Goal: Feedback & Contribution: Contribute content

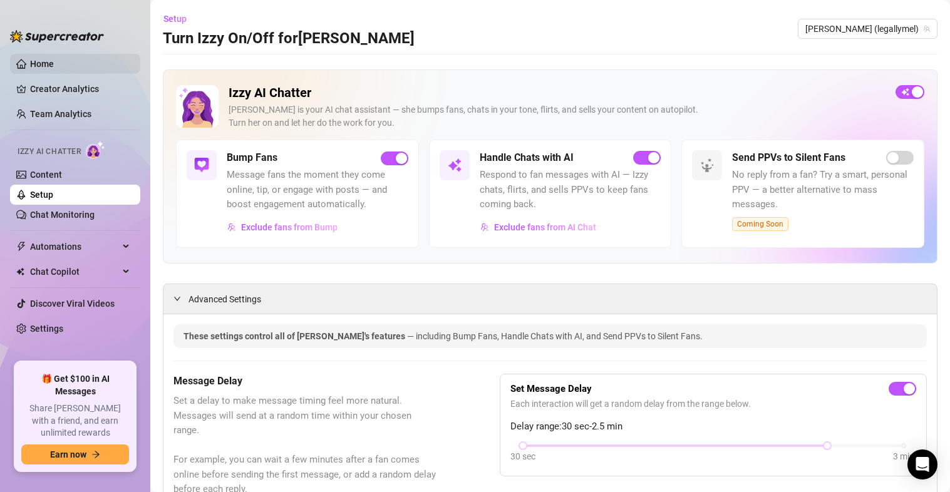
scroll to position [239, 0]
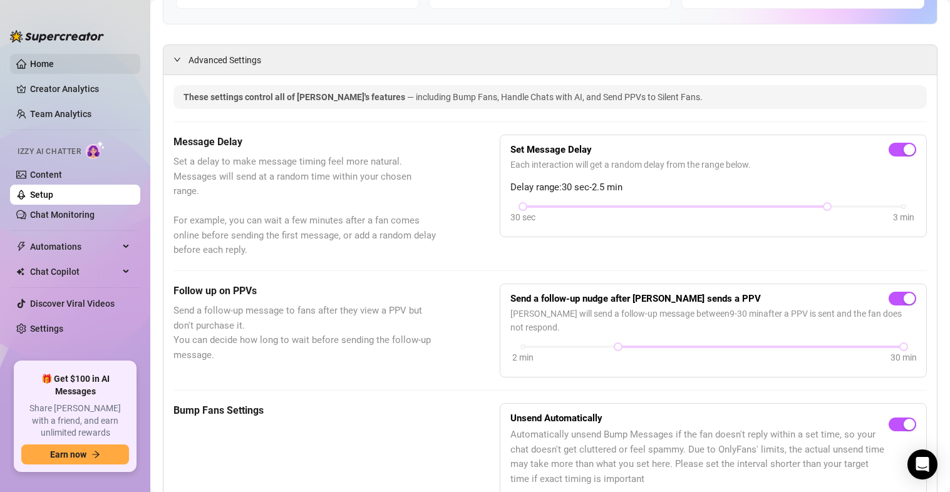
click at [46, 59] on link "Home" at bounding box center [42, 64] width 24 height 10
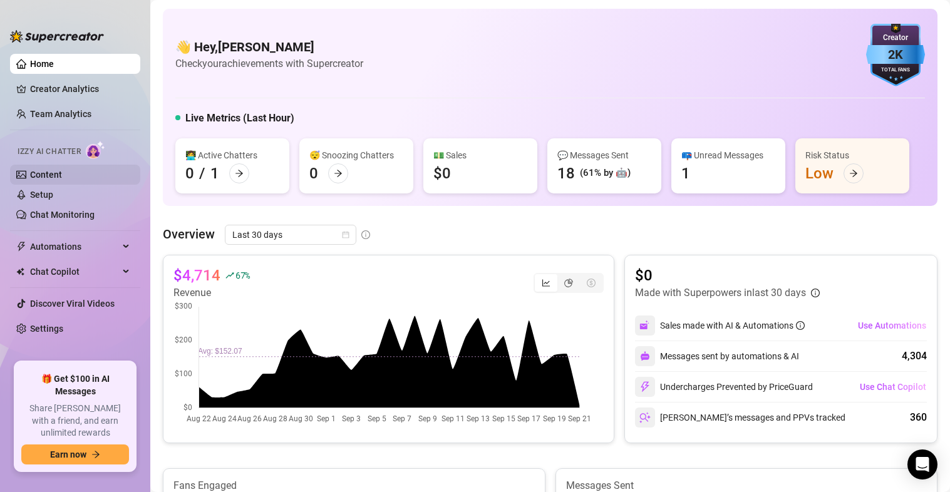
click at [44, 171] on link "Content" at bounding box center [46, 175] width 32 height 10
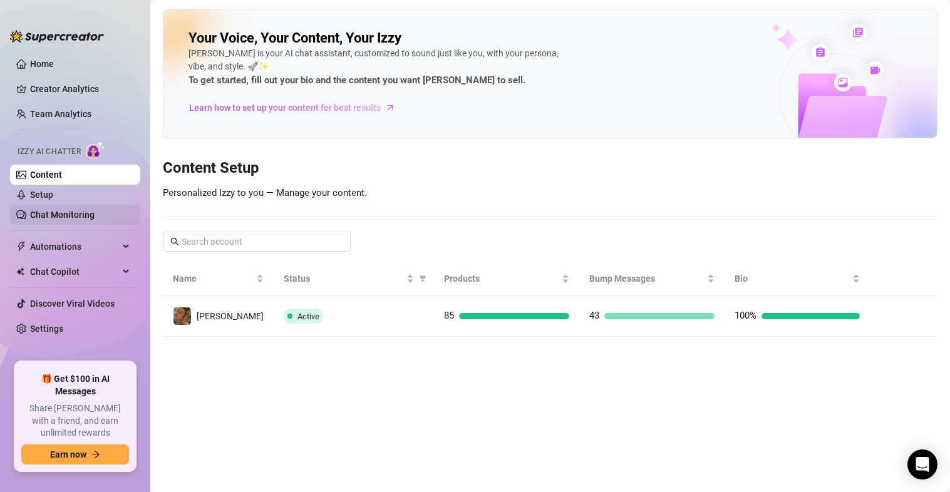
click at [42, 215] on link "Chat Monitoring" at bounding box center [62, 215] width 64 height 10
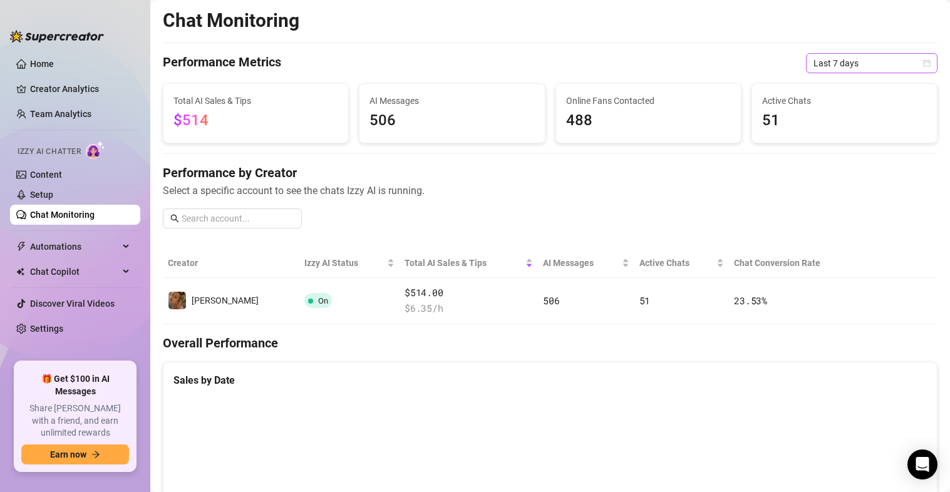
click at [904, 63] on span "Last 7 days" at bounding box center [871, 63] width 116 height 19
click at [40, 59] on link "Home" at bounding box center [42, 64] width 24 height 10
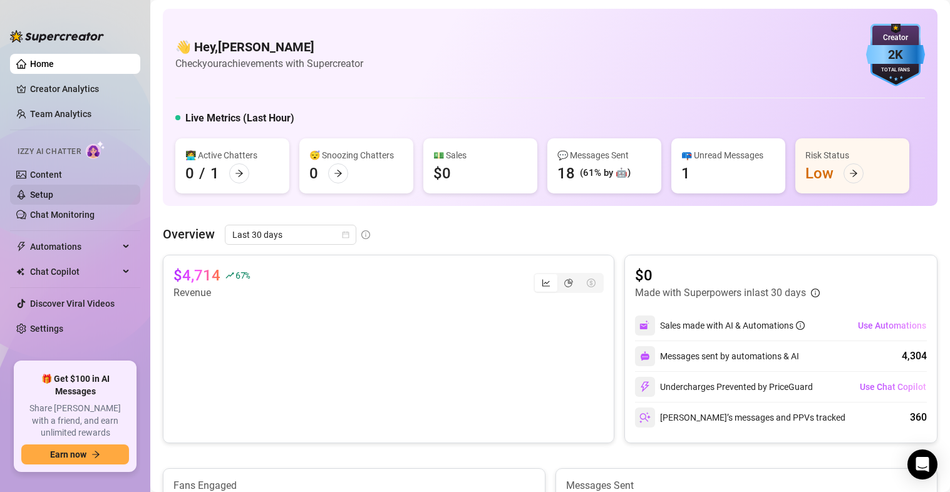
click at [48, 195] on link "Setup" at bounding box center [41, 195] width 23 height 10
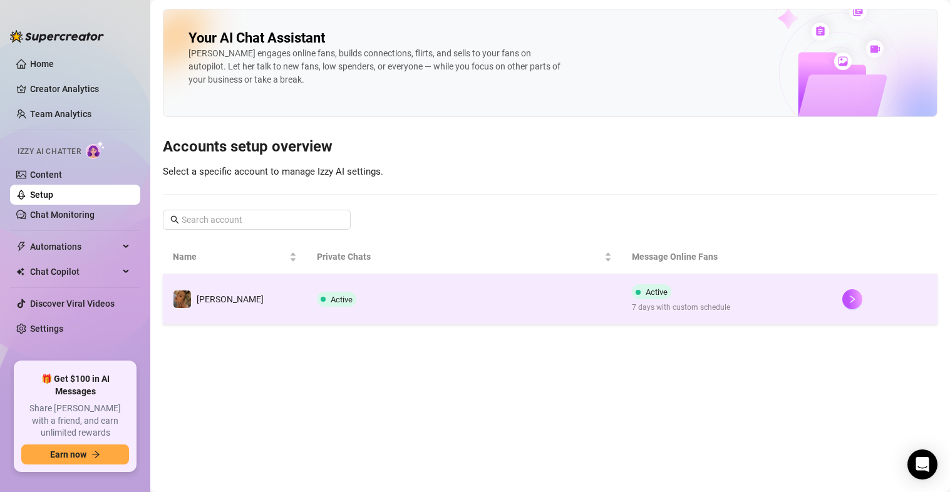
click at [706, 317] on td "Active 7 days with custom schedule" at bounding box center [727, 299] width 210 height 50
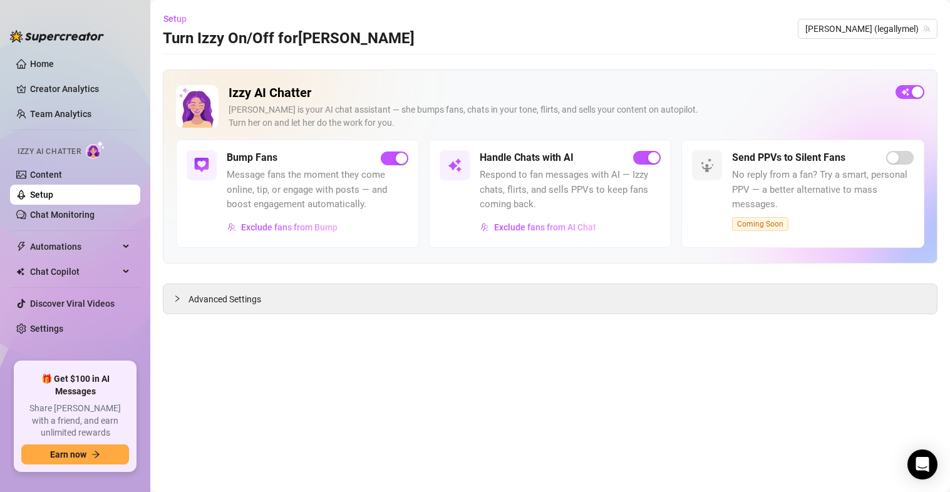
click at [287, 184] on span "Message fans the moment they come online, tip, or engage with posts — and boost…" at bounding box center [318, 190] width 182 height 44
click at [210, 296] on span "Advanced Settings" at bounding box center [224, 299] width 73 height 14
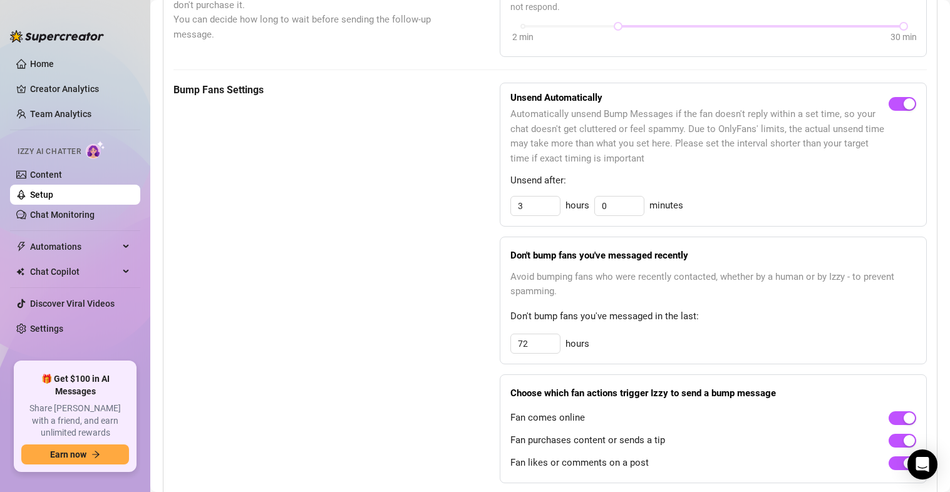
scroll to position [562, 0]
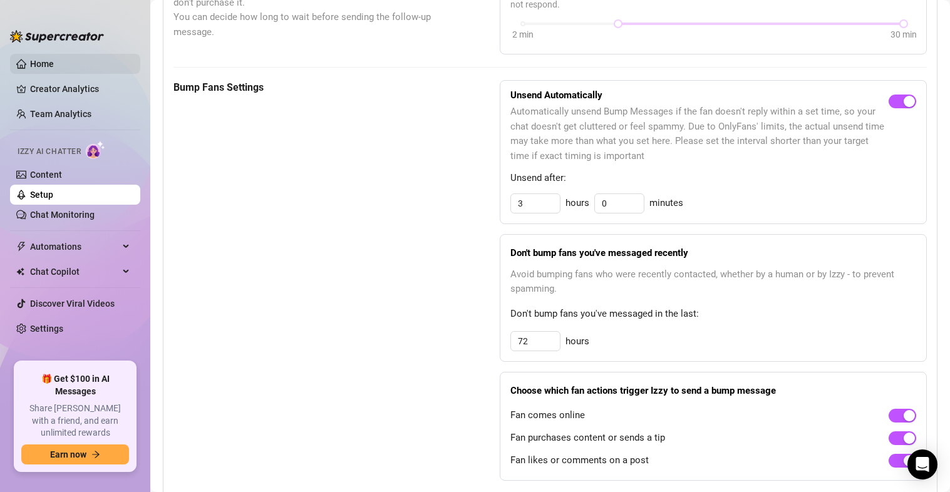
click at [39, 63] on link "Home" at bounding box center [42, 64] width 24 height 10
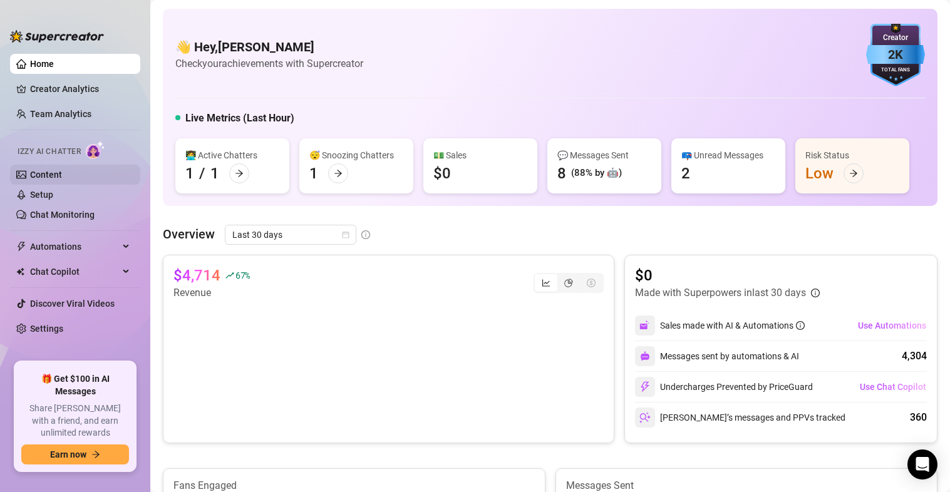
click at [49, 171] on link "Content" at bounding box center [46, 175] width 32 height 10
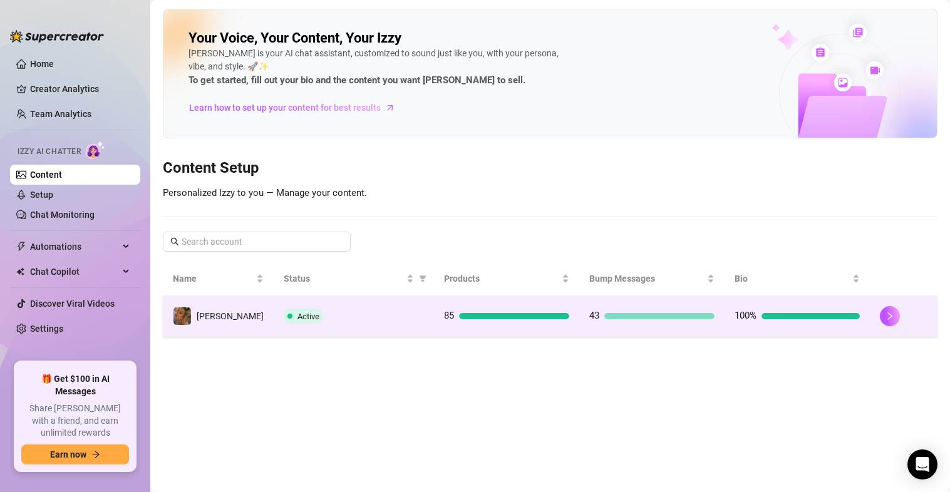
click at [502, 312] on div "85" at bounding box center [506, 316] width 125 height 15
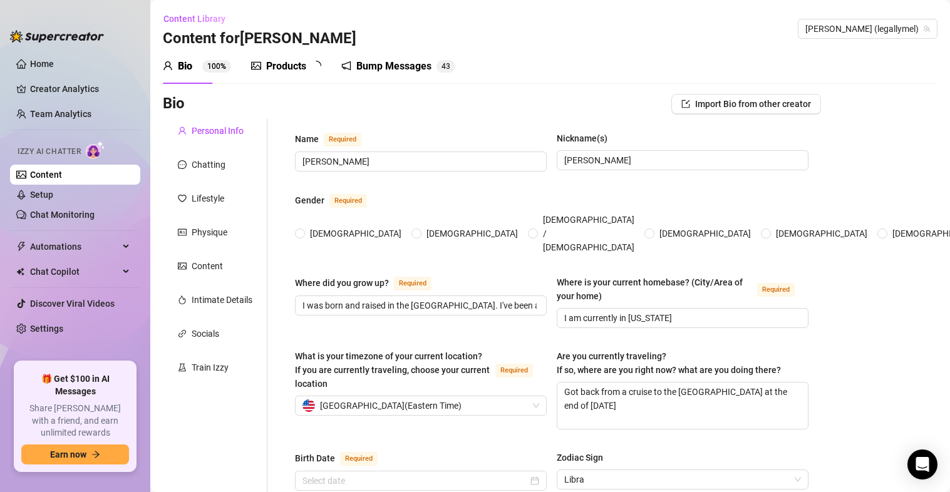
radio input "true"
type input "[DATE]"
click at [295, 57] on div "Products 8 3" at bounding box center [290, 66] width 79 height 35
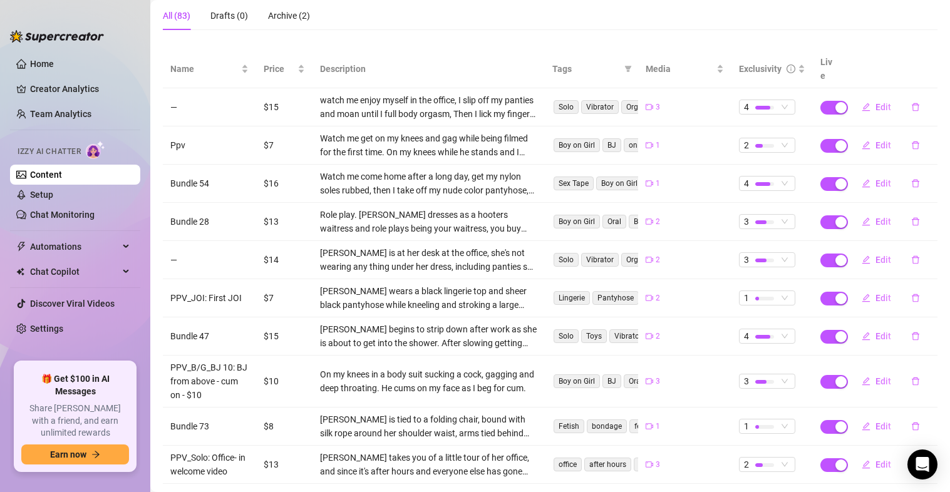
scroll to position [168, 0]
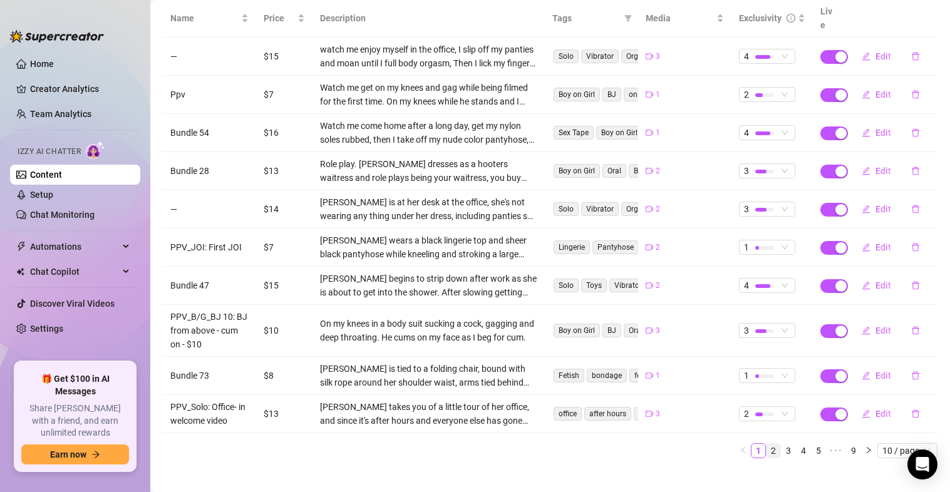
click at [766, 444] on link "2" at bounding box center [773, 451] width 14 height 14
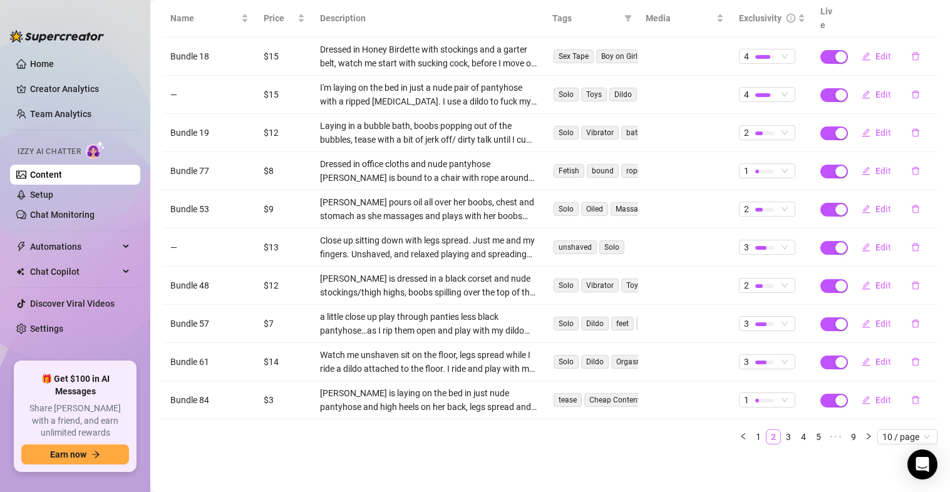
scroll to position [155, 0]
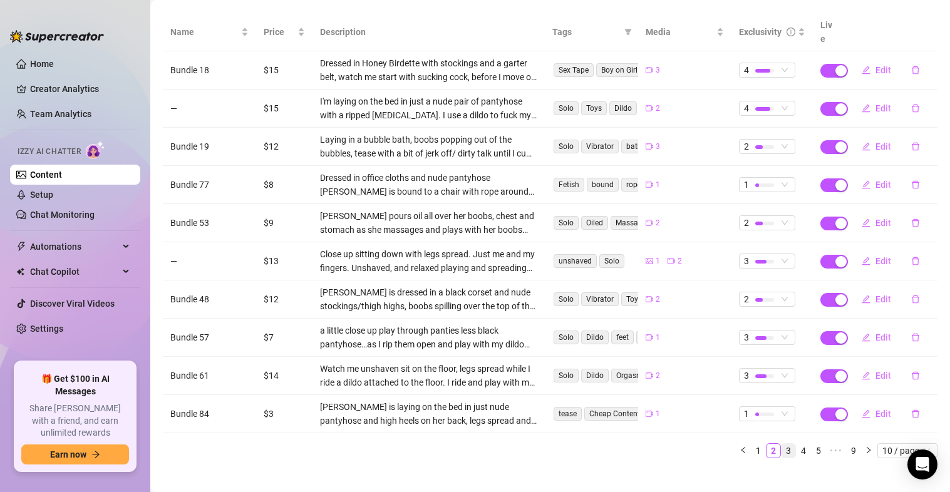
click at [782, 444] on link "3" at bounding box center [789, 451] width 14 height 14
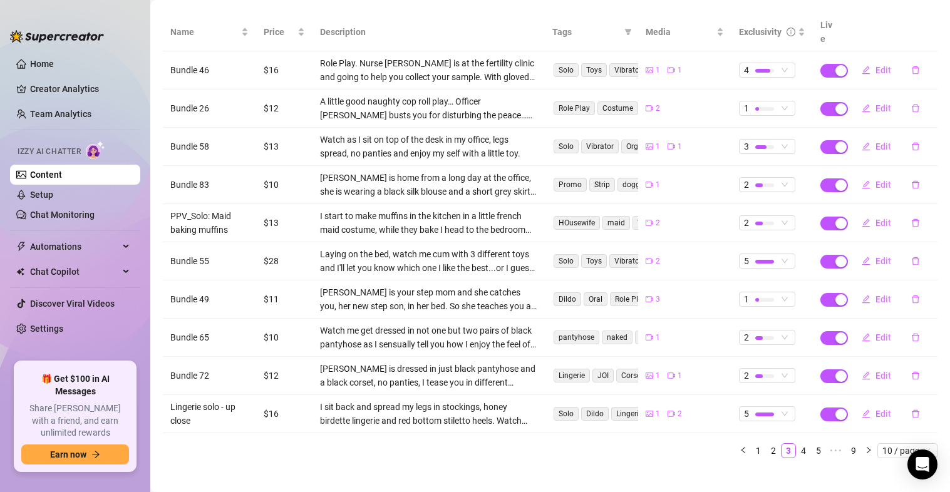
scroll to position [0, 0]
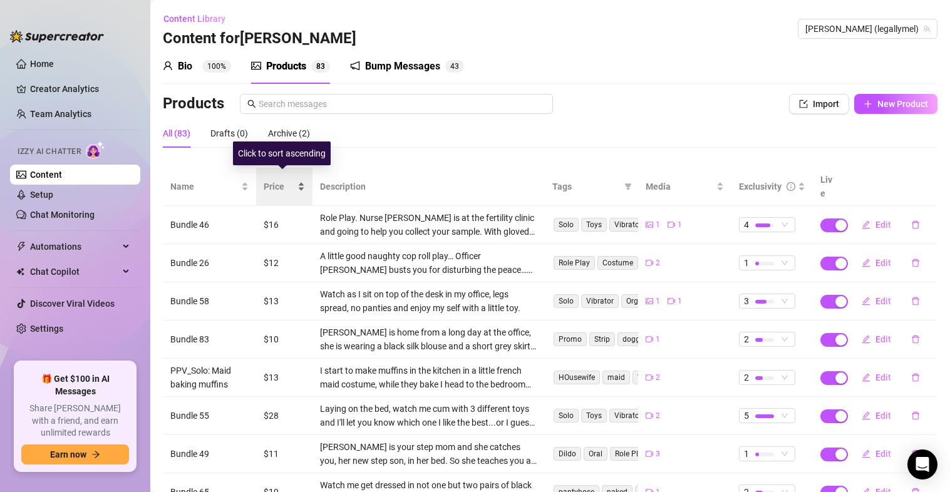
click at [300, 180] on div "Price" at bounding box center [284, 187] width 41 height 14
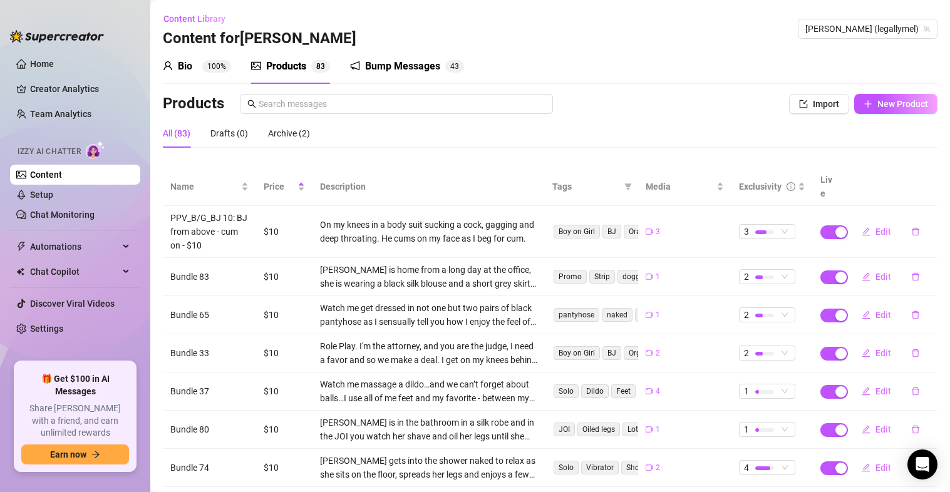
scroll to position [168, 0]
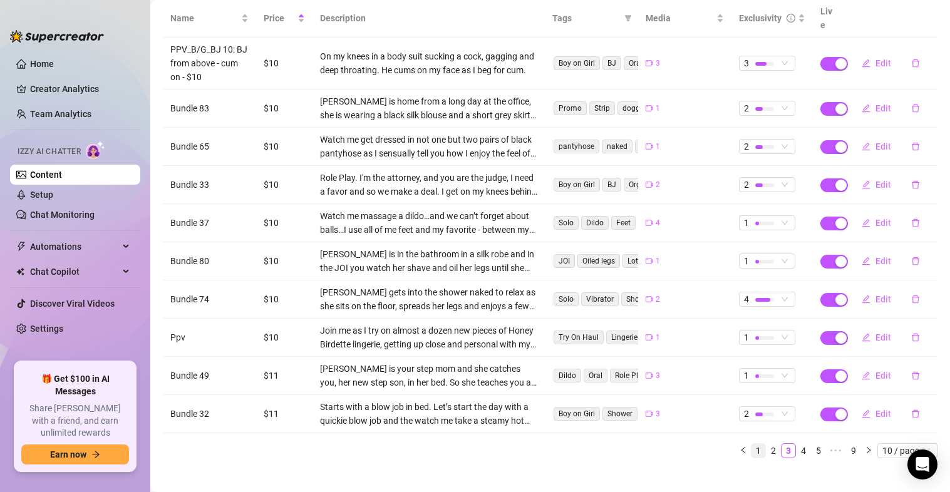
click at [751, 444] on link "1" at bounding box center [758, 451] width 14 height 14
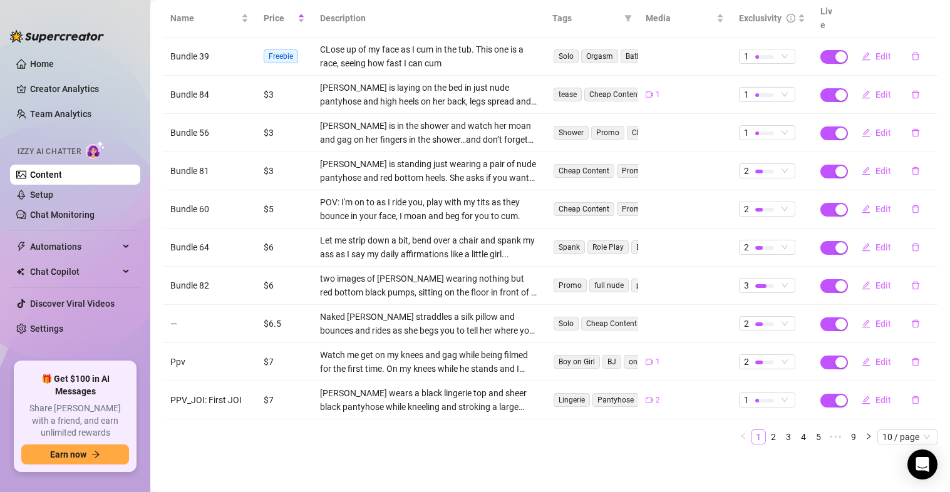
scroll to position [155, 0]
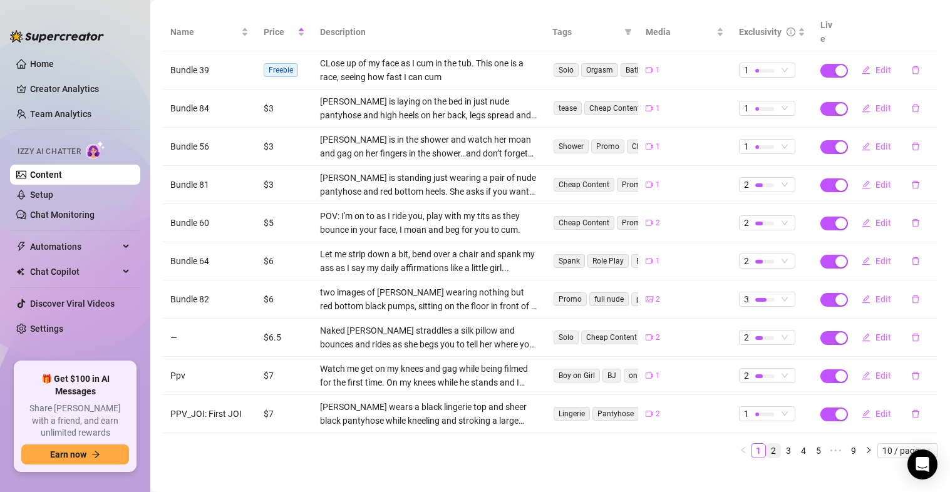
click at [766, 444] on link "2" at bounding box center [773, 451] width 14 height 14
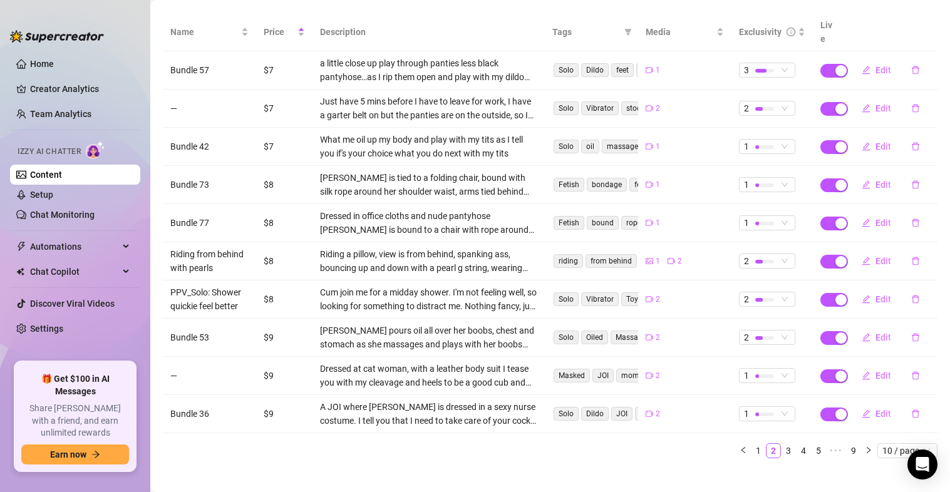
scroll to position [0, 0]
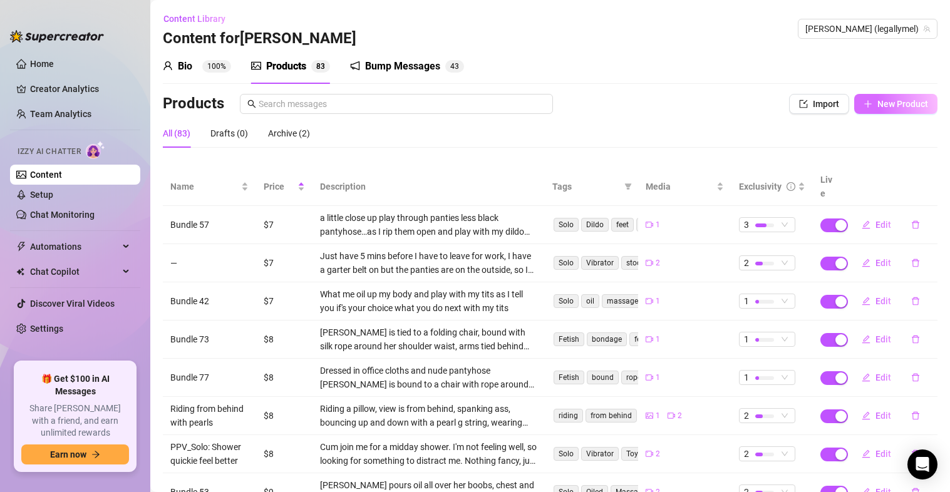
click at [862, 101] on button "New Product" at bounding box center [895, 104] width 83 height 20
type textarea "Type your message here..."
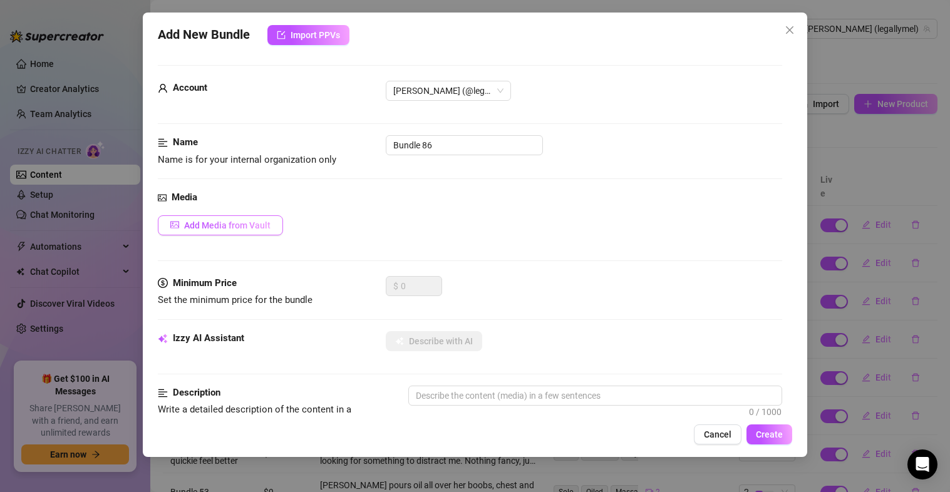
click at [252, 225] on span "Add Media from Vault" at bounding box center [227, 225] width 86 height 10
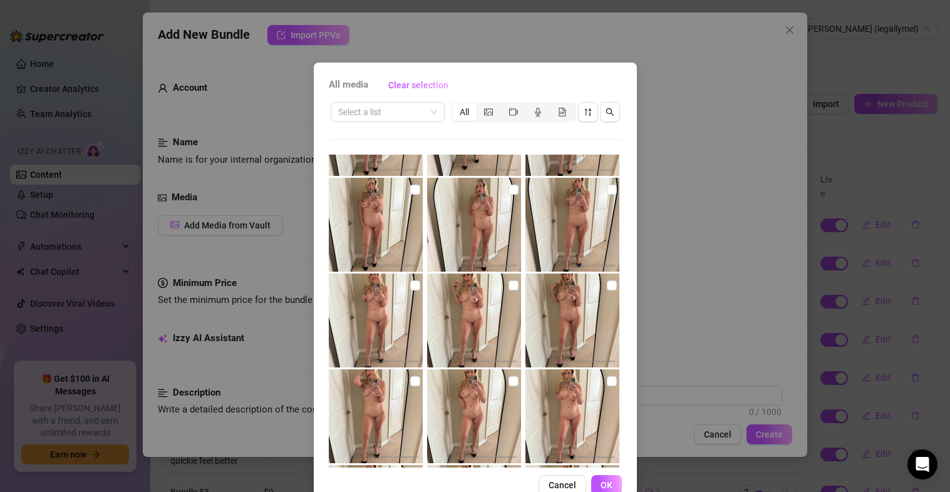
scroll to position [522, 0]
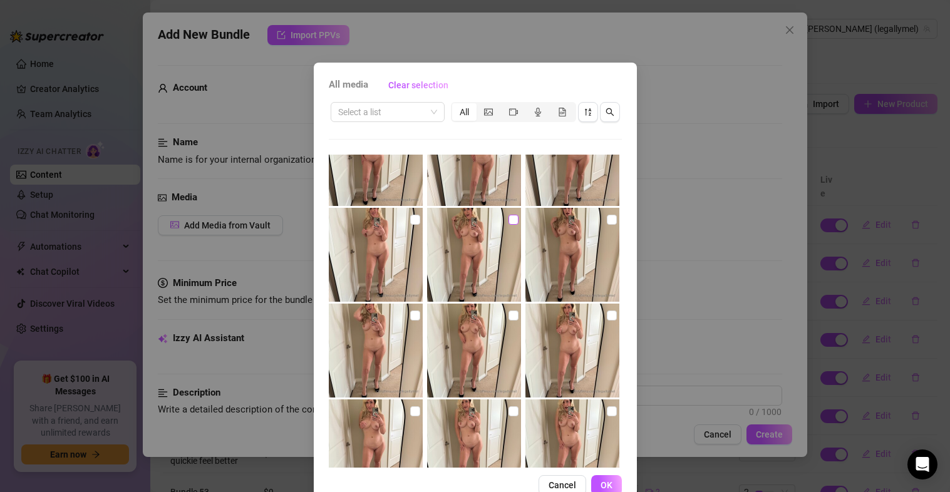
click at [508, 216] on input "checkbox" at bounding box center [513, 220] width 10 height 10
checkbox input "true"
click at [508, 316] on input "checkbox" at bounding box center [513, 316] width 10 height 10
checkbox input "true"
click at [605, 481] on span "OK" at bounding box center [607, 485] width 12 height 10
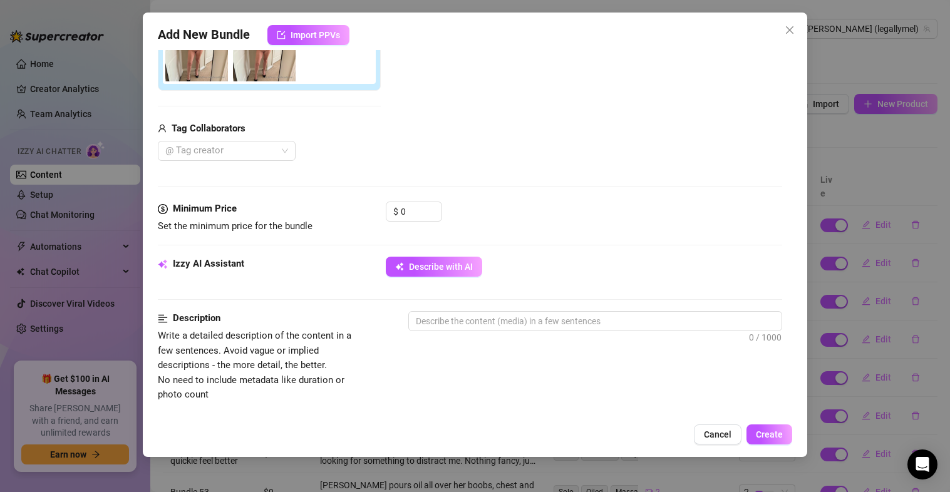
scroll to position [259, 0]
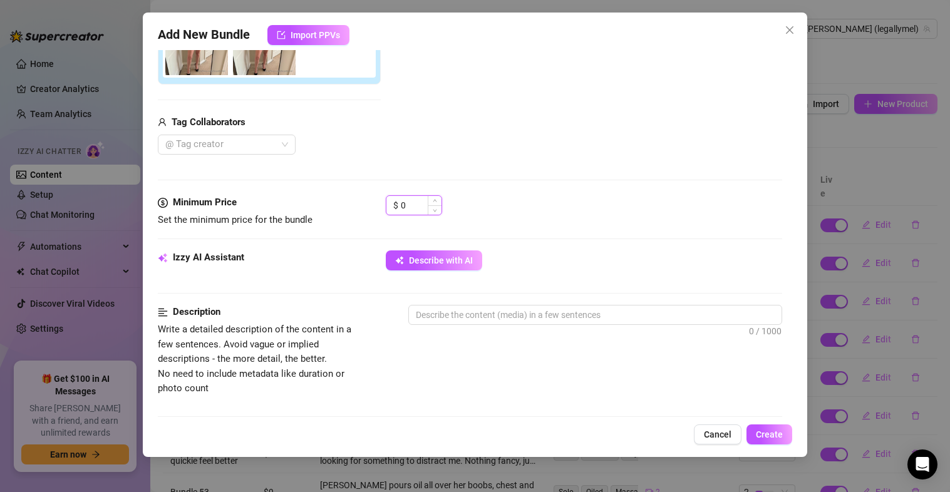
drag, startPoint x: 403, startPoint y: 206, endPoint x: 416, endPoint y: 210, distance: 13.7
click at [416, 210] on input "0" at bounding box center [421, 205] width 41 height 19
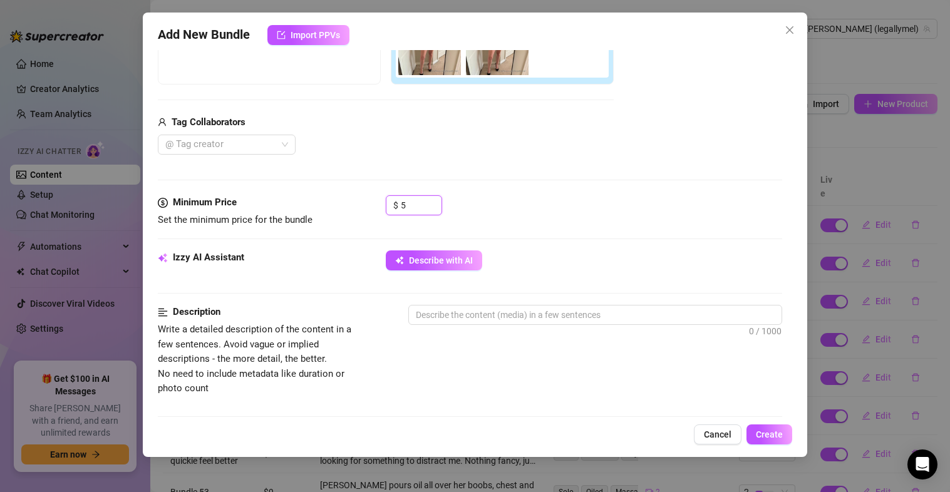
type input "5"
click at [592, 217] on div "$ 5" at bounding box center [584, 210] width 397 height 31
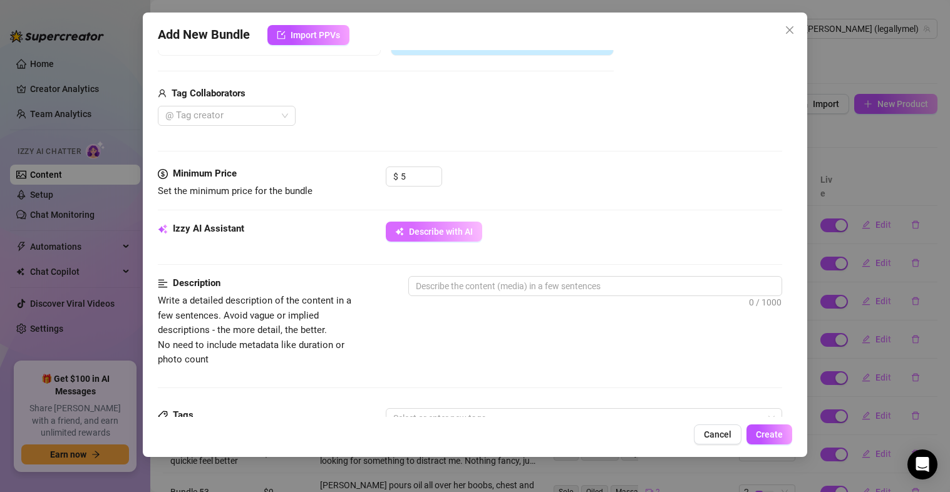
click at [468, 229] on span "Describe with AI" at bounding box center [441, 232] width 64 height 10
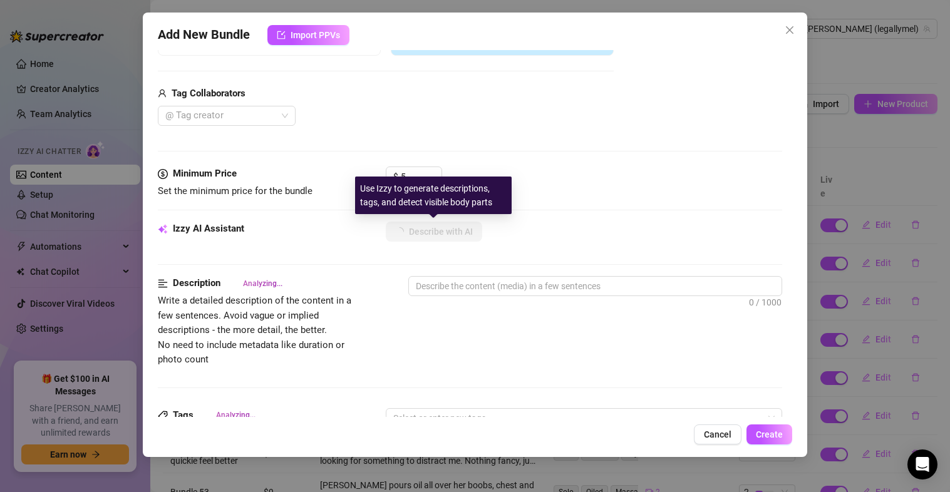
type textarea "[PERSON_NAME]"
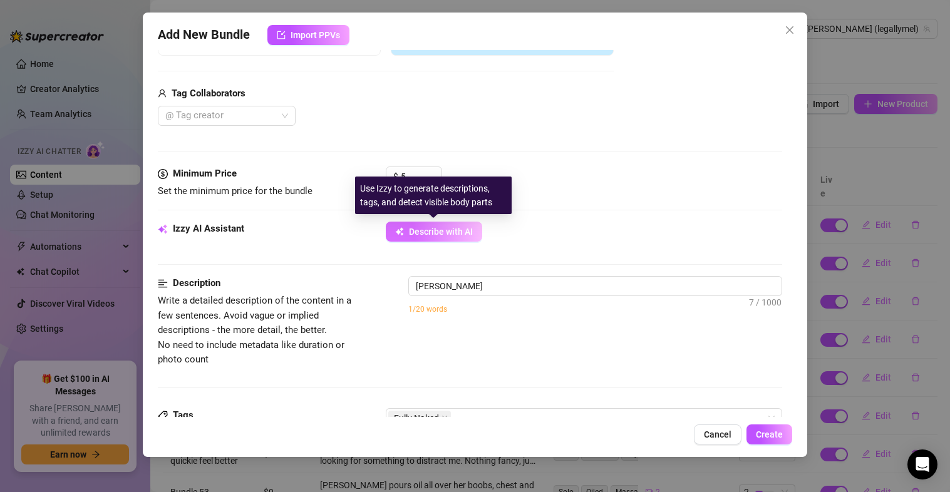
type textarea "[PERSON_NAME] stands"
type textarea "[PERSON_NAME] stands fully"
type textarea "[PERSON_NAME] stands fully naked"
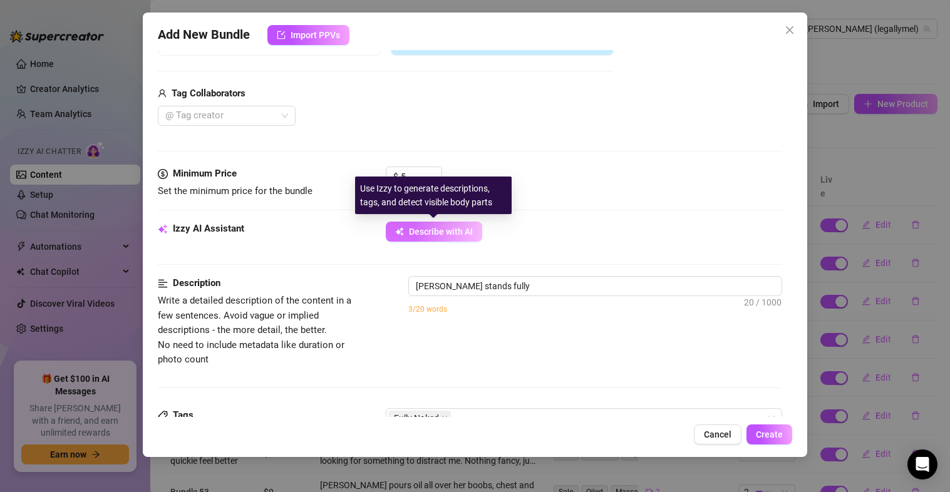
type textarea "[PERSON_NAME] stands fully naked"
type textarea "[PERSON_NAME] stands fully naked in"
type textarea "[PERSON_NAME] stands fully naked in front"
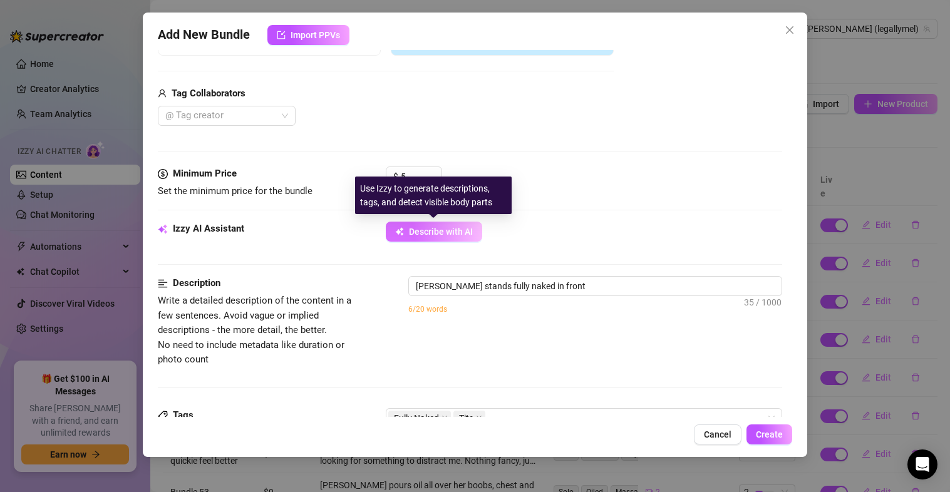
type textarea "[PERSON_NAME] stands fully naked in front of"
type textarea "[PERSON_NAME] stands fully naked in front of a"
type textarea "[PERSON_NAME] stands fully naked in front of a mirror,"
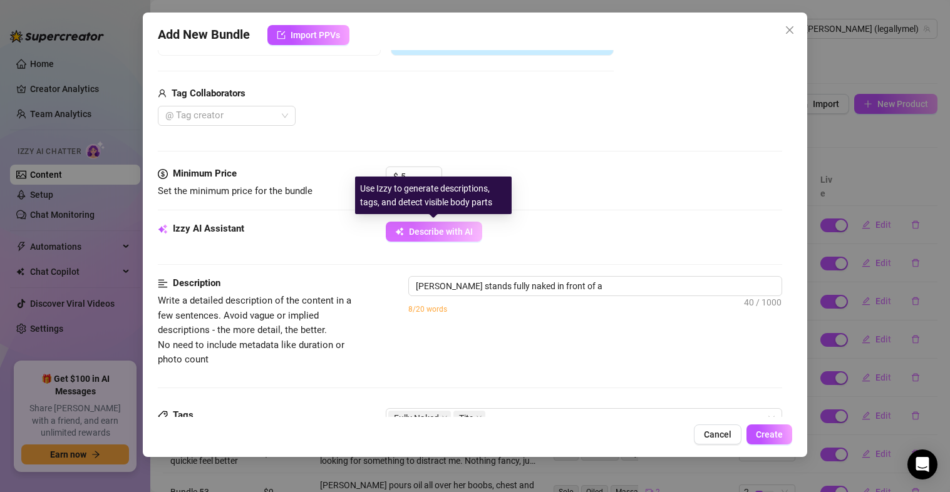
type textarea "[PERSON_NAME] stands fully naked in front of a mirror,"
type textarea "[PERSON_NAME] stands fully naked in front of a mirror, showing"
type textarea "[PERSON_NAME] stands fully naked in front of a mirror, showing off"
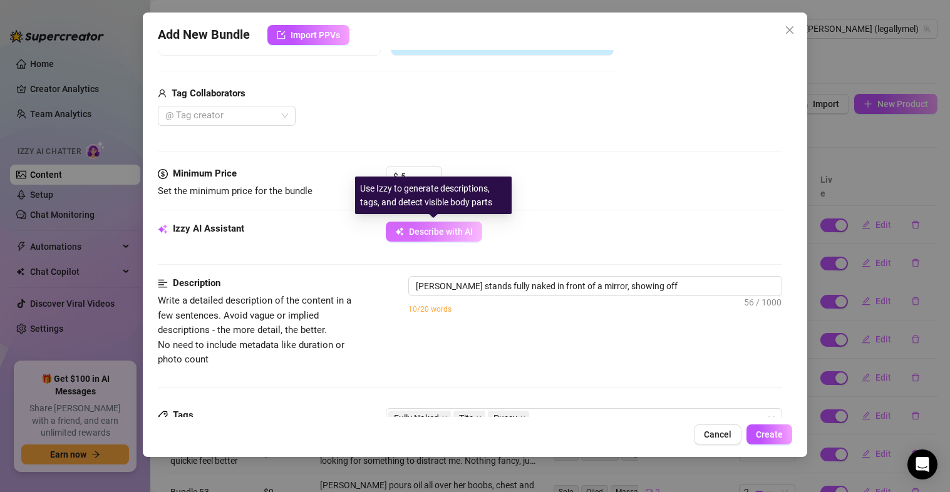
type textarea "[PERSON_NAME] stands fully naked in front of a mirror, showing off her"
type textarea "[PERSON_NAME] stands fully naked in front of a mirror, showing off her perky"
type textarea "[PERSON_NAME] stands fully naked in front of a mirror, showing off her perky ti…"
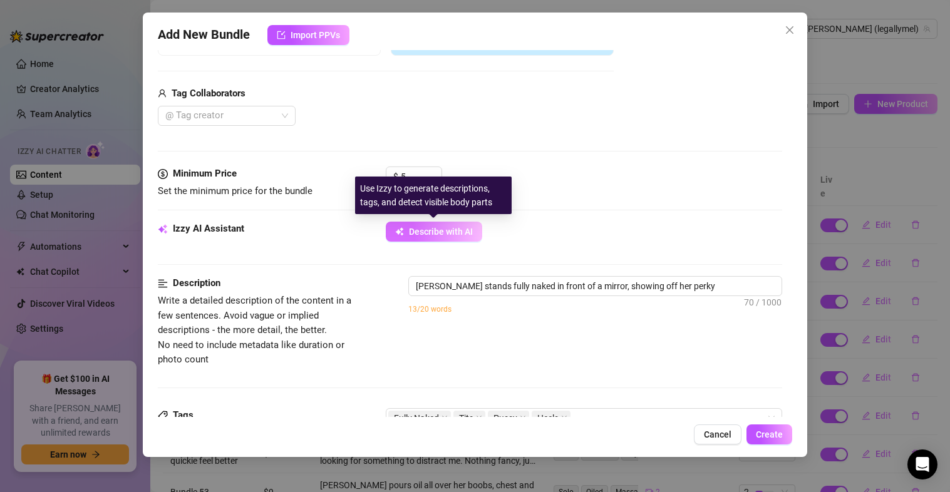
type textarea "[PERSON_NAME] stands fully naked in front of a mirror, showing off her perky ti…"
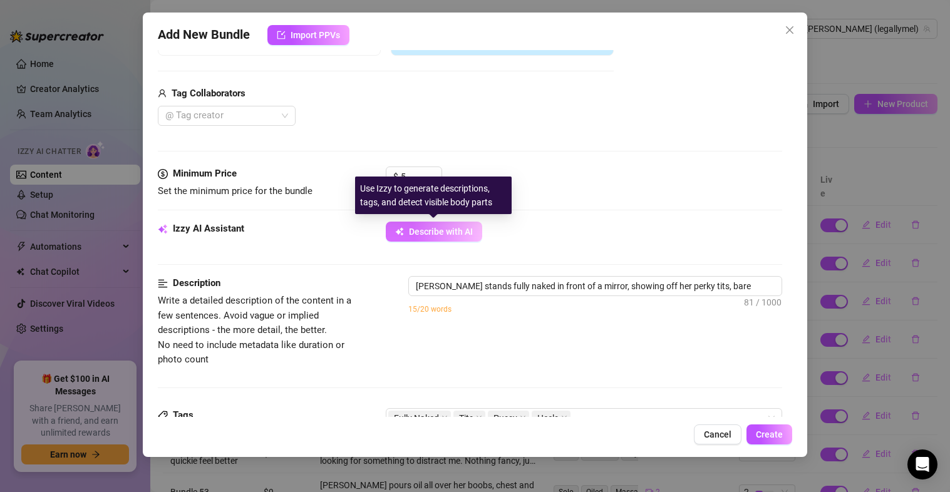
type textarea "[PERSON_NAME] stands fully naked in front of a mirror, showing off her perky ti…"
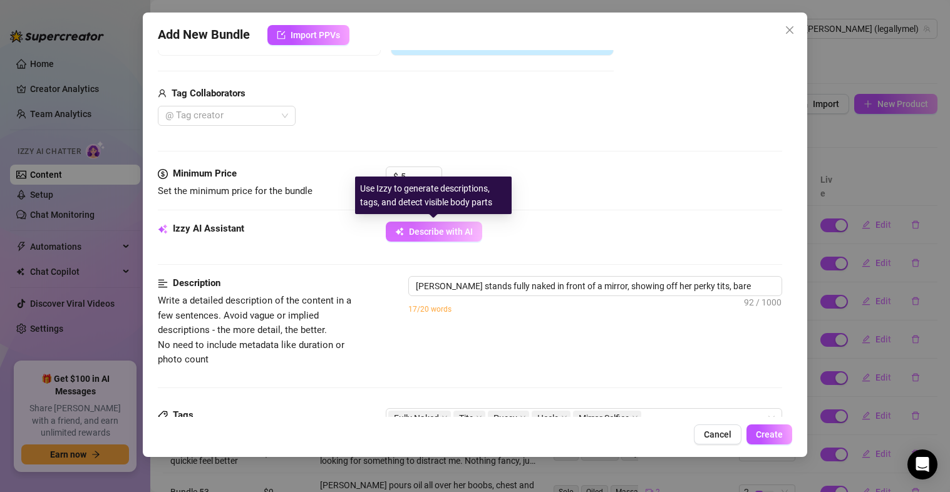
type textarea "[PERSON_NAME] stands fully naked in front of a mirror, showing off her perky ti…"
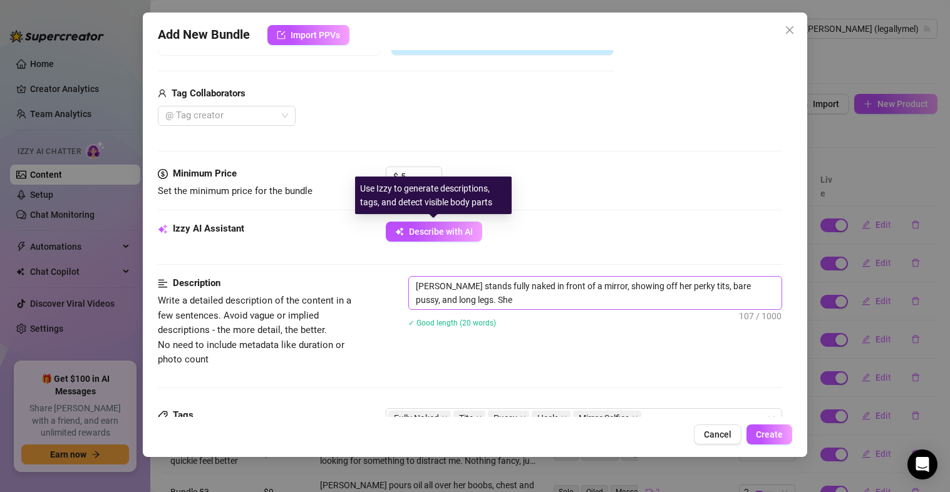
type textarea "[PERSON_NAME] stands fully naked in front of a mirror, showing off her perky ti…"
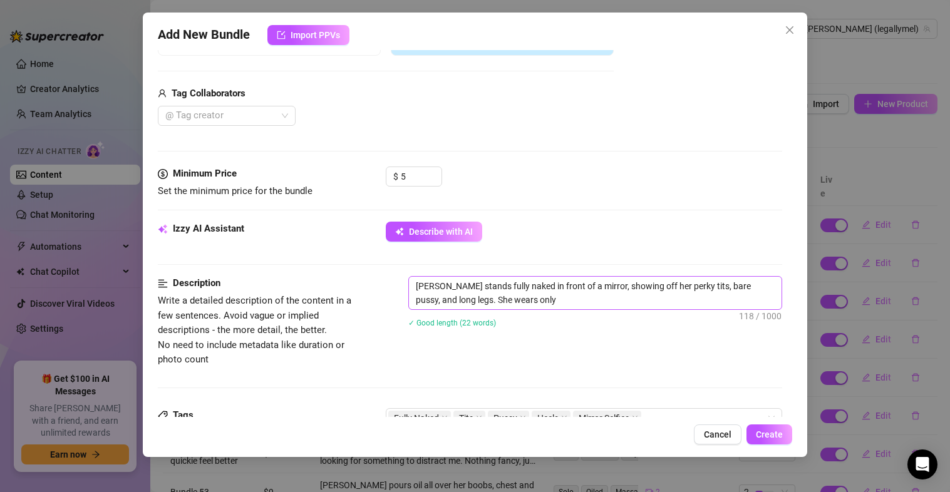
type textarea "[PERSON_NAME] stands fully naked in front of a mirror, showing off her perky ti…"
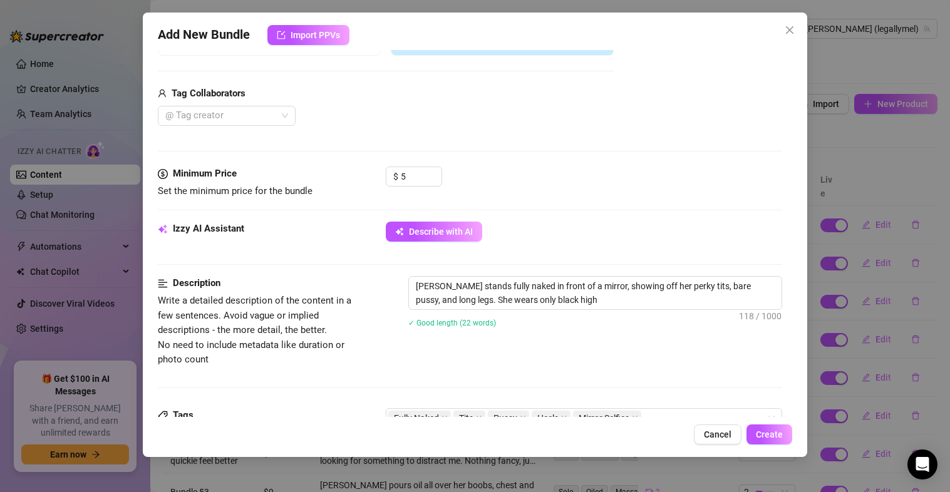
type textarea "[PERSON_NAME] stands fully naked in front of a mirror, showing off her perky ti…"
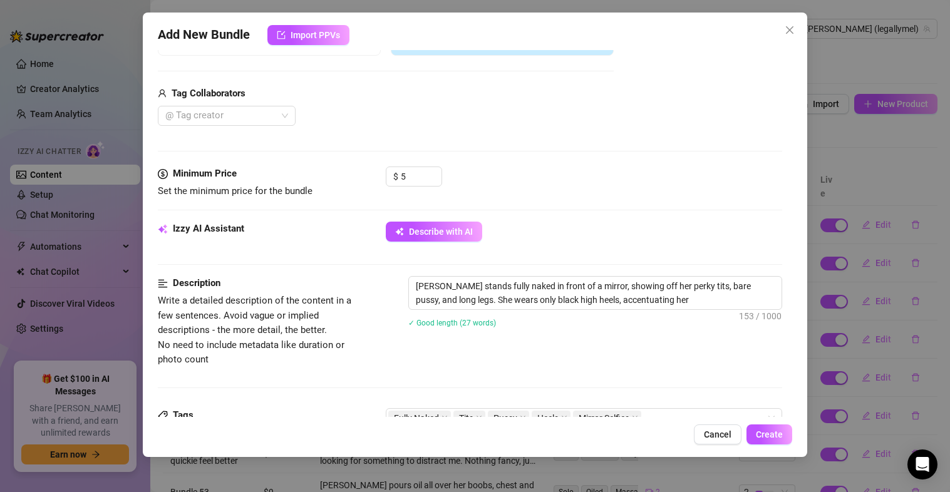
type textarea "[PERSON_NAME] stands fully naked in front of a mirror, showing off her perky ti…"
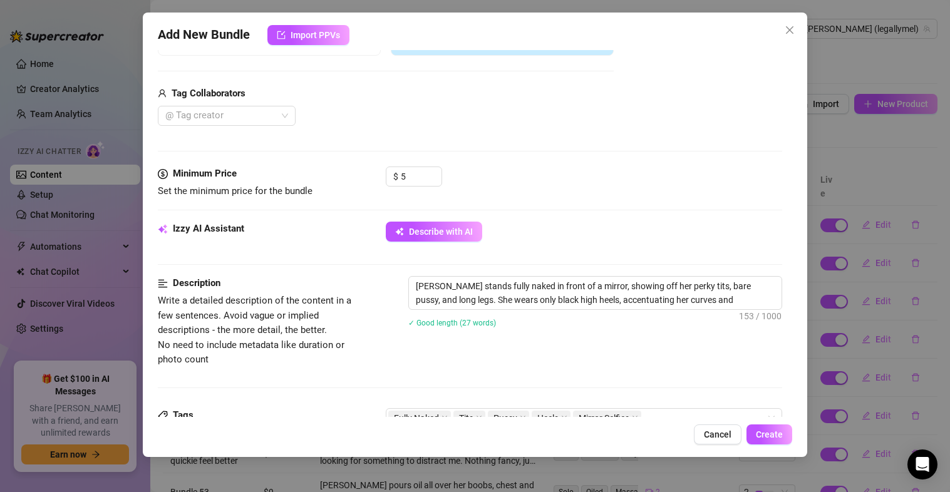
type textarea "[PERSON_NAME] stands fully naked in front of a mirror, showing off her perky ti…"
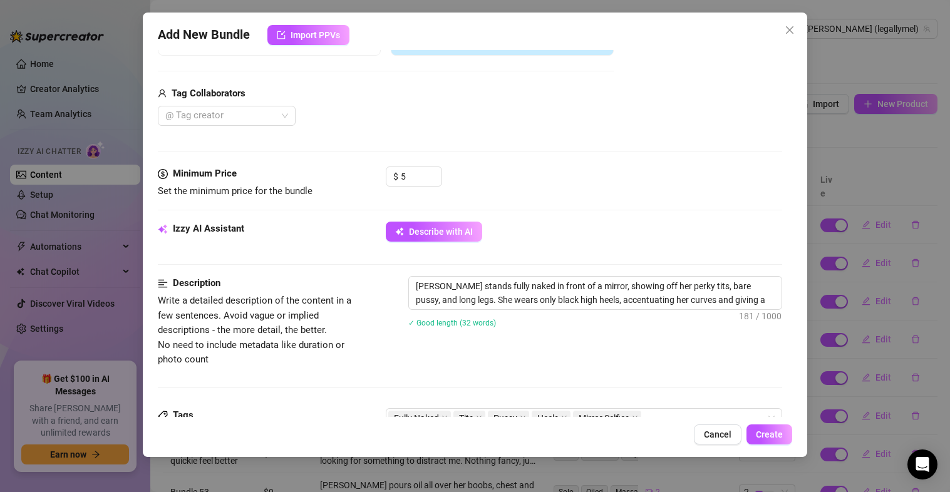
type textarea "[PERSON_NAME] stands fully naked in front of a mirror, showing off her perky ti…"
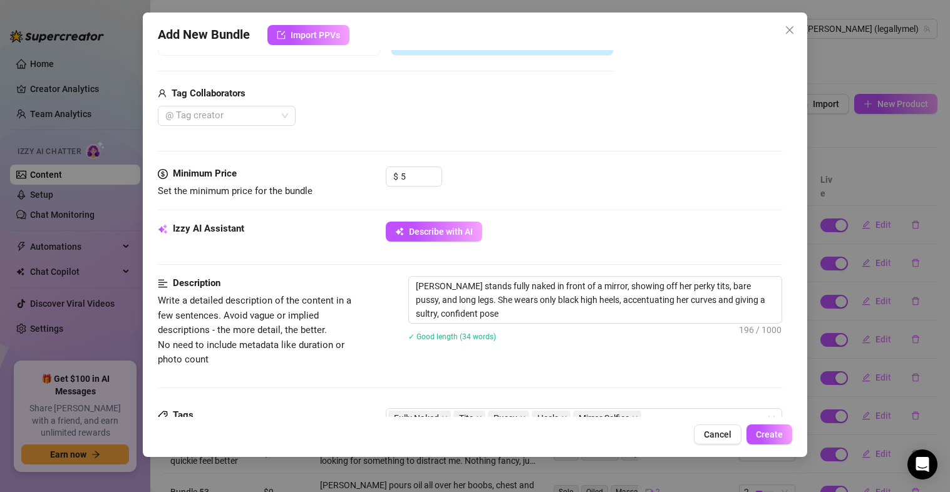
type textarea "[PERSON_NAME] stands fully naked in front of a mirror, showing off her perky ti…"
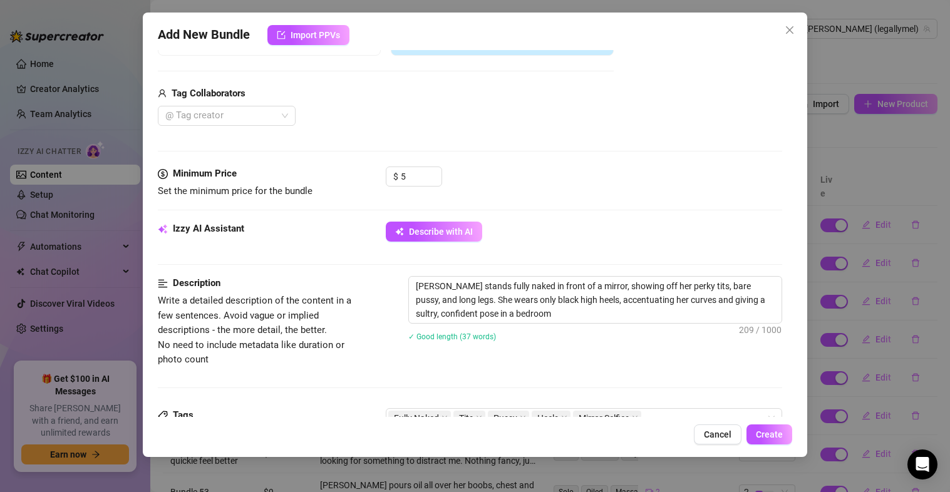
type textarea "[PERSON_NAME] stands fully naked in front of a mirror, showing off her perky ti…"
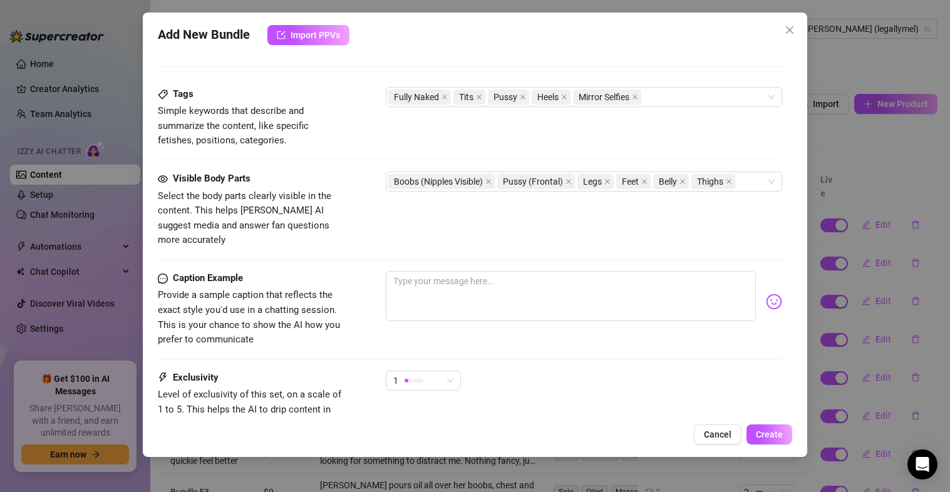
scroll to position [621, 0]
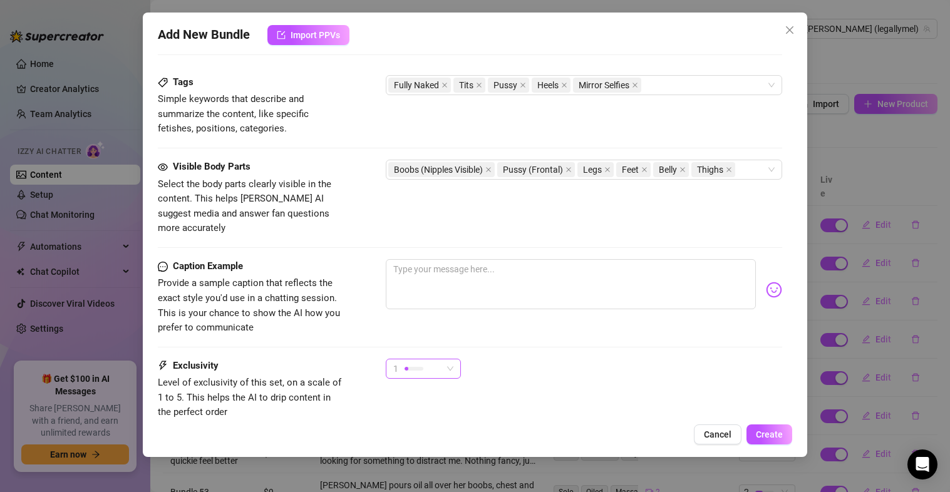
click at [435, 359] on div "1" at bounding box center [417, 368] width 49 height 19
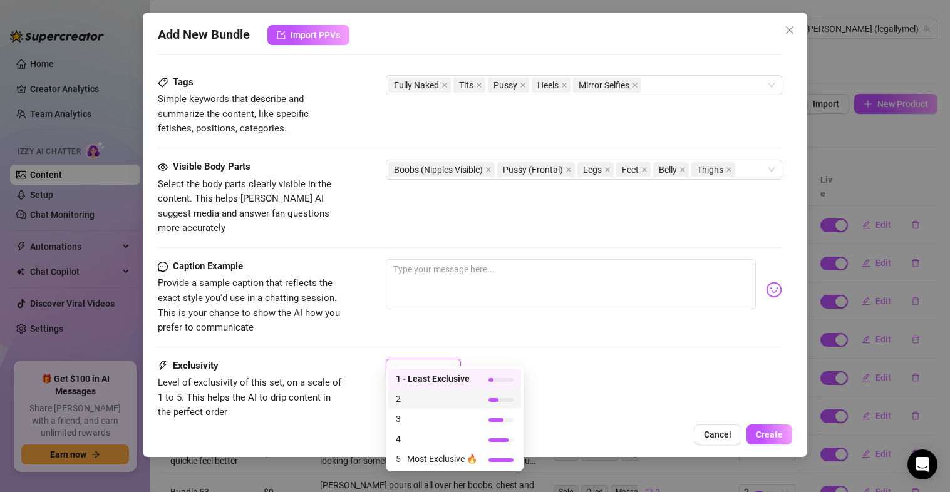
drag, startPoint x: 437, startPoint y: 411, endPoint x: 437, endPoint y: 403, distance: 8.1
click at [437, 403] on div "1 - Least Exclusive 2 3 4 5 - Most Exclusive 🔥" at bounding box center [454, 419] width 133 height 100
click at [440, 395] on span "2" at bounding box center [436, 399] width 81 height 14
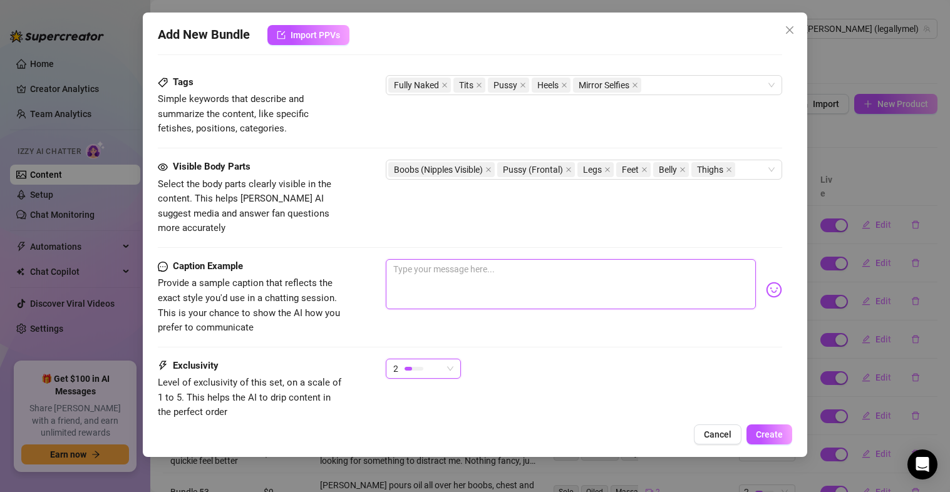
click at [476, 269] on textarea at bounding box center [571, 284] width 371 height 50
type textarea "I"
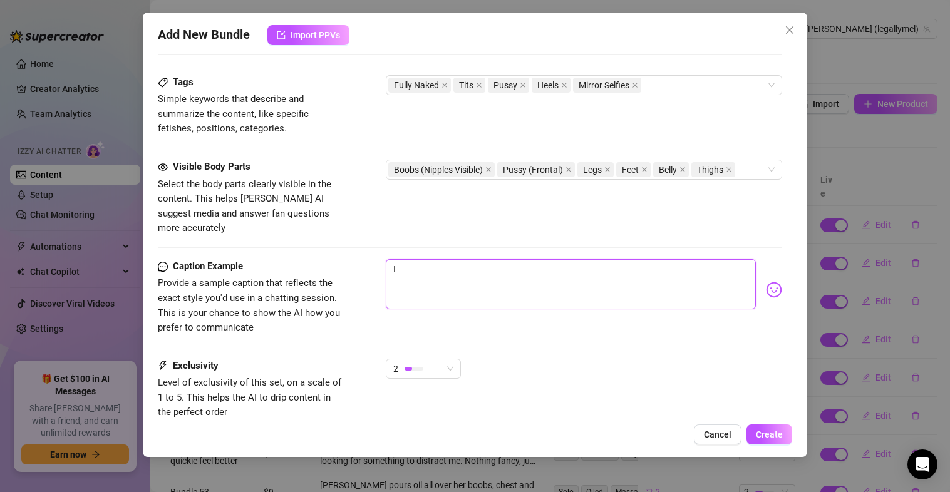
type textarea "I c"
type textarea "I ca"
type textarea "I can"
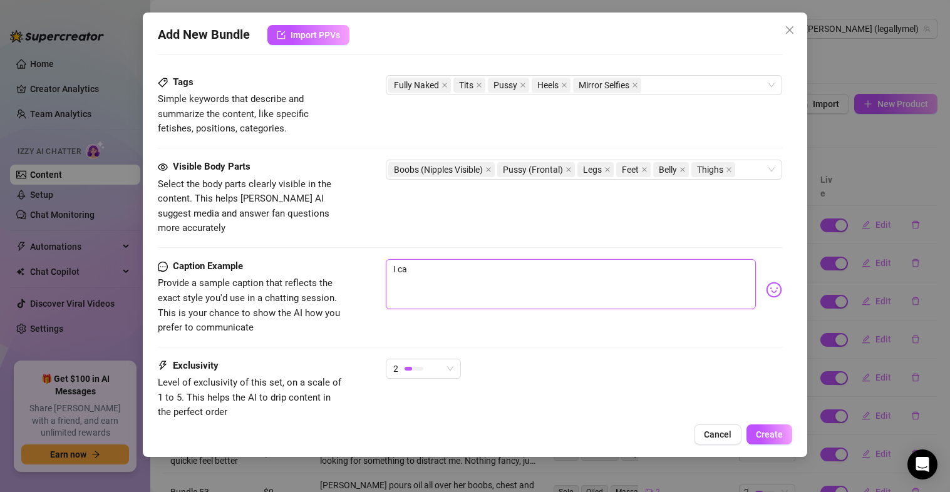
type textarea "I can"
type textarea "I can'"
type textarea "I can't"
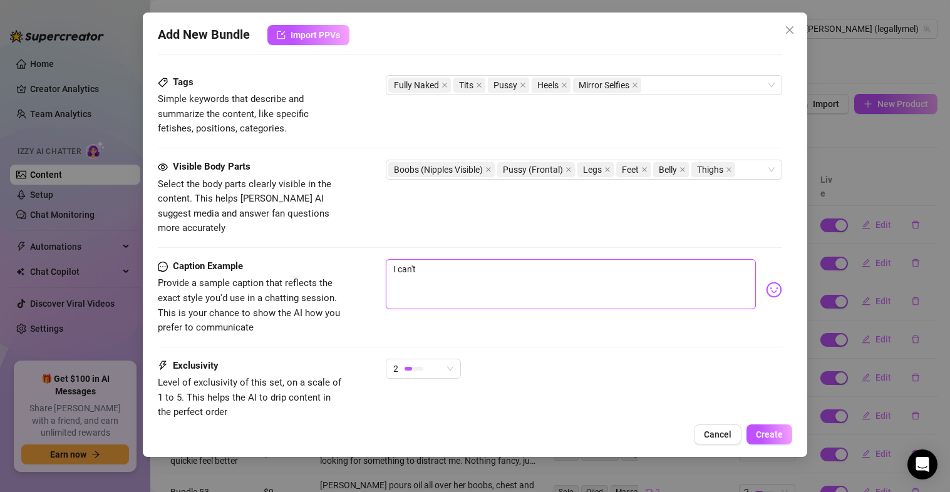
type textarea "I can't"
type textarea "I can't d"
type textarea "I can't de"
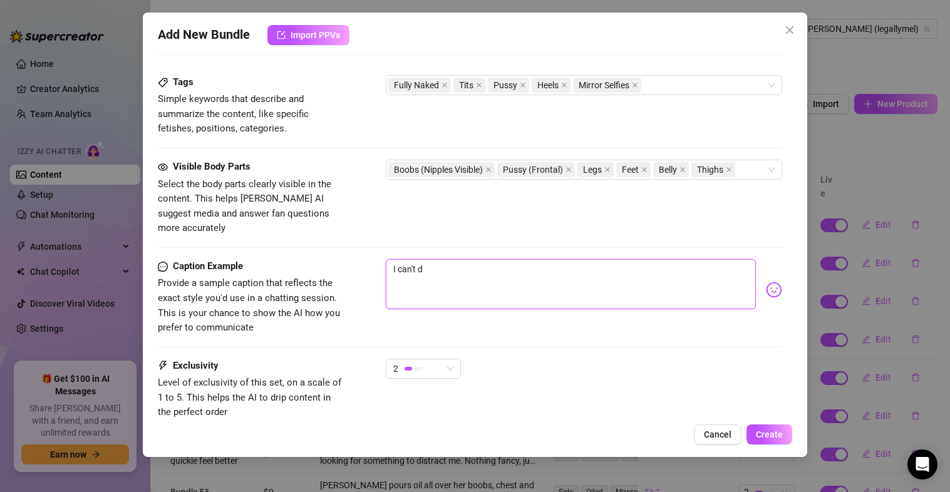
type textarea "I can't de"
type textarea "I can't dev"
type textarea "I can't de"
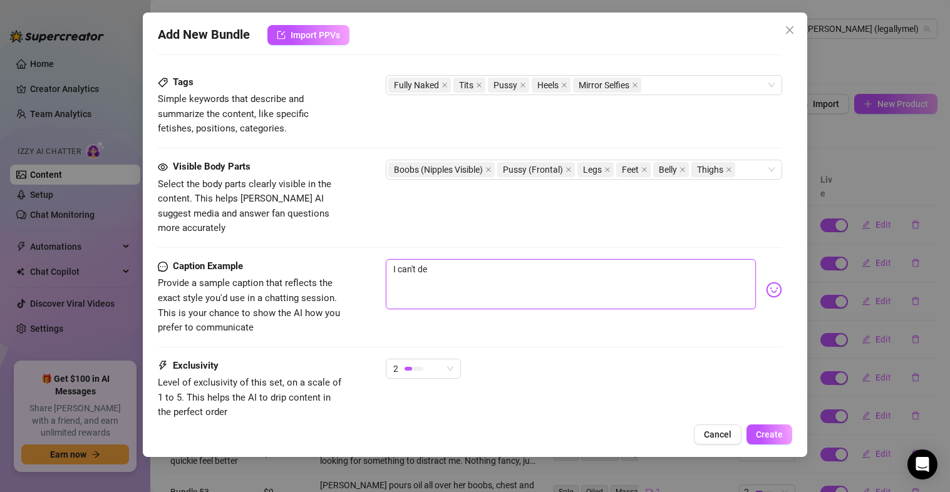
type textarea "I can't dec"
type textarea "I can't deci"
type textarea "I can't decid"
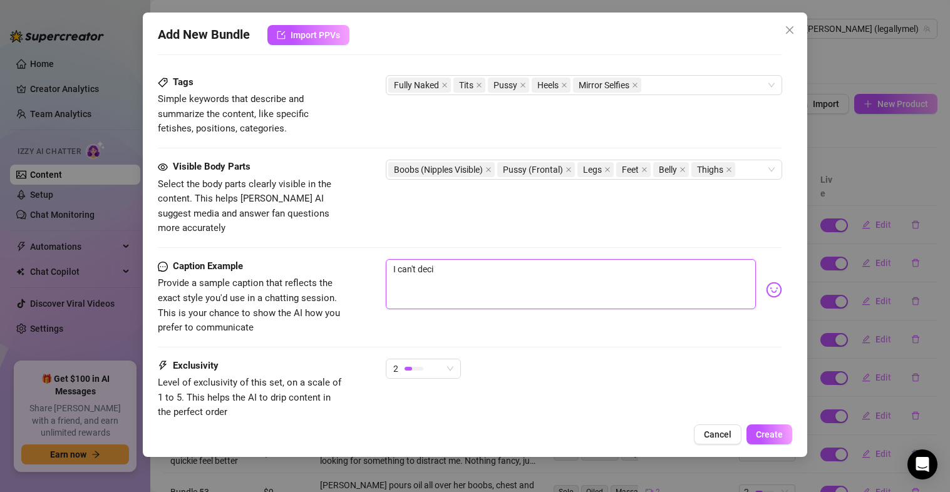
type textarea "I can't decid"
type textarea "I can't decide"
type textarea "I can't decided"
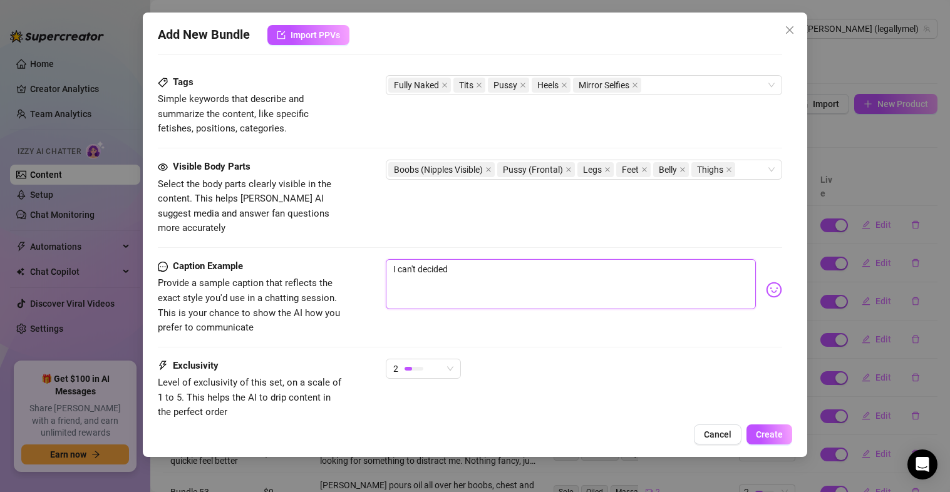
type textarea "I can't decided w"
type textarea "I can't decided wh"
type textarea "I can't decided wha"
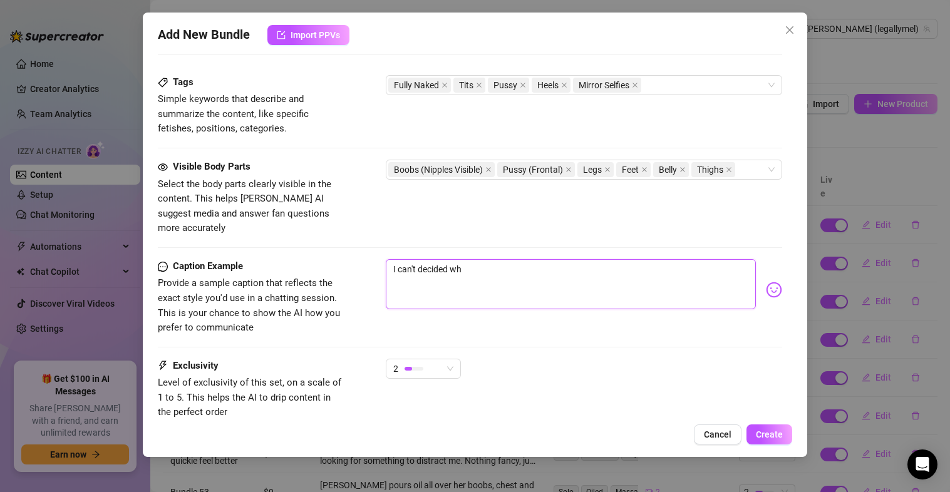
type textarea "I can't decided wha"
type textarea "I can't decided what"
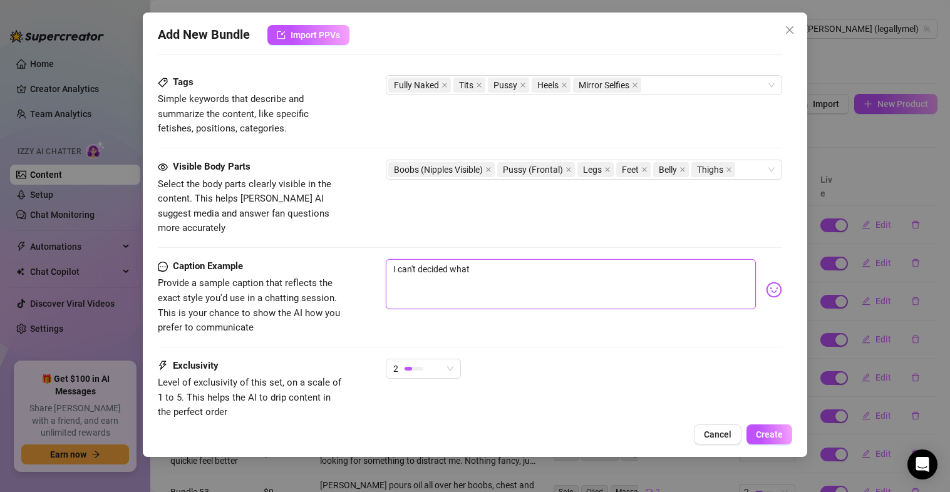
type textarea "I can't decided what t"
type textarea "I can't decided what to"
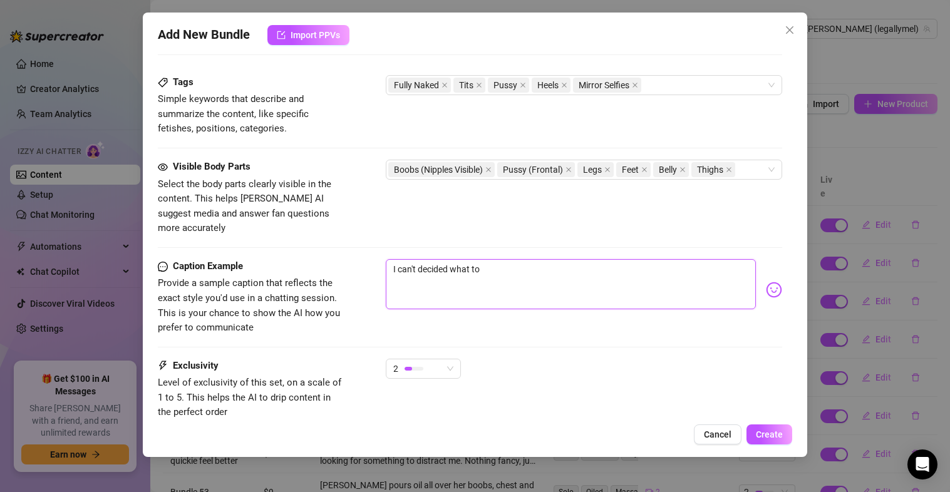
type textarea "I can't decided what to"
type textarea "I can't decided what to w"
type textarea "I can't decided what to we"
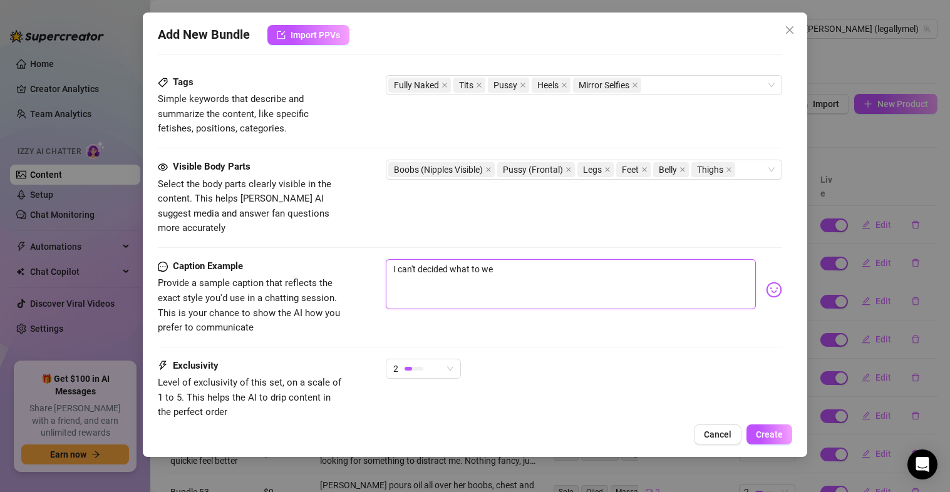
type textarea "I can't decided what to wea"
type textarea "I can't decided what to wear"
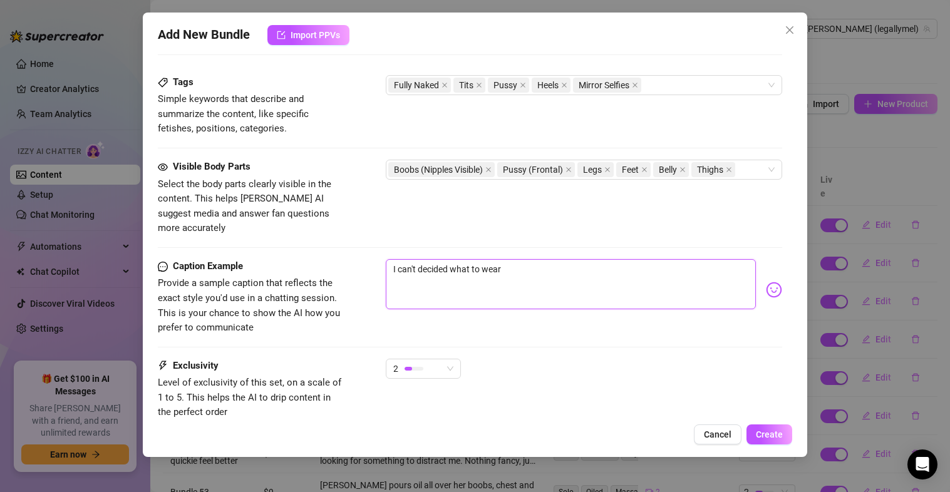
type textarea "I can't decided what to wear"
type textarea "I can't decided what to wear t"
type textarea "I can't decided what to wear to"
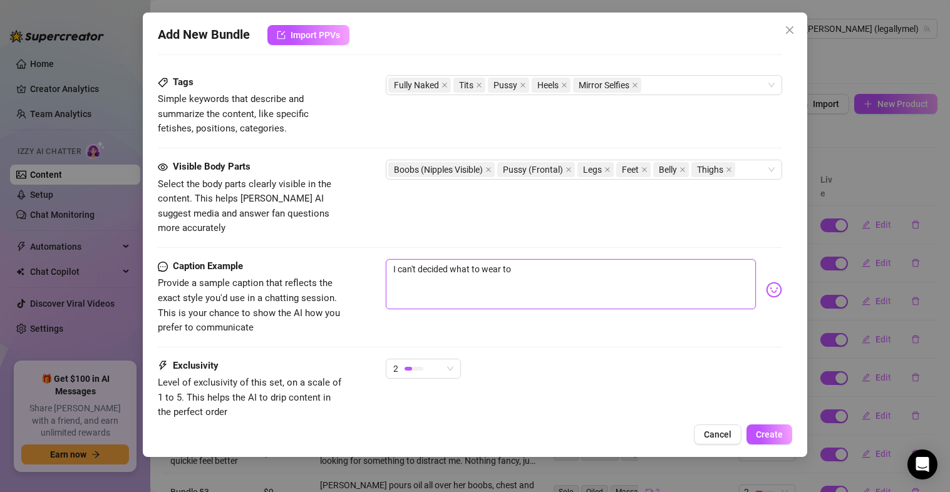
type textarea "I can't decided what to wear [PERSON_NAME]"
type textarea "I can't decided what to wear toda"
type textarea "I can't decided what to wear [DATE]"
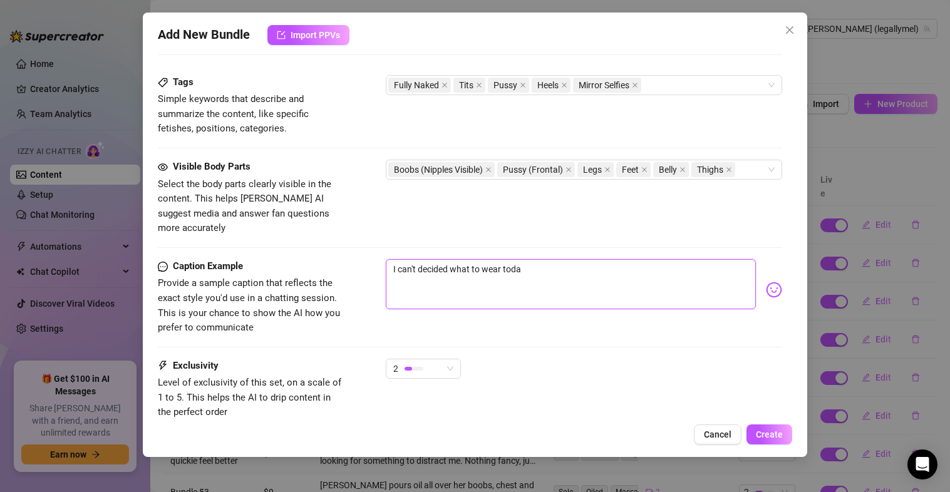
type textarea "I can't decided what to wear [DATE]"
type textarea "I can't decided what to wear [DATE]."
type textarea "I can't decided what to wear [DATE].."
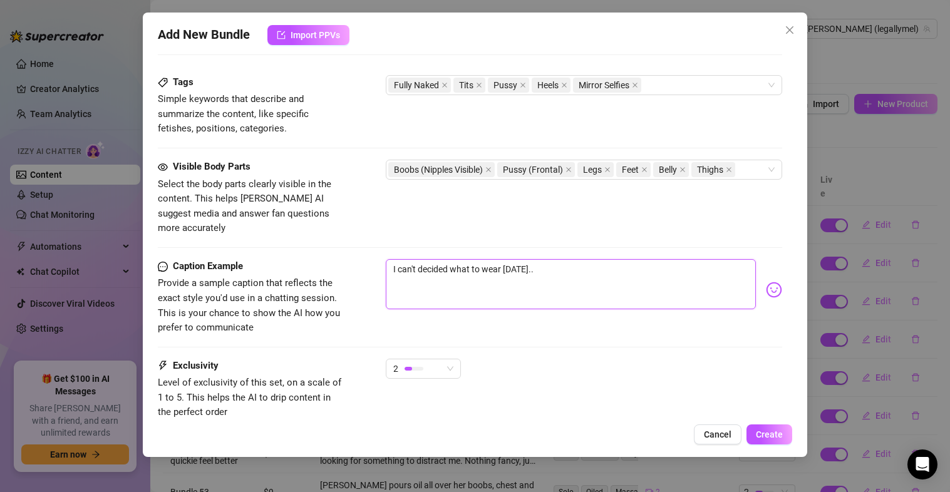
type textarea "I can't decided what to wear [DATE]..."
type textarea "I can't decided what to wear [DATE]...M"
type textarea "I can't decided what to wear [DATE]...Ma"
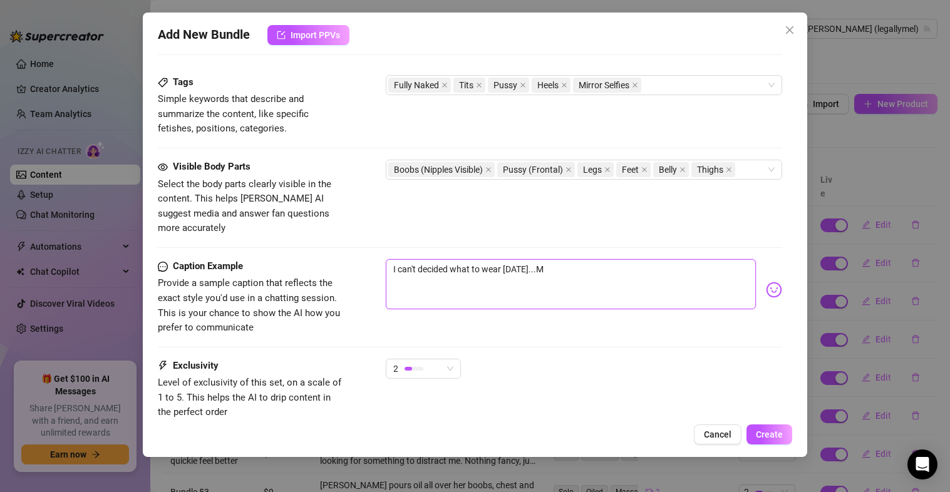
type textarea "I can't decided what to wear [DATE]...Ma"
type textarea "I can't decided what to wear [DATE]...May"
type textarea "I can't decided what to wear [DATE]...Mayb"
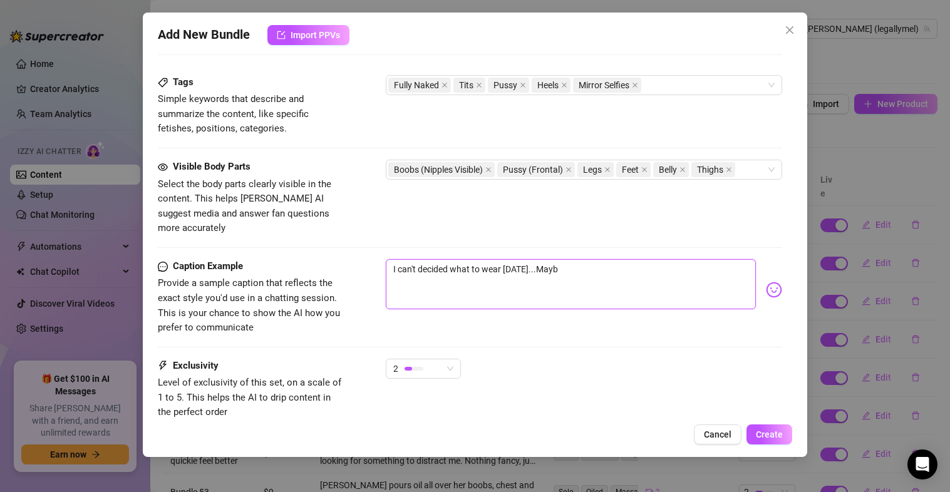
type textarea "I can't decided what to wear [DATE]...May"
type textarea "I can't decided what to wear [DATE]...Ma"
type textarea "I can't decided what to wear [DATE]...M"
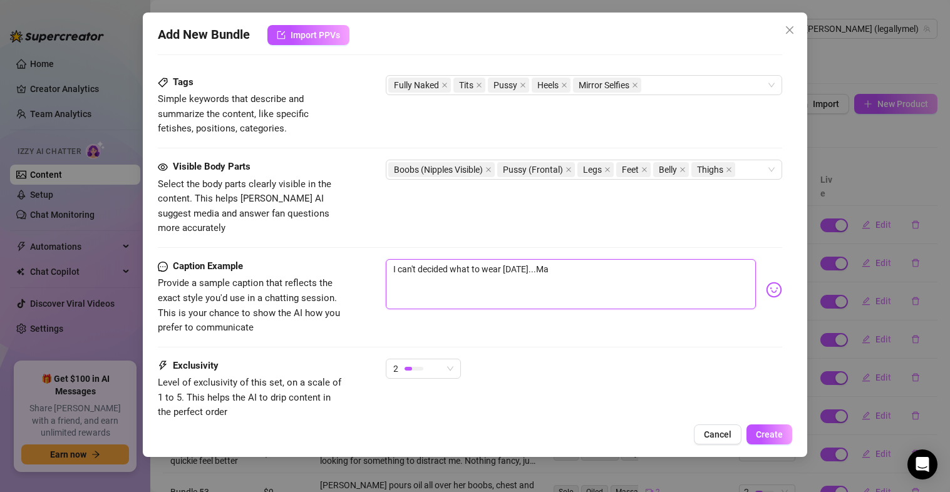
type textarea "I can't decided what to wear [DATE]...M"
type textarea "I can't decided what to wear [DATE]..."
type textarea "I can't decided what to wear [DATE]...m"
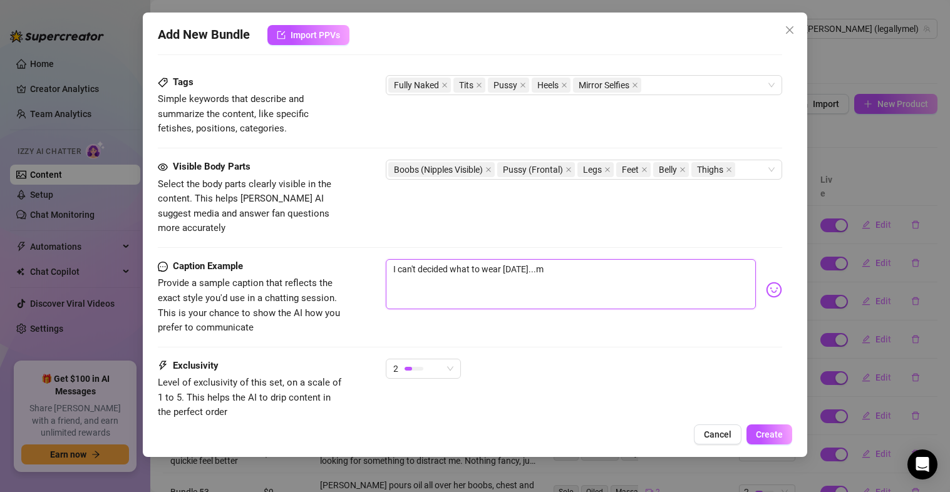
type textarea "I can't decided what to wear [DATE]...ma"
type textarea "I can't decided what to wear [DATE]...mab"
type textarea "I can't decided what to wear [DATE]...maby"
type textarea "I can't decided what to wear [DATE]...mabye"
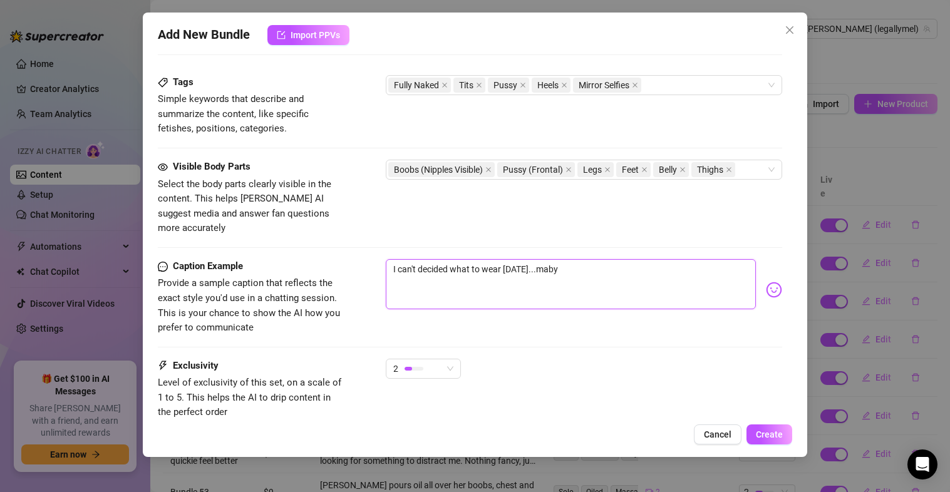
type textarea "I can't decided what to wear [DATE]...mabye"
type textarea "I can't decided what to wear [DATE]...maby"
type textarea "I can't decided what to wear [DATE]...mab"
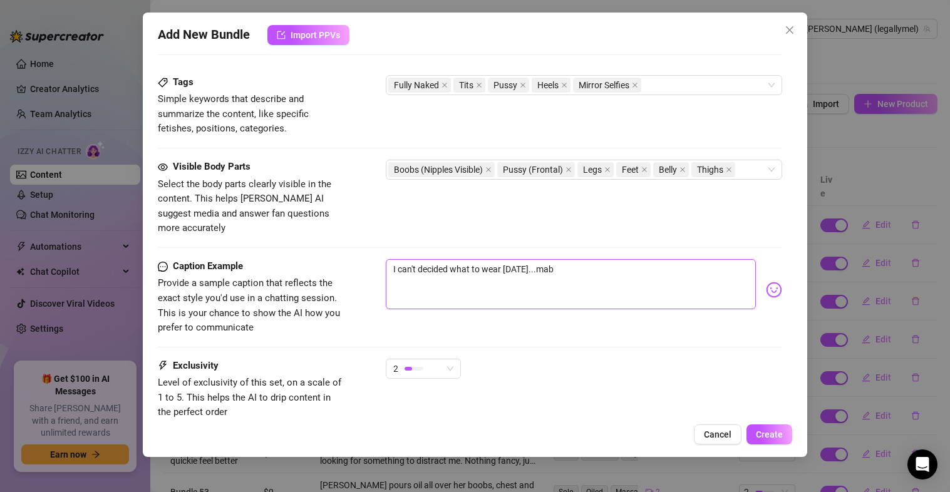
type textarea "I can't decided what to wear [DATE]...ma"
type textarea "I can't decided what to wear [DATE]...may"
type textarea "I can't decided what to wear [DATE]...mayb"
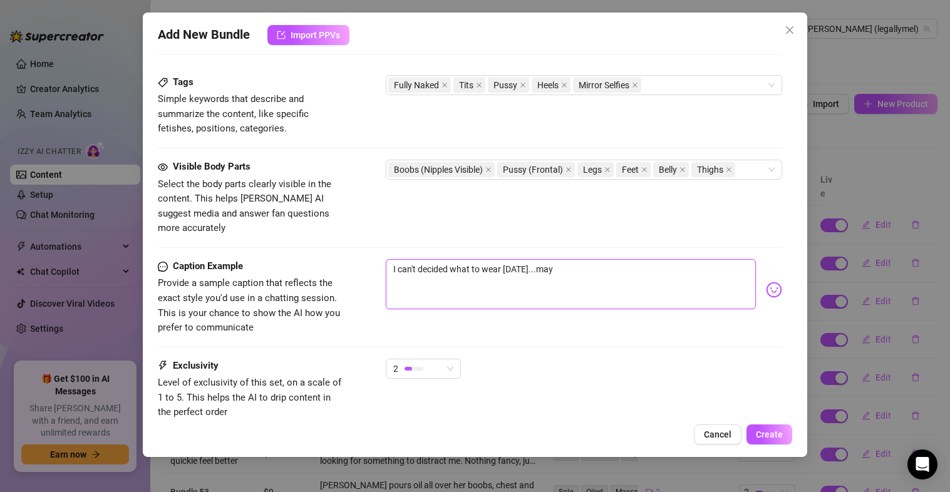
type textarea "I can't decided what to wear [DATE]...mayb"
type textarea "I can't decided what to wear [DATE]...maybe"
type textarea "I can't decided what to wear [DATE]...maybe n"
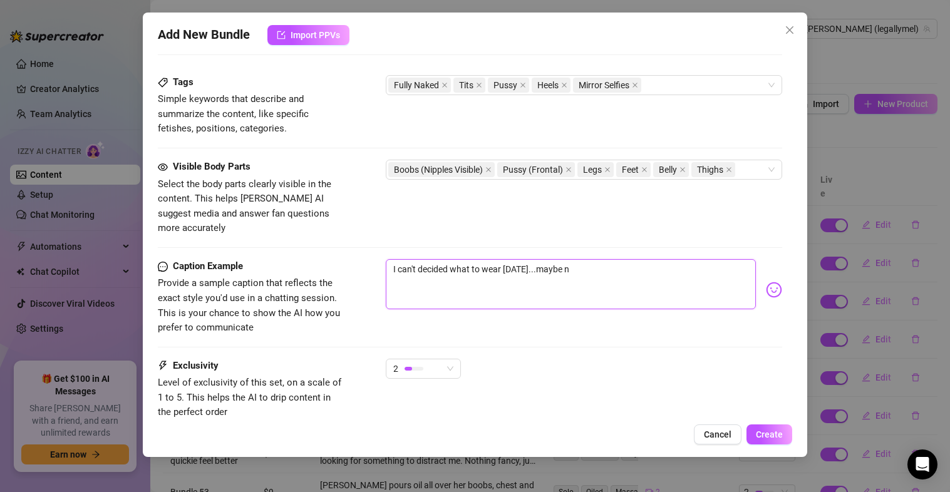
type textarea "I can't decided what to wear [DATE]...maybe no"
type textarea "I can't decided what to wear [DATE]...maybe not"
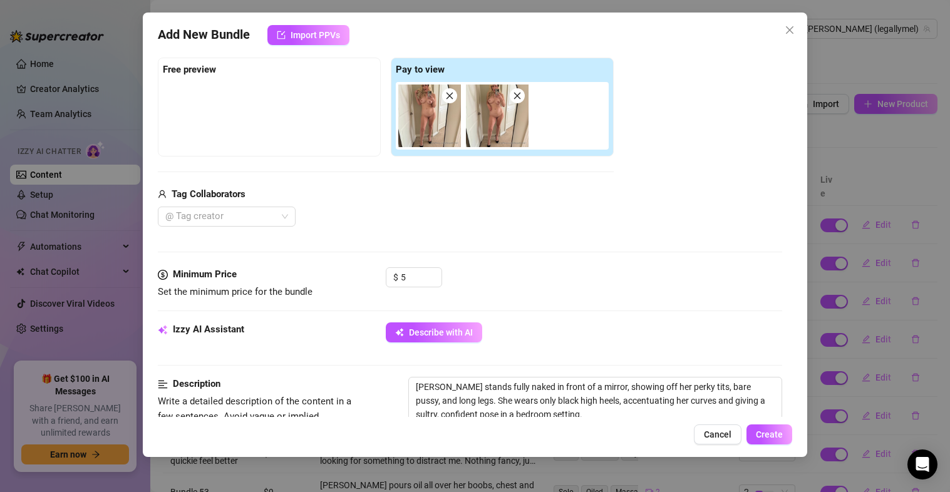
scroll to position [193, 0]
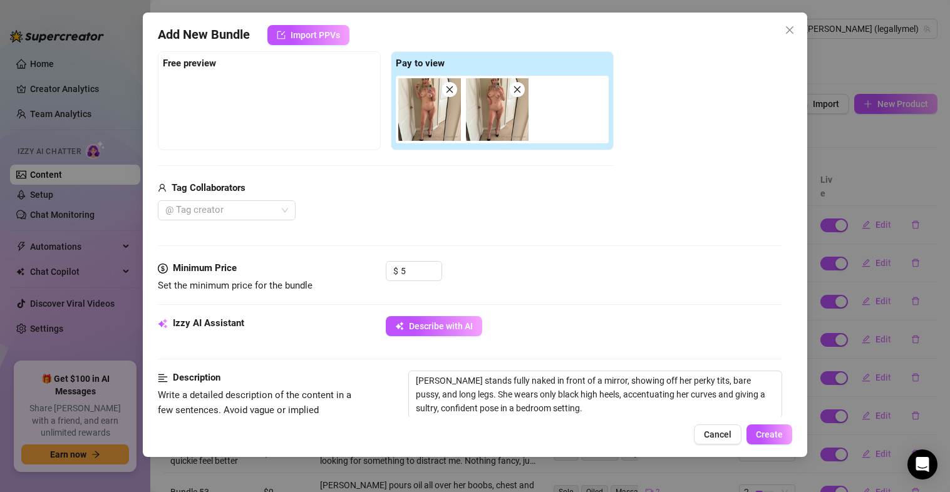
click at [760, 448] on div "Add New Bundle Import PPVs Account [PERSON_NAME] (@legallymel) Name Name is for…" at bounding box center [475, 235] width 665 height 445
click at [760, 437] on span "Create" at bounding box center [769, 435] width 27 height 10
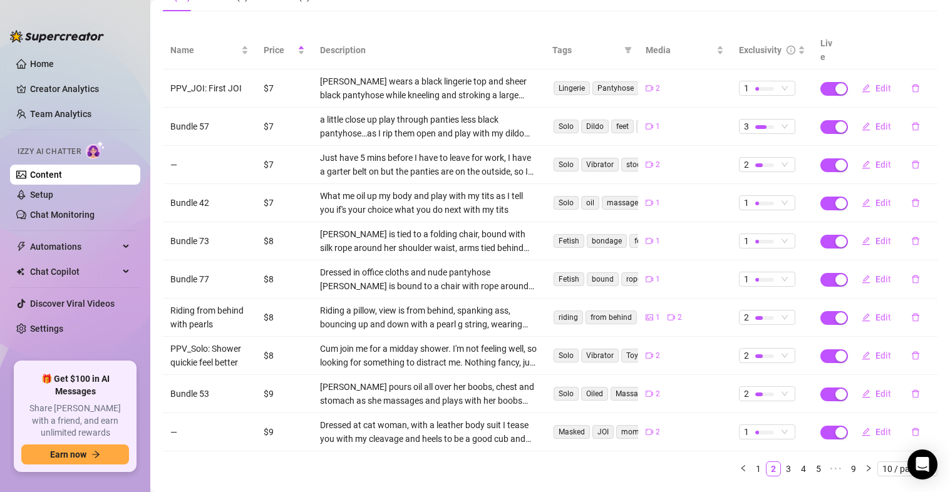
scroll to position [123, 0]
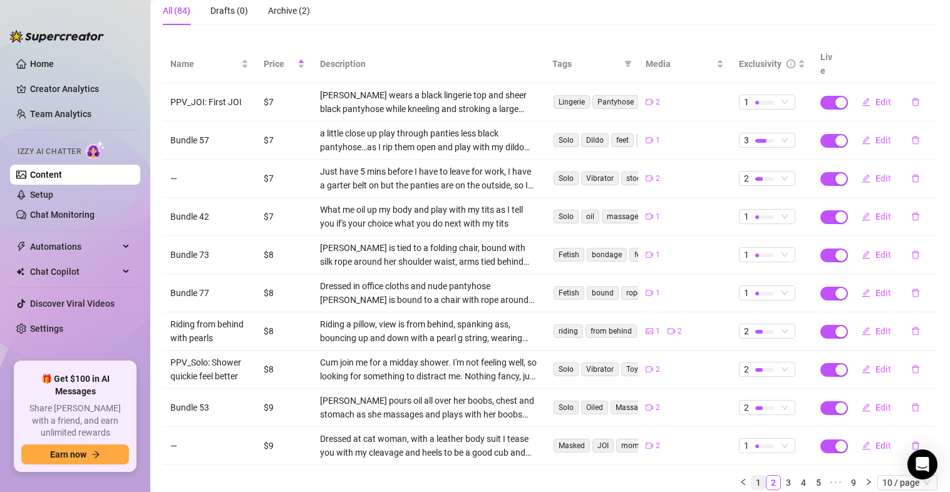
click at [751, 476] on link "1" at bounding box center [758, 483] width 14 height 14
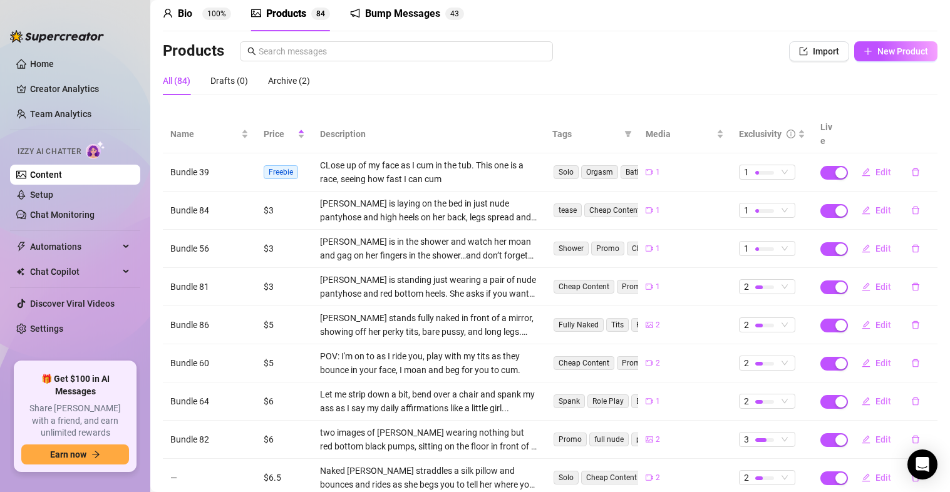
scroll to position [26, 0]
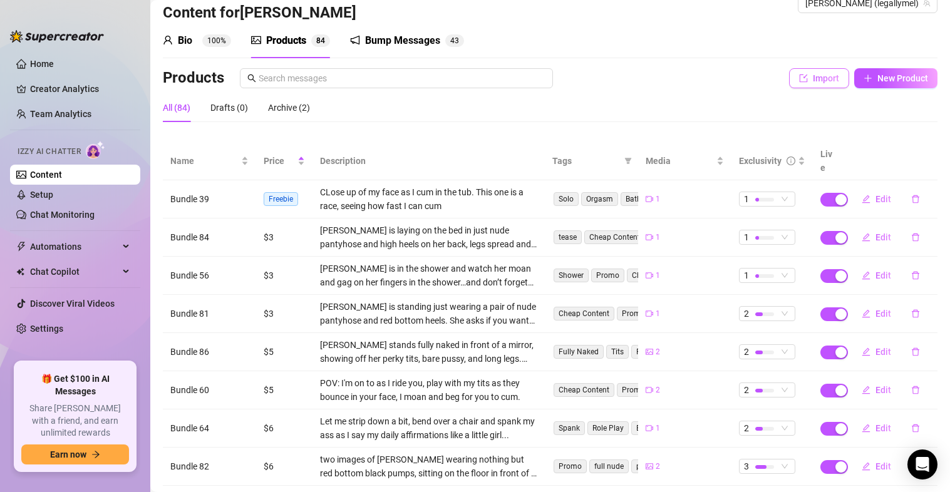
click at [789, 83] on button "Import" at bounding box center [819, 78] width 60 height 20
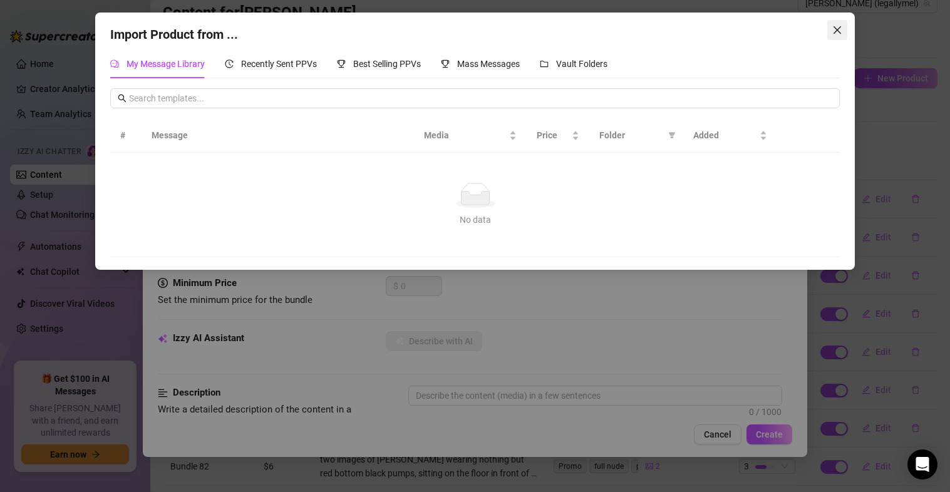
click at [830, 30] on span "Close" at bounding box center [837, 30] width 20 height 10
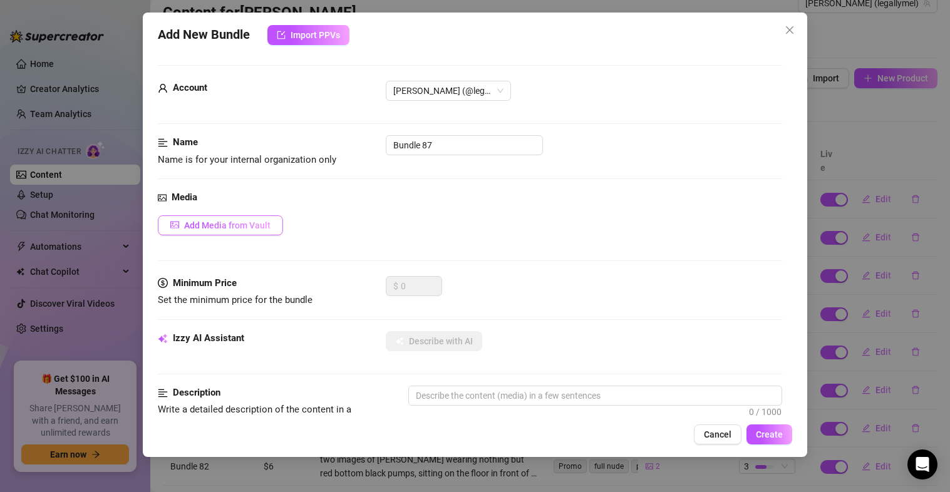
click at [217, 229] on span "Add Media from Vault" at bounding box center [227, 225] width 86 height 10
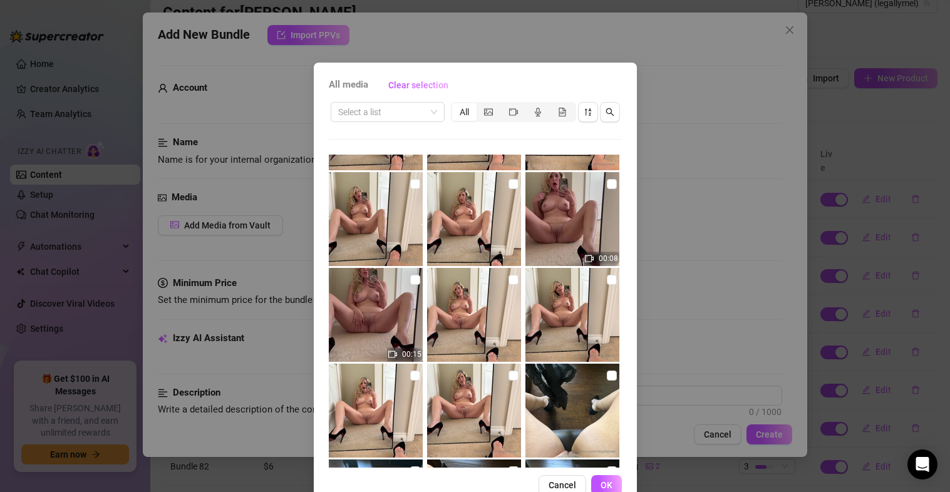
scroll to position [1338, 0]
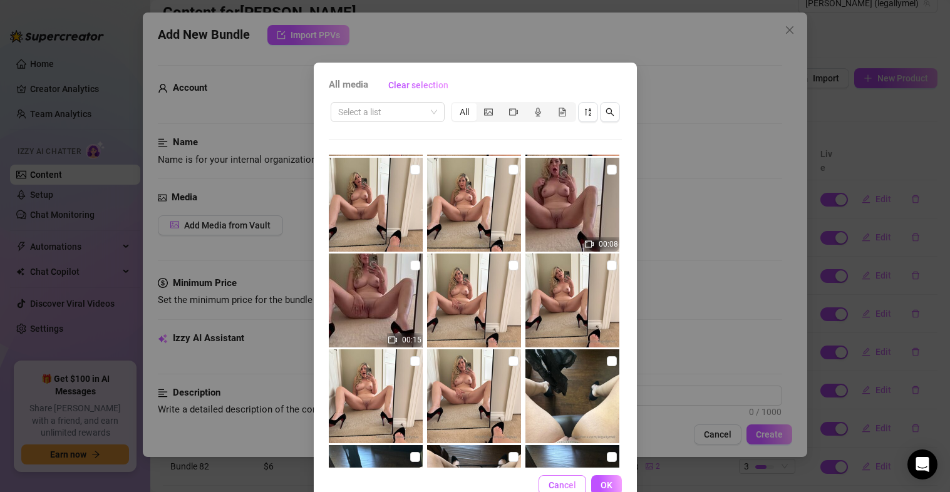
click at [559, 483] on span "Cancel" at bounding box center [563, 485] width 28 height 10
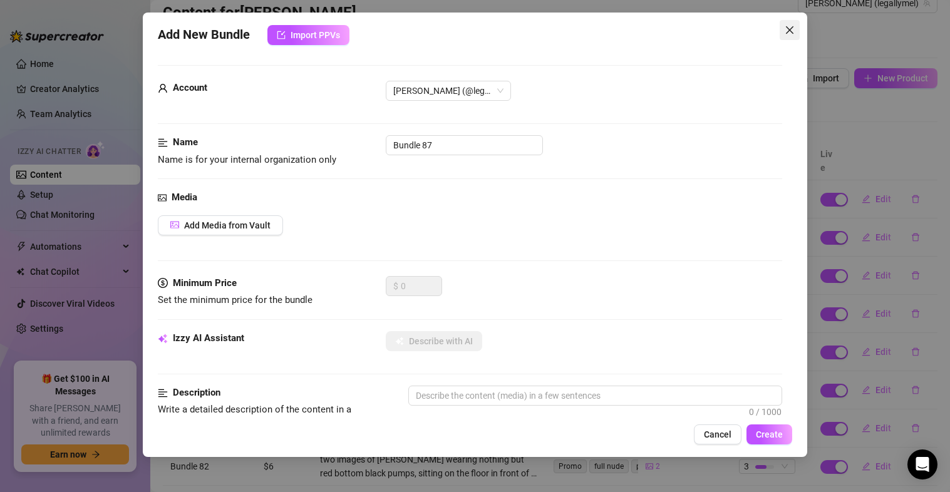
click at [792, 31] on icon "close" at bounding box center [790, 30] width 10 height 10
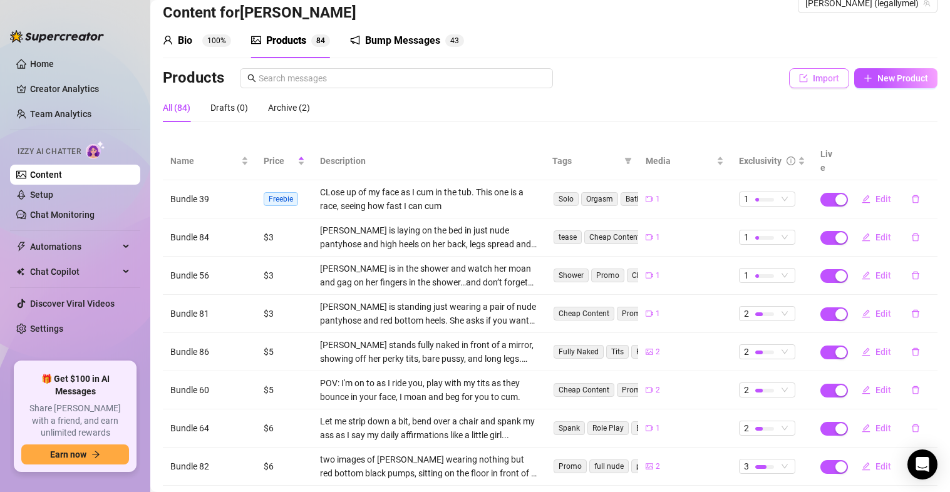
click at [813, 75] on span "Import" at bounding box center [826, 78] width 26 height 10
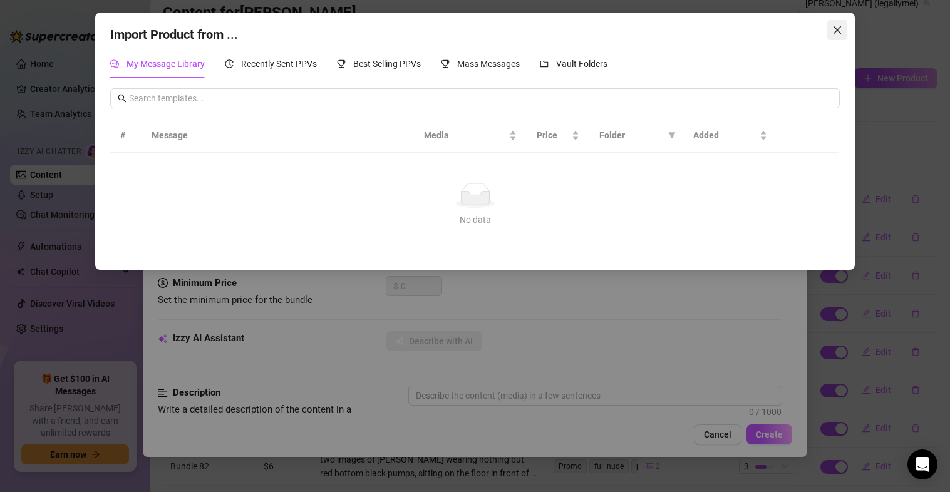
click at [840, 29] on icon "close" at bounding box center [837, 30] width 10 height 10
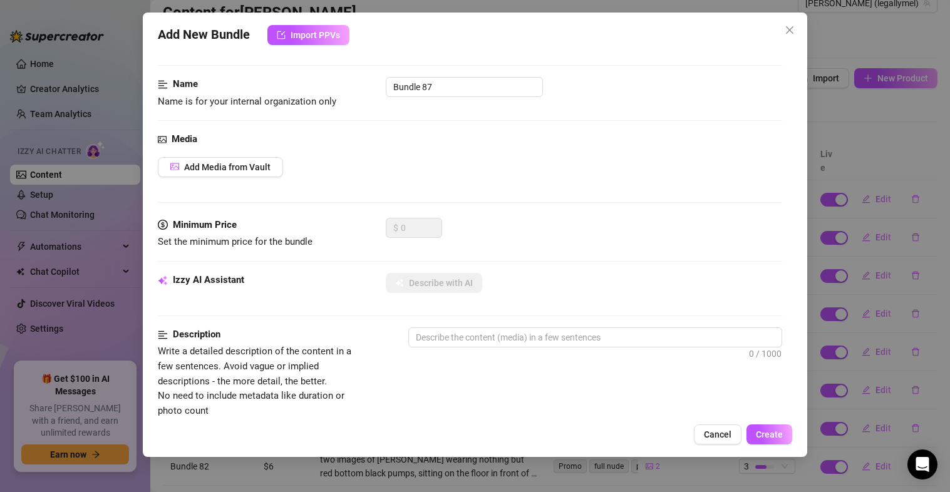
scroll to position [11, 0]
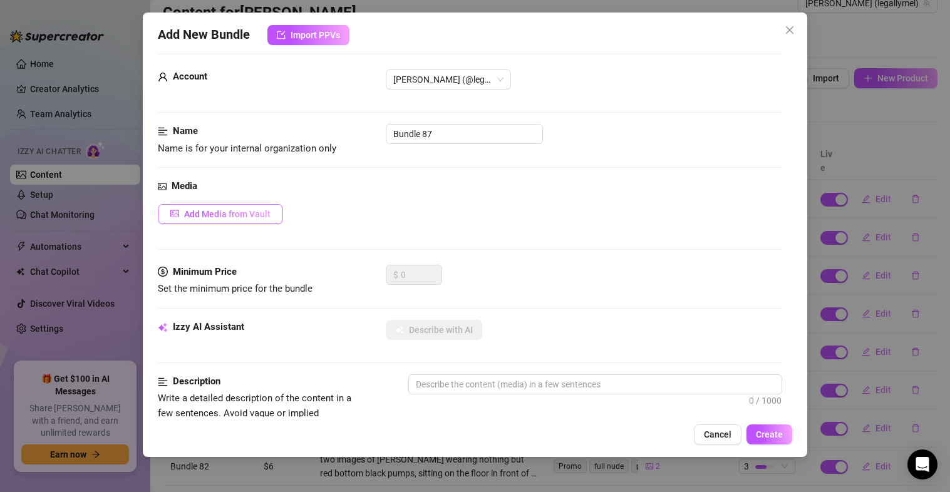
click at [226, 209] on span "Add Media from Vault" at bounding box center [227, 214] width 86 height 10
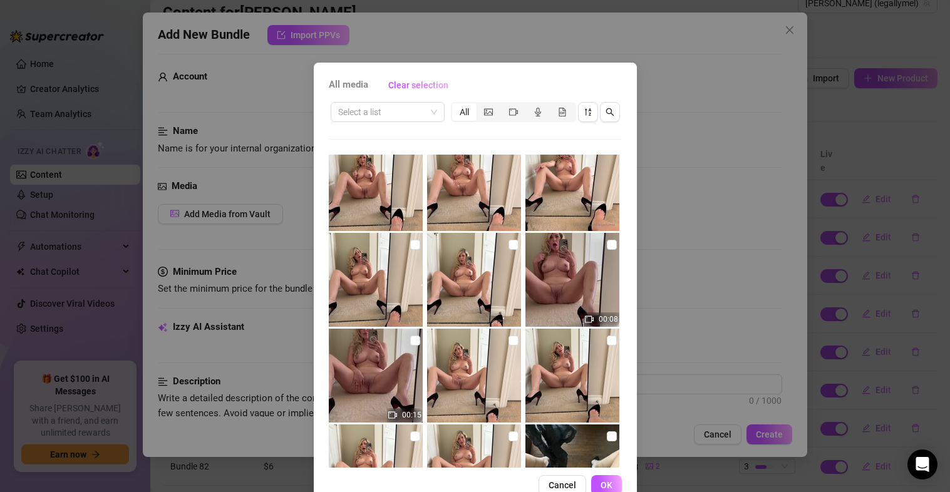
scroll to position [1244, 0]
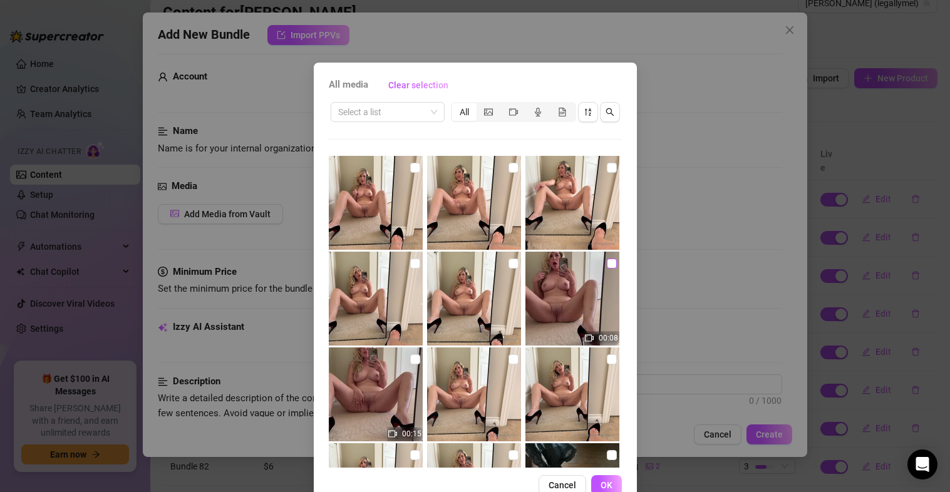
click at [607, 262] on input "checkbox" at bounding box center [612, 264] width 10 height 10
click at [601, 480] on span "OK" at bounding box center [607, 485] width 12 height 10
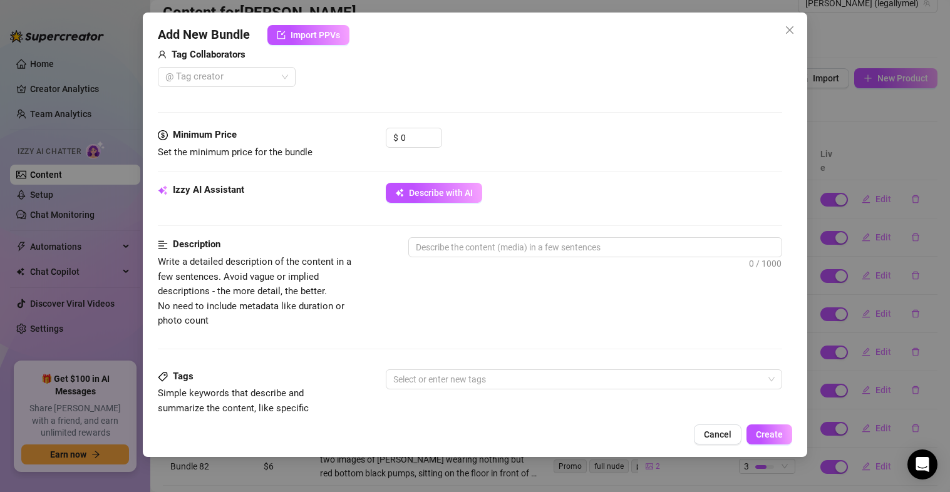
scroll to position [329, 0]
click at [487, 247] on textarea at bounding box center [595, 245] width 373 height 19
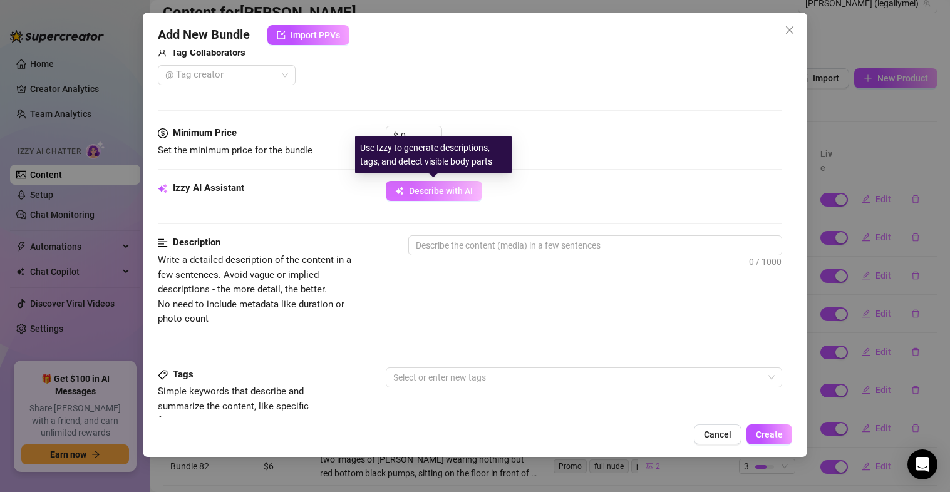
click at [445, 193] on span "Describe with AI" at bounding box center [441, 191] width 64 height 10
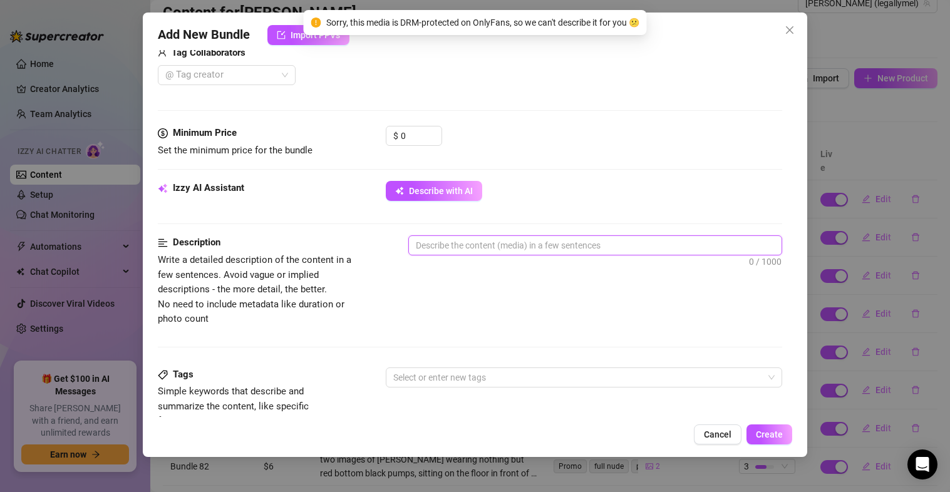
click at [477, 254] on textarea at bounding box center [595, 245] width 373 height 19
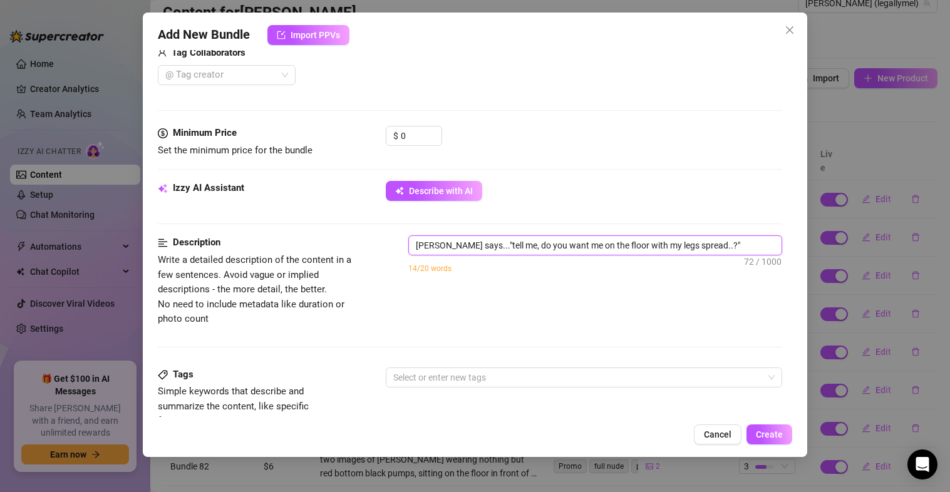
click at [416, 244] on textarea "[PERSON_NAME] says..."tell me, do you want me on the floor with my legs spread.…" at bounding box center [595, 245] width 373 height 19
click at [450, 247] on textarea "[PERSON_NAME] says..."tell me, do you want me on the floor with my legs spread.…" at bounding box center [595, 245] width 373 height 19
click at [412, 245] on textarea "[PERSON_NAME] says..."tell me, do you want me on the floor with my legs spread.…" at bounding box center [595, 245] width 373 height 19
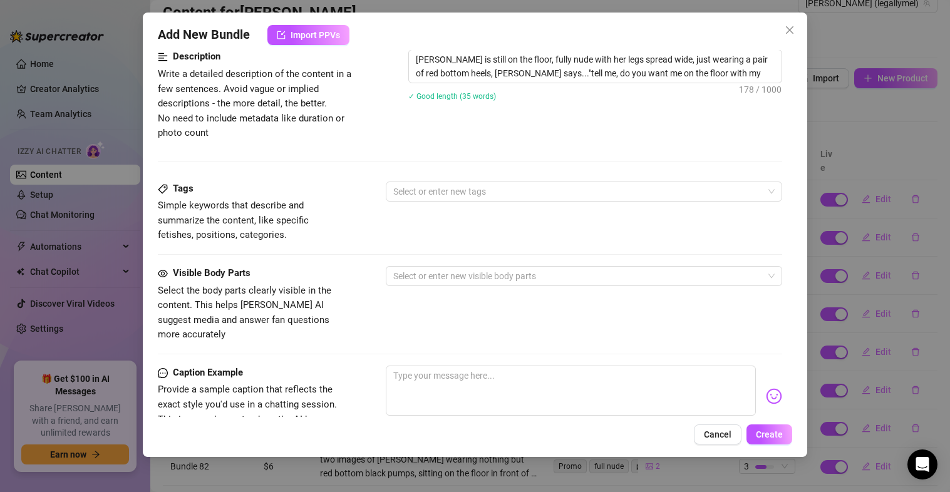
scroll to position [532, 0]
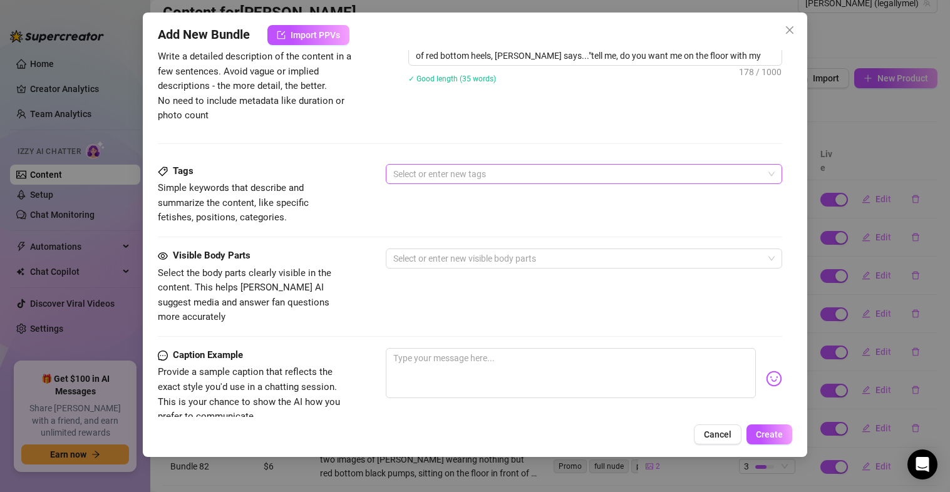
click at [471, 175] on div at bounding box center [577, 174] width 379 height 18
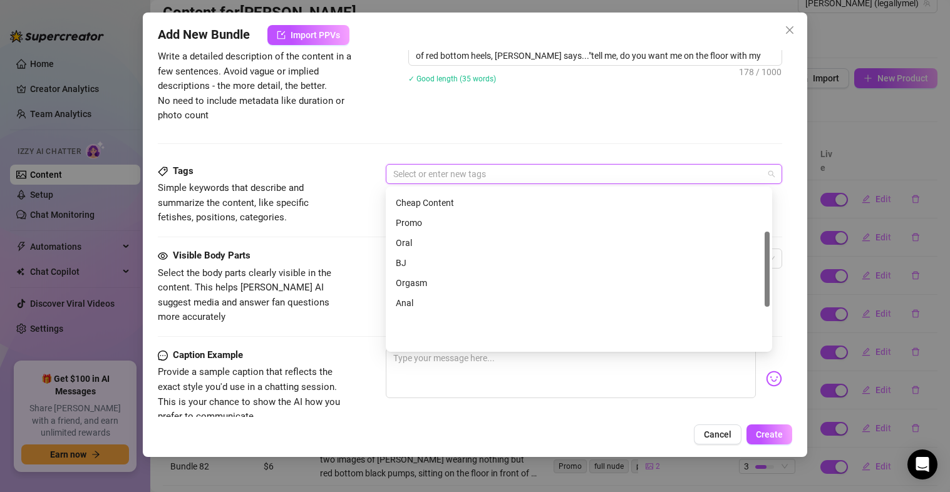
scroll to position [180, 0]
drag, startPoint x: 765, startPoint y: 235, endPoint x: 759, endPoint y: 340, distance: 105.4
click at [759, 340] on div "Cheap Content Promo Oral BJ Orgasm Anal Lingerie Shower Masked" at bounding box center [578, 269] width 381 height 160
click at [454, 197] on div "Promo" at bounding box center [579, 199] width 366 height 14
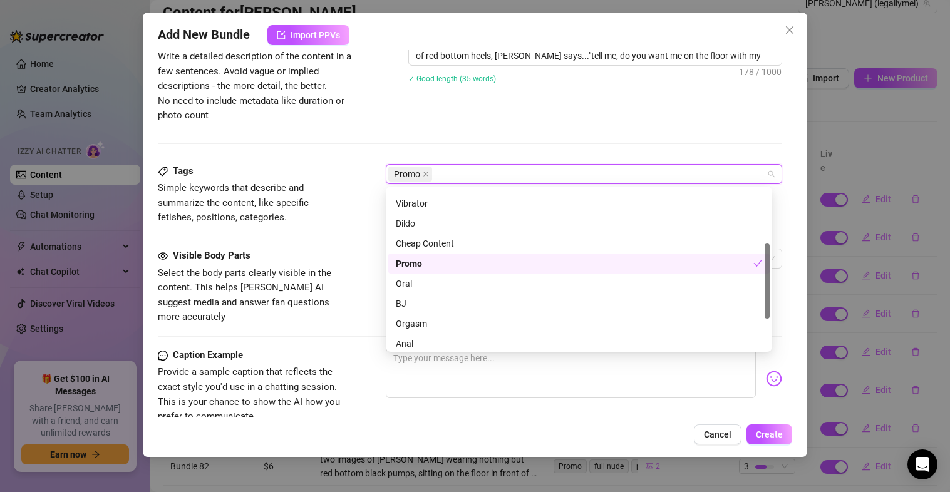
drag, startPoint x: 768, startPoint y: 339, endPoint x: 728, endPoint y: 302, distance: 54.1
click at [766, 307] on div at bounding box center [767, 281] width 5 height 75
click at [483, 239] on div "Cheap Content" at bounding box center [579, 245] width 366 height 14
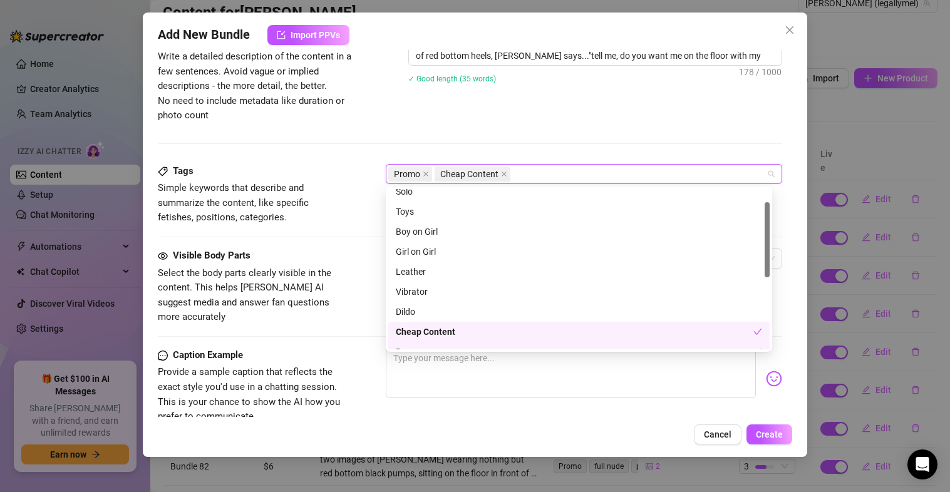
scroll to position [0, 0]
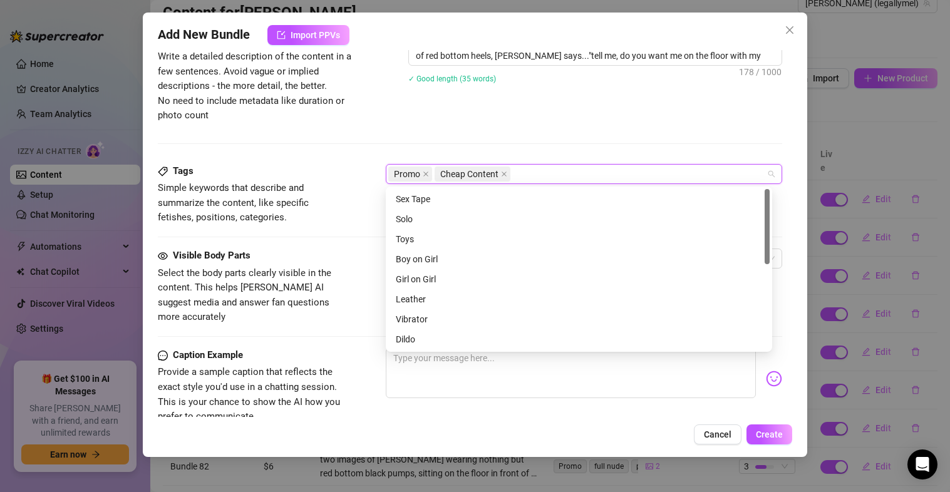
drag, startPoint x: 768, startPoint y: 297, endPoint x: 760, endPoint y: 214, distance: 83.7
click at [760, 214] on div "Sex Tape Solo Toys Boy on Girl Girl on Girl Leather Vibrator Dildo Cheap Conten…" at bounding box center [578, 269] width 381 height 160
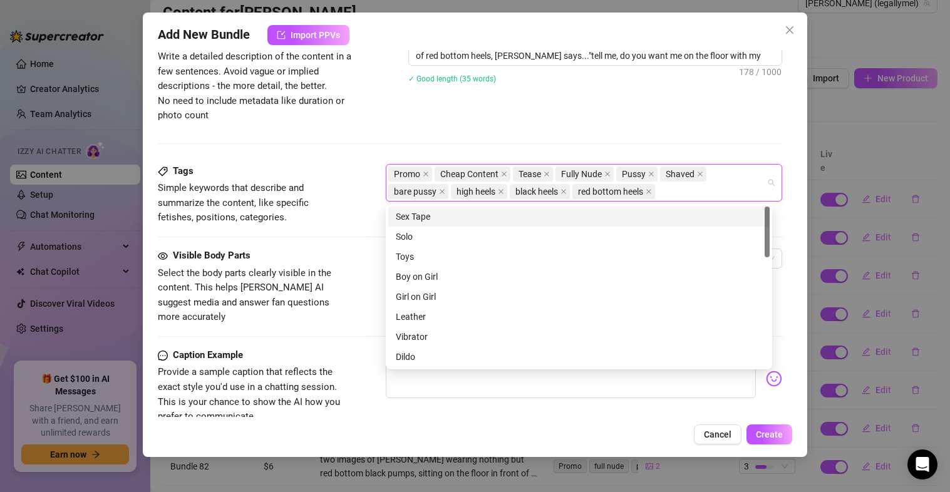
click at [351, 167] on div "Tags Simple keywords that describe and summarize the content, like specific fet…" at bounding box center [470, 194] width 625 height 61
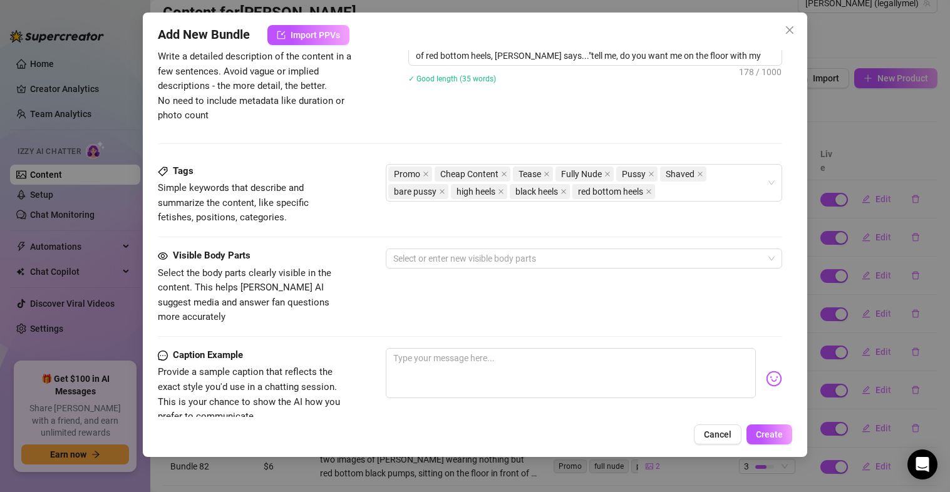
click at [440, 269] on div "Visible Body Parts Select the body parts clearly visible in the content. This h…" at bounding box center [470, 287] width 625 height 76
click at [436, 261] on div at bounding box center [577, 259] width 379 height 18
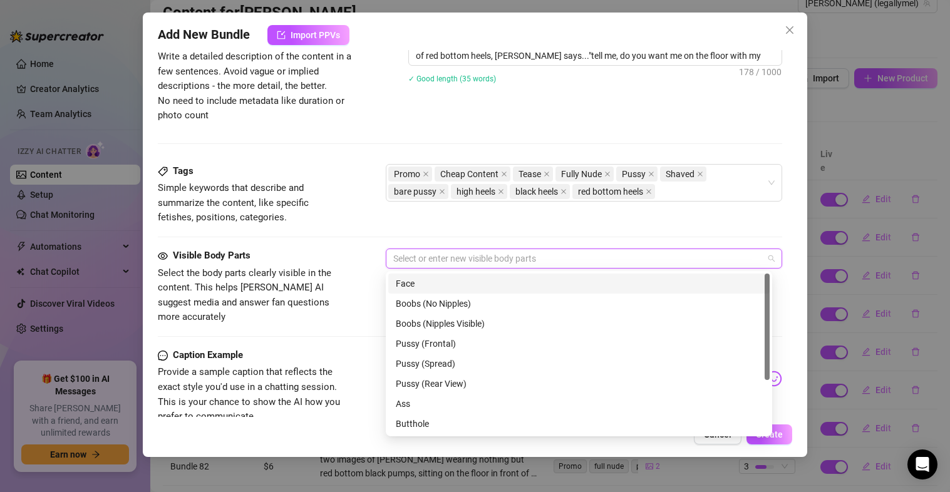
click at [435, 282] on div "Face" at bounding box center [579, 284] width 366 height 14
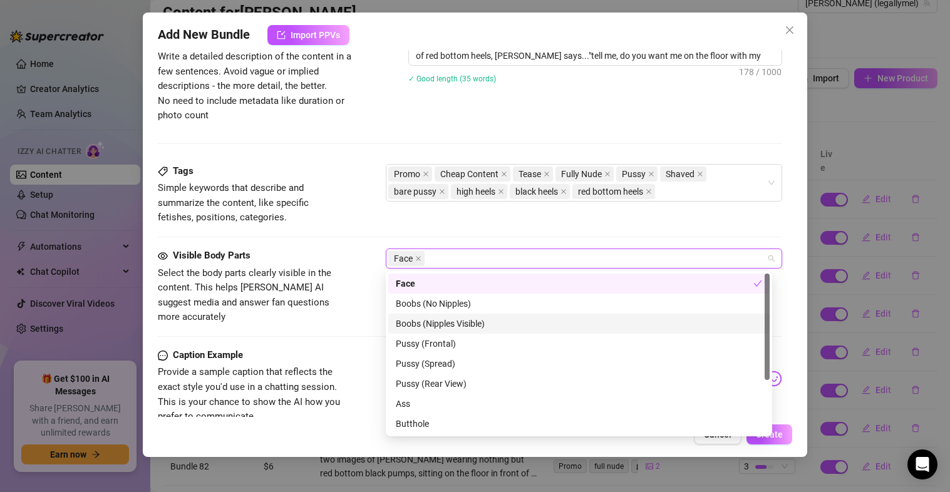
click at [440, 323] on div "Boobs (Nipples Visible)" at bounding box center [579, 324] width 366 height 14
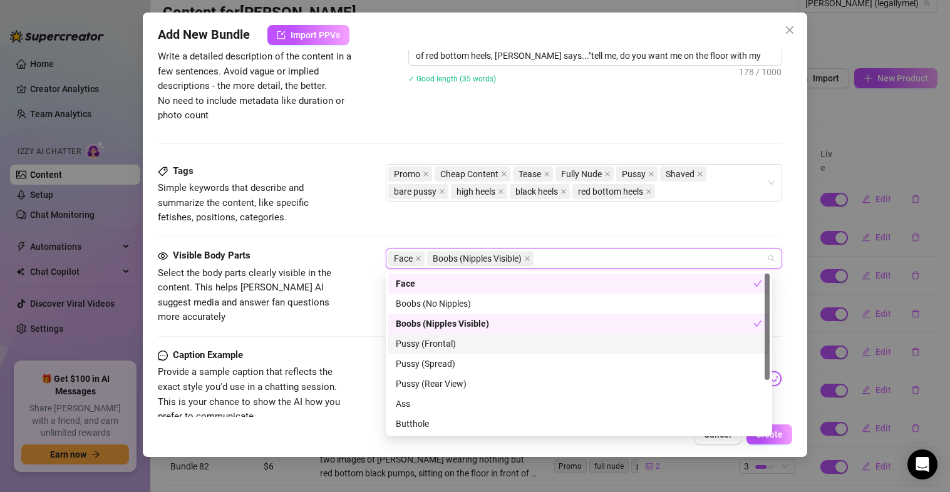
click at [439, 344] on div "Pussy (Frontal)" at bounding box center [579, 344] width 366 height 14
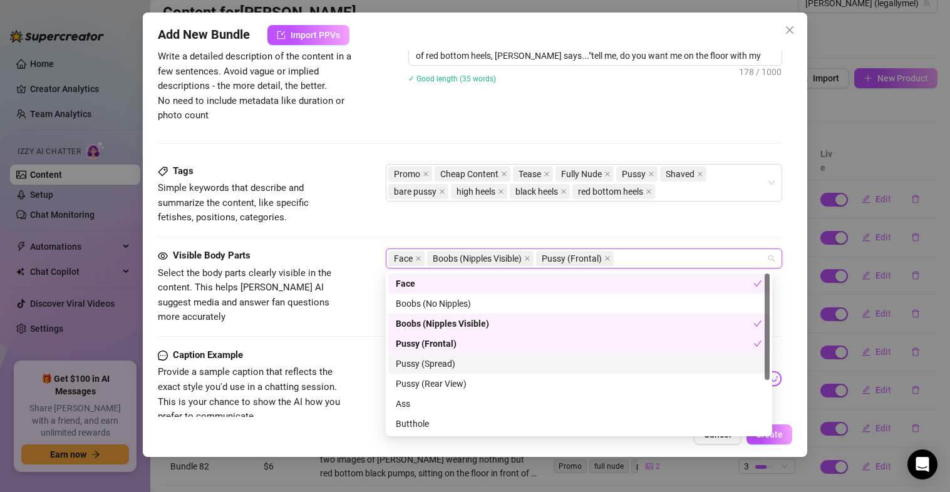
click at [440, 363] on div "Pussy (Spread)" at bounding box center [579, 364] width 366 height 14
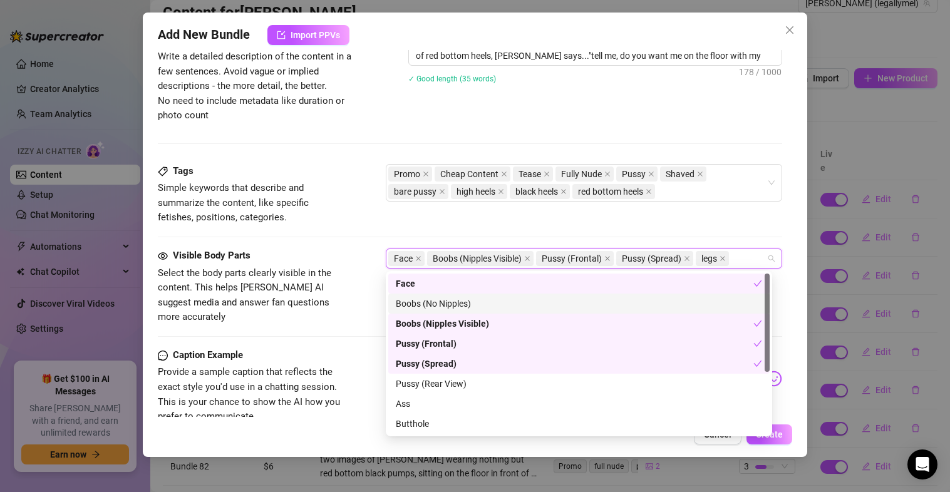
scroll to position [100, 0]
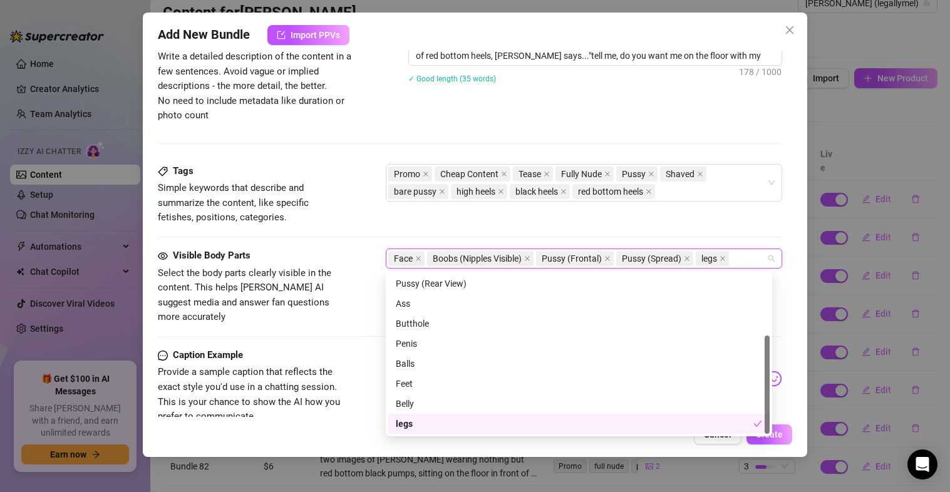
drag, startPoint x: 766, startPoint y: 304, endPoint x: 761, endPoint y: 407, distance: 103.4
click at [761, 407] on div "Pussy (Spread) Pussy (Rear View) Ass Butthole Penis Balls Feet Belly legs" at bounding box center [578, 354] width 381 height 160
click at [482, 406] on div "Belly" at bounding box center [579, 404] width 366 height 14
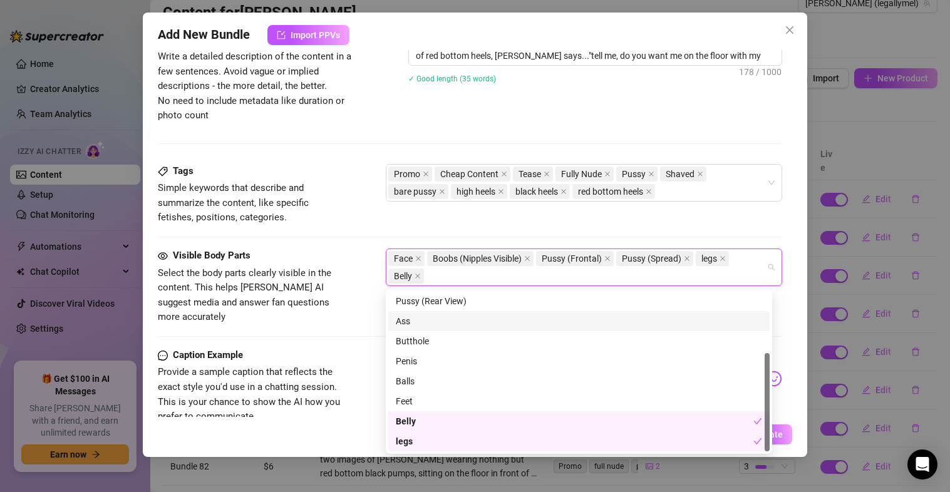
click at [361, 249] on div "Visible Body Parts Select the body parts clearly visible in the content. This h…" at bounding box center [470, 287] width 625 height 76
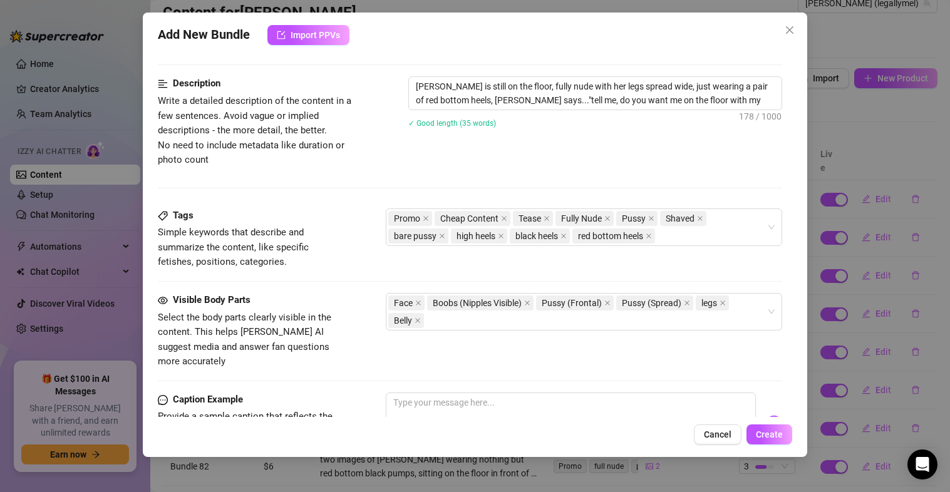
scroll to position [498, 0]
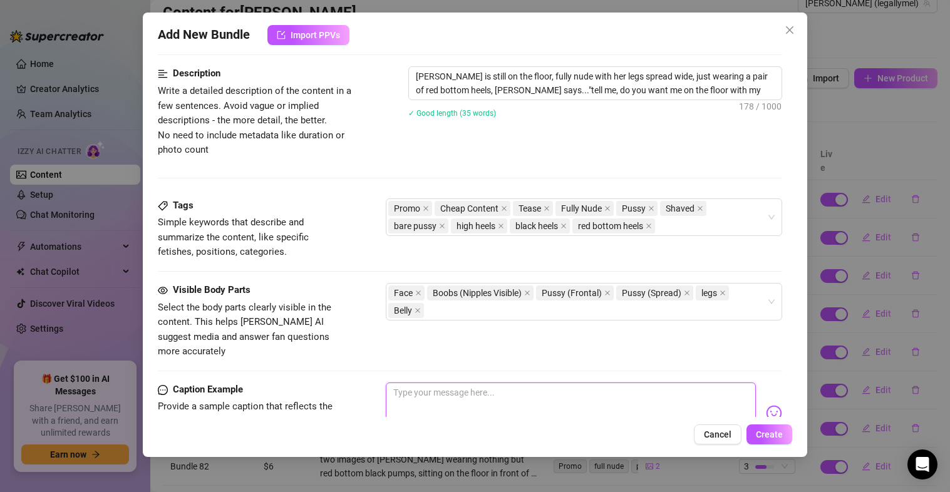
click at [428, 383] on textarea at bounding box center [571, 408] width 371 height 50
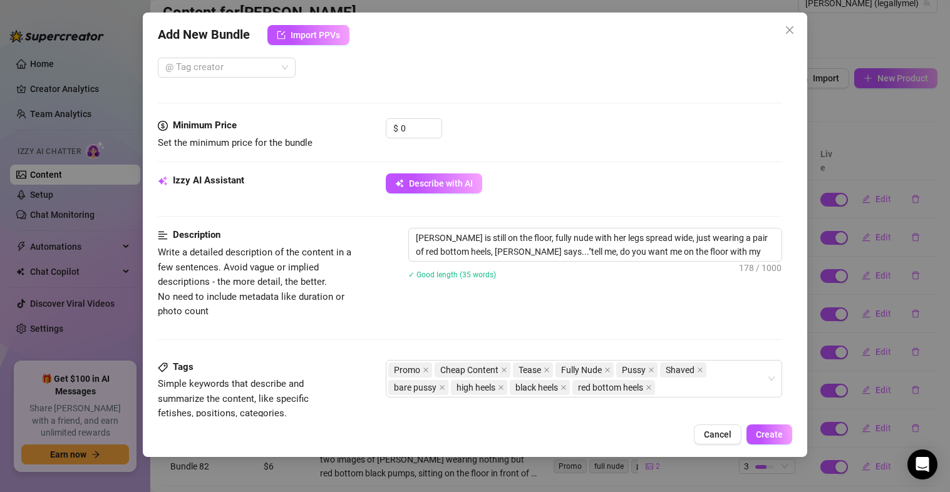
scroll to position [224, 0]
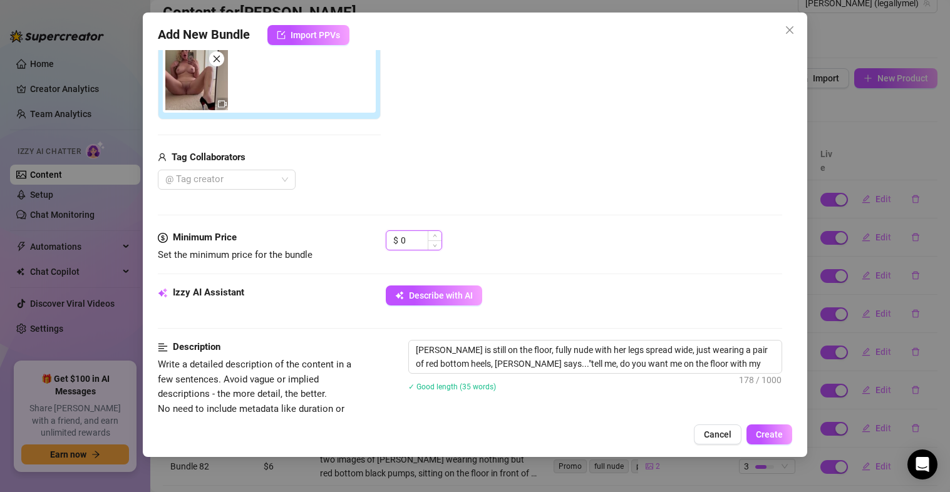
drag, startPoint x: 412, startPoint y: 244, endPoint x: 386, endPoint y: 244, distance: 26.3
click at [386, 244] on div "$ 0" at bounding box center [414, 240] width 56 height 20
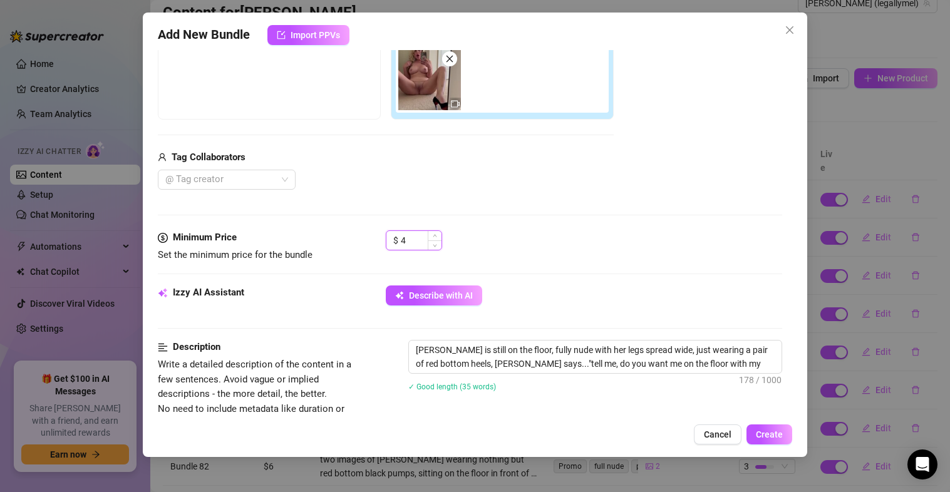
click at [401, 241] on input "4" at bounding box center [421, 240] width 41 height 19
click at [517, 262] on div "$ 5" at bounding box center [584, 245] width 397 height 31
click at [391, 242] on div "$ 5" at bounding box center [414, 240] width 56 height 20
click at [516, 249] on div "$ 4" at bounding box center [584, 245] width 397 height 31
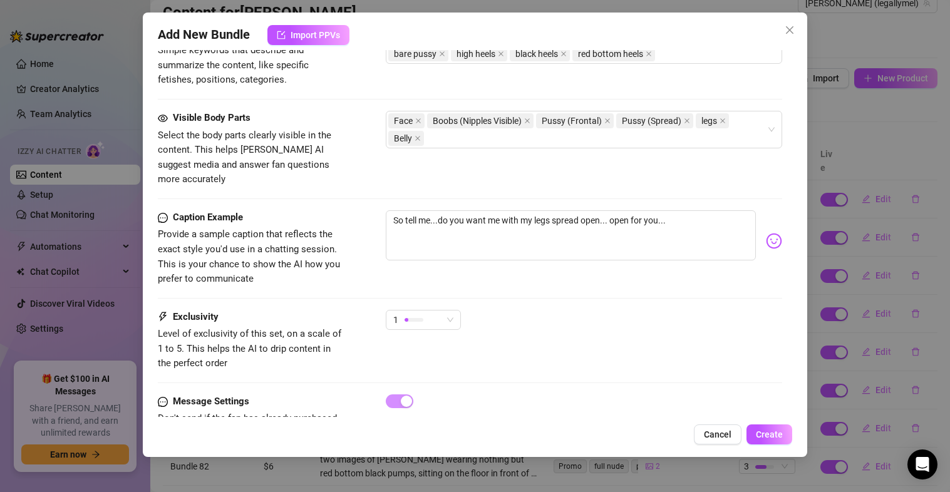
scroll to position [697, 0]
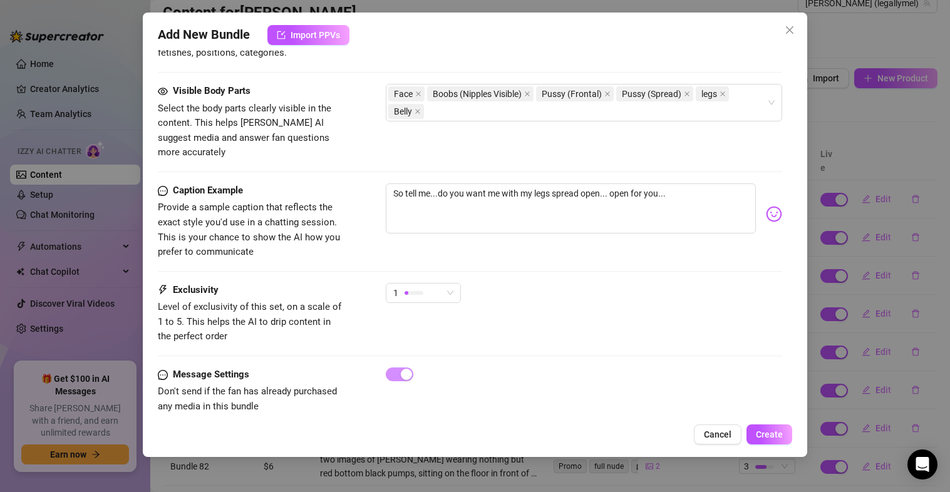
drag, startPoint x: 768, startPoint y: 440, endPoint x: 463, endPoint y: 266, distance: 351.7
click at [463, 266] on div "Add New Bundle Import PPVs Account [PERSON_NAME] (@legallymel) Name Name is for…" at bounding box center [475, 235] width 665 height 445
click at [433, 284] on div "1" at bounding box center [417, 293] width 49 height 19
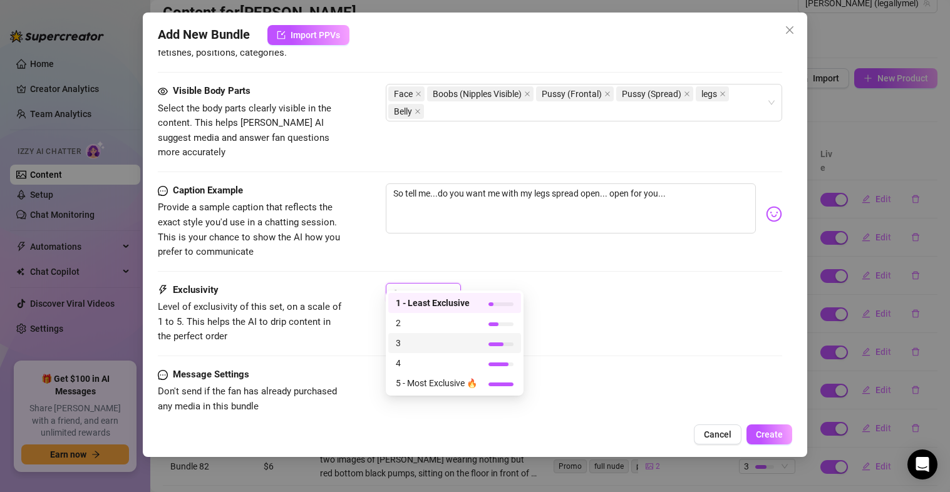
click at [425, 338] on span "3" at bounding box center [436, 343] width 81 height 14
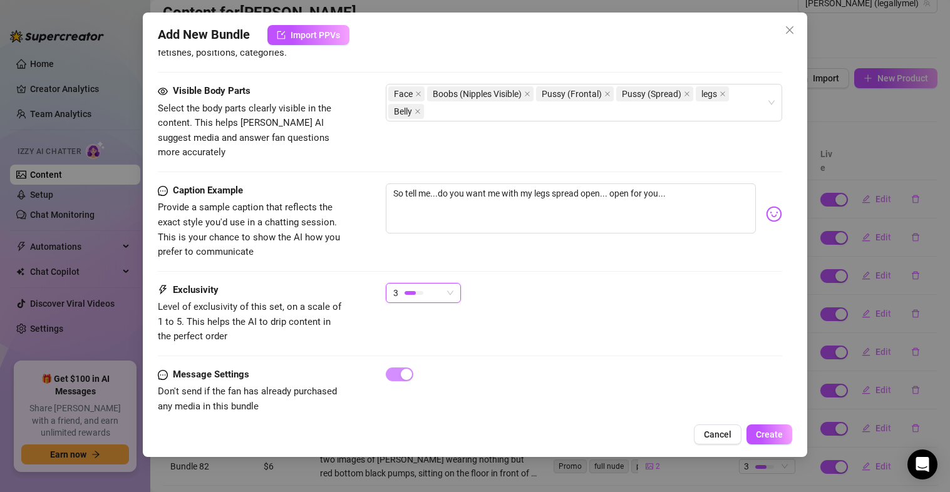
click at [592, 327] on div "Exclusivity Level of exclusivity of this set, on a scale of 1 to 5. This helps …" at bounding box center [470, 313] width 625 height 61
click at [775, 435] on span "Create" at bounding box center [769, 435] width 27 height 10
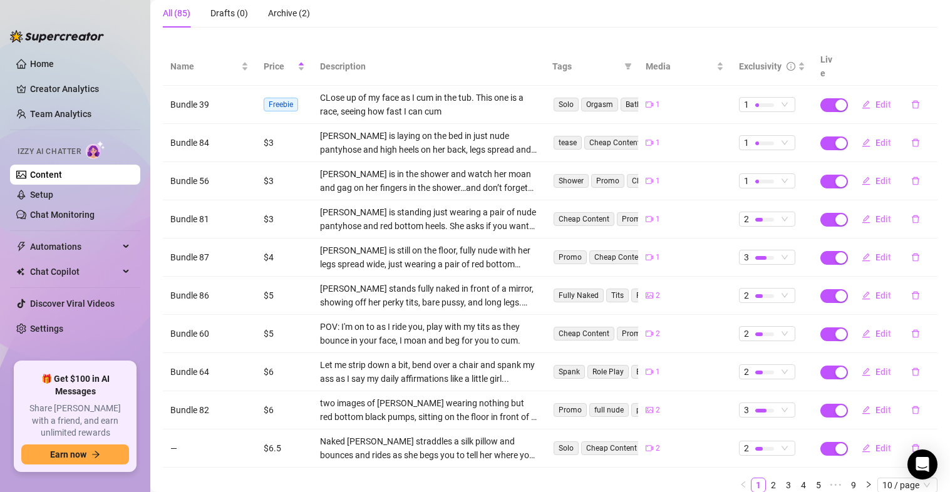
scroll to position [122, 0]
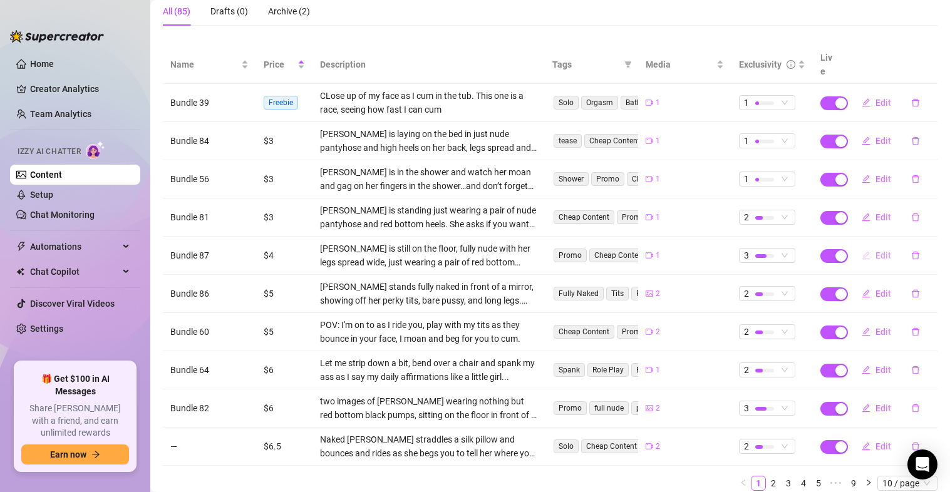
click at [875, 250] on span "Edit" at bounding box center [883, 255] width 16 height 10
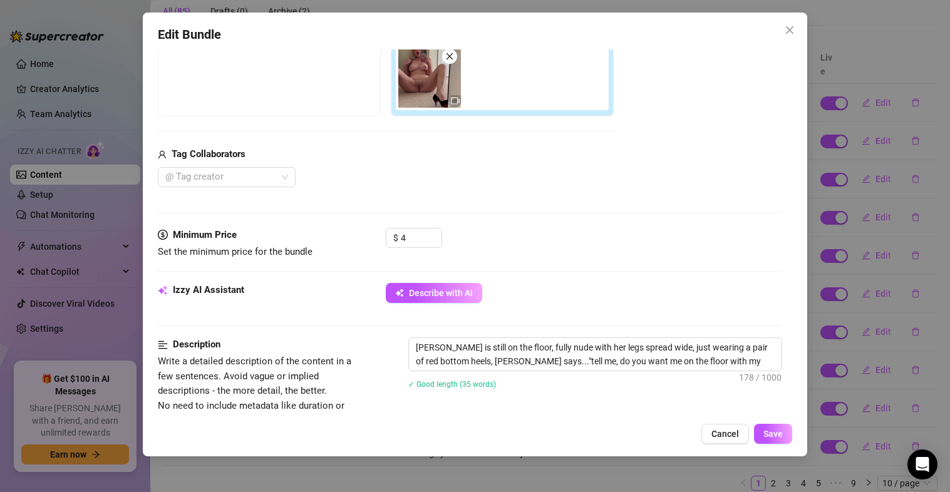
scroll to position [229, 0]
drag, startPoint x: 416, startPoint y: 235, endPoint x: 382, endPoint y: 237, distance: 34.5
click at [382, 237] on div "Minimum Price Set the minimum price for the bundle $ 4" at bounding box center [470, 242] width 625 height 32
click at [533, 284] on div "Describe with AI" at bounding box center [584, 291] width 397 height 20
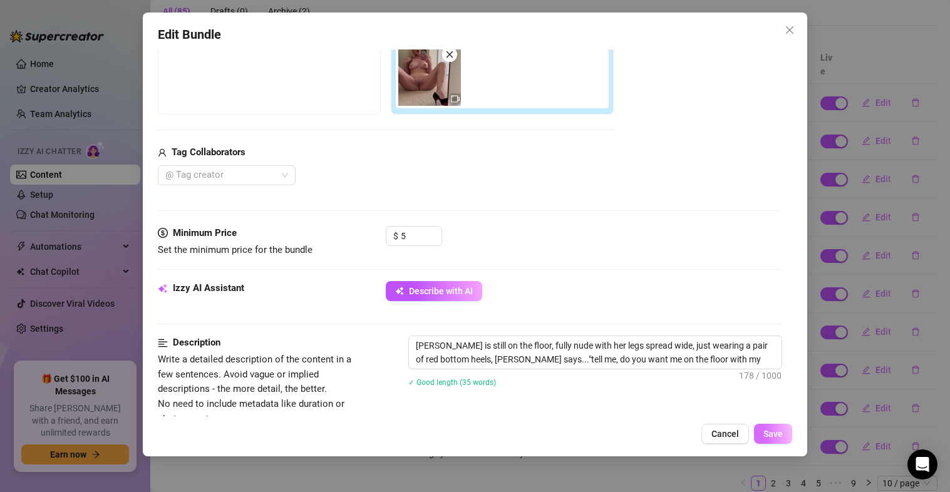
click at [775, 428] on button "Save" at bounding box center [773, 434] width 38 height 20
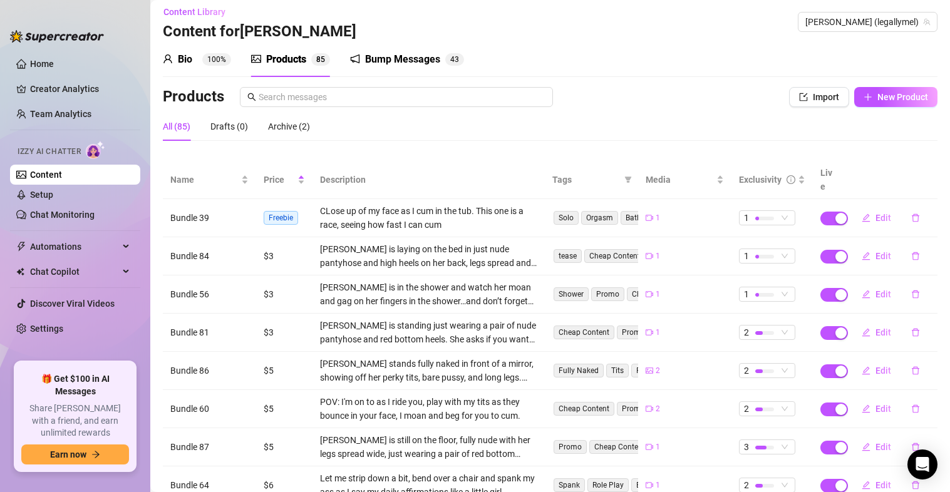
scroll to position [0, 0]
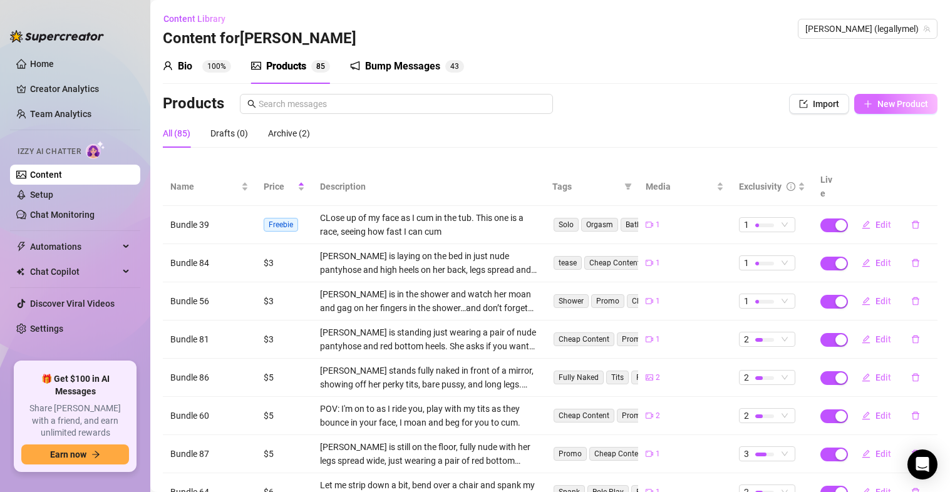
click at [879, 108] on span "New Product" at bounding box center [902, 104] width 51 height 10
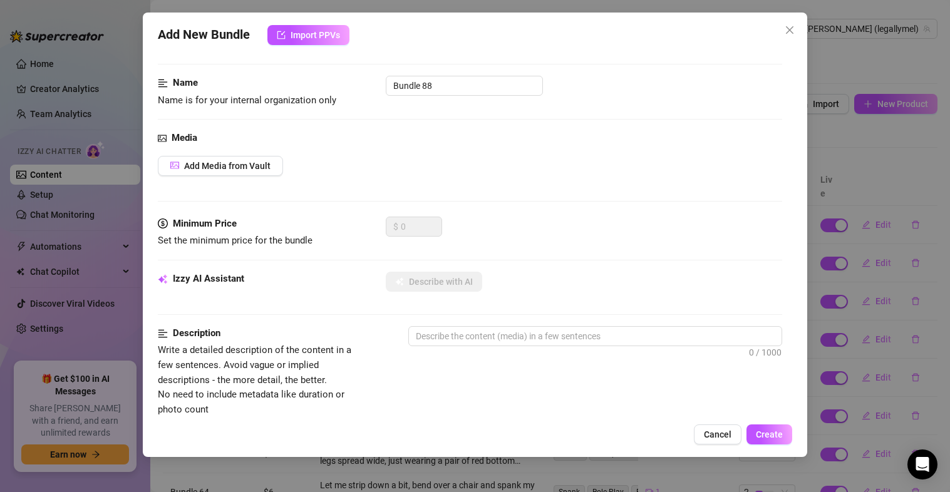
scroll to position [56, 0]
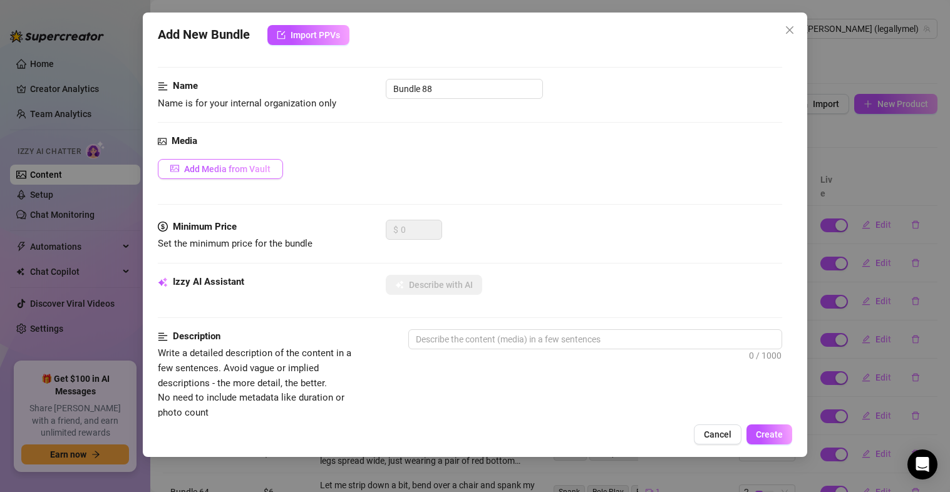
click at [192, 161] on button "Add Media from Vault" at bounding box center [220, 169] width 125 height 20
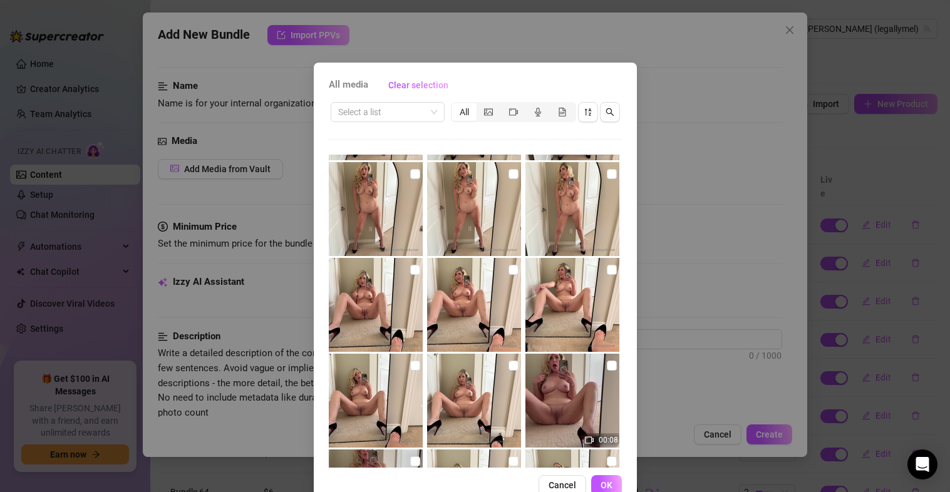
scroll to position [1239, 0]
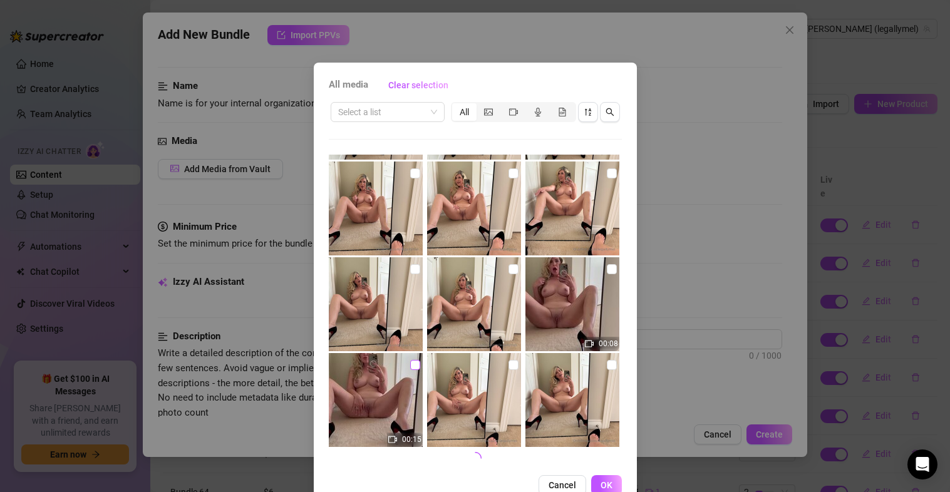
click at [410, 366] on input "checkbox" at bounding box center [415, 365] width 10 height 10
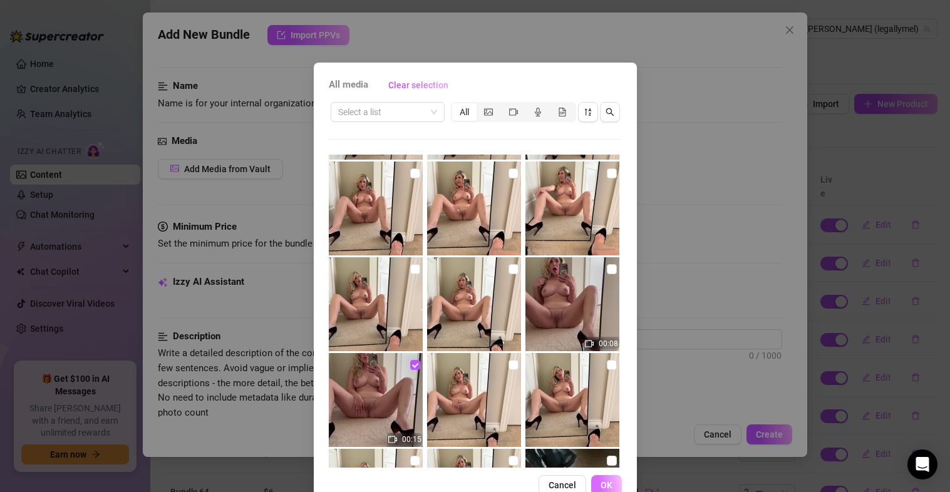
click at [601, 489] on span "OK" at bounding box center [607, 485] width 12 height 10
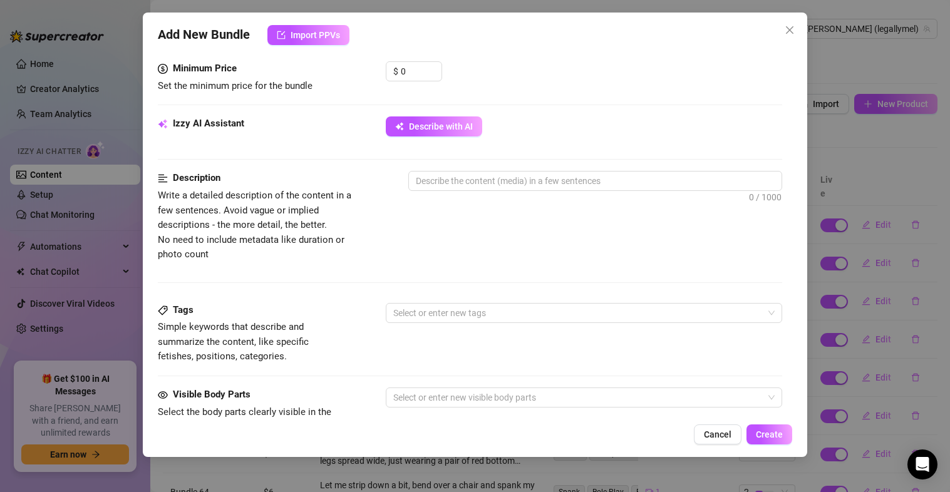
scroll to position [397, 0]
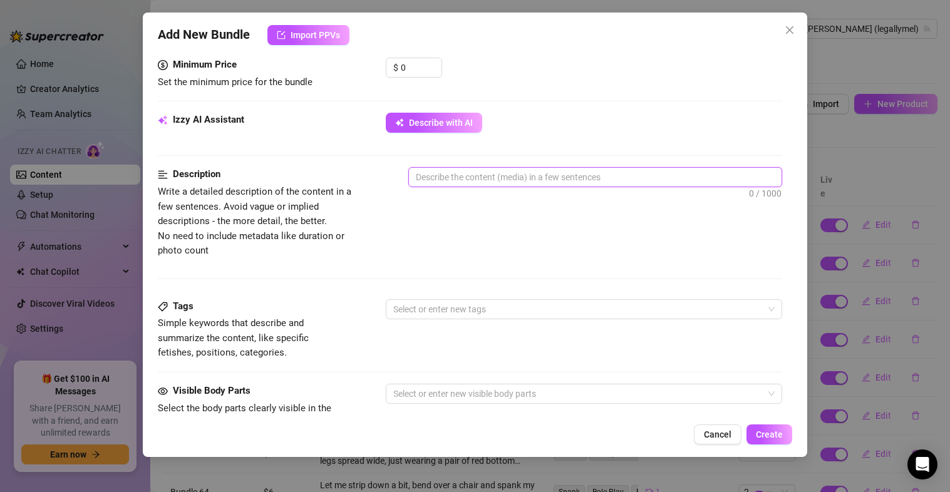
click at [459, 182] on textarea at bounding box center [595, 177] width 373 height 19
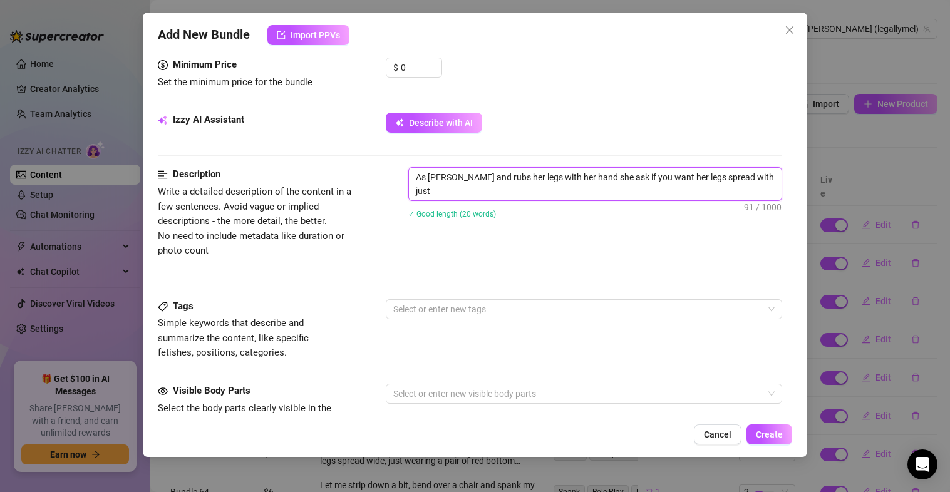
scroll to position [0, 0]
click at [414, 180] on textarea "As [PERSON_NAME] and rubs her legs with her hand she ask if you want her legs s…" at bounding box center [595, 184] width 373 height 33
click at [579, 178] on textarea "[PERSON_NAME] is naked with just a pair of black heels, As [PERSON_NAME] and ru…" at bounding box center [595, 184] width 373 height 33
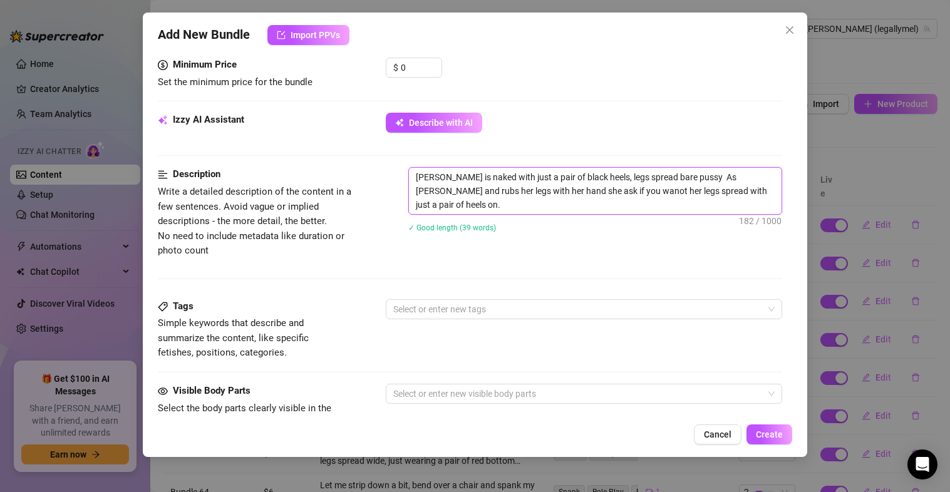
drag, startPoint x: 596, startPoint y: 193, endPoint x: 586, endPoint y: 188, distance: 10.9
click at [677, 176] on textarea "[PERSON_NAME] is naked with just a pair of black heels, legs spread bare pussy …" at bounding box center [595, 191] width 373 height 46
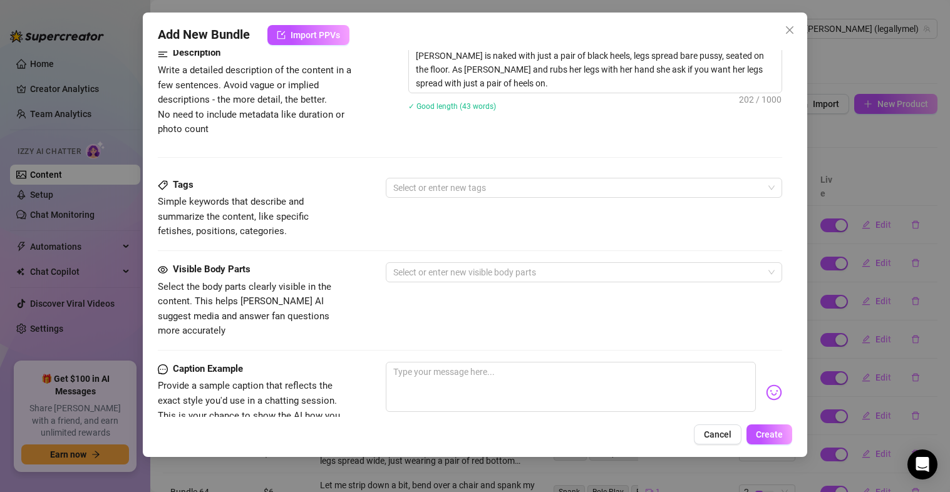
scroll to position [522, 0]
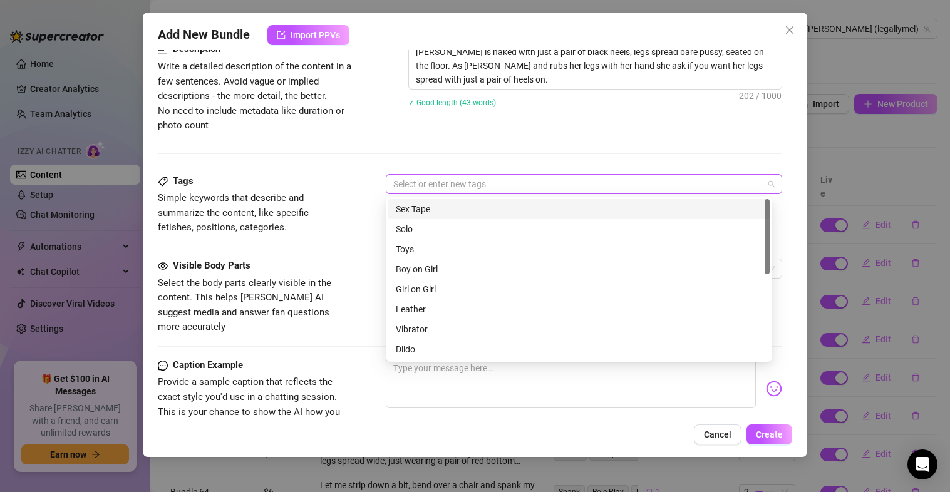
click at [464, 182] on div at bounding box center [577, 184] width 379 height 18
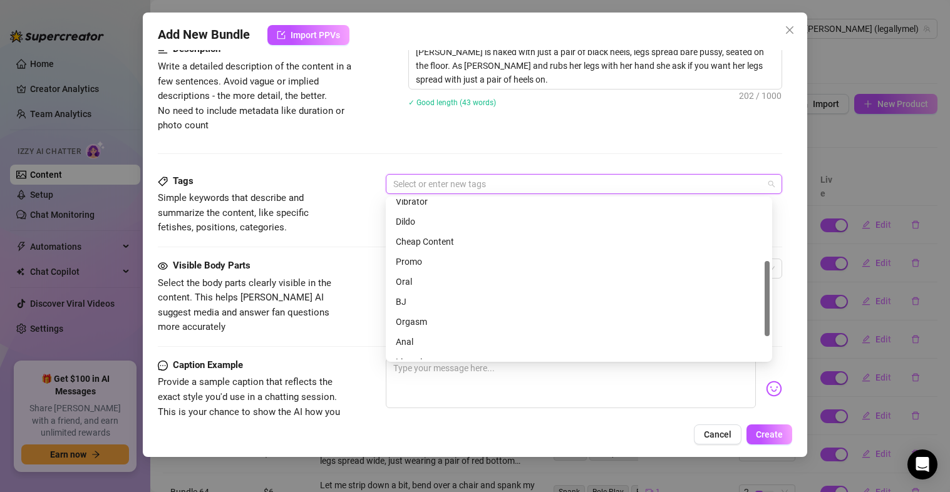
scroll to position [133, 0]
drag, startPoint x: 769, startPoint y: 232, endPoint x: 762, endPoint y: 294, distance: 63.0
click at [762, 294] on div "Vibrator Dildo Cheap Content Promo Oral BJ Orgasm Anal Lingerie Shower" at bounding box center [578, 279] width 381 height 160
click at [446, 255] on div "Promo" at bounding box center [579, 257] width 366 height 14
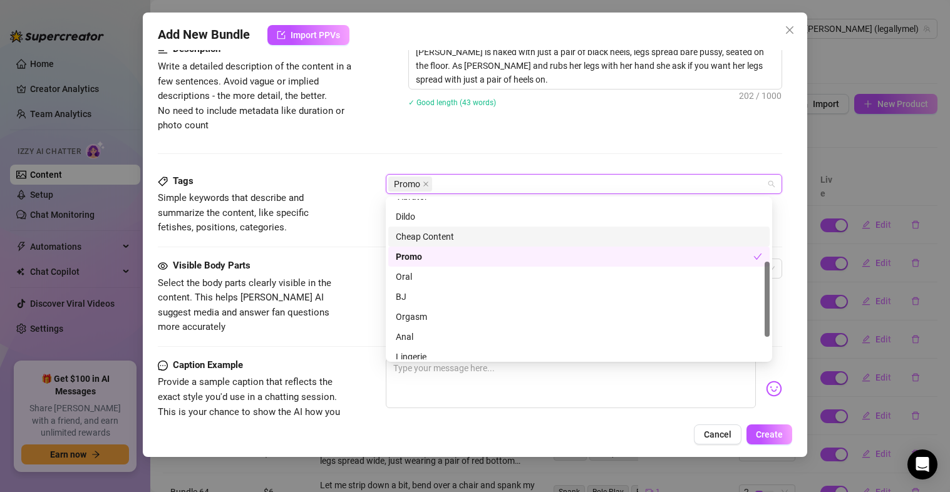
click at [441, 235] on div "Cheap Content" at bounding box center [579, 237] width 366 height 14
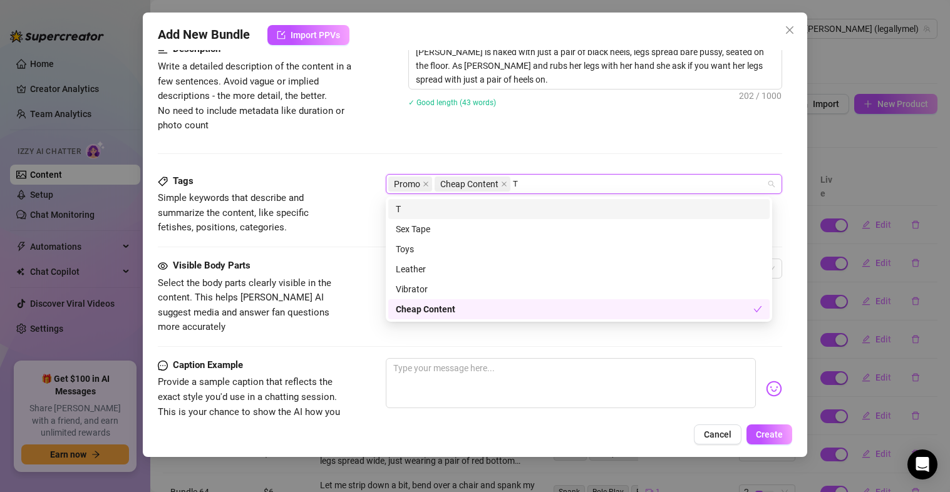
scroll to position [0, 0]
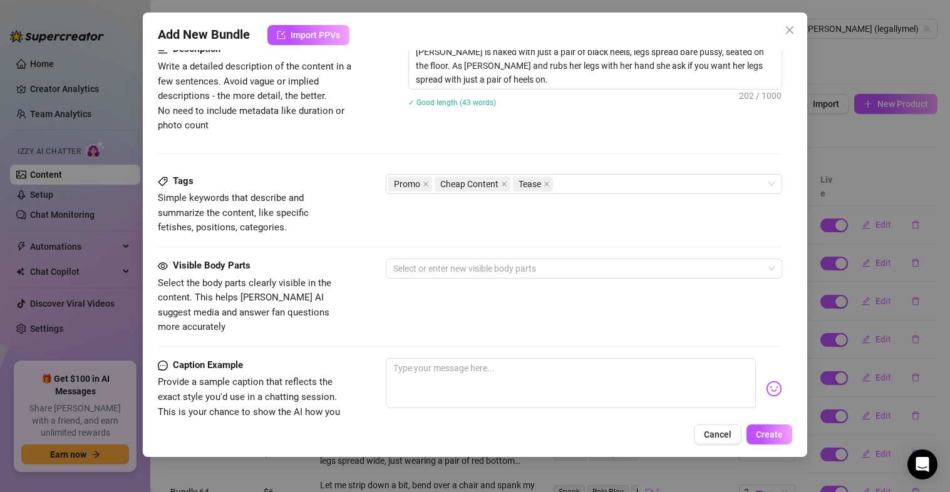
click at [607, 144] on div "Description Write a detailed description of the content in a few sentences. Avo…" at bounding box center [470, 108] width 625 height 132
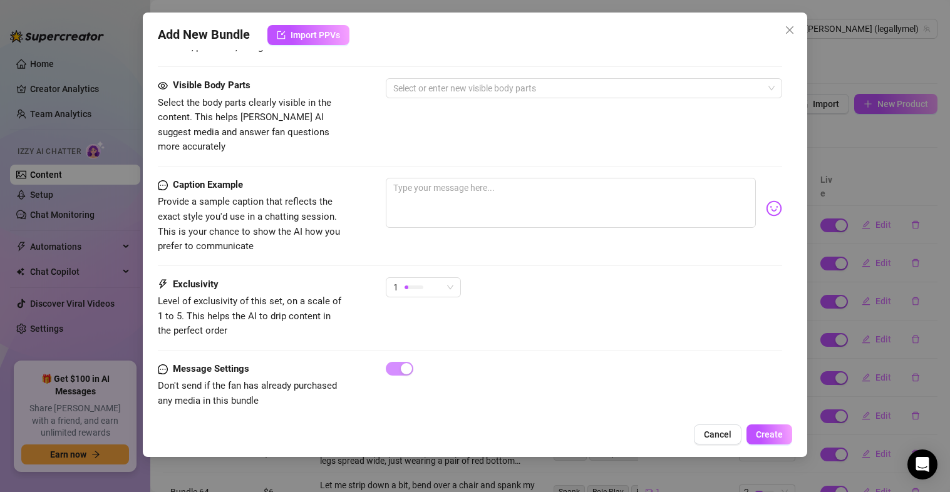
scroll to position [643, 0]
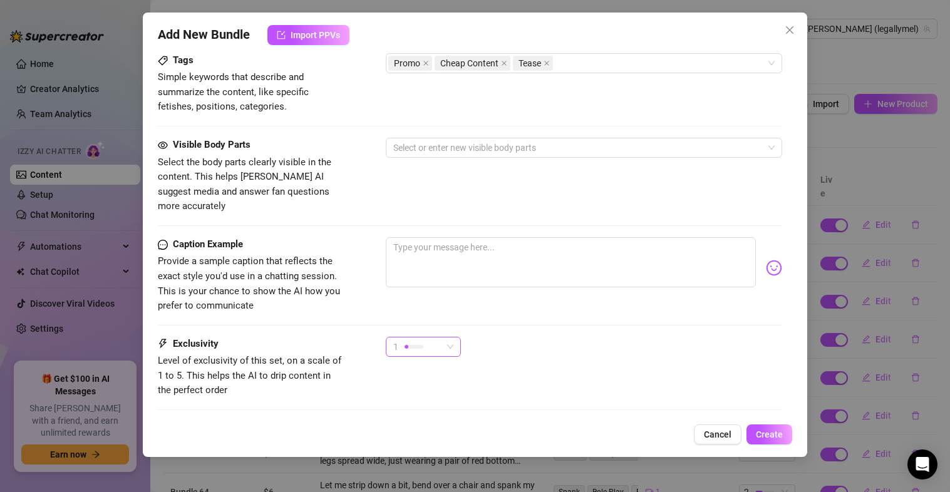
click at [448, 338] on span "1" at bounding box center [423, 347] width 60 height 19
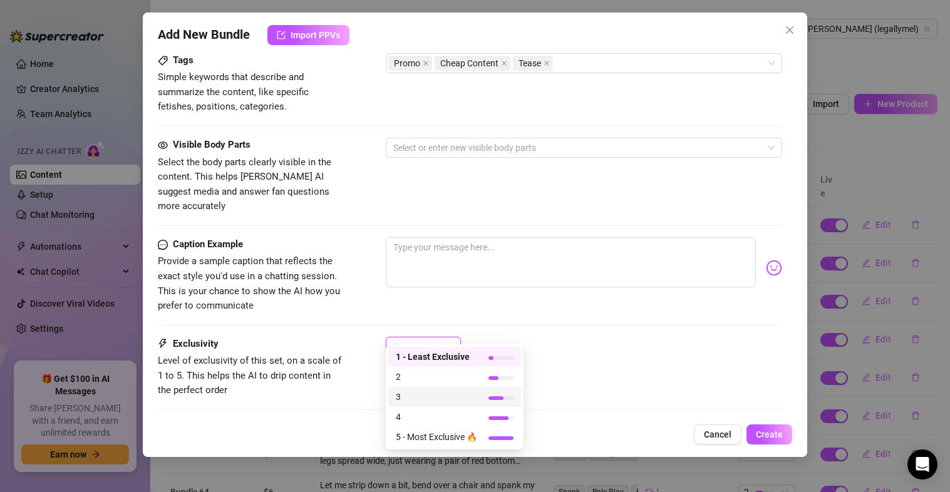
click at [448, 401] on span "3" at bounding box center [436, 397] width 81 height 14
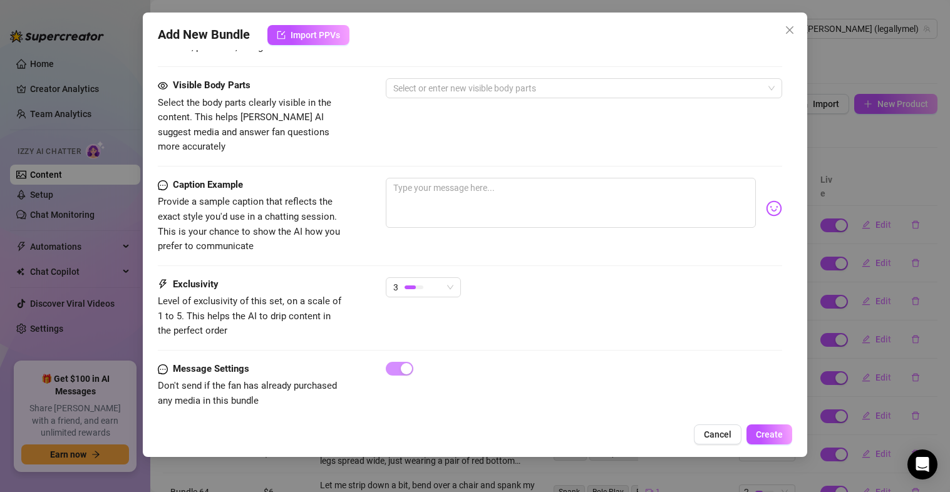
scroll to position [300, 0]
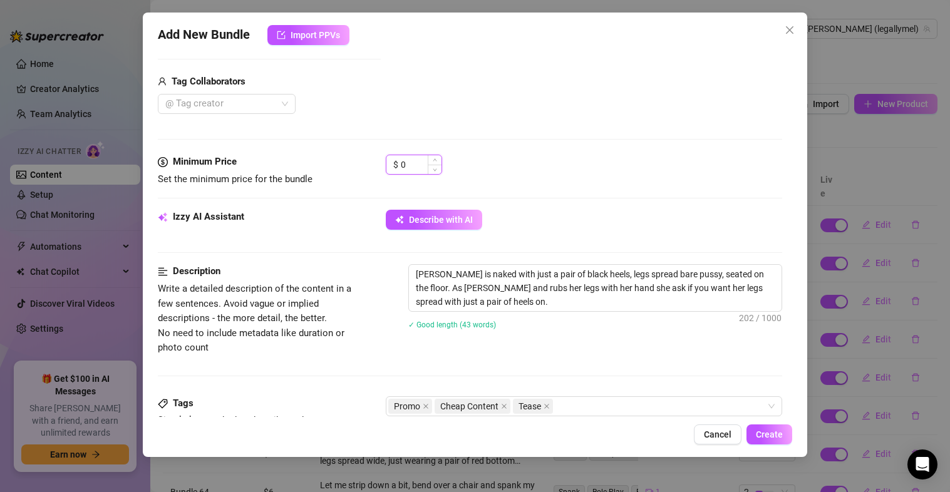
drag, startPoint x: 418, startPoint y: 167, endPoint x: 386, endPoint y: 167, distance: 31.9
click at [386, 167] on div "$ 0" at bounding box center [414, 165] width 56 height 20
click at [601, 176] on div "$ 6" at bounding box center [584, 170] width 397 height 31
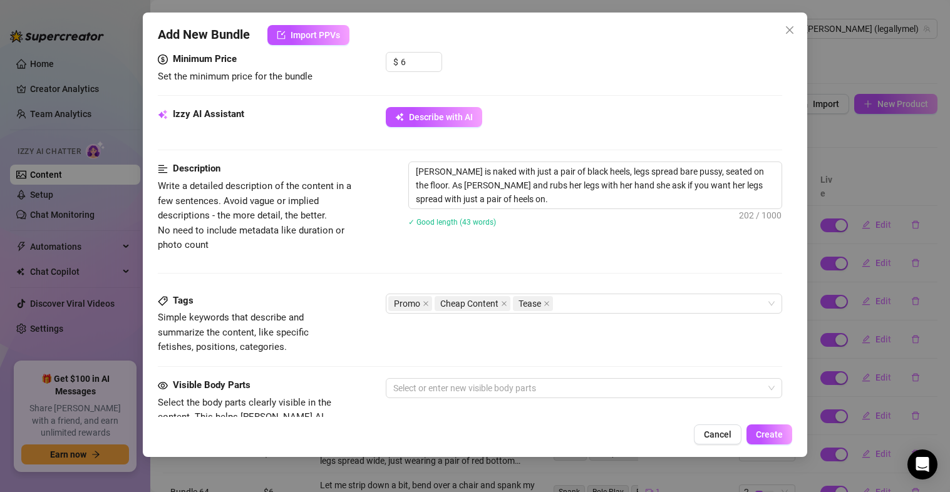
scroll to position [495, 0]
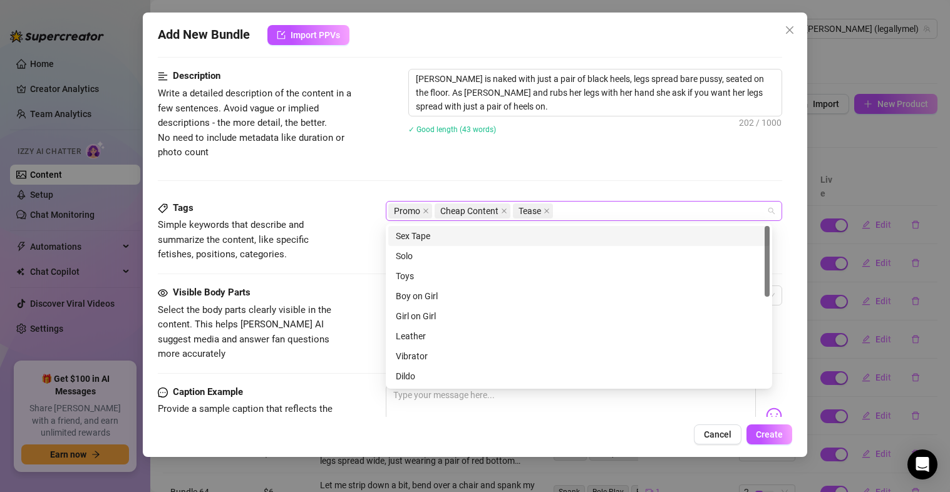
click at [598, 217] on div "Promo Cheap Content Tease" at bounding box center [577, 211] width 379 height 18
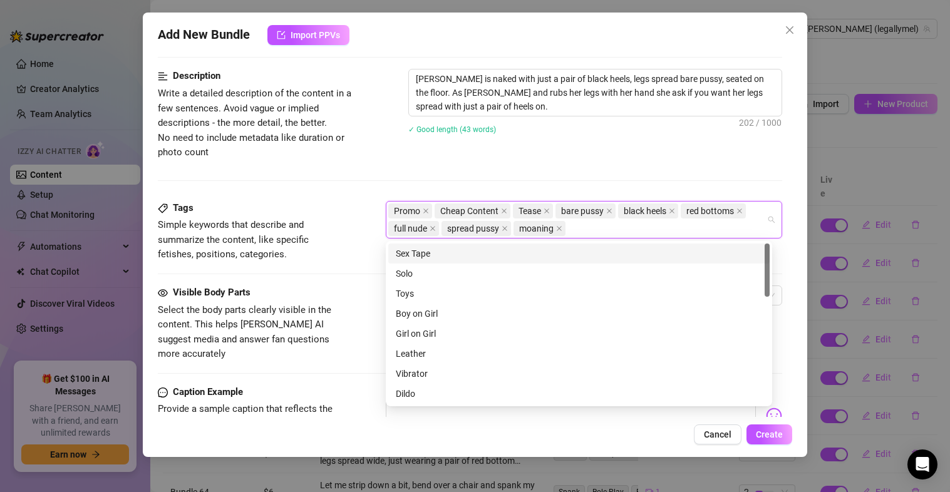
click at [572, 171] on div "Description Write a detailed description of the content in a few sentences. Avo…" at bounding box center [470, 135] width 625 height 132
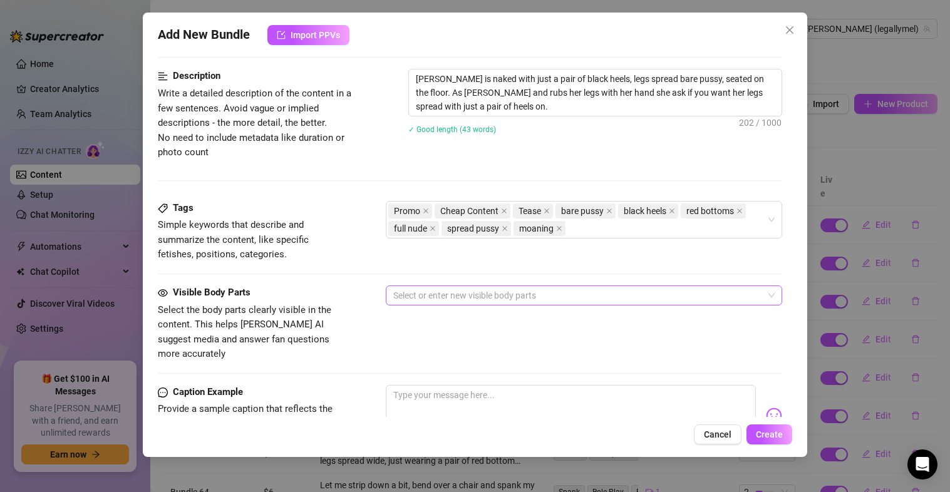
click at [443, 295] on div at bounding box center [577, 296] width 379 height 18
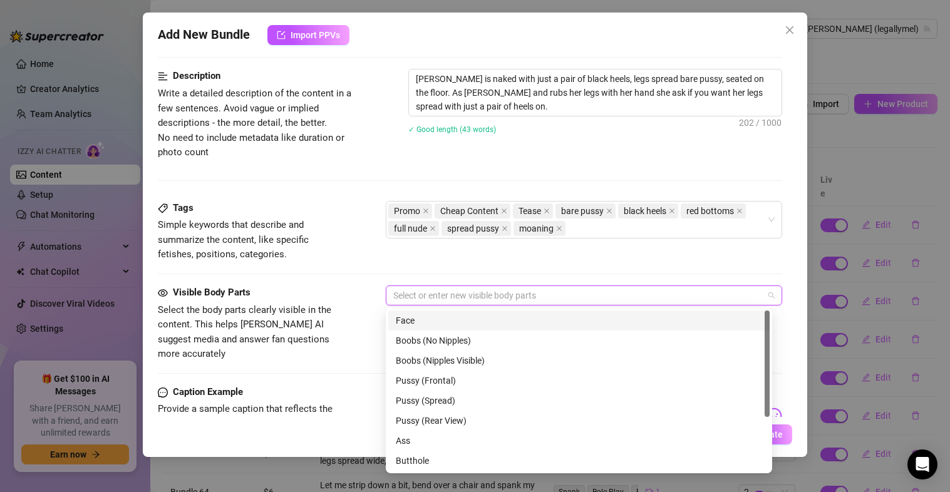
click at [445, 326] on div "Face" at bounding box center [579, 321] width 366 height 14
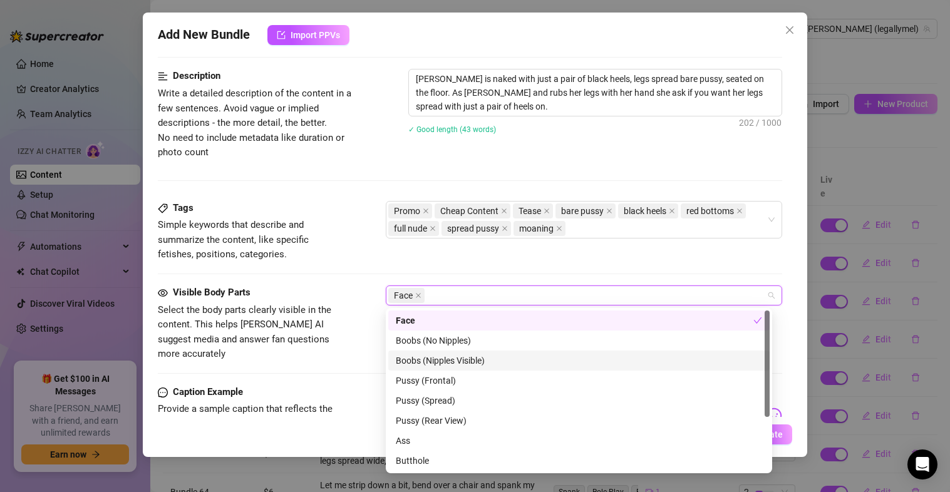
click at [453, 354] on div "Boobs (Nipples Visible)" at bounding box center [579, 361] width 366 height 14
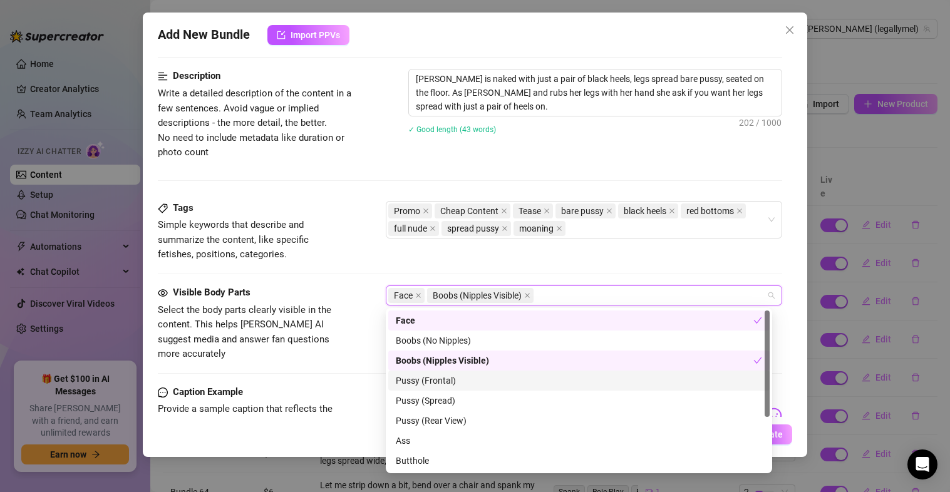
click at [451, 379] on div "Pussy (Frontal)" at bounding box center [579, 381] width 366 height 14
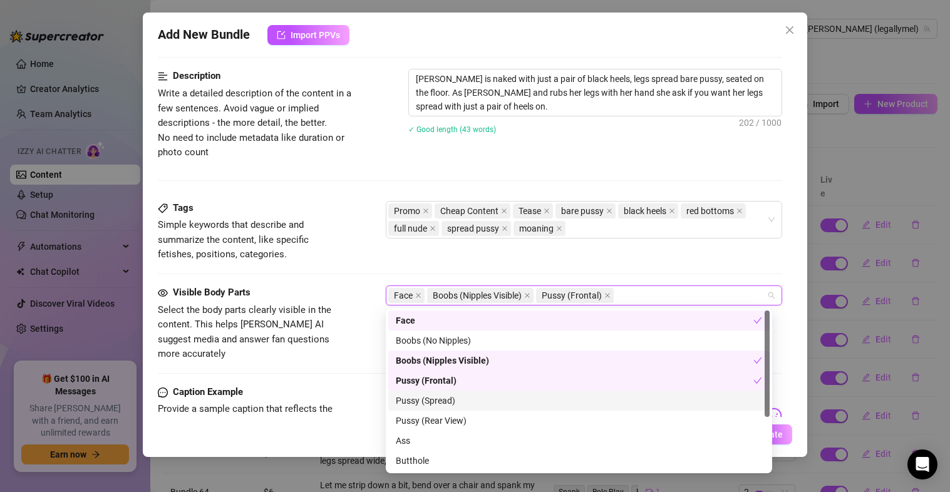
click at [446, 410] on div "Pussy (Spread)" at bounding box center [578, 401] width 381 height 20
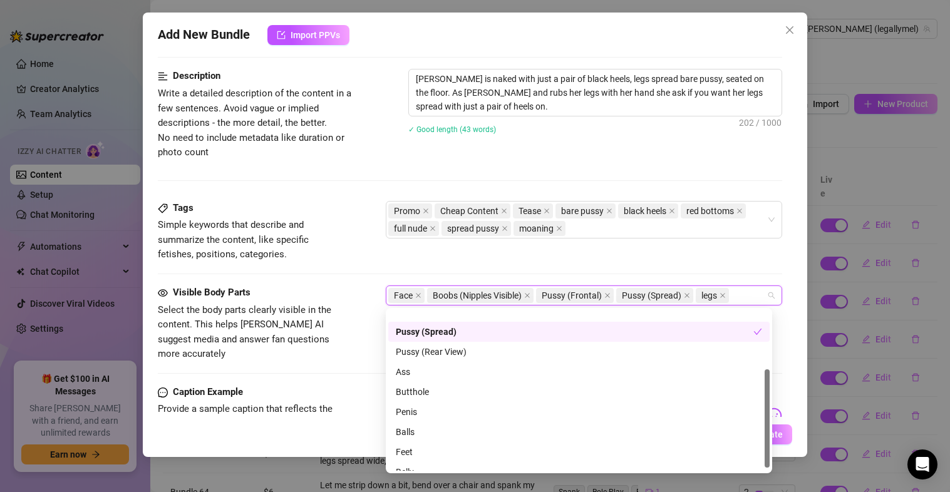
scroll to position [100, 0]
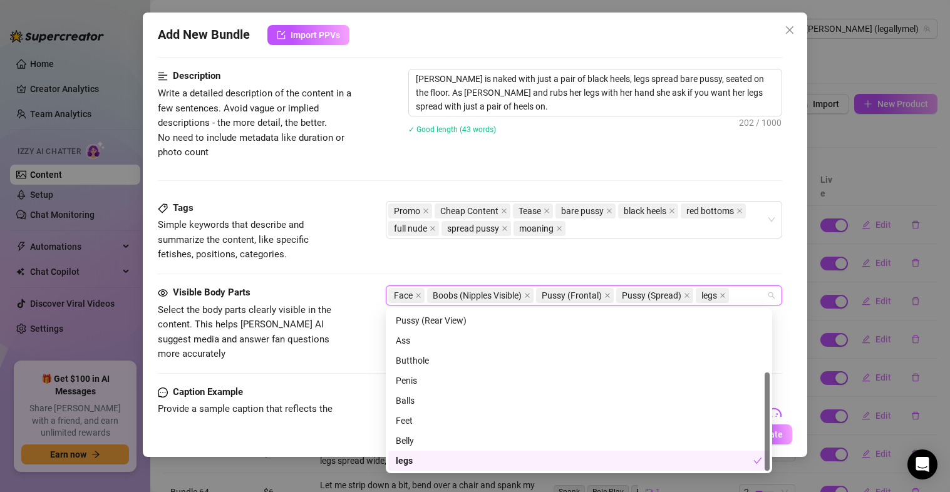
drag, startPoint x: 765, startPoint y: 343, endPoint x: 770, endPoint y: 430, distance: 86.6
click at [770, 430] on div "Face Boobs (No Nipples) Pussy (Spread) Pussy (Rear View) Ass Butthole Penis Bal…" at bounding box center [579, 390] width 386 height 165
click at [446, 442] on div "Belly" at bounding box center [579, 441] width 366 height 14
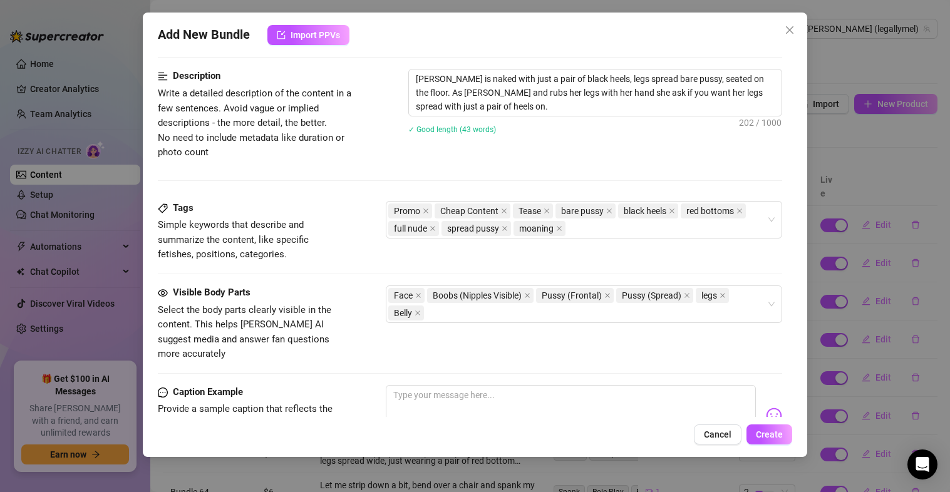
click at [358, 291] on div "Visible Body Parts Select the body parts clearly visible in the content. This h…" at bounding box center [470, 324] width 625 height 76
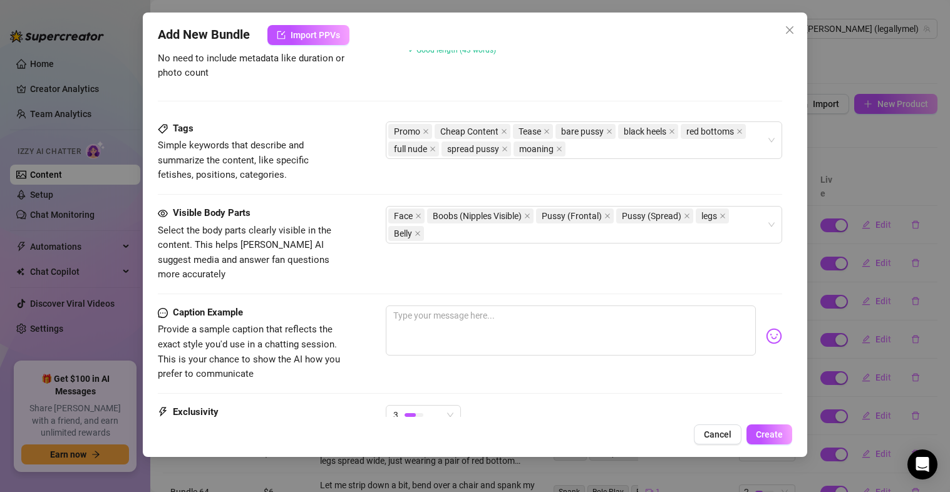
scroll to position [577, 0]
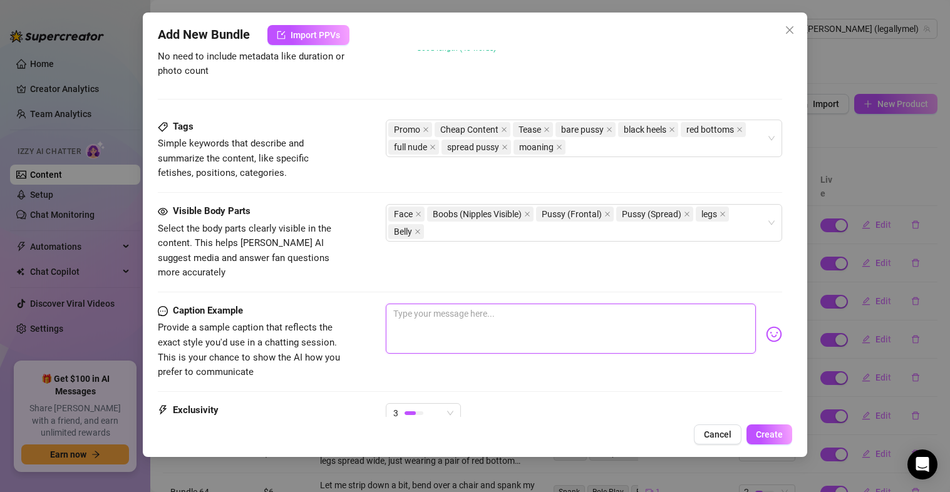
click at [535, 317] on textarea at bounding box center [571, 329] width 371 height 50
click at [778, 438] on span "Create" at bounding box center [769, 435] width 27 height 10
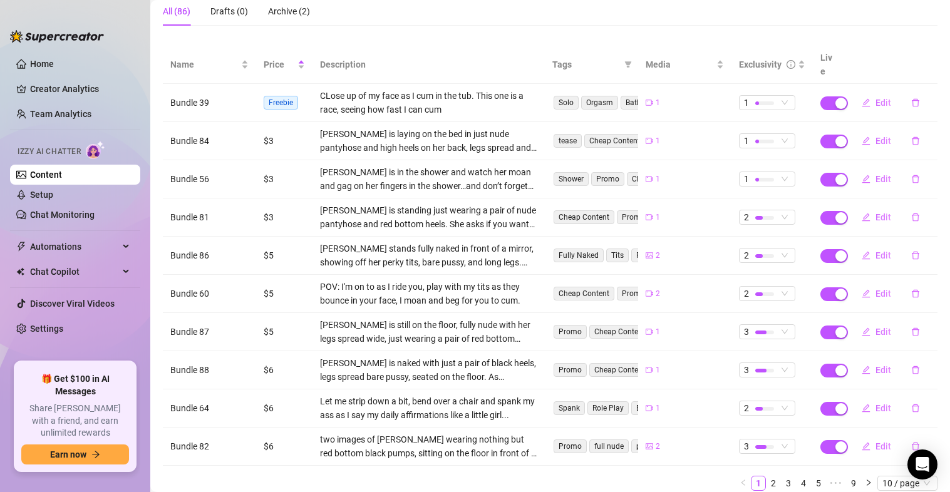
scroll to position [125, 0]
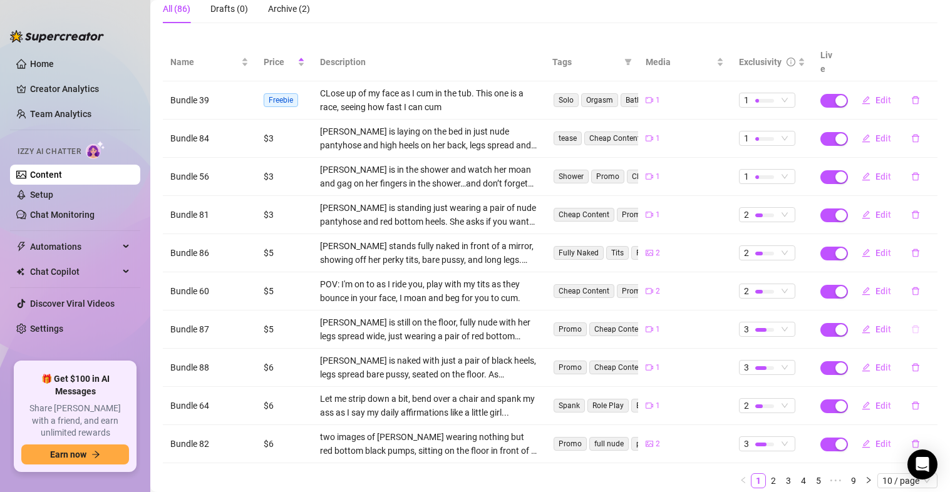
click at [911, 325] on icon "delete" at bounding box center [915, 329] width 9 height 9
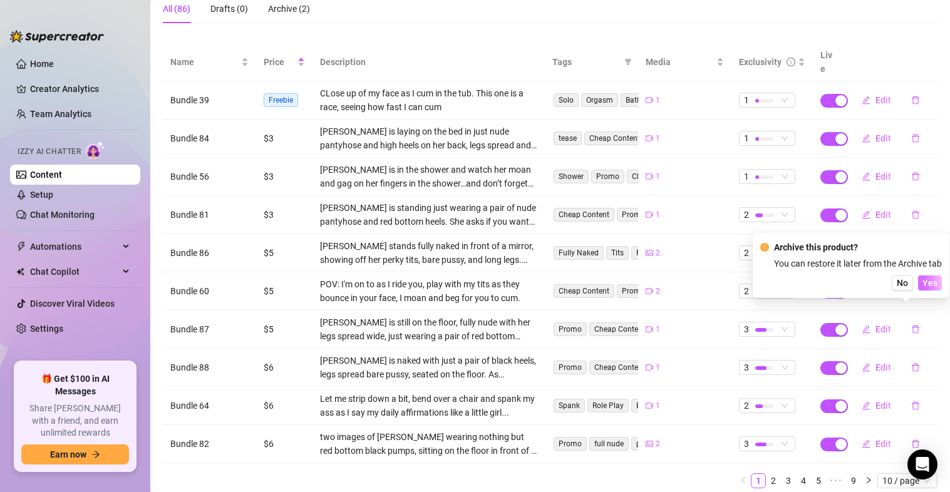
click at [930, 286] on span "Yes" at bounding box center [929, 283] width 15 height 10
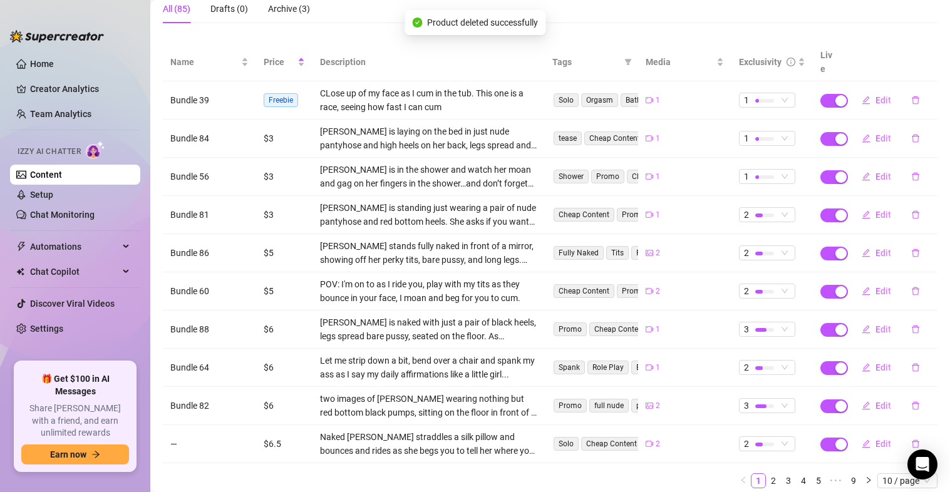
scroll to position [17, 0]
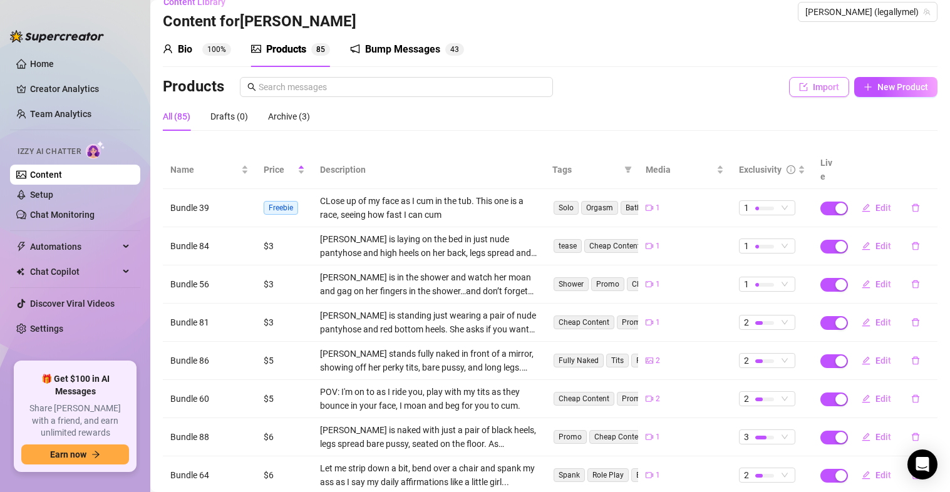
click at [813, 83] on span "Import" at bounding box center [826, 87] width 26 height 10
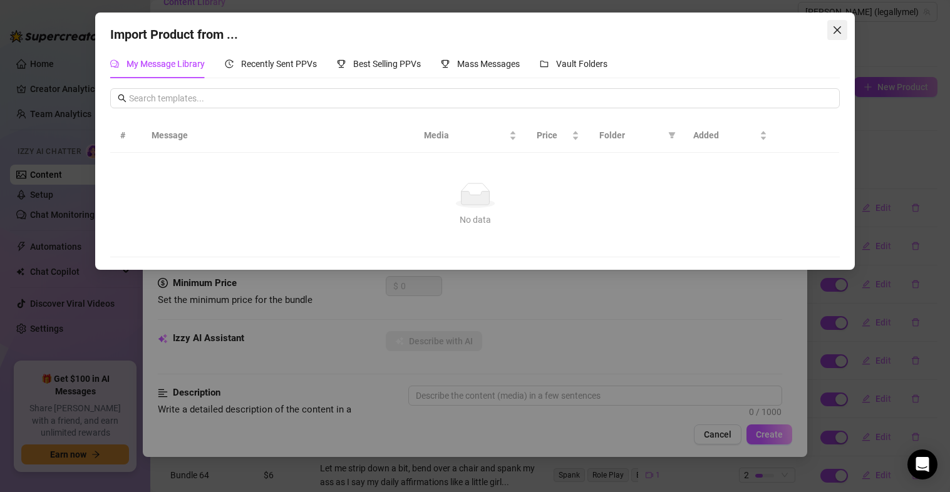
click at [840, 21] on button "Close" at bounding box center [837, 30] width 20 height 20
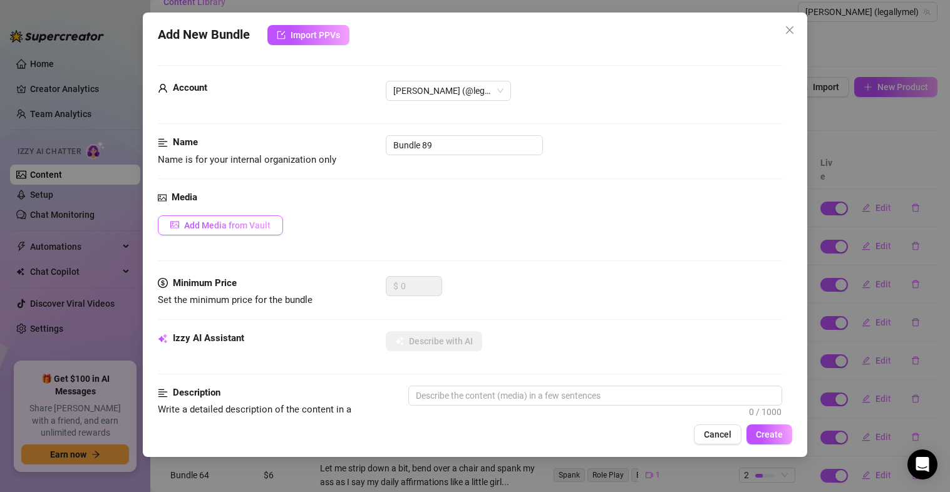
click at [204, 225] on span "Add Media from Vault" at bounding box center [227, 225] width 86 height 10
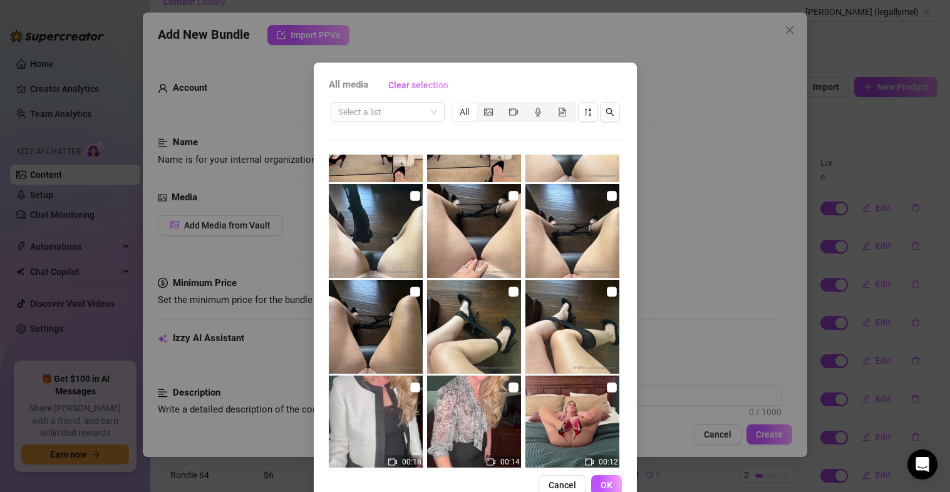
scroll to position [1626, 0]
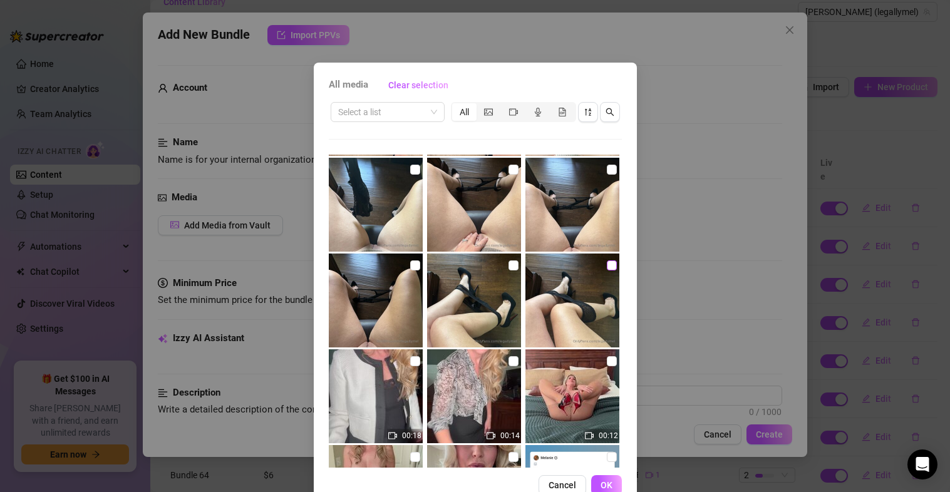
click at [607, 266] on input "checkbox" at bounding box center [612, 266] width 10 height 10
click at [508, 264] on input "checkbox" at bounding box center [513, 266] width 10 height 10
click at [607, 172] on input "checkbox" at bounding box center [612, 170] width 10 height 10
click at [508, 167] on input "checkbox" at bounding box center [513, 170] width 10 height 10
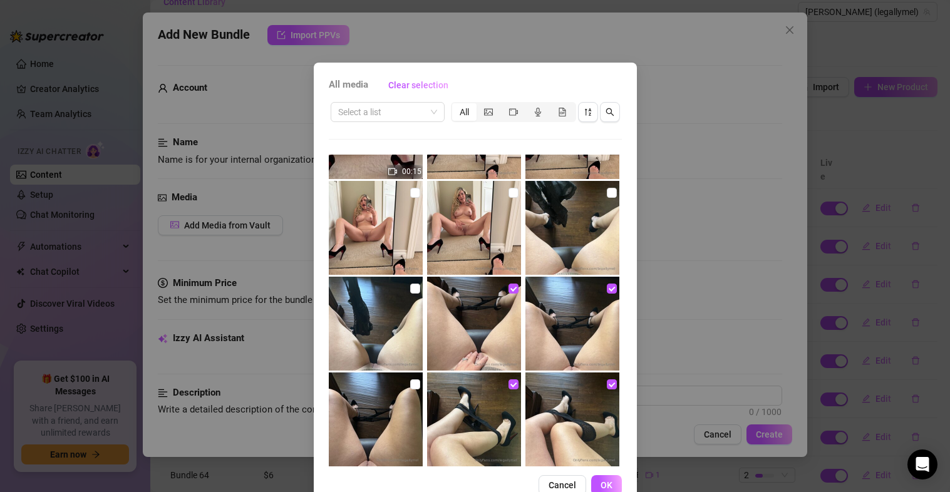
scroll to position [1487, 0]
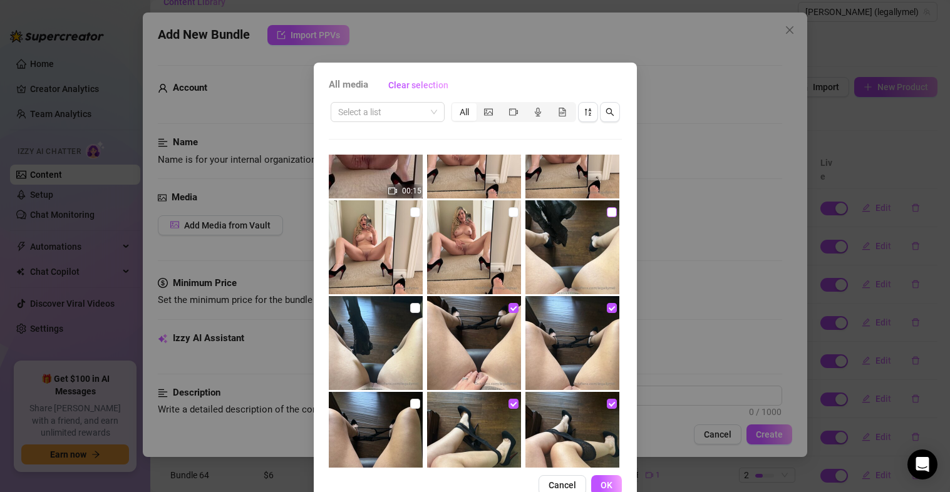
click at [607, 212] on input "checkbox" at bounding box center [612, 212] width 10 height 10
click at [604, 484] on span "OK" at bounding box center [607, 485] width 12 height 10
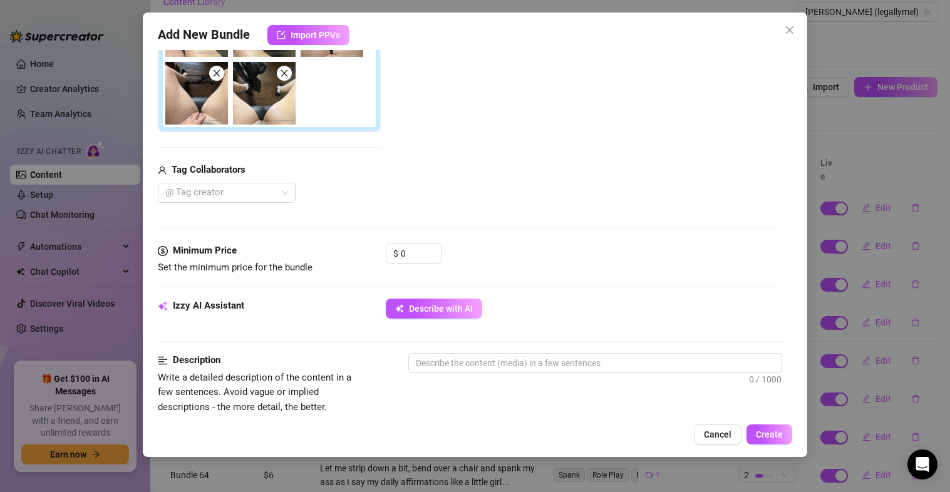
scroll to position [292, 0]
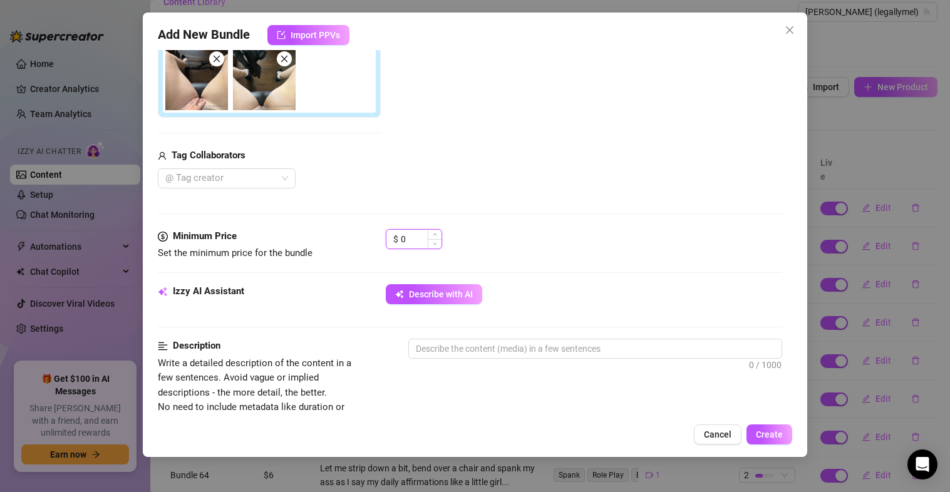
drag, startPoint x: 419, startPoint y: 243, endPoint x: 395, endPoint y: 243, distance: 23.8
click at [395, 243] on div "$ 0" at bounding box center [414, 239] width 56 height 20
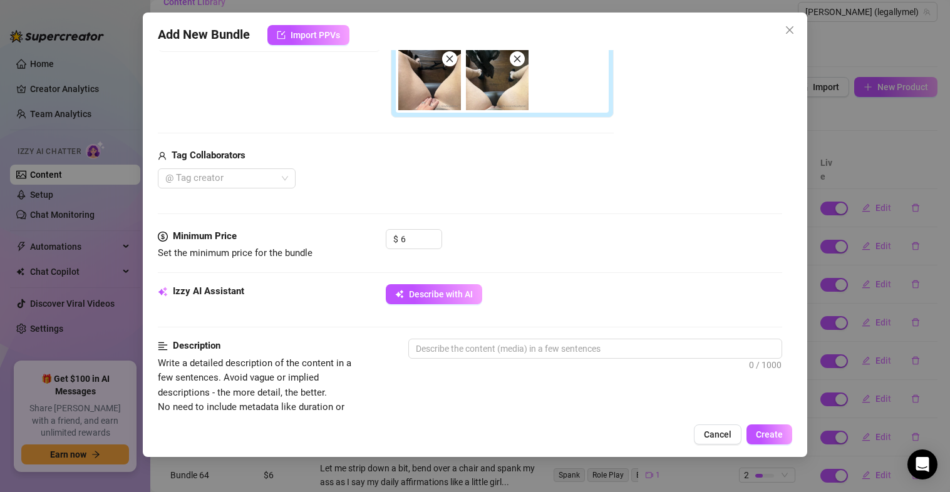
click at [538, 173] on div "@ Tag creator" at bounding box center [386, 178] width 456 height 20
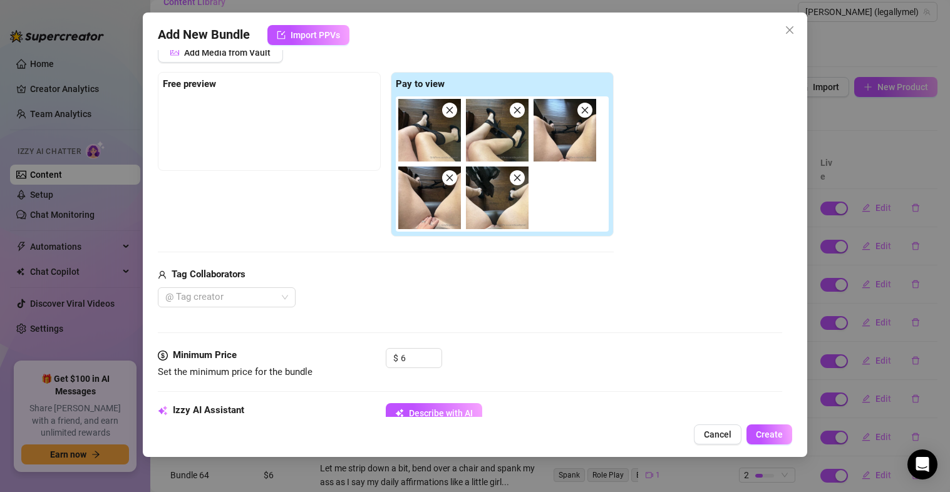
scroll to position [168, 0]
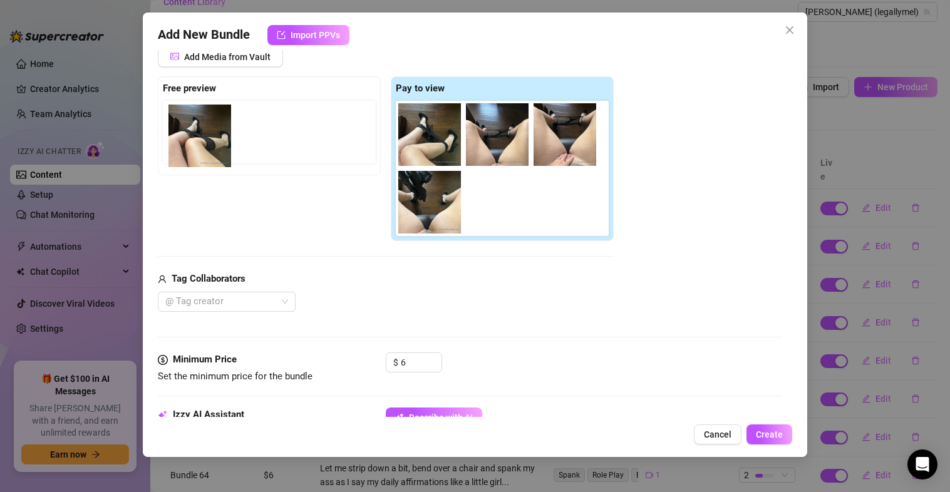
drag, startPoint x: 424, startPoint y: 145, endPoint x: 187, endPoint y: 146, distance: 236.7
click at [187, 146] on div "Free preview Pay to view" at bounding box center [386, 158] width 456 height 165
drag, startPoint x: 437, startPoint y: 135, endPoint x: 202, endPoint y: 130, distance: 235.5
click at [202, 130] on div "Free preview Pay to view" at bounding box center [386, 158] width 456 height 165
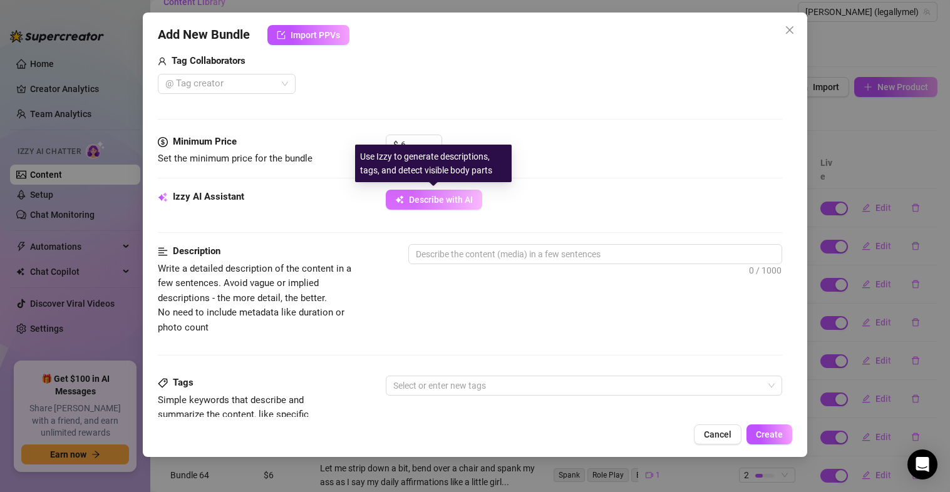
click at [451, 196] on span "Describe with AI" at bounding box center [441, 200] width 64 height 10
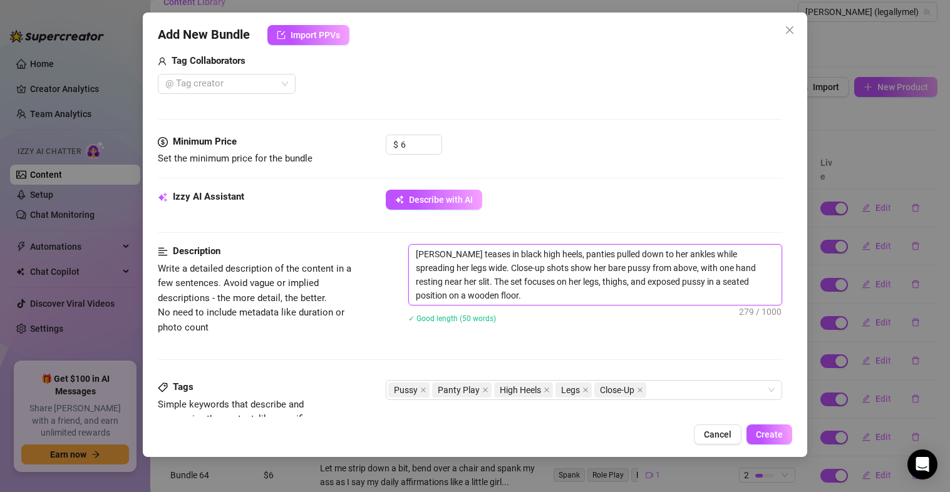
drag, startPoint x: 713, startPoint y: 294, endPoint x: 740, endPoint y: 284, distance: 29.3
click at [740, 284] on textarea "[PERSON_NAME] teases in black high heels, panties pulled down to her ankles whi…" at bounding box center [595, 275] width 373 height 60
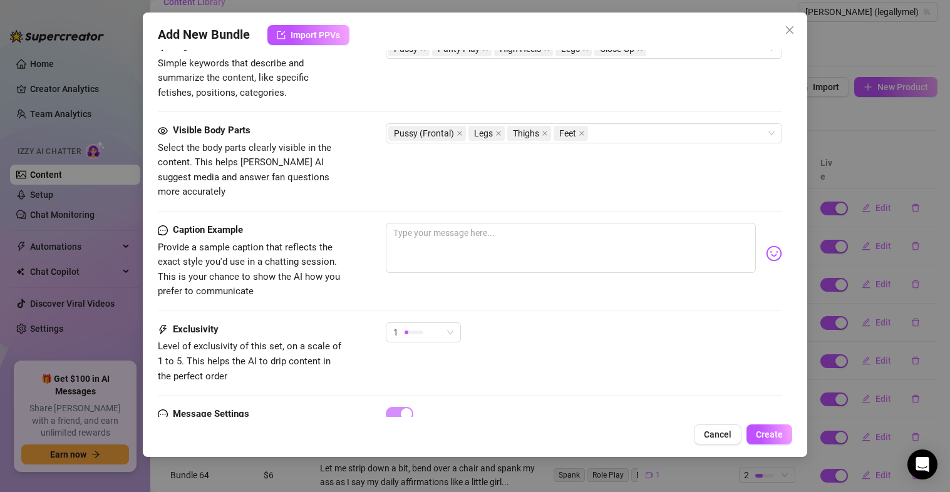
scroll to position [734, 0]
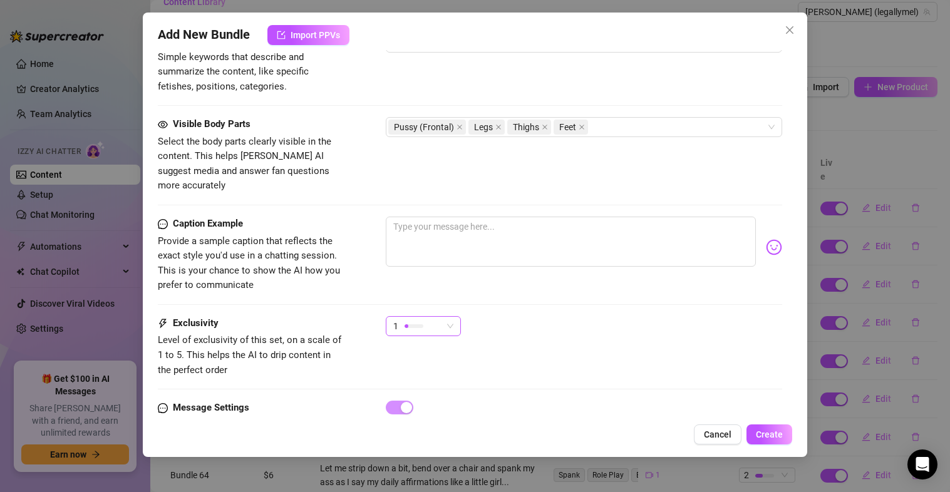
click at [455, 316] on div "1" at bounding box center [423, 326] width 75 height 20
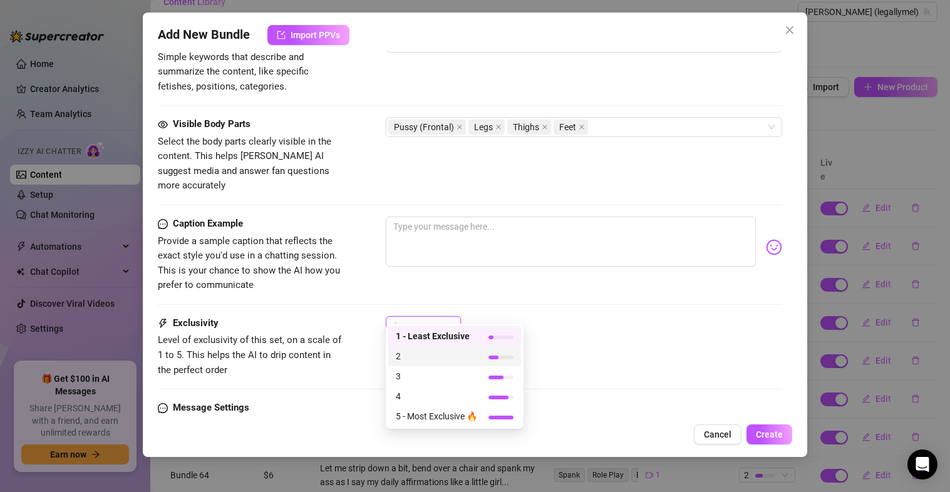
click at [435, 358] on span "2" at bounding box center [436, 356] width 81 height 14
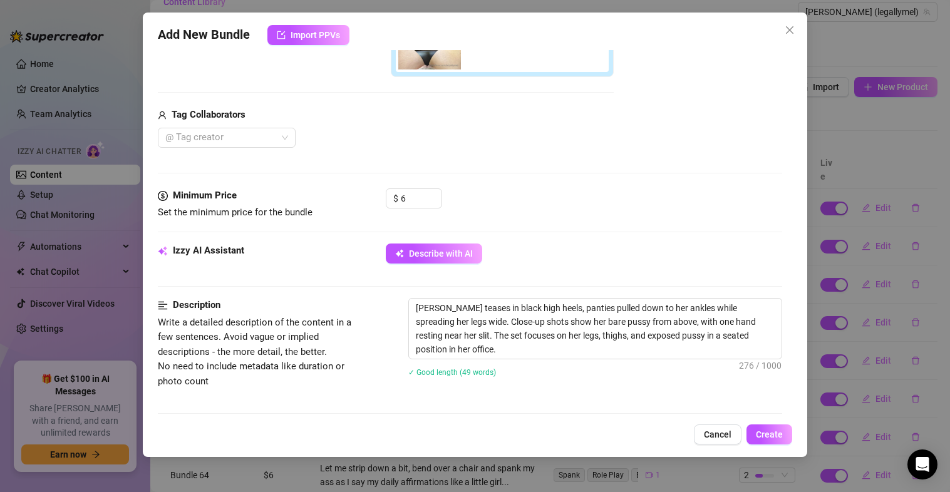
scroll to position [334, 0]
drag, startPoint x: 408, startPoint y: 201, endPoint x: 400, endPoint y: 201, distance: 7.5
click at [401, 201] on input "6" at bounding box center [421, 196] width 41 height 19
click at [528, 193] on div "$ 5" at bounding box center [584, 202] width 397 height 31
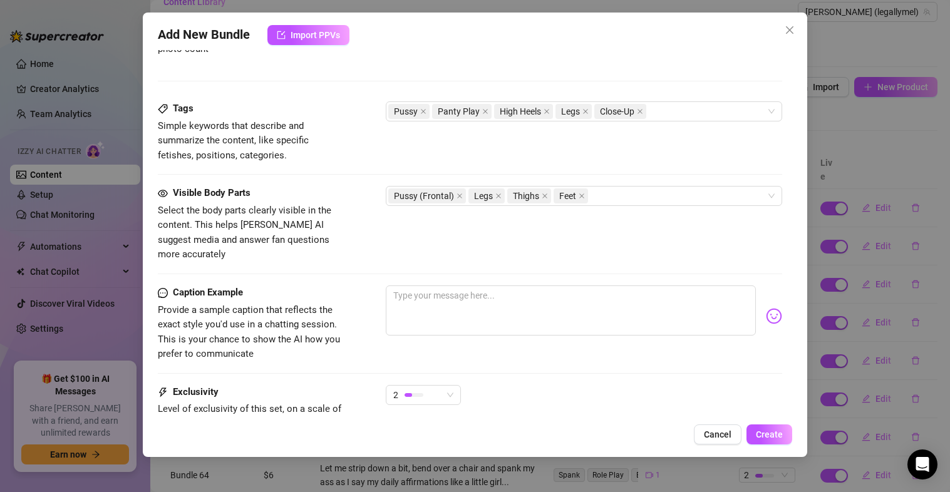
scroll to position [671, 0]
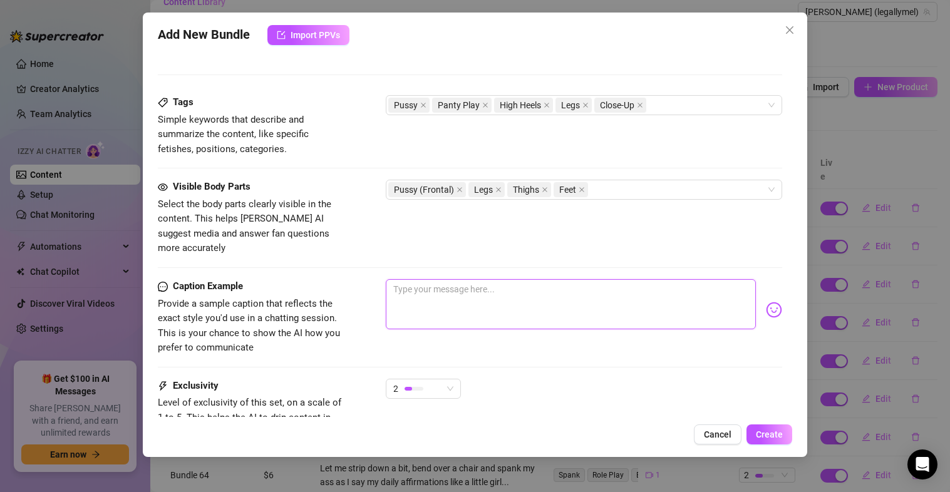
click at [523, 282] on textarea at bounding box center [571, 304] width 371 height 50
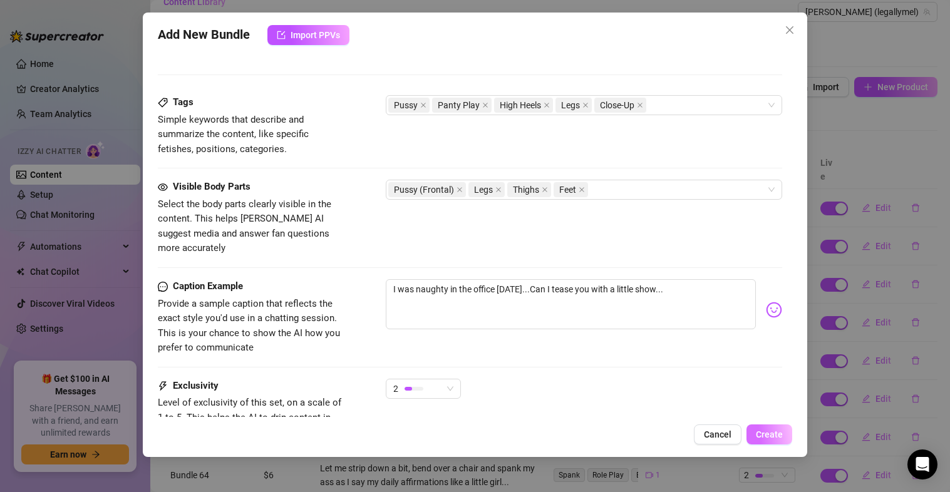
click at [763, 434] on span "Create" at bounding box center [769, 435] width 27 height 10
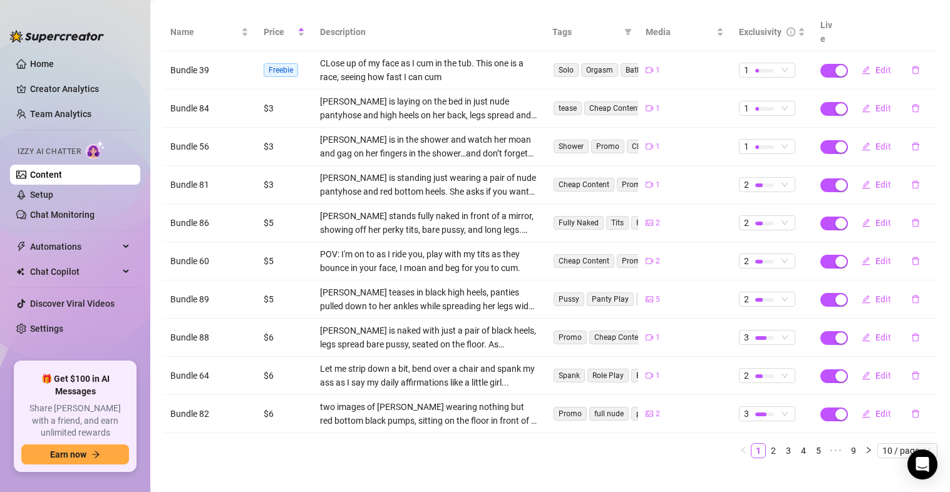
scroll to position [0, 0]
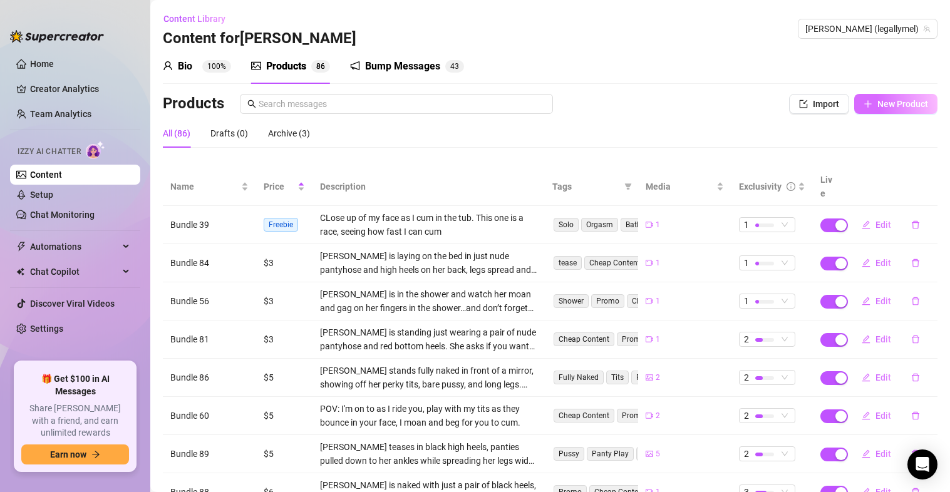
click at [889, 104] on span "New Product" at bounding box center [902, 104] width 51 height 10
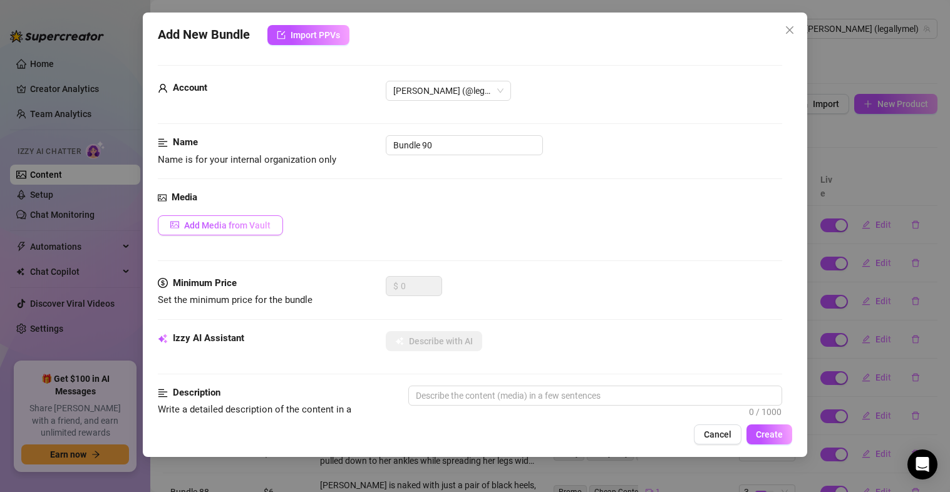
click at [232, 216] on button "Add Media from Vault" at bounding box center [220, 225] width 125 height 20
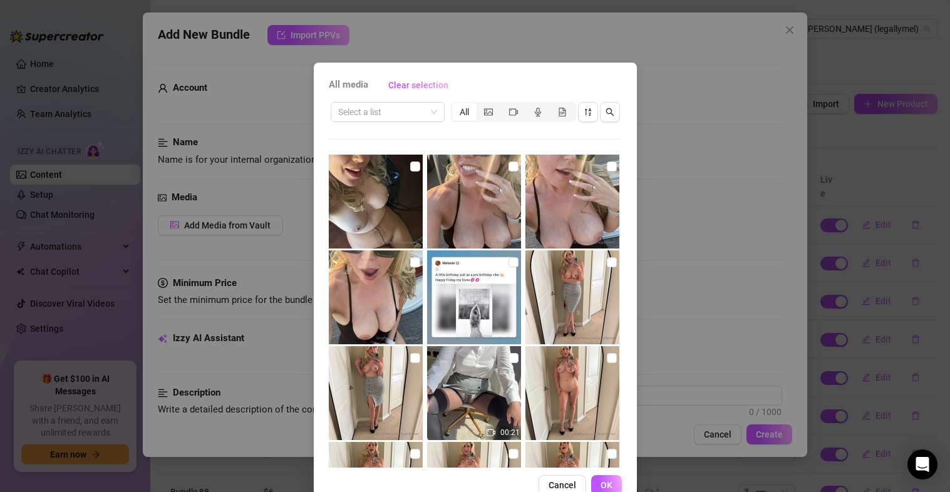
click at [696, 61] on div "All media Clear selection Select a list All 00:21 00:08 00:15 00:18 00:14 00:12…" at bounding box center [475, 246] width 950 height 492
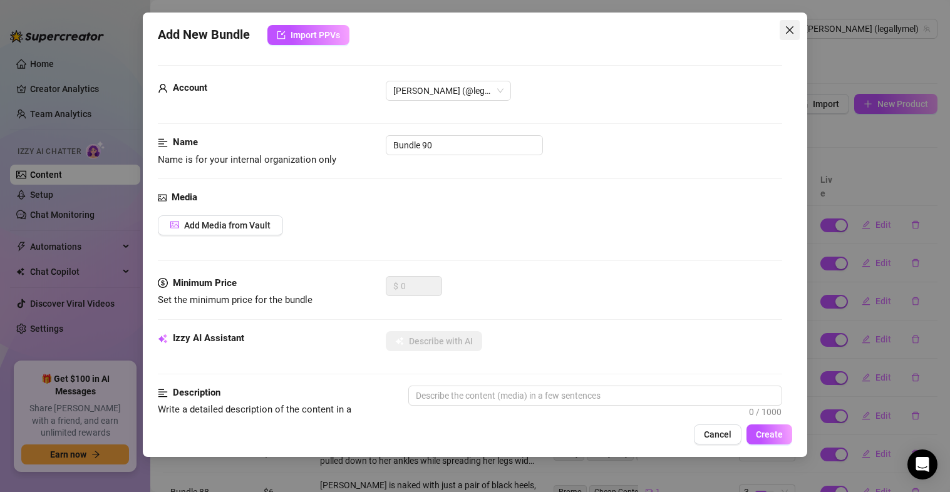
click at [793, 27] on icon "close" at bounding box center [790, 30] width 8 height 8
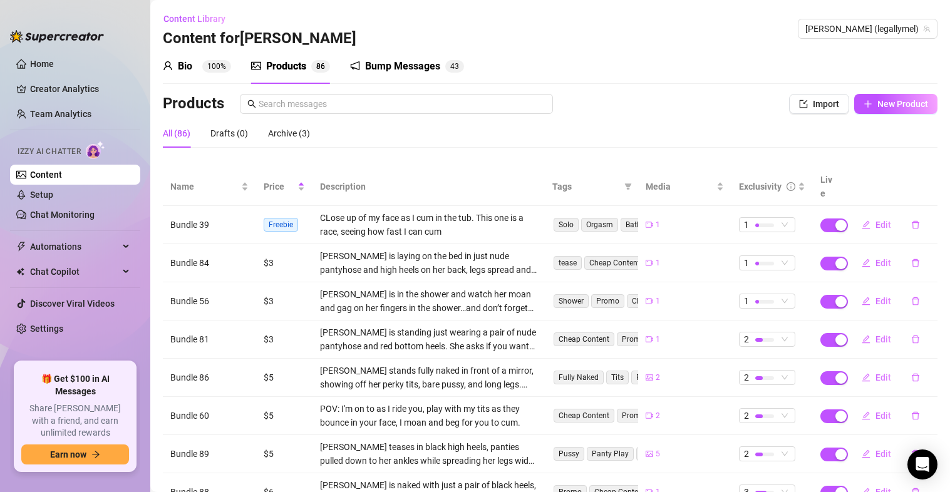
scroll to position [155, 0]
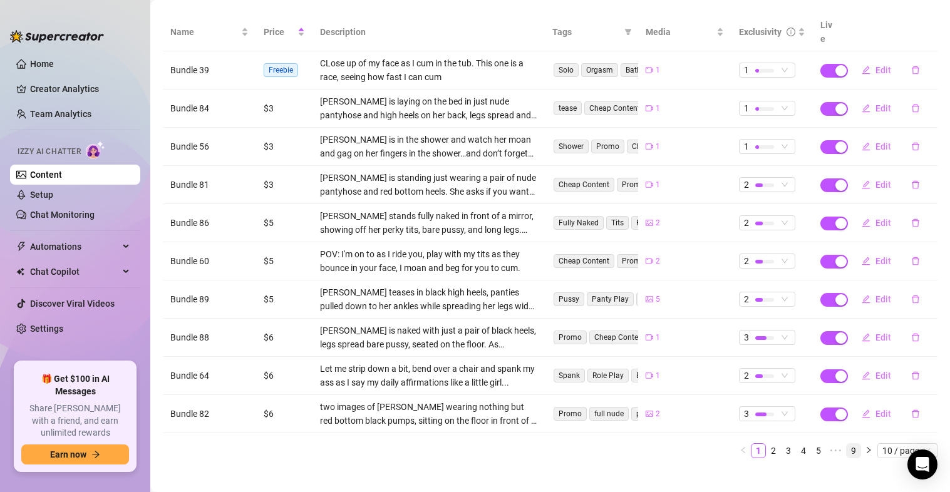
click at [847, 444] on link "9" at bounding box center [854, 451] width 14 height 14
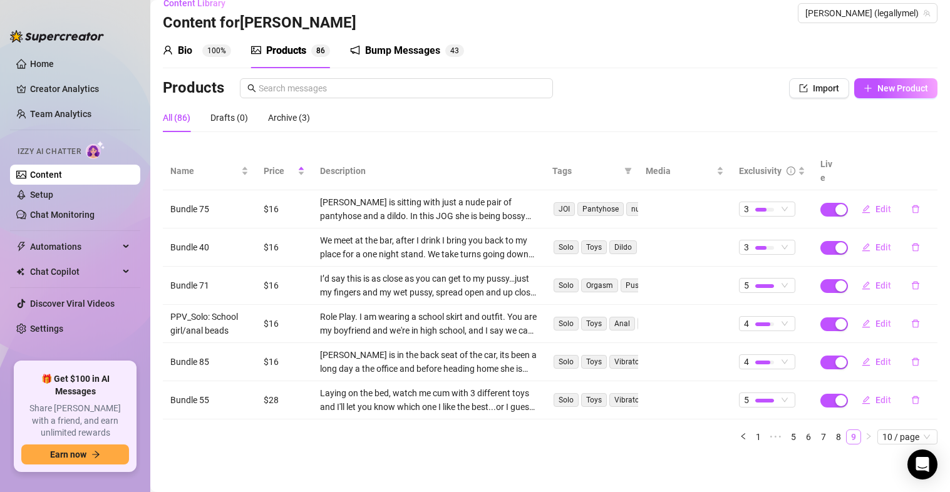
scroll to position [2, 0]
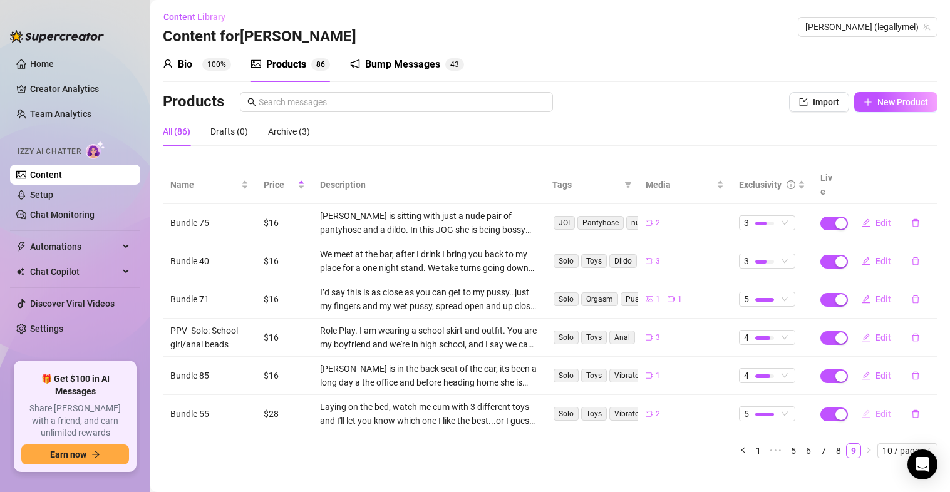
click at [875, 409] on span "Edit" at bounding box center [883, 414] width 16 height 10
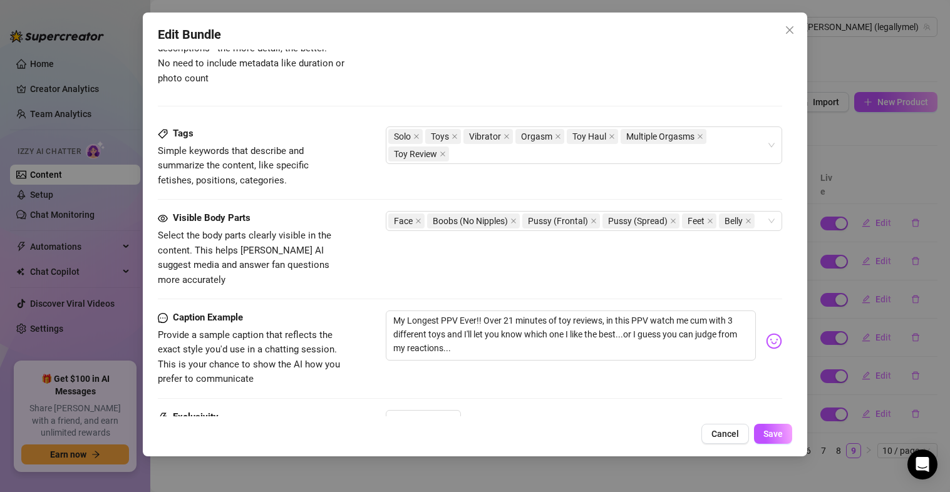
scroll to position [321, 0]
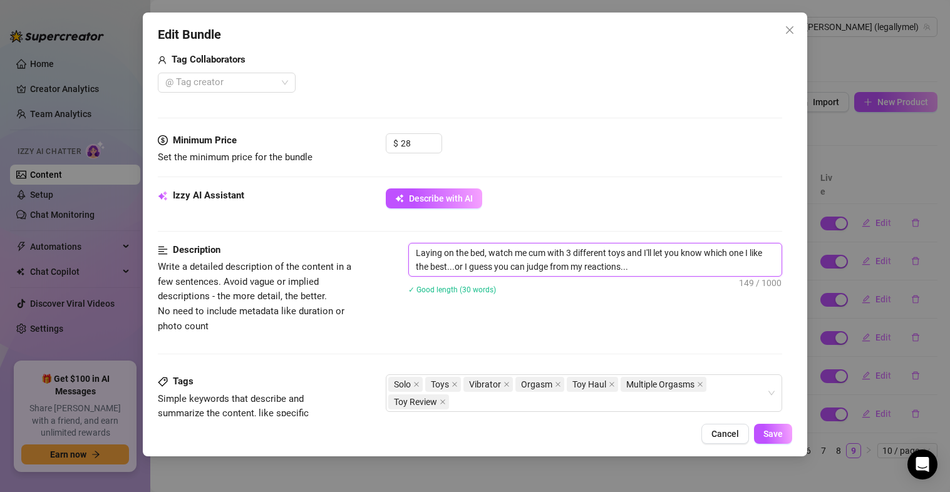
click at [686, 266] on textarea "Laying on the bed, watch me cum with 3 different toys and I'll let you know whi…" at bounding box center [595, 260] width 373 height 33
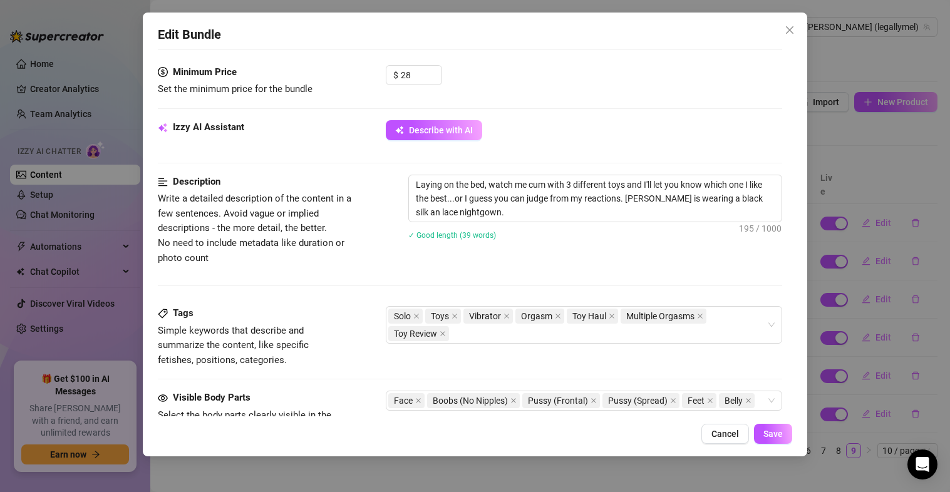
scroll to position [387, 0]
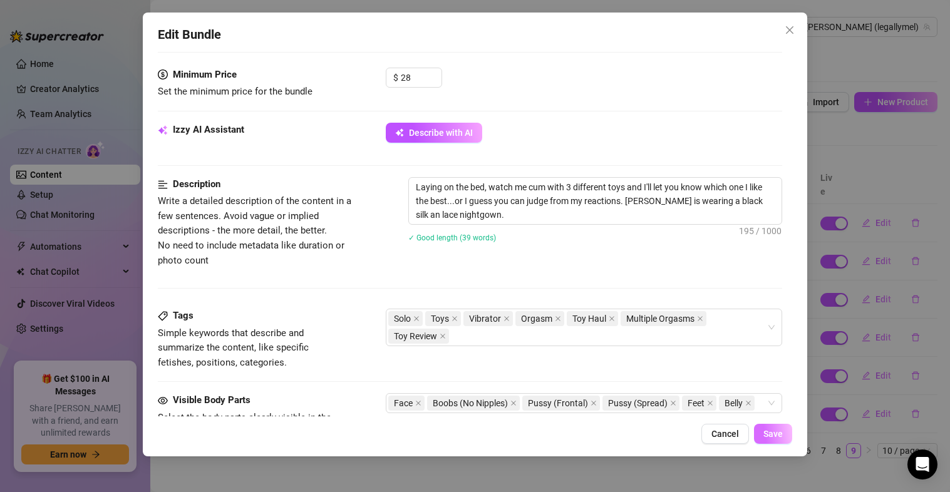
click at [771, 431] on span "Save" at bounding box center [772, 434] width 19 height 10
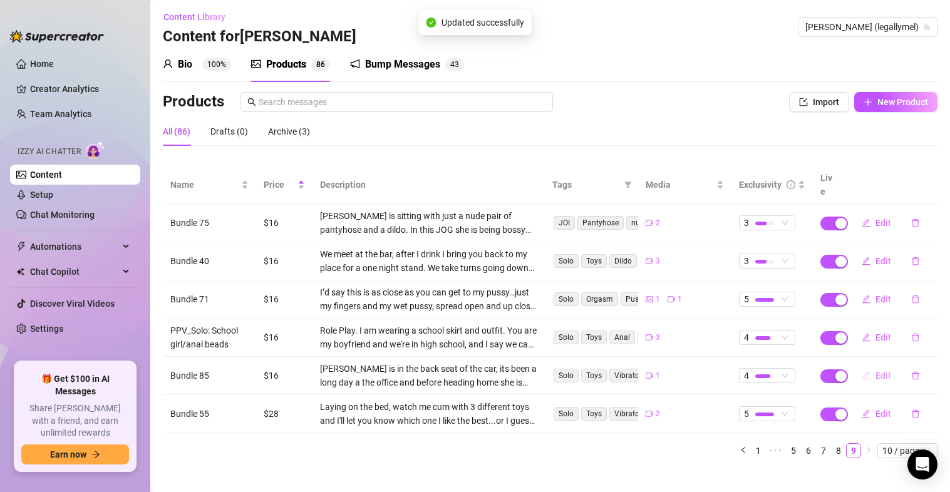
click at [877, 371] on span "Edit" at bounding box center [883, 376] width 16 height 10
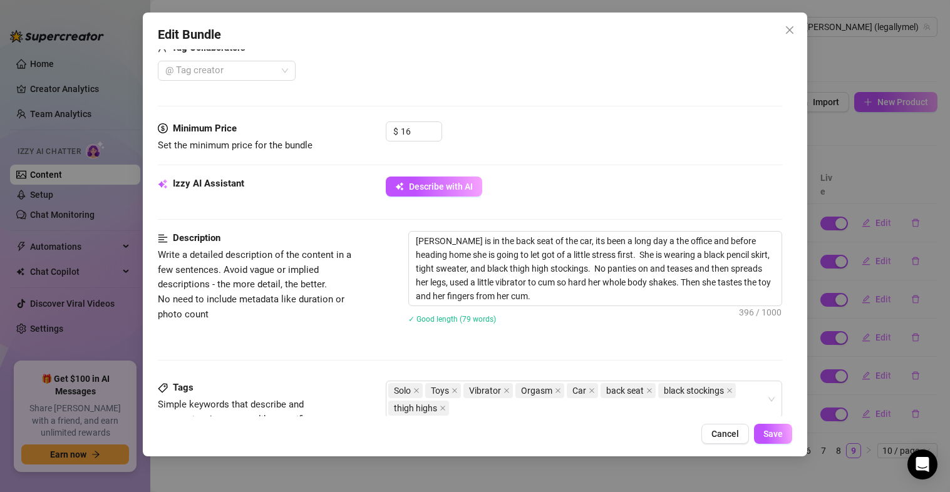
scroll to position [334, 0]
click at [796, 24] on button "Close" at bounding box center [790, 30] width 20 height 20
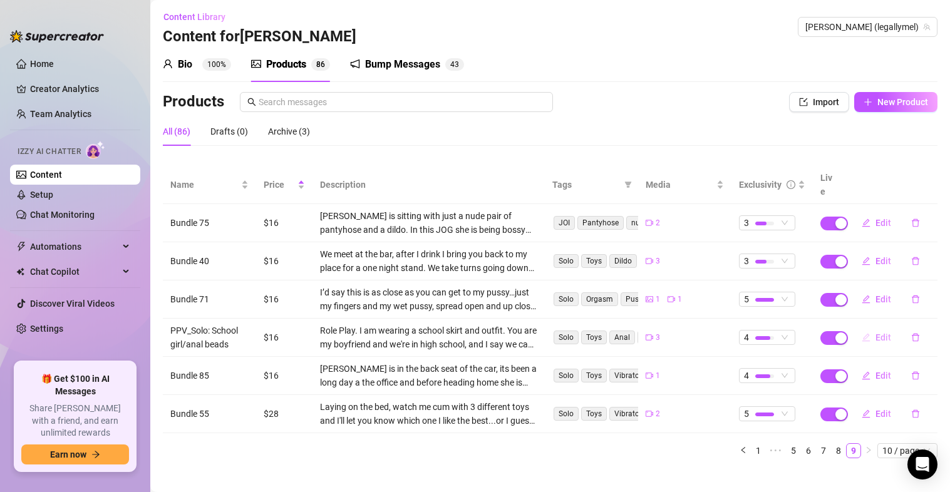
click at [882, 328] on button "Edit" at bounding box center [876, 338] width 49 height 20
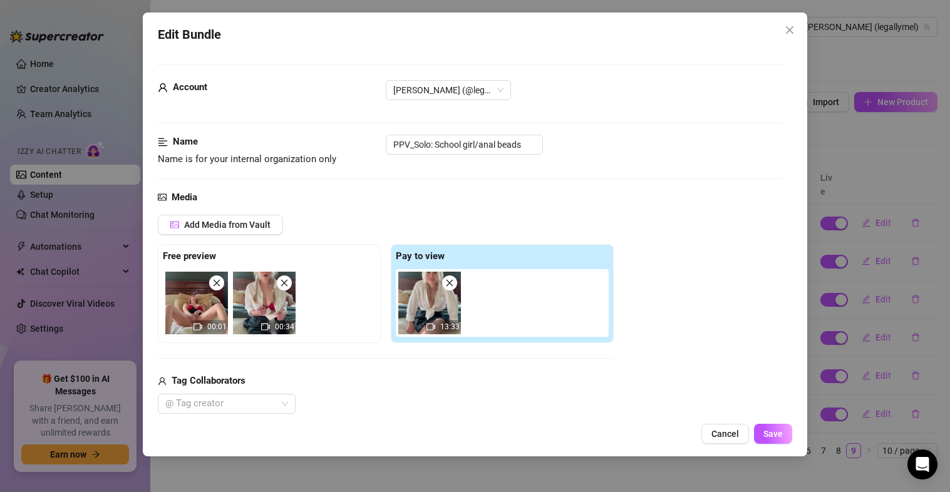
click at [435, 206] on div "Media Add Media from Vault Free preview 00:01 00:34 Pay to view 13:33 Tag Colla…" at bounding box center [470, 322] width 625 height 264
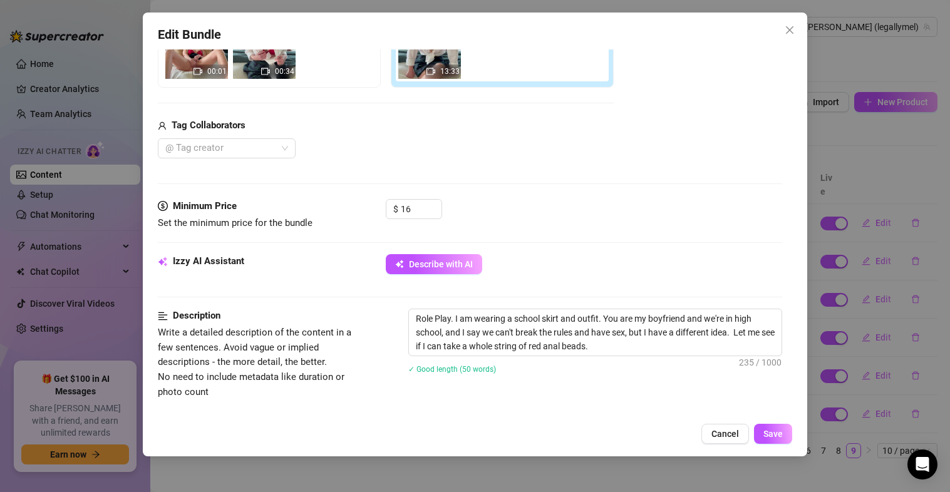
scroll to position [297, 0]
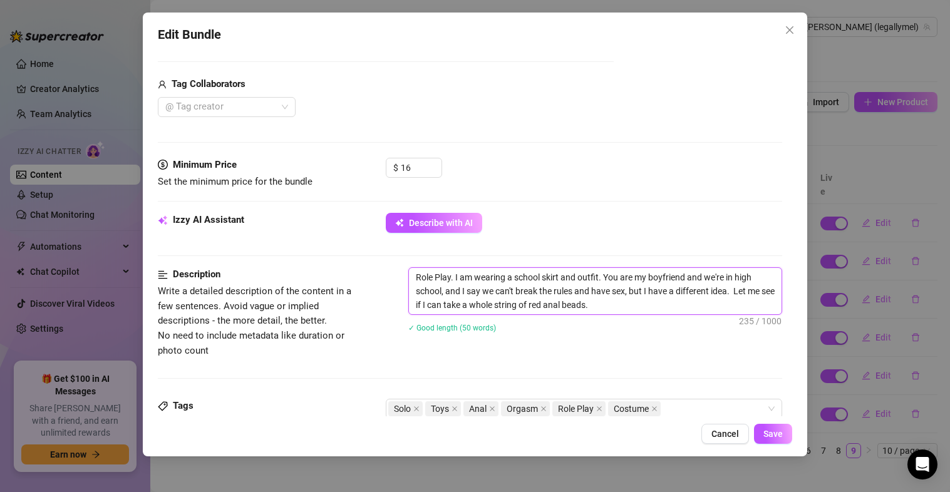
click at [602, 277] on textarea "Role Play. I am wearing a school skirt and outfit. You are my boyfriend and we'…" at bounding box center [595, 291] width 373 height 46
click at [541, 277] on textarea "Role Play. I am wearing a school skirt and outfit You are my boyfriend and we'r…" at bounding box center [595, 291] width 373 height 46
click at [633, 278] on textarea "Role Play. I am wearing a school uniform skirt and outfit You are my boyfriend …" at bounding box center [595, 291] width 373 height 46
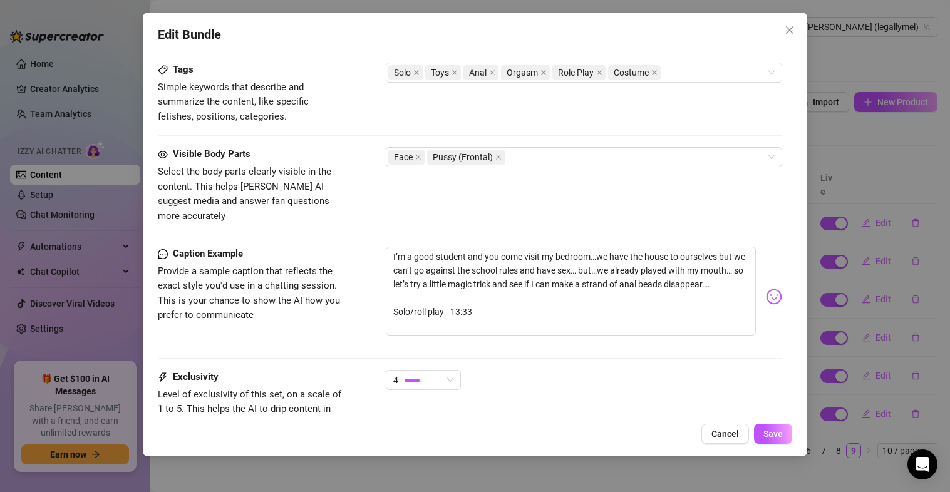
scroll to position [726, 0]
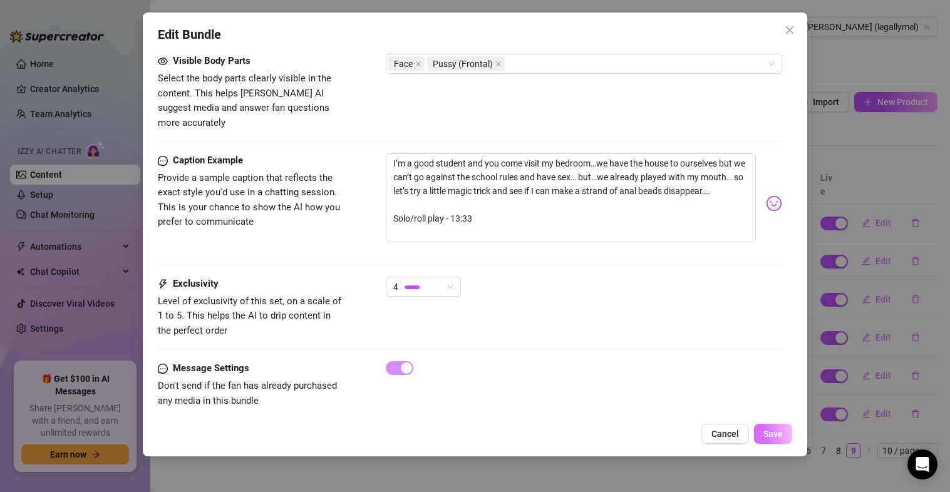
click at [775, 433] on span "Save" at bounding box center [772, 434] width 19 height 10
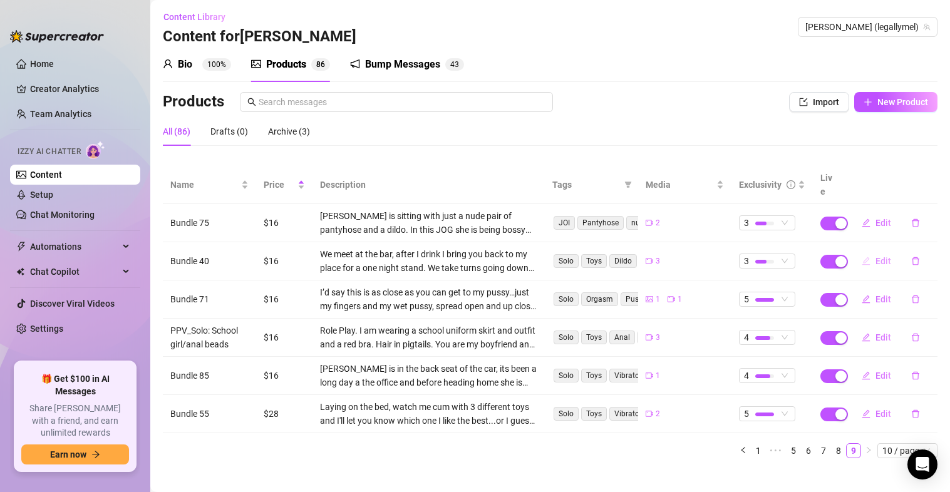
click at [862, 257] on icon "edit" at bounding box center [866, 261] width 9 height 9
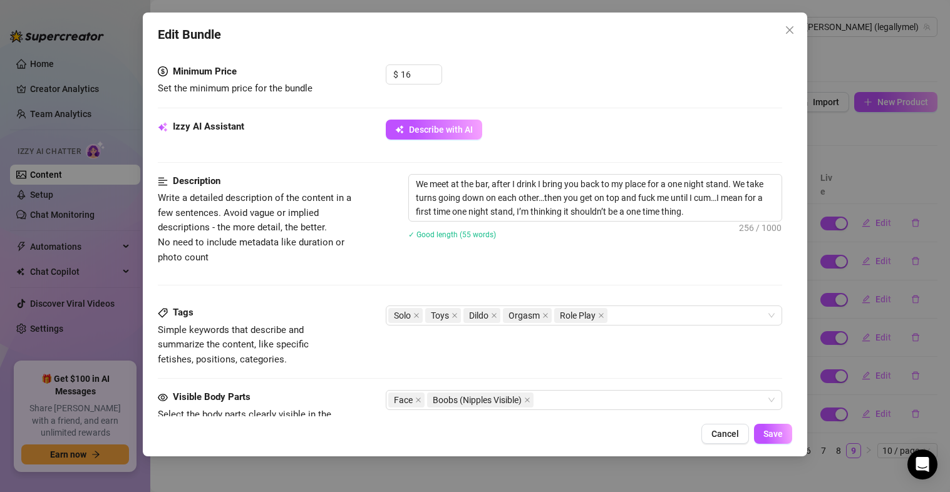
scroll to position [388, 0]
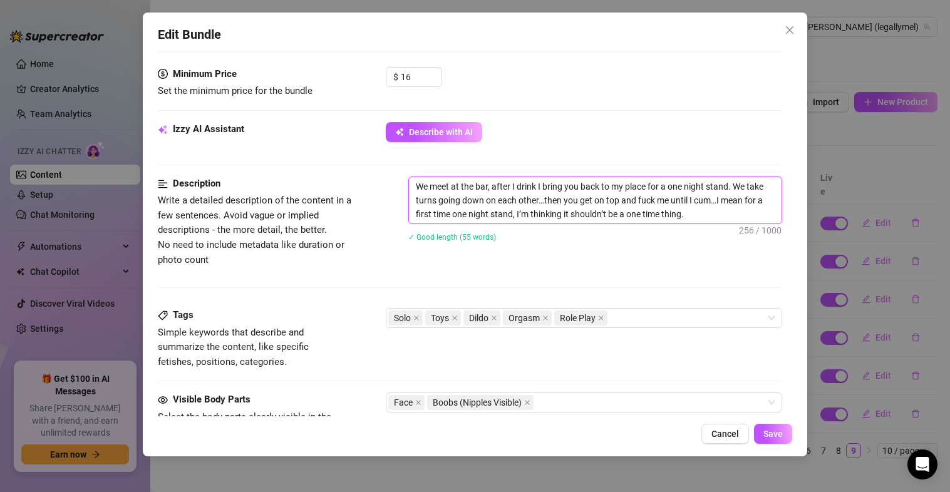
click at [713, 216] on textarea "We meet at the bar, after I drink I bring you back to my place for a one night …" at bounding box center [595, 200] width 373 height 46
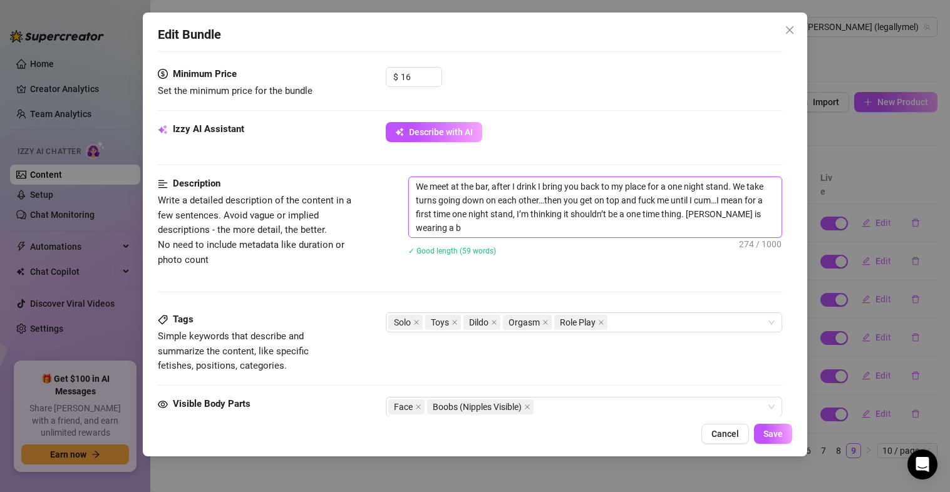
scroll to position [0, 0]
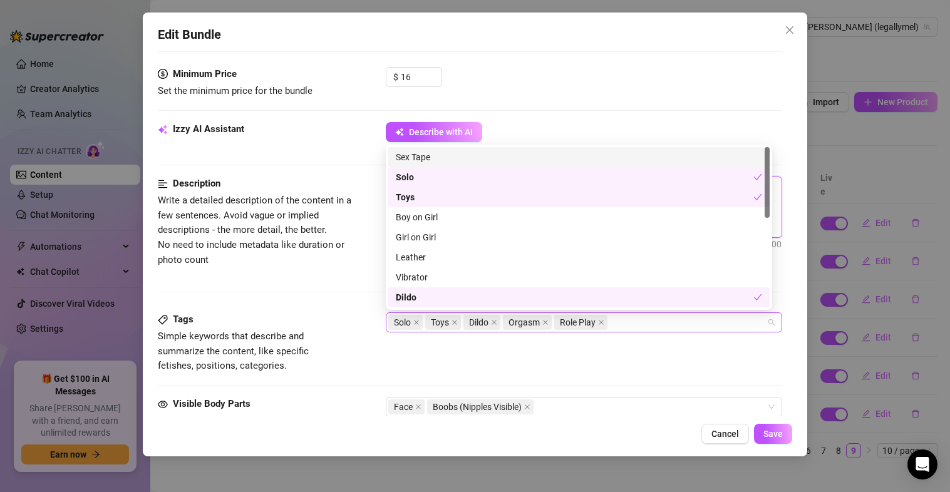
click at [646, 324] on div "Solo Toys Dildo Orgasm Role Play" at bounding box center [577, 323] width 379 height 18
click at [620, 344] on div "Tags Simple keywords that describe and summarize the content, like specific fet…" at bounding box center [470, 342] width 625 height 61
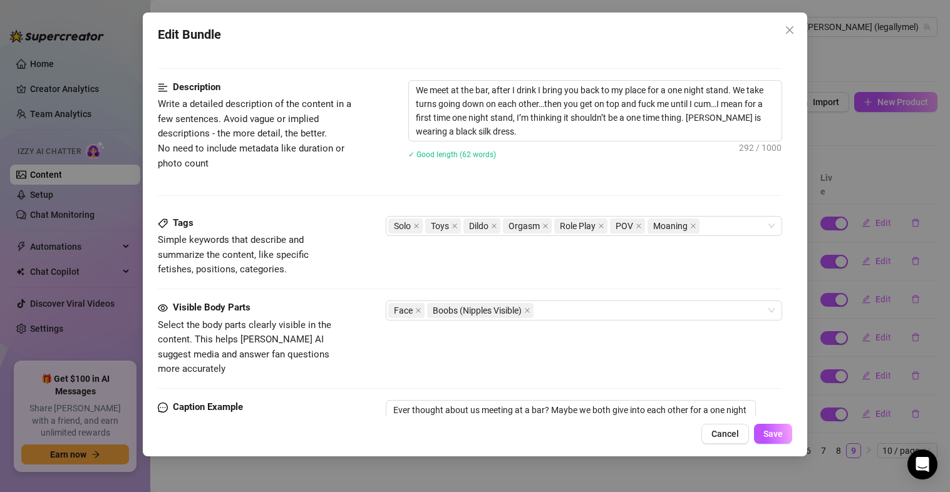
scroll to position [488, 0]
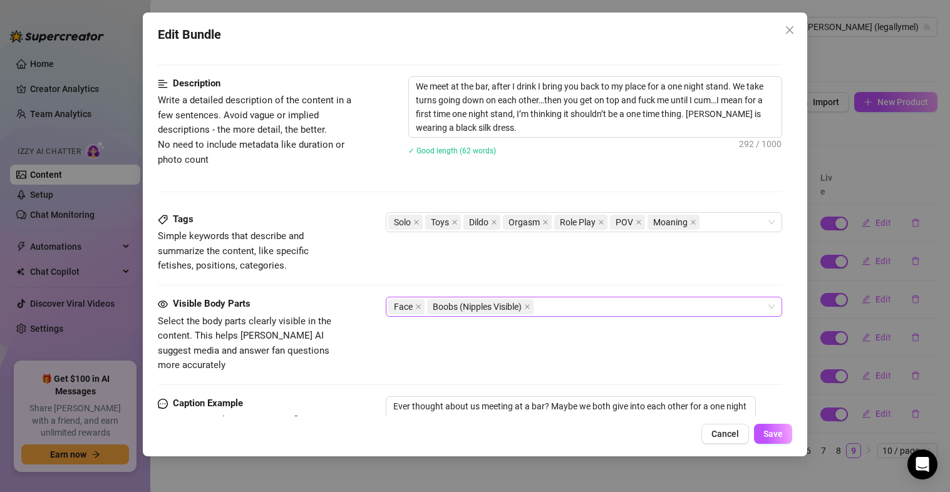
click at [576, 307] on div "Face Boobs (Nipples Visible)" at bounding box center [577, 307] width 379 height 18
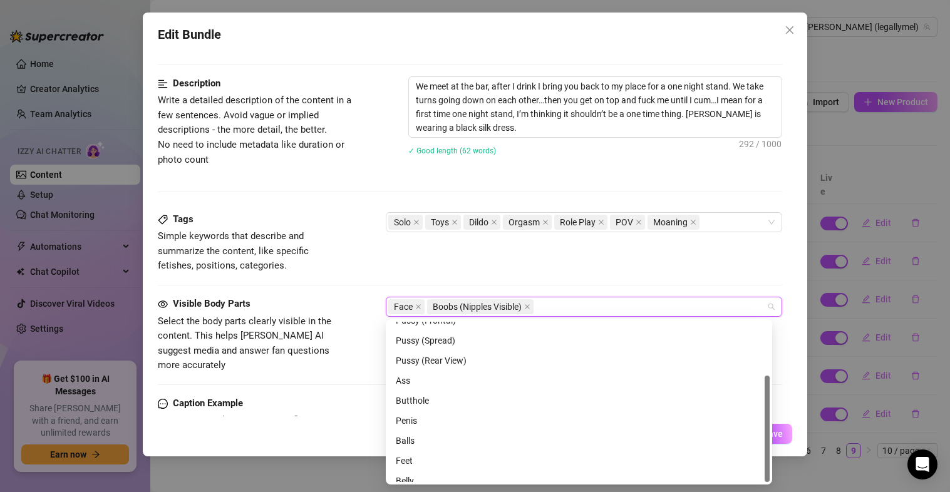
scroll to position [80, 0]
drag, startPoint x: 768, startPoint y: 343, endPoint x: 761, endPoint y: 400, distance: 58.0
click at [761, 400] on div "Pussy (Frontal) Pussy (Spread) Pussy (Rear View) Ass Butthole Penis Balls Feet …" at bounding box center [578, 402] width 381 height 160
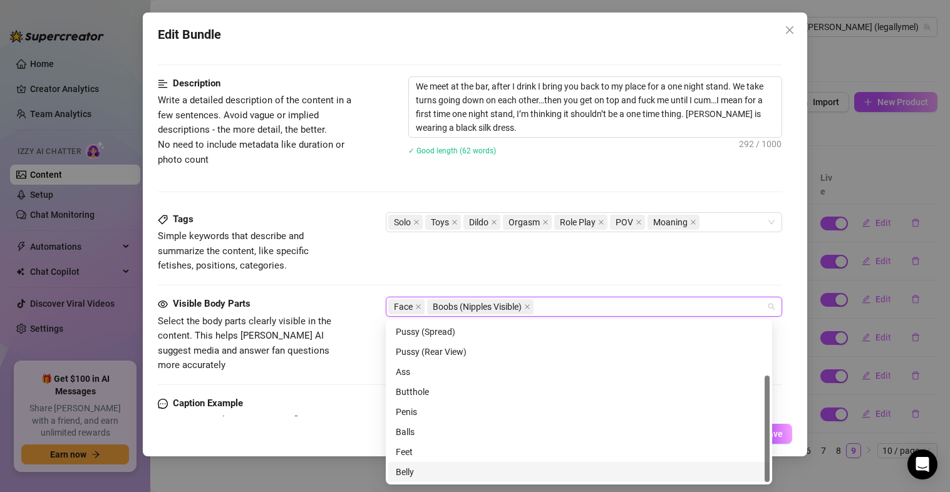
click at [454, 481] on div "Belly" at bounding box center [578, 472] width 381 height 20
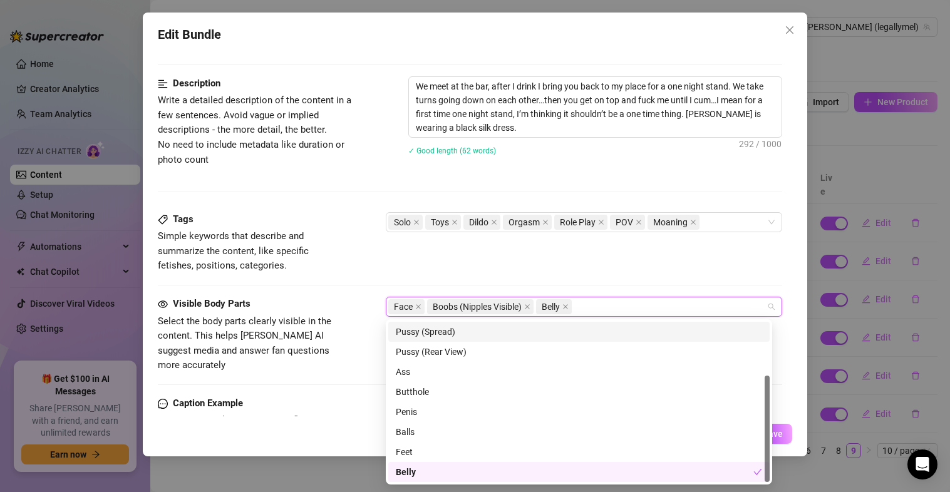
click at [661, 278] on div "Tags Simple keywords that describe and summarize the content, like specific fet…" at bounding box center [470, 254] width 625 height 85
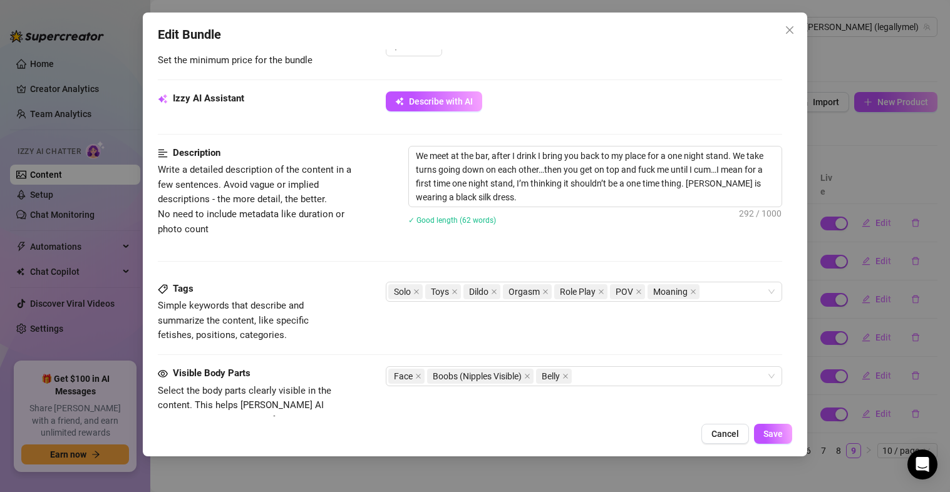
scroll to position [414, 0]
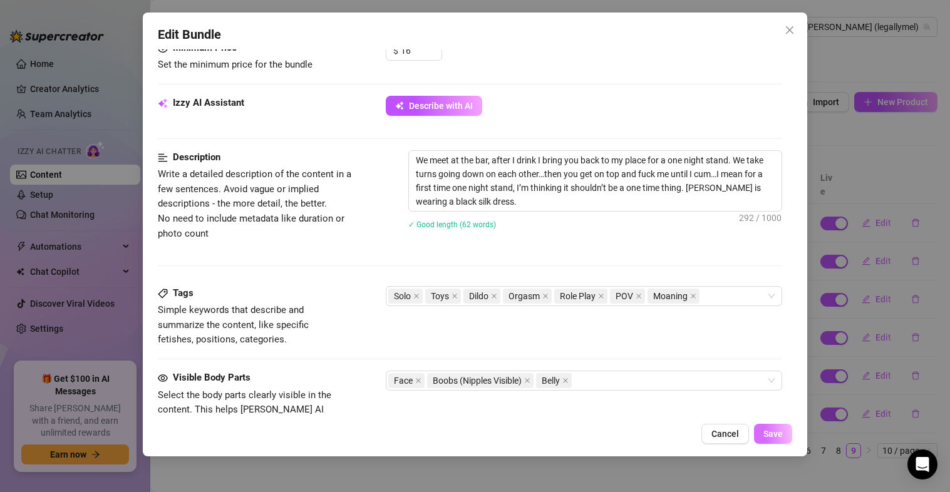
click at [766, 431] on span "Save" at bounding box center [772, 434] width 19 height 10
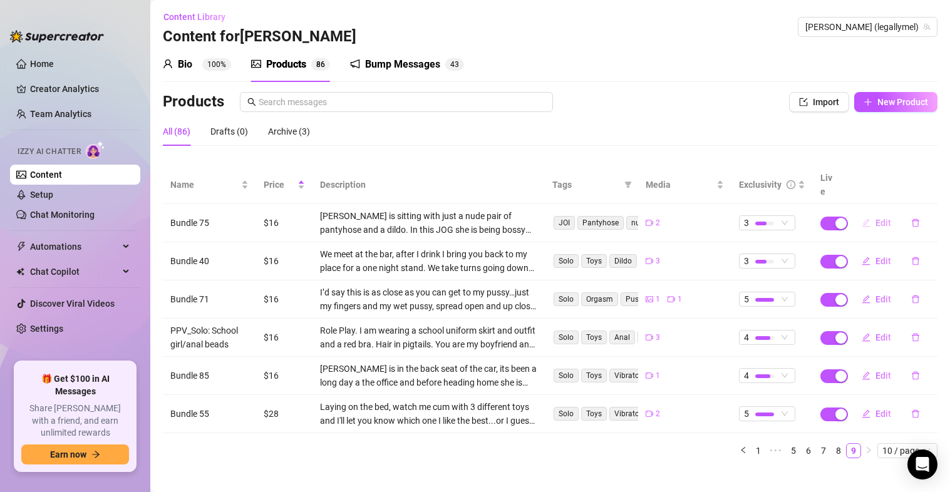
click at [875, 218] on span "Edit" at bounding box center [883, 223] width 16 height 10
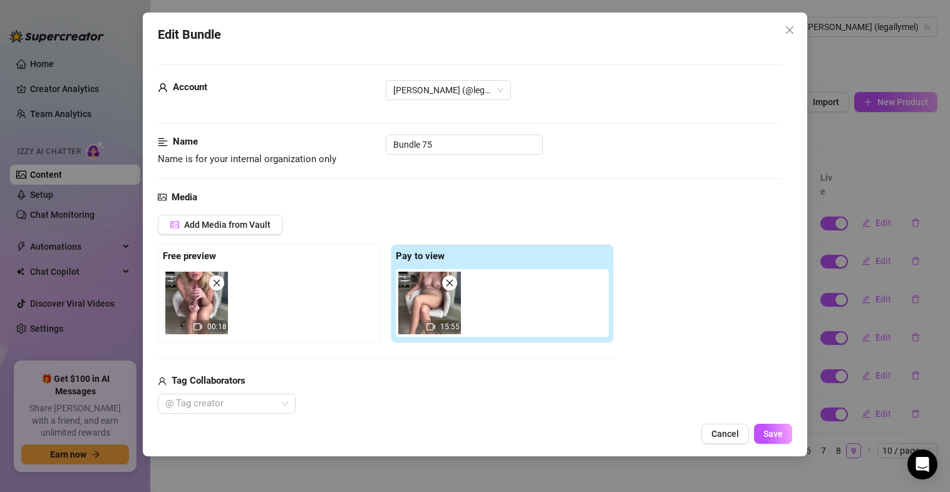
click at [777, 101] on div "Account [PERSON_NAME] (@legallymel) Name Name is for your internal organization…" at bounding box center [475, 232] width 635 height 367
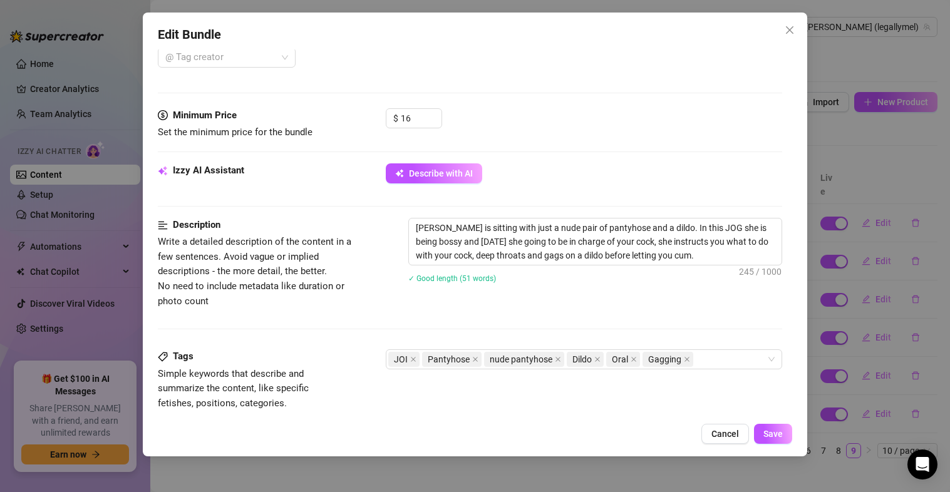
scroll to position [81, 0]
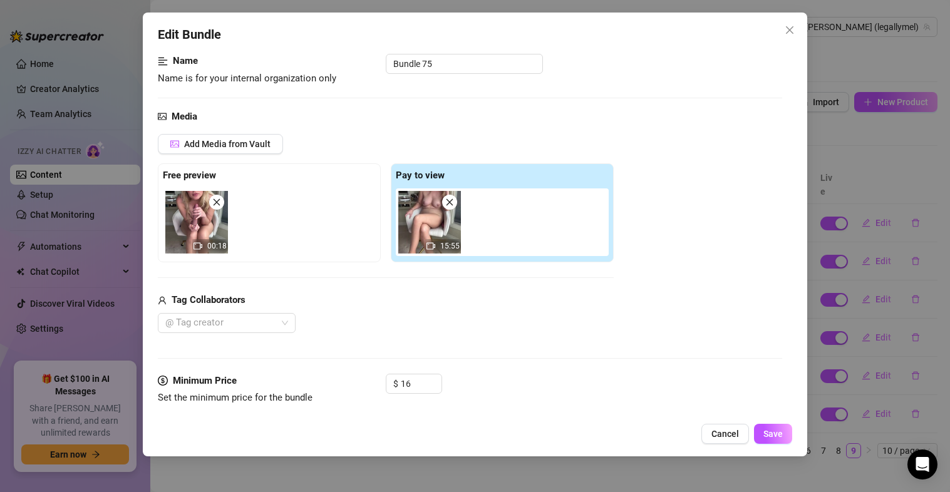
click at [192, 224] on img at bounding box center [196, 222] width 63 height 63
click at [793, 26] on icon "close" at bounding box center [790, 30] width 10 height 10
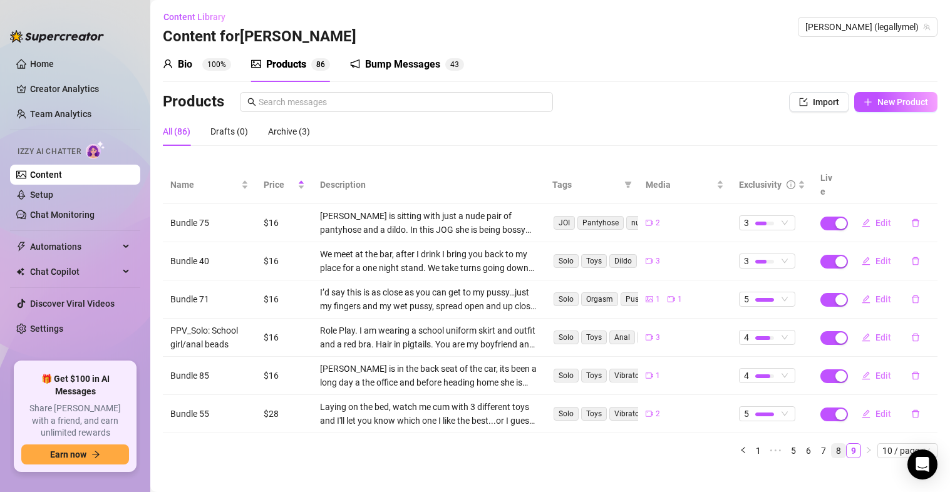
click at [832, 444] on link "8" at bounding box center [839, 451] width 14 height 14
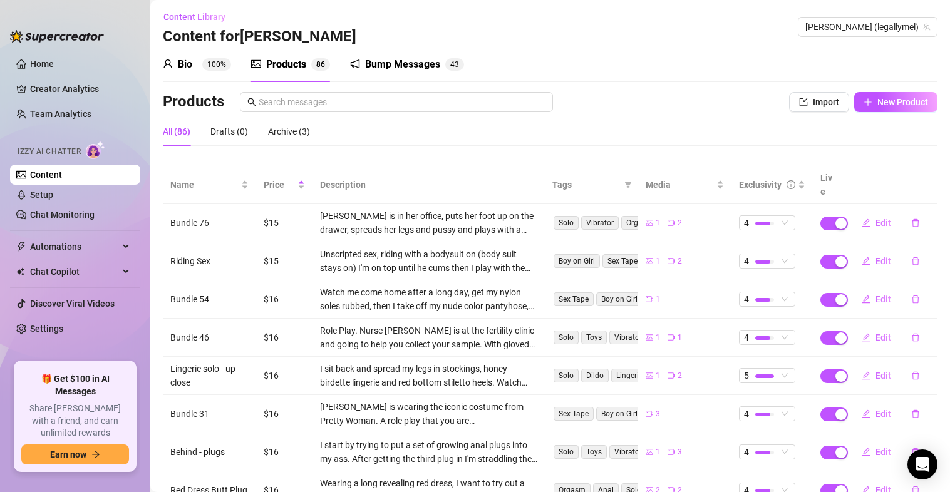
scroll to position [168, 0]
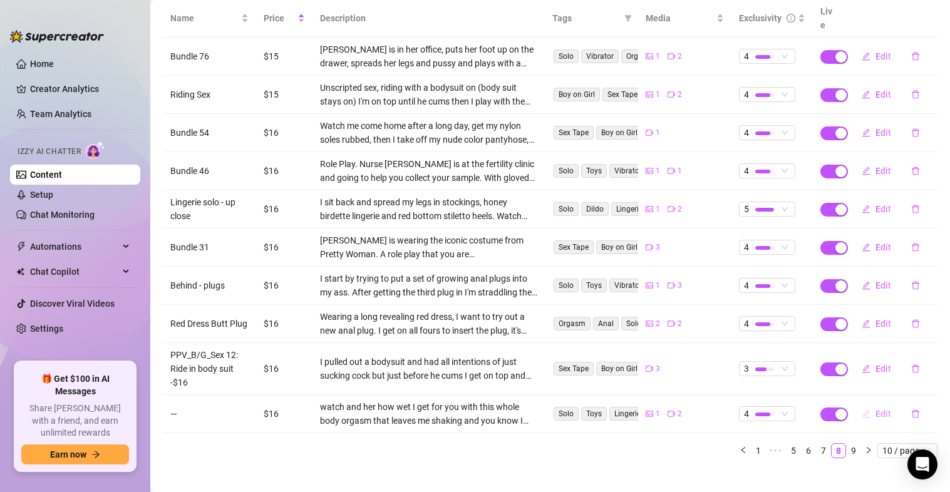
click at [875, 409] on span "Edit" at bounding box center [883, 414] width 16 height 10
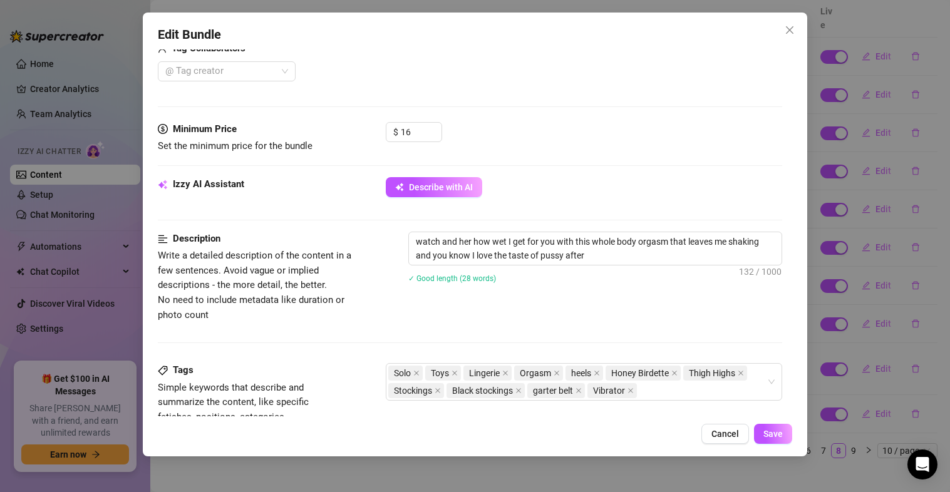
scroll to position [344, 0]
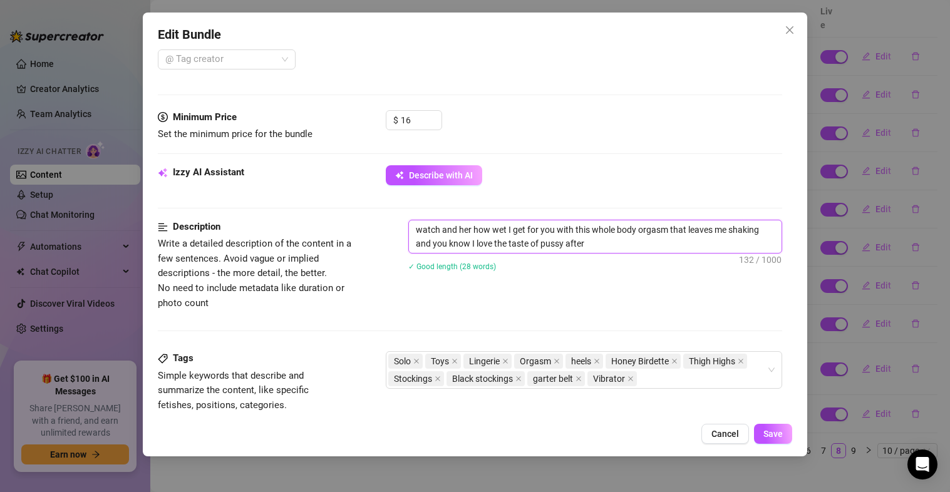
click at [416, 233] on textarea "watch and her how wet I get for you with this whole body orgasm that leaves me …" at bounding box center [595, 236] width 373 height 33
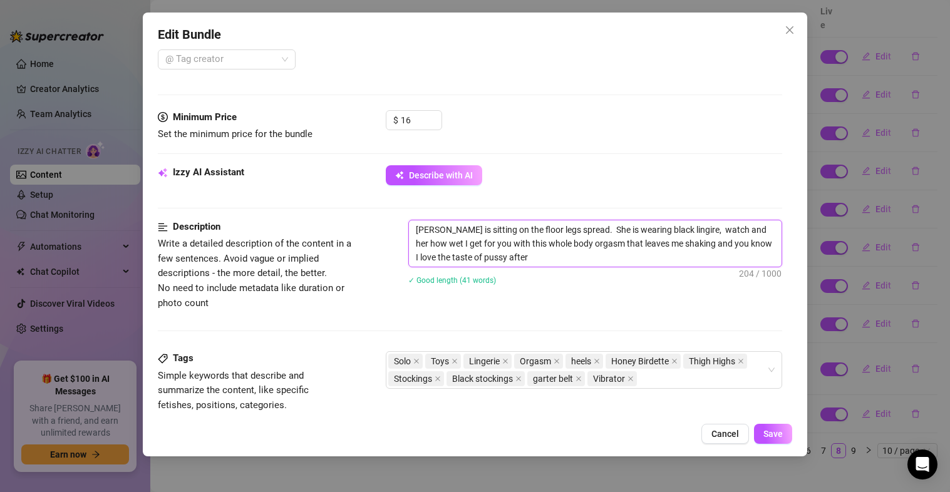
click at [416, 233] on textarea "[PERSON_NAME] is sitting on the floor legs spread. She is wearing black lingire…" at bounding box center [595, 243] width 373 height 46
click at [671, 229] on textarea "[PERSON_NAME] is sitting on the floor legs spread. She is wearing black lingire…" at bounding box center [595, 243] width 373 height 46
click at [681, 234] on textarea "[PERSON_NAME] is sitting on the floor legs spread. She is wearing black lingeri…" at bounding box center [595, 243] width 373 height 46
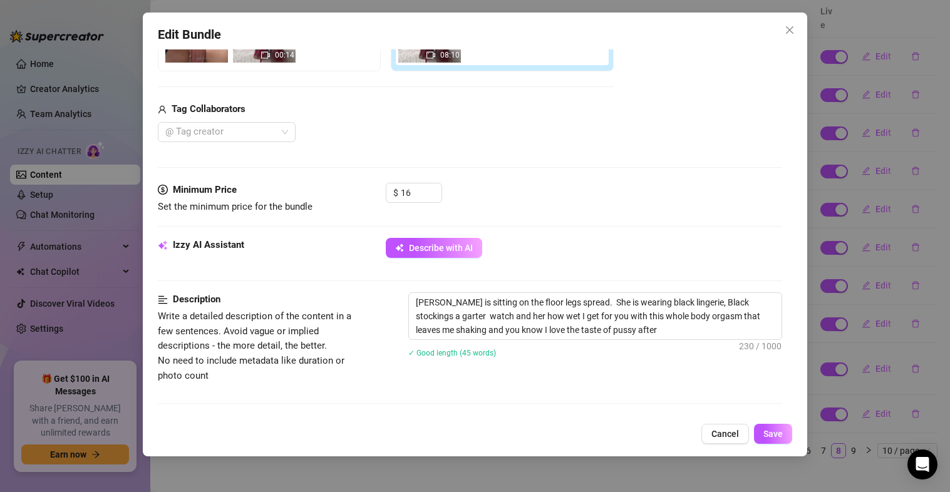
scroll to position [274, 0]
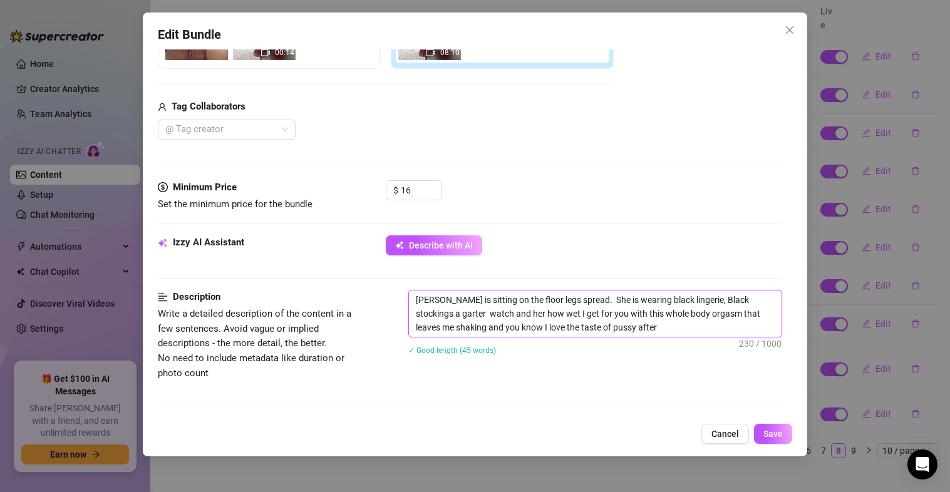
click at [443, 314] on textarea "[PERSON_NAME] is sitting on the floor legs spread. She is wearing black lingeri…" at bounding box center [595, 314] width 373 height 46
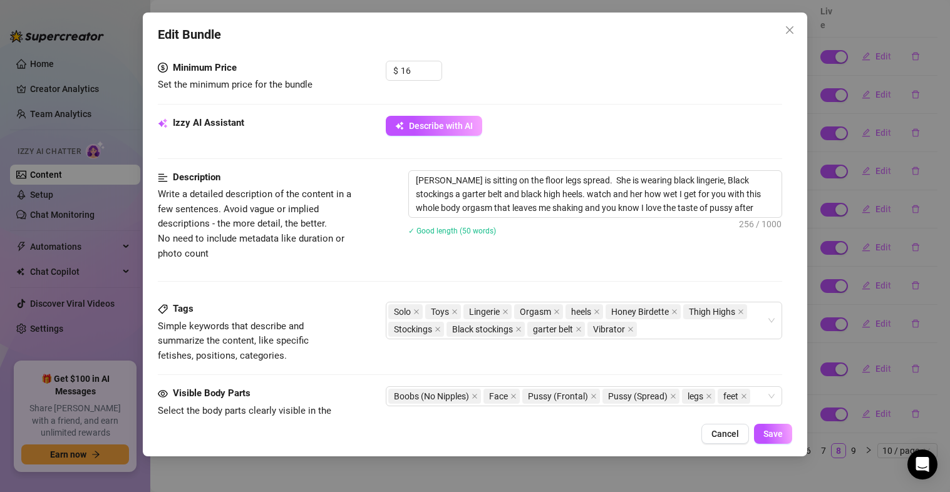
scroll to position [396, 0]
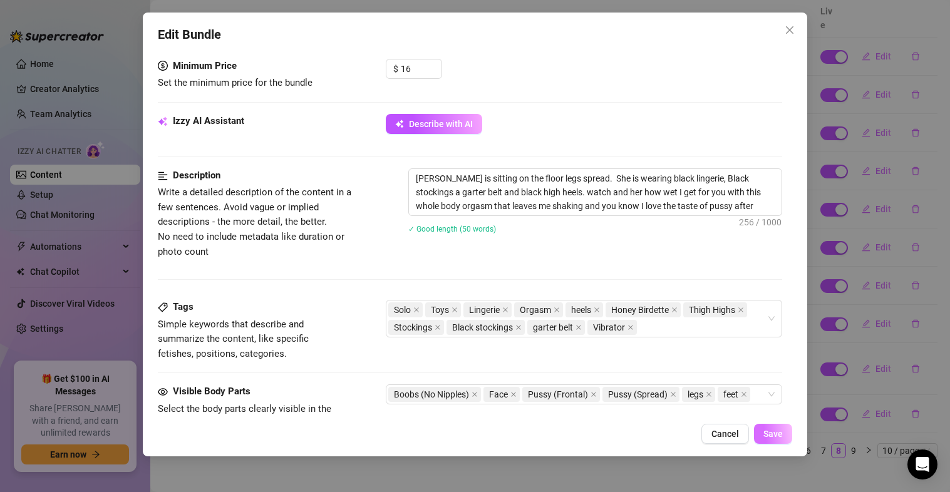
click at [763, 440] on button "Save" at bounding box center [773, 434] width 38 height 20
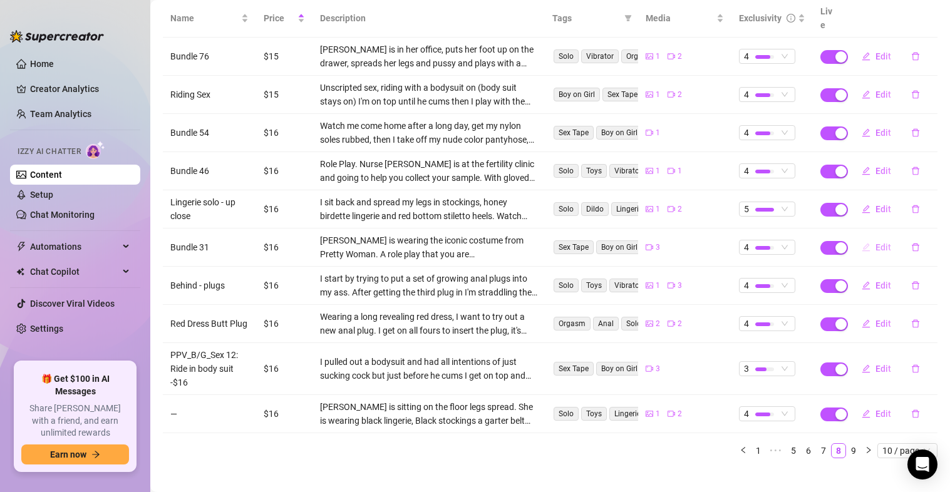
click at [875, 242] on span "Edit" at bounding box center [883, 247] width 16 height 10
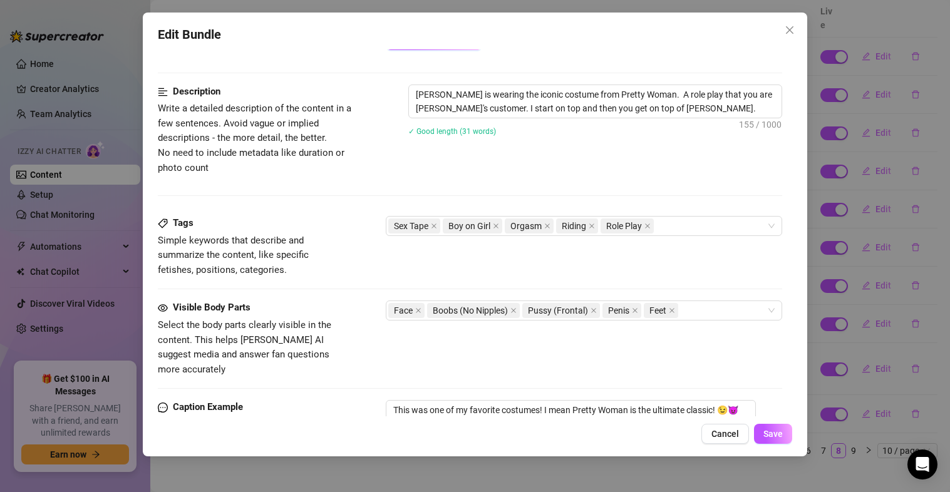
scroll to position [482, 0]
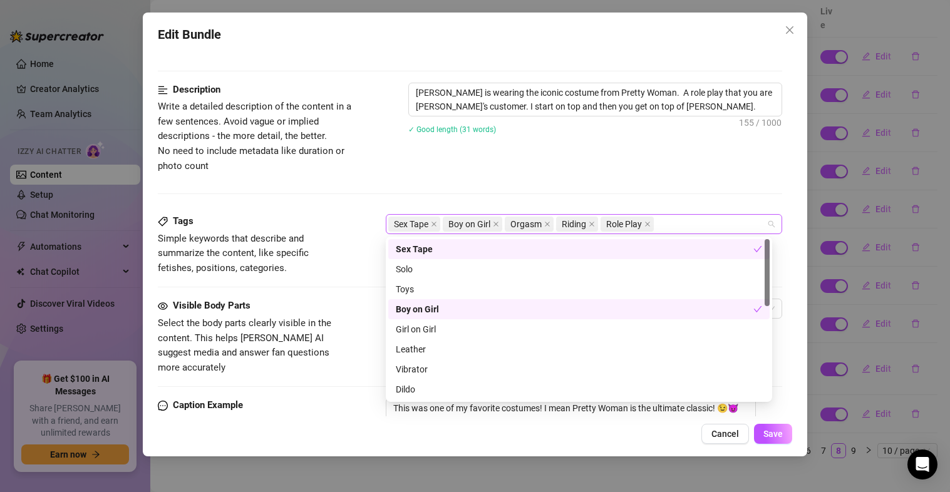
click at [679, 219] on div "Sex Tape Boy on Girl Orgasm Riding Role Play" at bounding box center [577, 224] width 379 height 18
click at [651, 165] on div "Description Write a detailed description of the content in a few sentences. Avo…" at bounding box center [470, 128] width 625 height 91
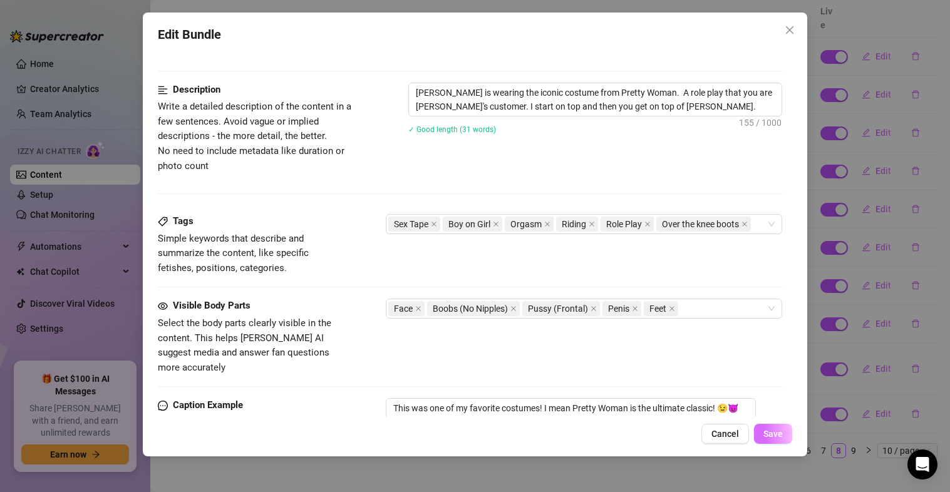
click at [776, 437] on span "Save" at bounding box center [772, 434] width 19 height 10
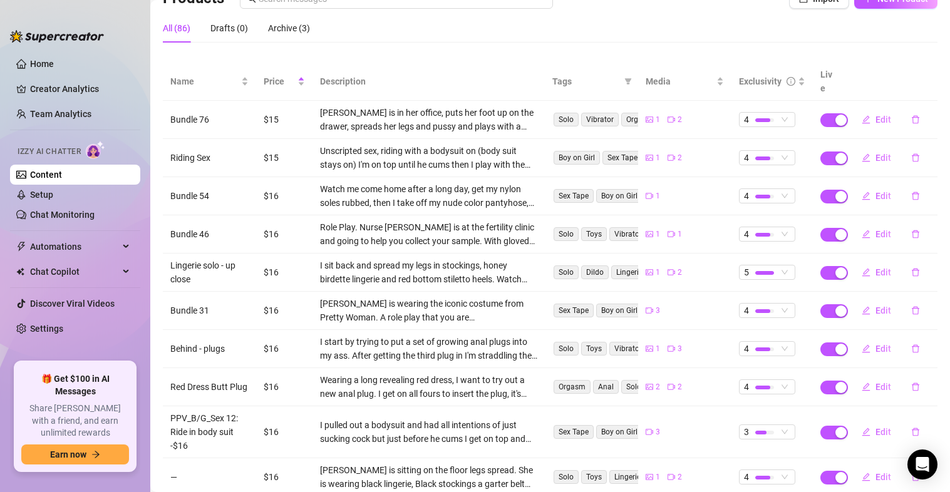
scroll to position [106, 0]
click at [875, 228] on span "Edit" at bounding box center [883, 233] width 16 height 10
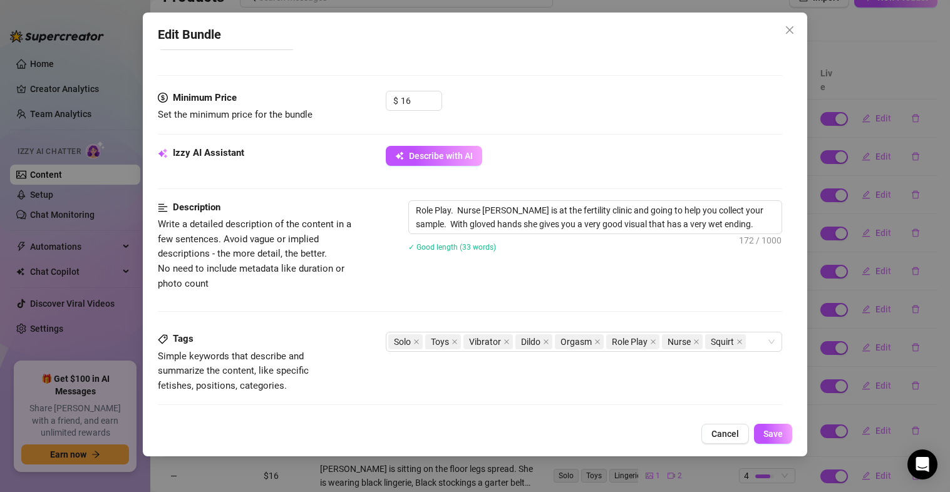
scroll to position [353, 0]
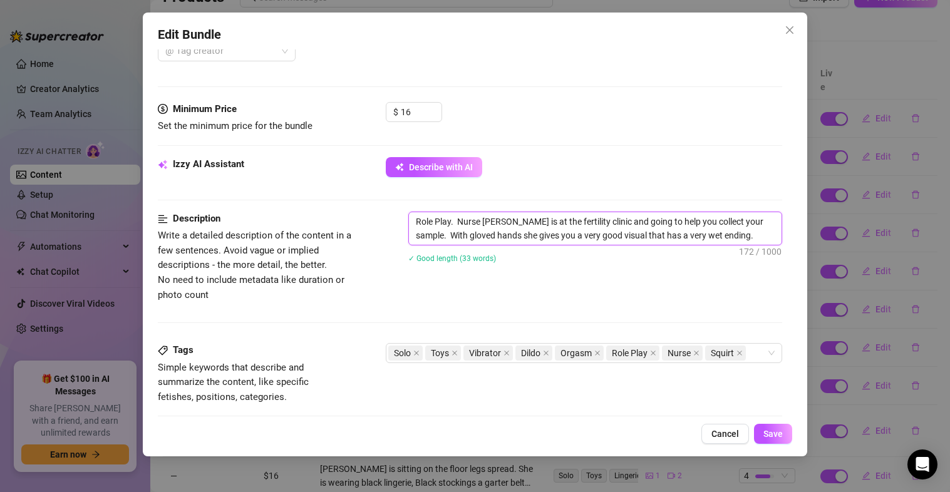
click at [750, 222] on textarea "Role Play. Nurse [PERSON_NAME] is at the fertility clinic and going to help you…" at bounding box center [595, 228] width 373 height 33
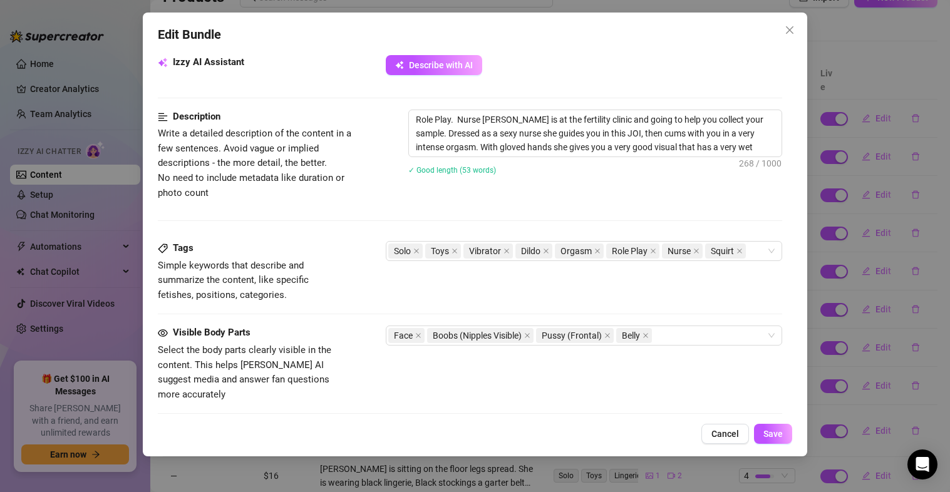
scroll to position [452, 0]
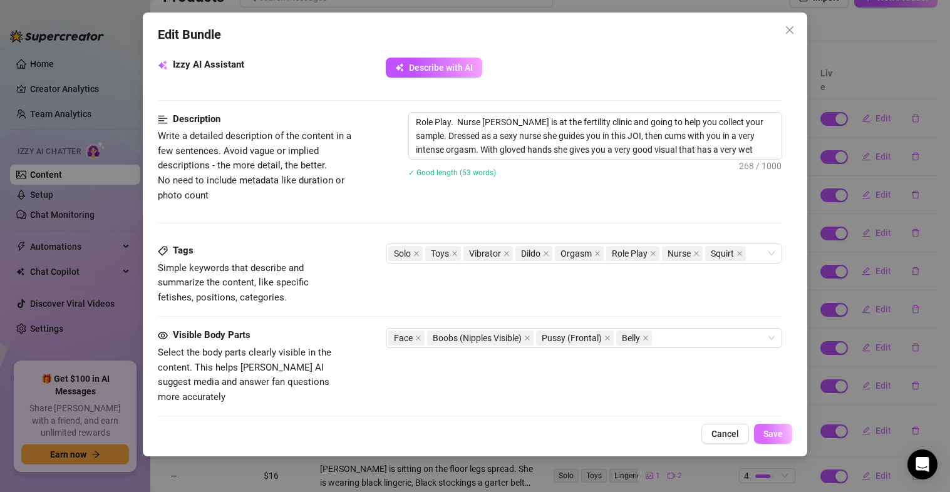
click at [765, 424] on button "Save" at bounding box center [773, 434] width 38 height 20
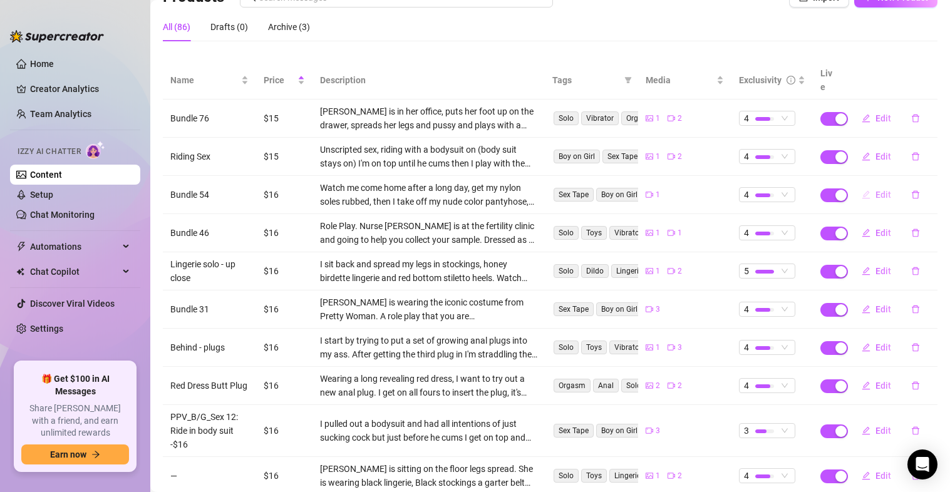
click at [875, 190] on span "Edit" at bounding box center [883, 195] width 16 height 10
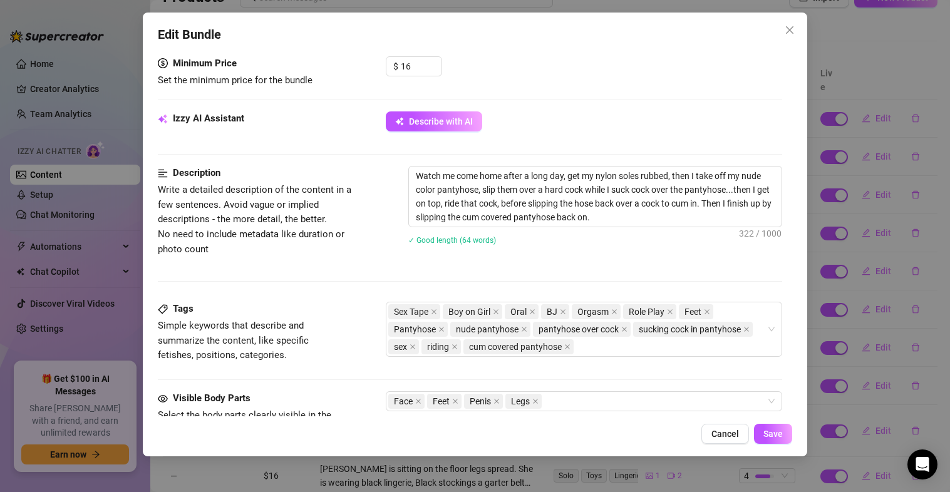
scroll to position [401, 0]
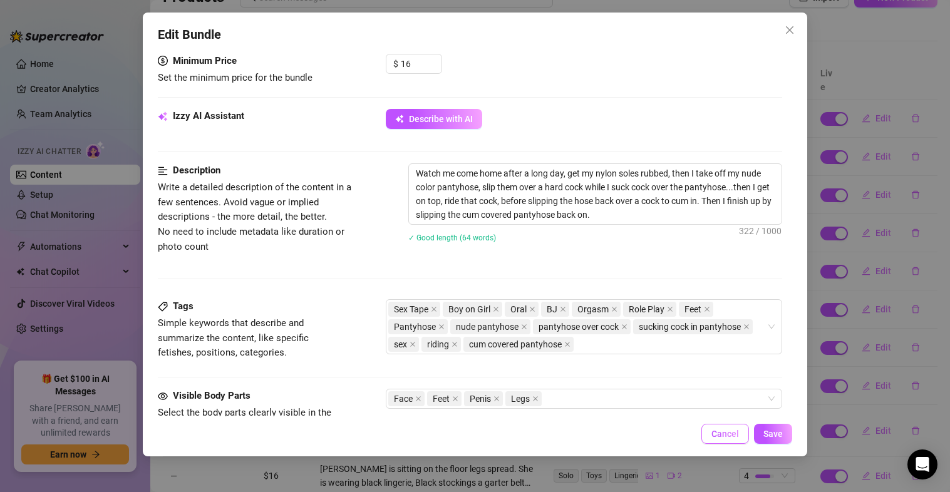
click at [724, 428] on button "Cancel" at bounding box center [725, 434] width 48 height 20
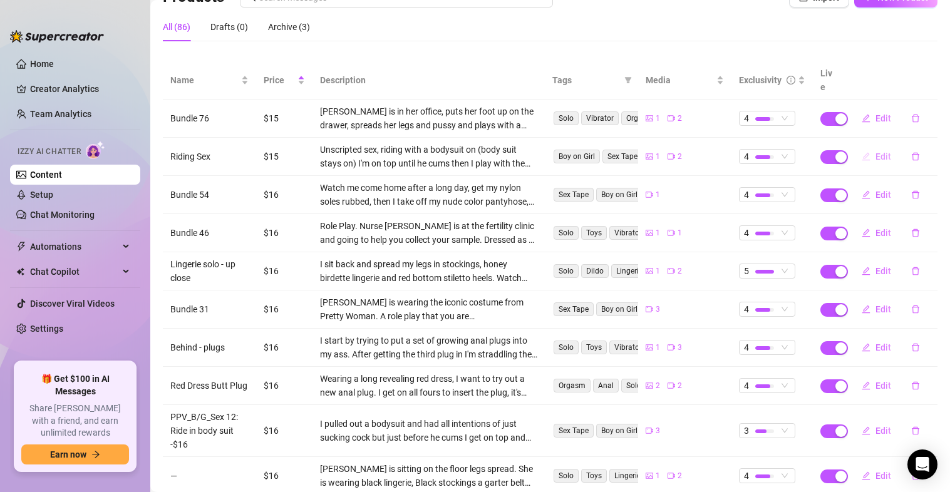
click at [884, 147] on button "Edit" at bounding box center [876, 157] width 49 height 20
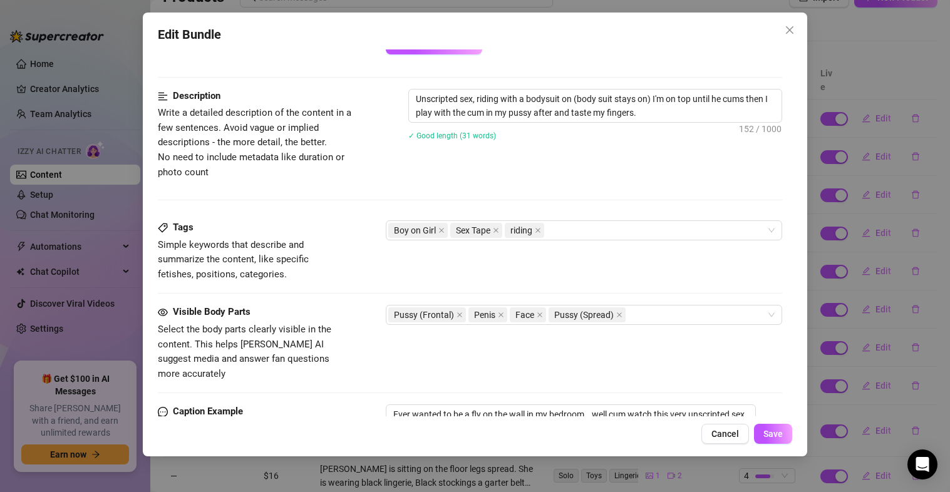
scroll to position [472, 0]
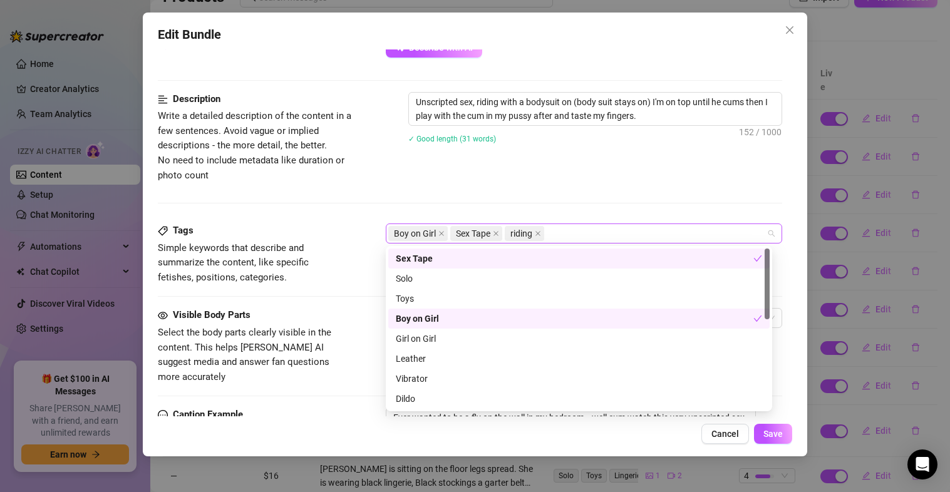
click at [582, 234] on div "Boy on Girl Sex Tape riding" at bounding box center [577, 234] width 379 height 18
click at [616, 169] on div "Description Write a detailed description of the content in a few sentences. Avo…" at bounding box center [470, 137] width 625 height 91
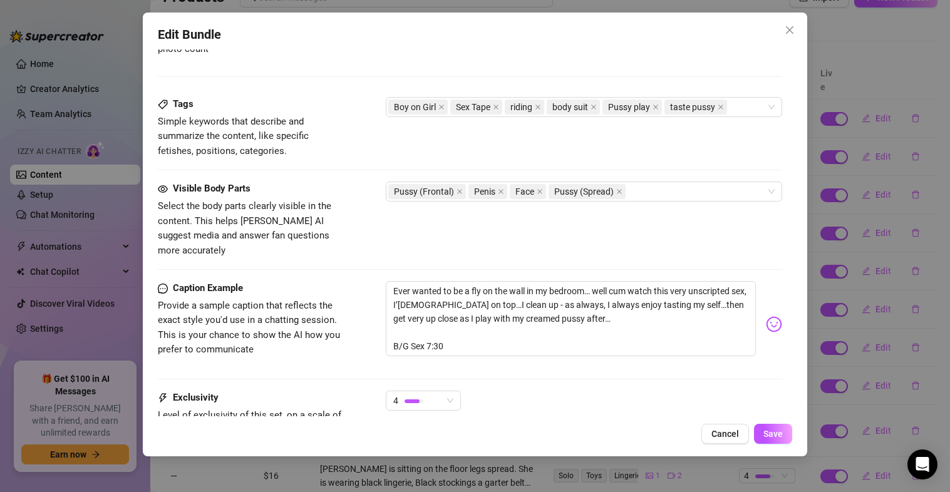
scroll to position [601, 0]
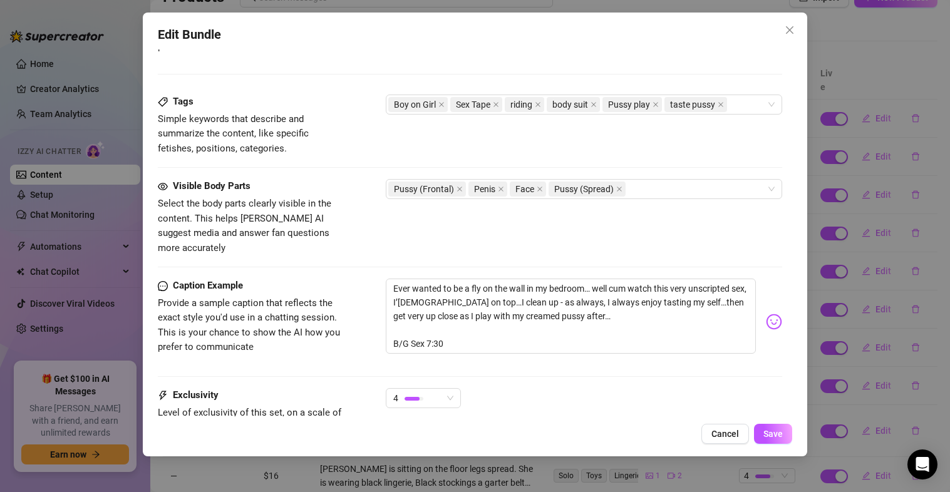
click at [774, 450] on div "Edit Bundle Account [PERSON_NAME] (@legallymel) Name Name is for your internal …" at bounding box center [475, 235] width 665 height 444
click at [773, 437] on span "Save" at bounding box center [772, 434] width 19 height 10
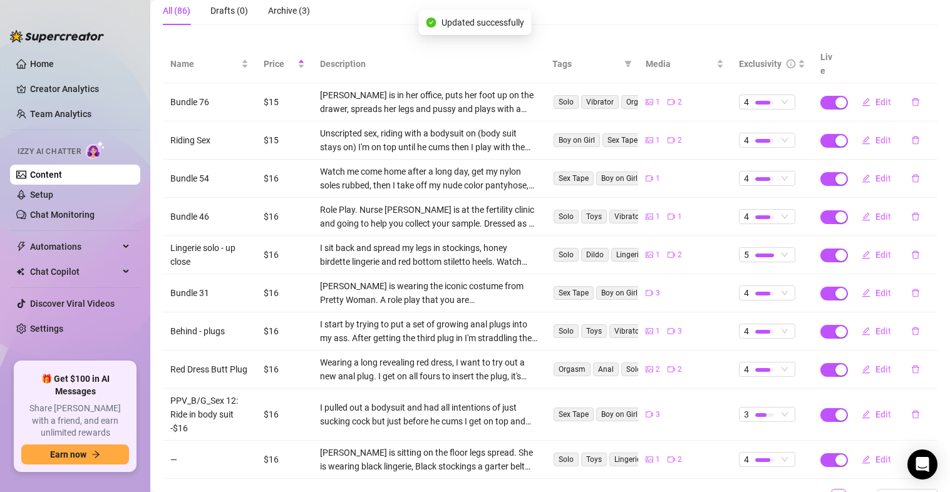
scroll to position [124, 0]
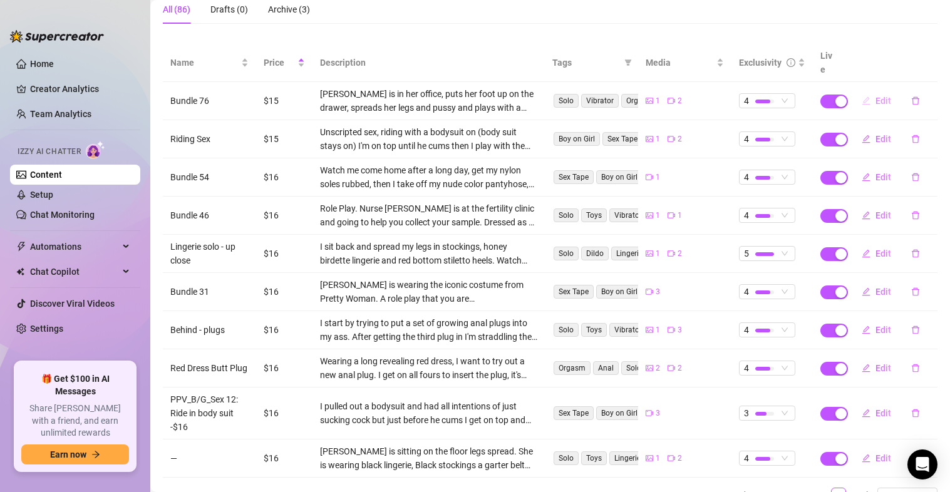
click at [875, 96] on span "Edit" at bounding box center [883, 101] width 16 height 10
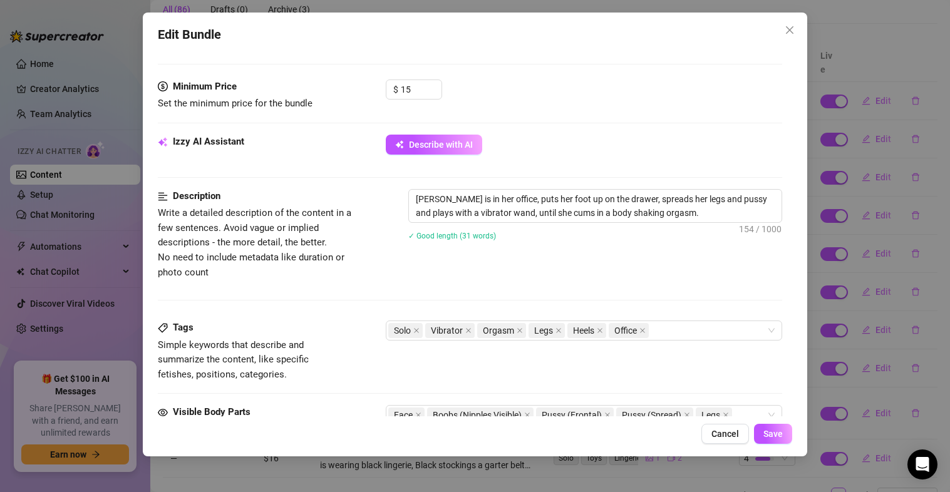
scroll to position [372, 0]
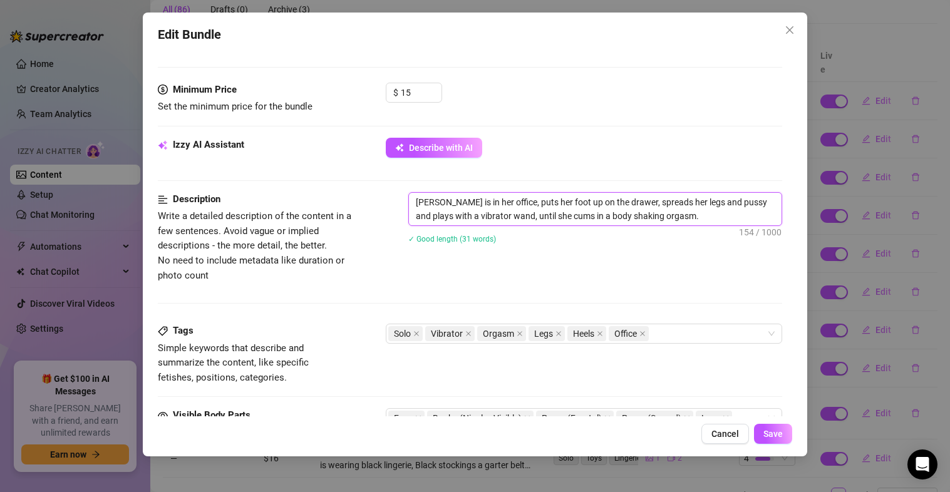
click at [683, 214] on textarea "[PERSON_NAME] is in her office, puts her foot up on the drawer, spreads her leg…" at bounding box center [595, 209] width 373 height 33
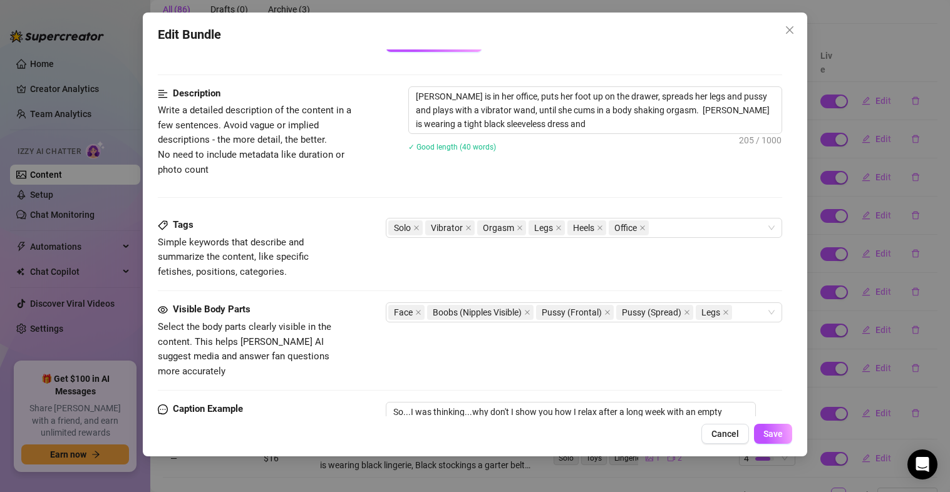
scroll to position [482, 0]
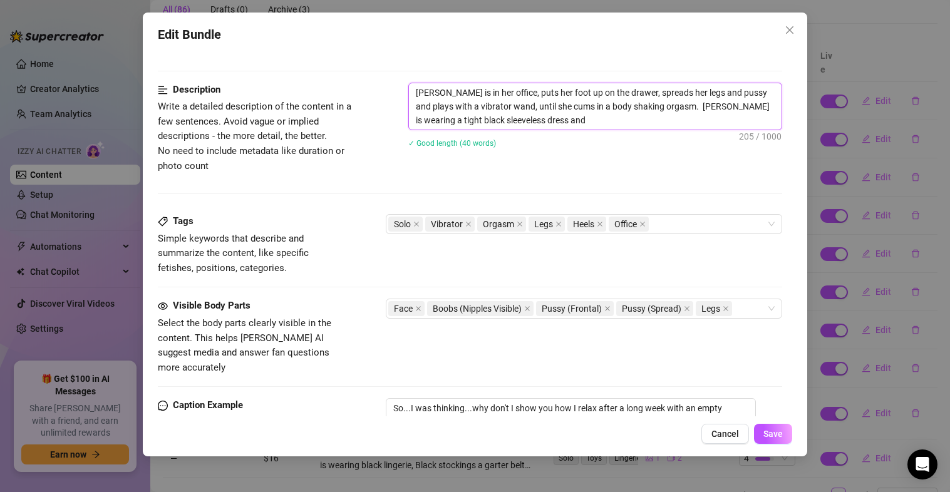
click at [534, 126] on textarea "[PERSON_NAME] is in her office, puts her foot up on the drawer, spreads her leg…" at bounding box center [595, 106] width 373 height 46
click at [598, 175] on div "Description Write a detailed description of the content in a few sentences. Avo…" at bounding box center [470, 149] width 625 height 132
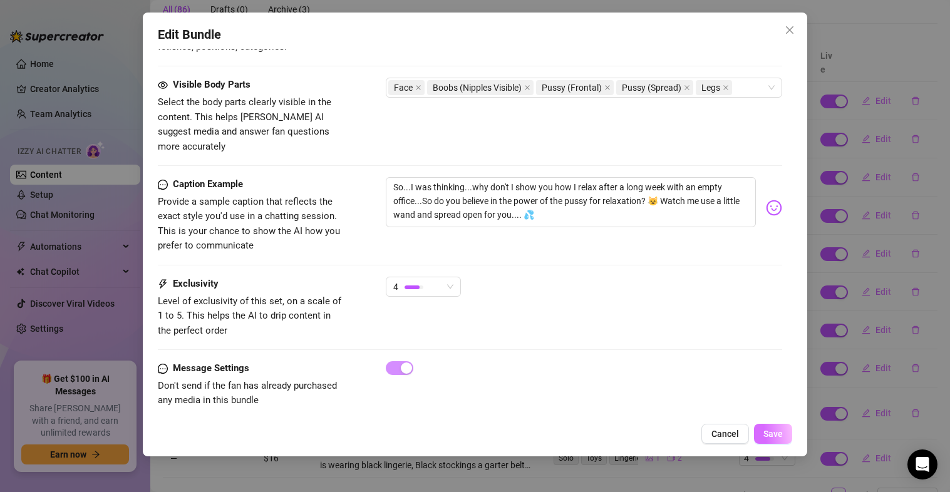
click at [776, 433] on span "Save" at bounding box center [772, 434] width 19 height 10
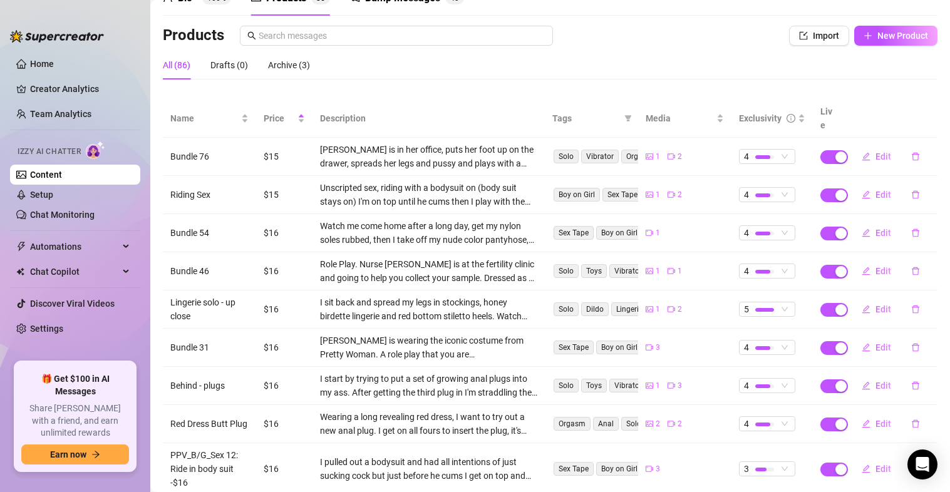
scroll to position [168, 0]
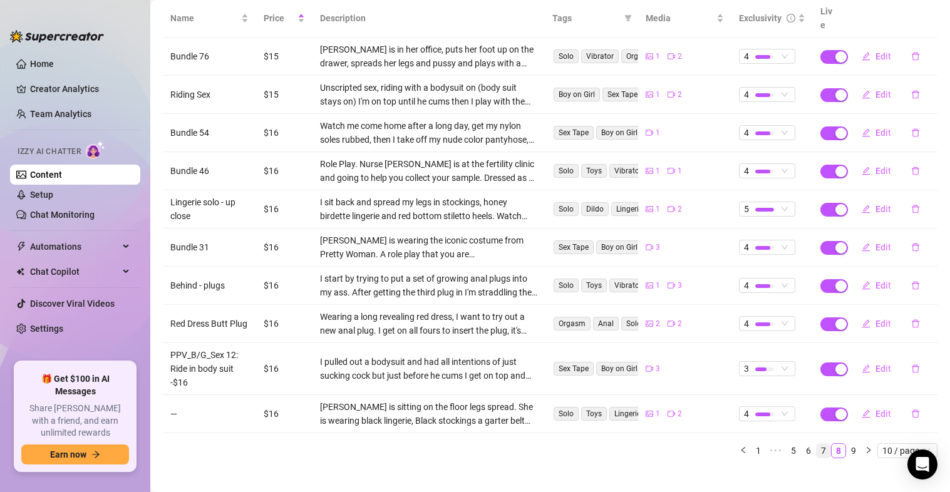
click at [817, 444] on link "7" at bounding box center [824, 451] width 14 height 14
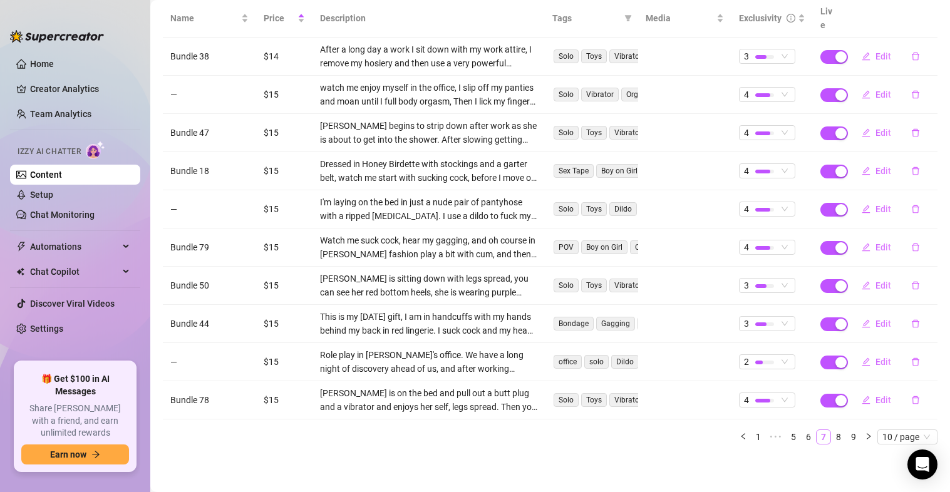
scroll to position [155, 0]
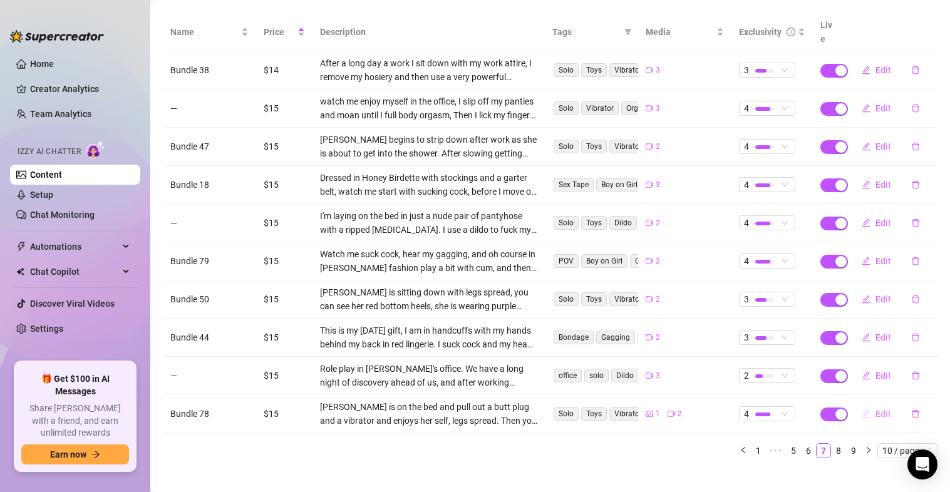
click at [876, 409] on span "Edit" at bounding box center [883, 414] width 16 height 10
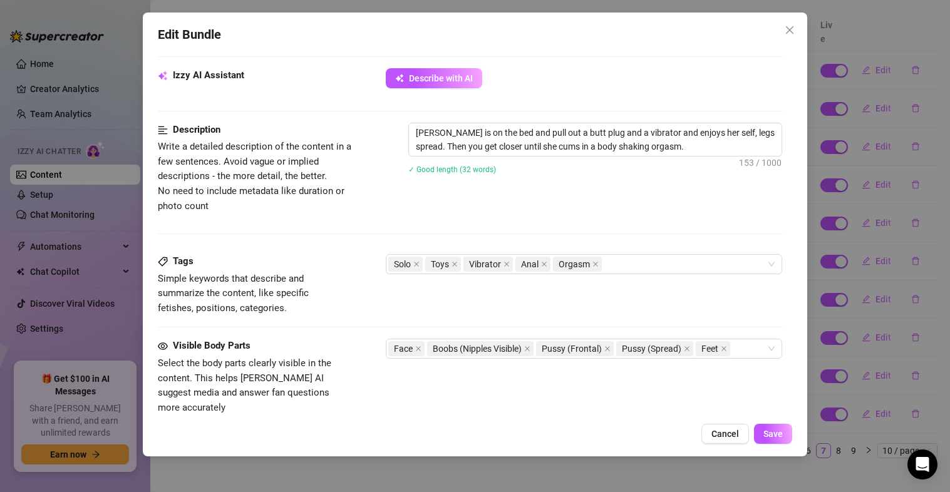
scroll to position [360, 0]
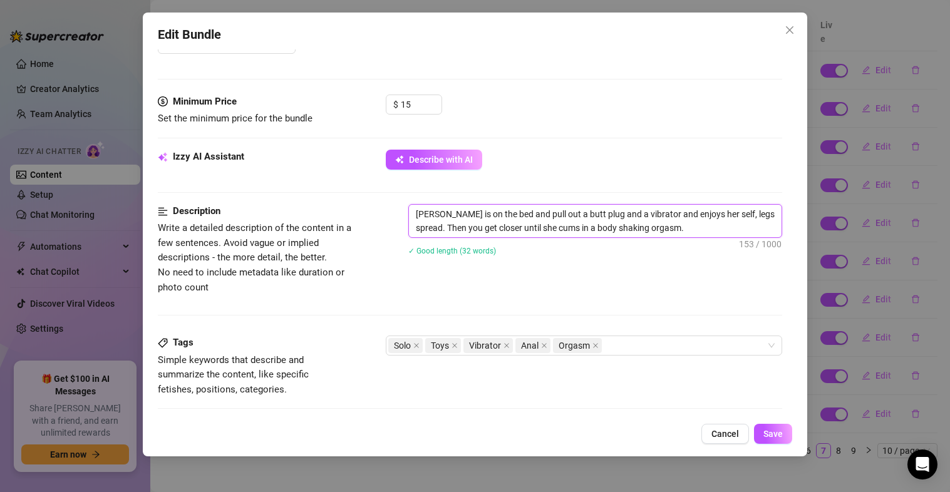
click at [707, 236] on textarea "[PERSON_NAME] is on the bed and pull out a butt plug and a vibrator and enjoys …" at bounding box center [595, 221] width 373 height 33
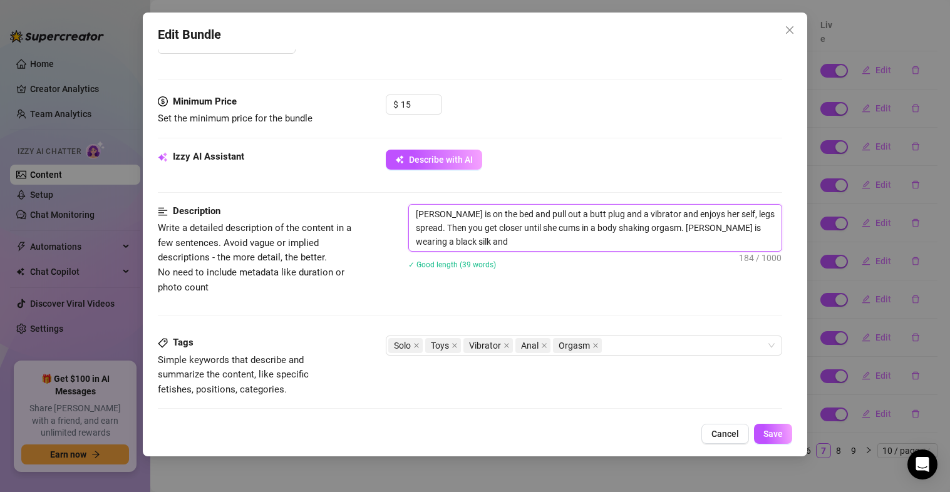
scroll to position [0, 0]
click at [733, 290] on div "Description Write a detailed description of the content in a few sentences. Avo…" at bounding box center [470, 249] width 625 height 91
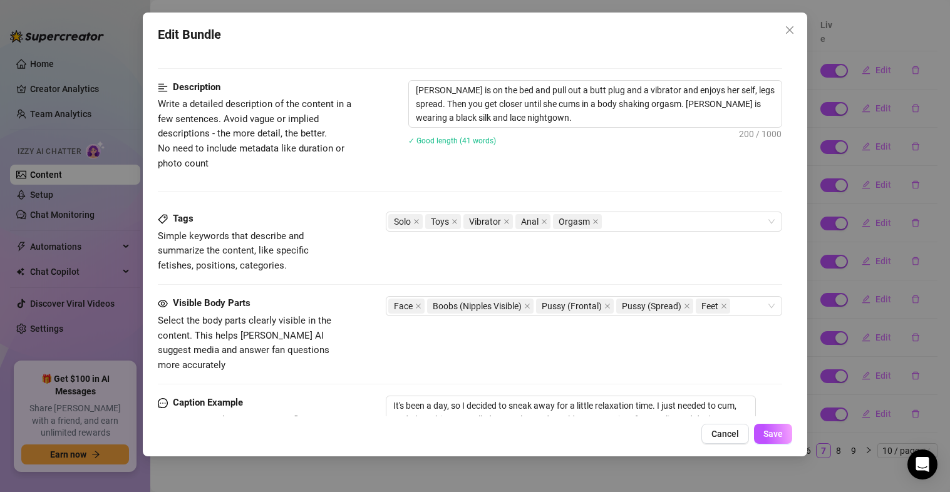
scroll to position [486, 0]
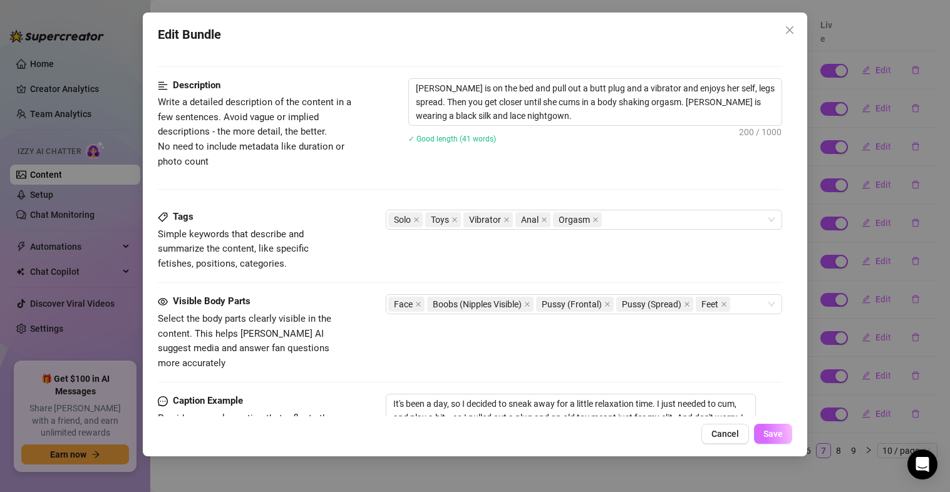
click at [771, 436] on span "Save" at bounding box center [772, 434] width 19 height 10
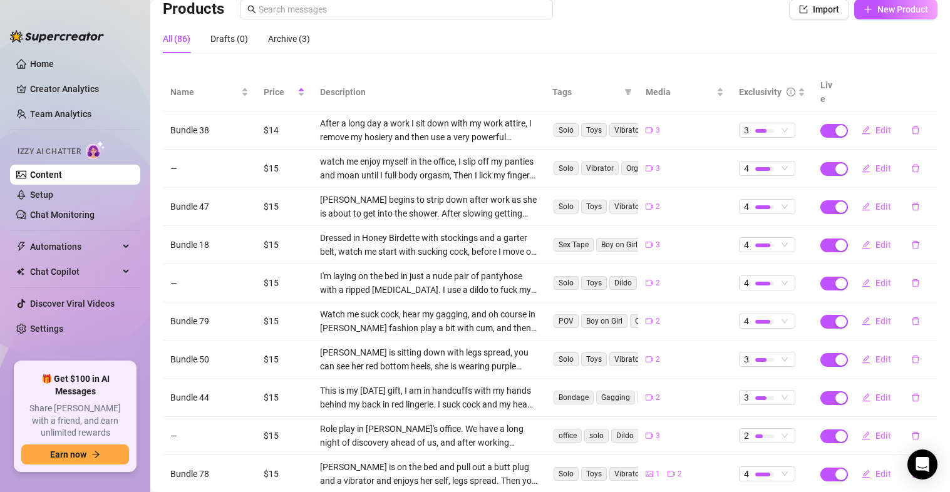
scroll to position [155, 0]
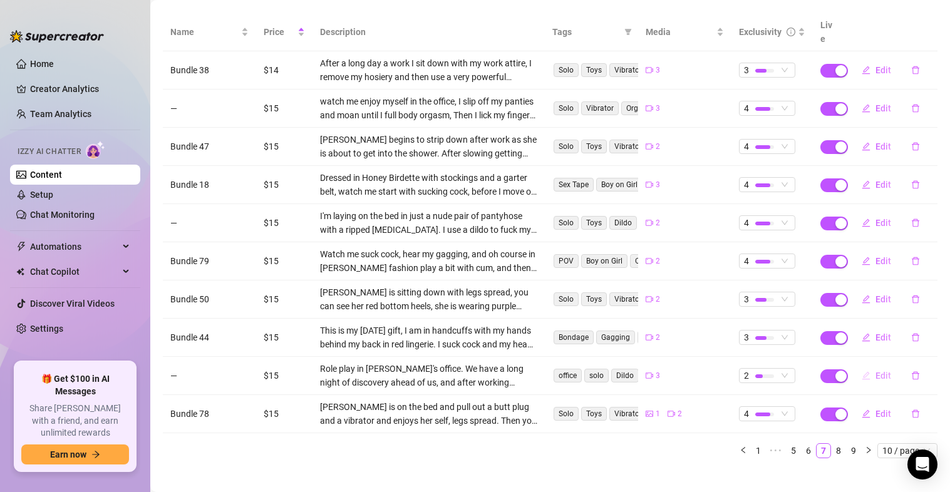
click at [875, 371] on span "Edit" at bounding box center [883, 376] width 16 height 10
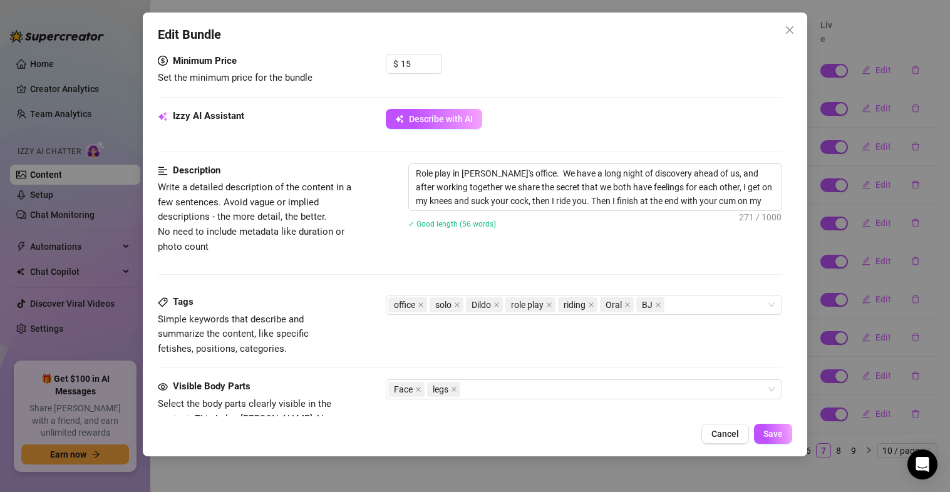
scroll to position [397, 0]
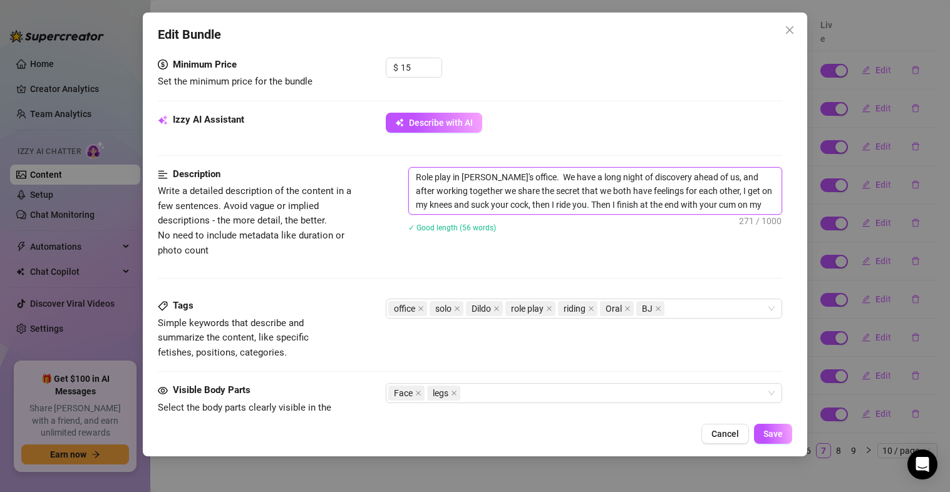
click at [753, 204] on textarea "Role play in [PERSON_NAME]'s office. We have a long night of discovery ahead of…" at bounding box center [595, 191] width 373 height 46
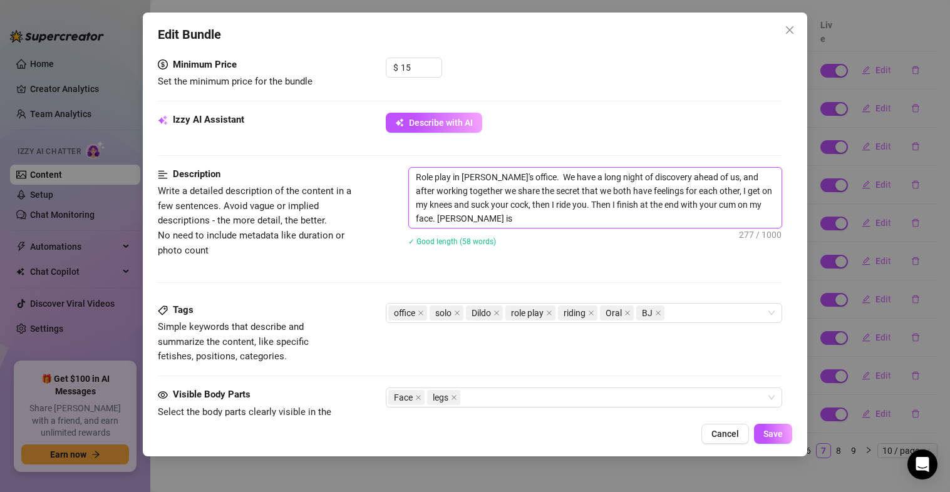
scroll to position [0, 0]
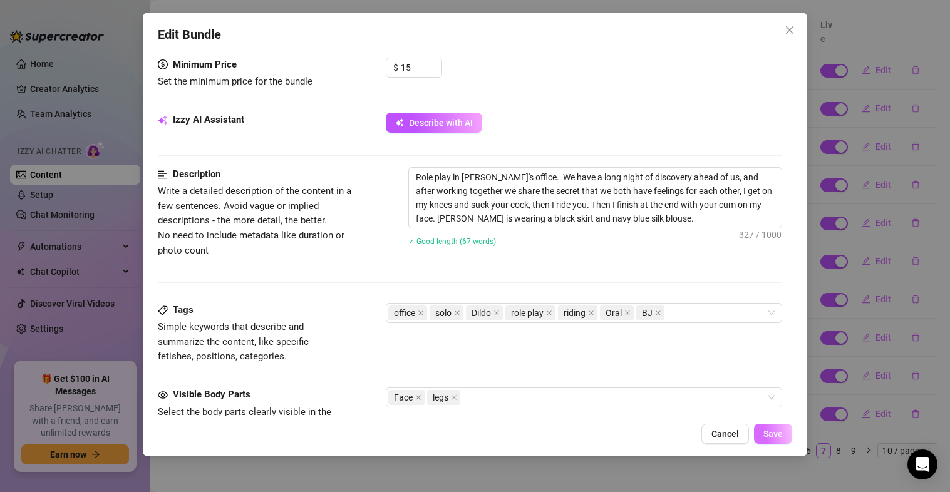
click at [785, 440] on button "Save" at bounding box center [773, 434] width 38 height 20
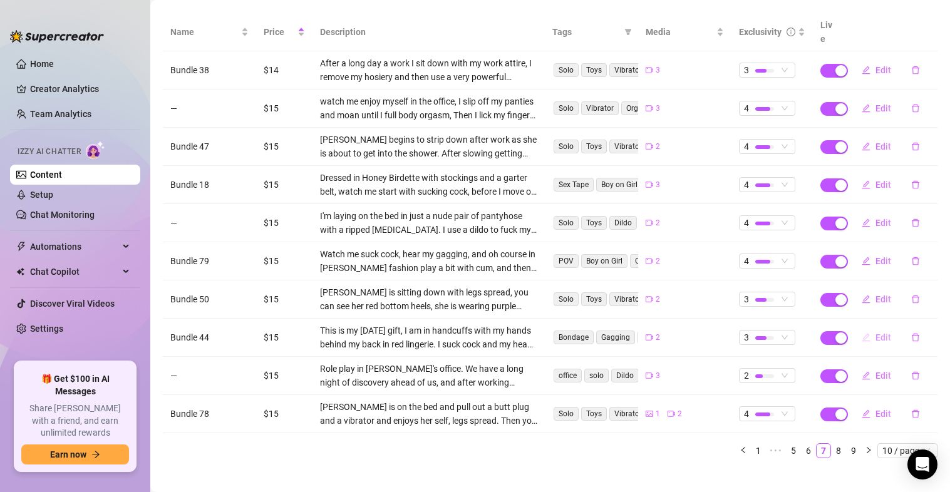
click at [878, 333] on span "Edit" at bounding box center [883, 338] width 16 height 10
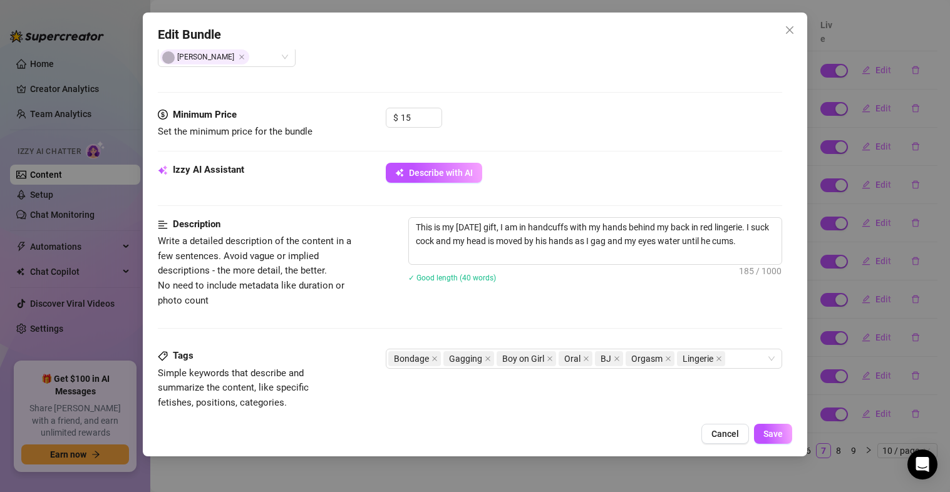
scroll to position [348, 0]
click at [483, 251] on textarea "This is my [DATE] gift, I am in handcuffs with my hands behind my back in red l…" at bounding box center [595, 240] width 373 height 46
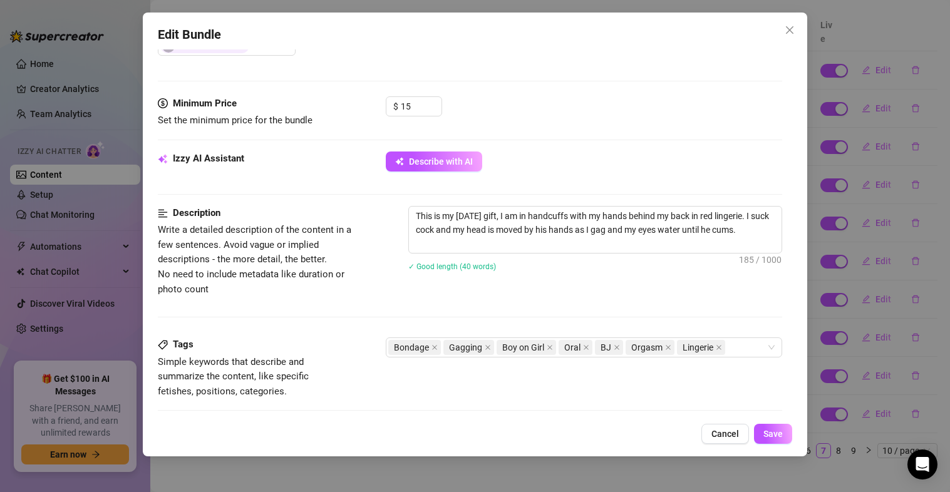
scroll to position [364, 0]
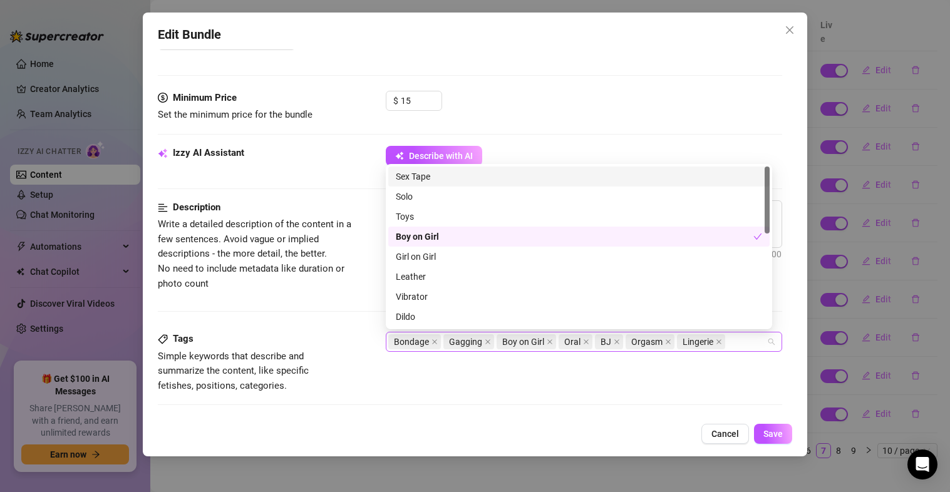
click at [733, 341] on div "Bondage Gagging Boy on Girl Oral BJ Orgasm Lingerie" at bounding box center [577, 342] width 379 height 18
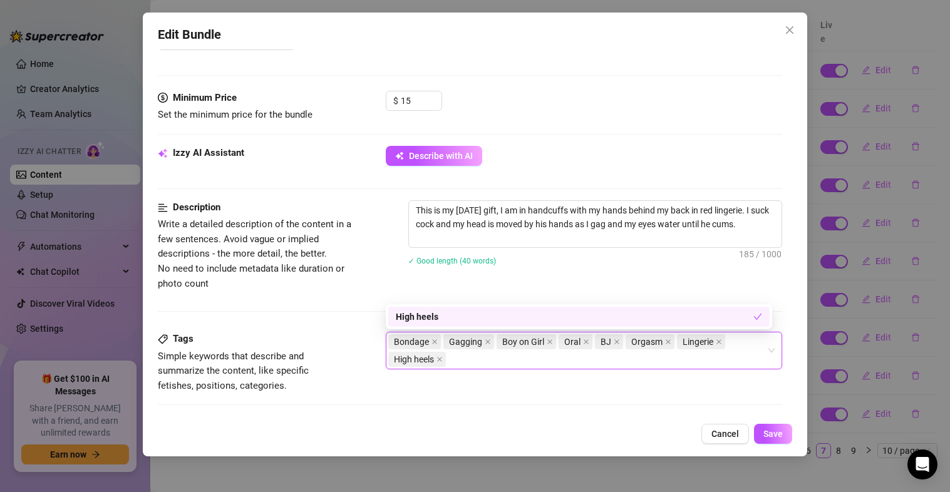
click at [569, 384] on div "Tags Simple keywords that describe and summarize the content, like specific fet…" at bounding box center [470, 362] width 625 height 61
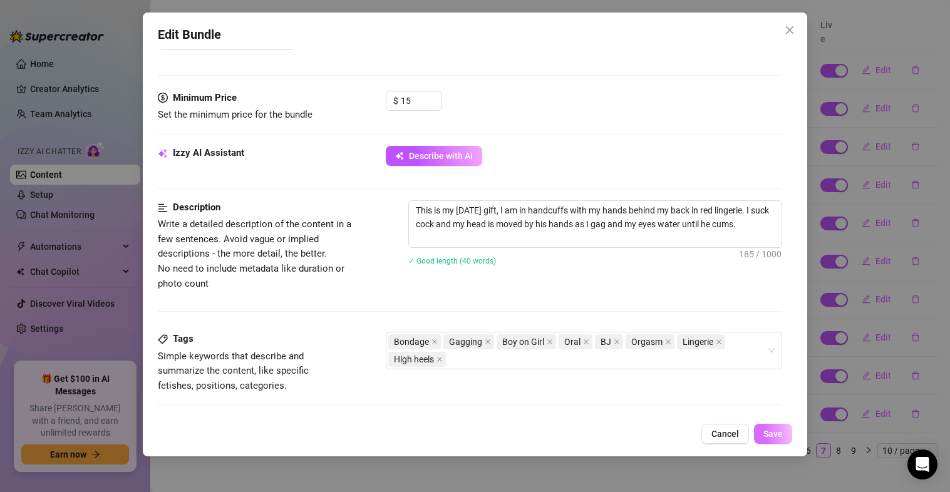
click at [771, 431] on span "Save" at bounding box center [772, 434] width 19 height 10
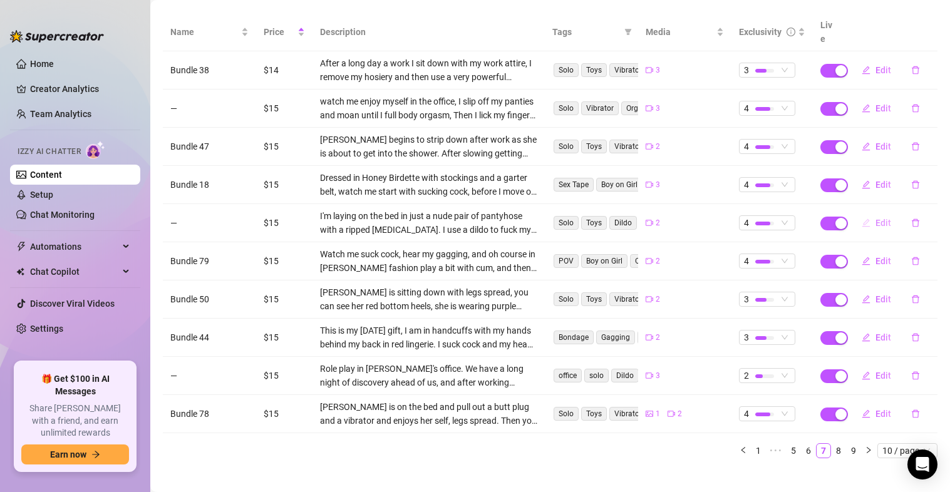
click at [875, 218] on span "Edit" at bounding box center [883, 223] width 16 height 10
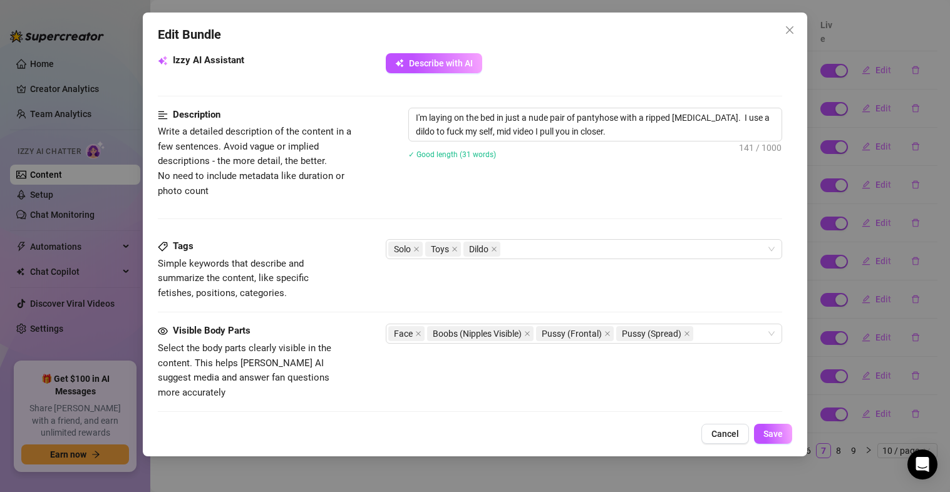
scroll to position [458, 0]
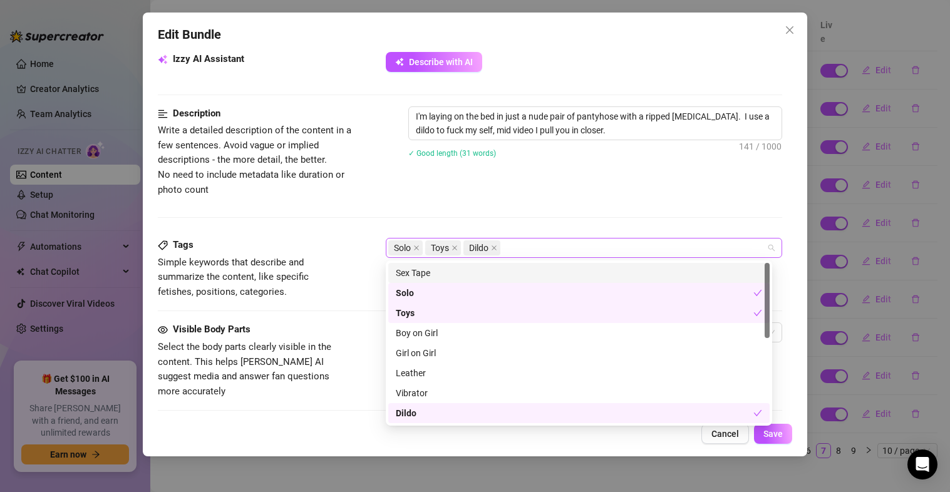
click at [582, 255] on div "Solo Toys Dildo" at bounding box center [577, 248] width 379 height 18
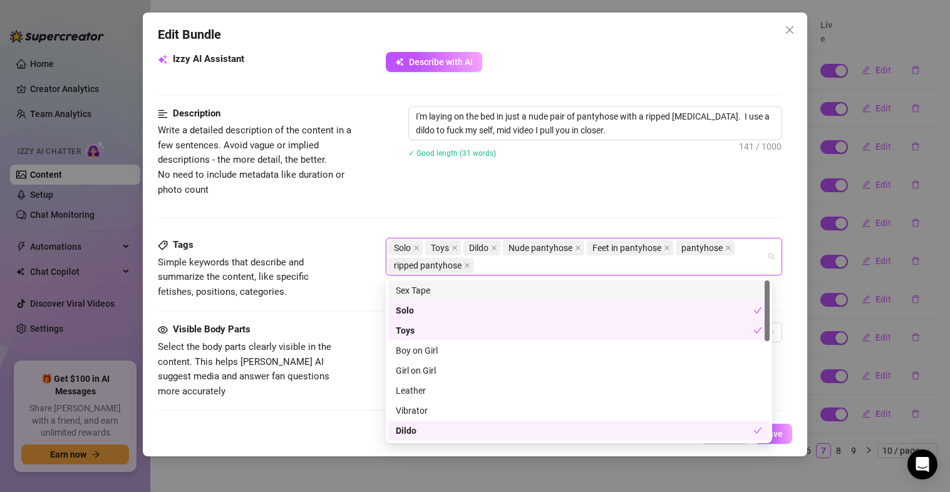
click at [557, 180] on div "Description Write a detailed description of the content in a few sentences. Avo…" at bounding box center [470, 151] width 625 height 91
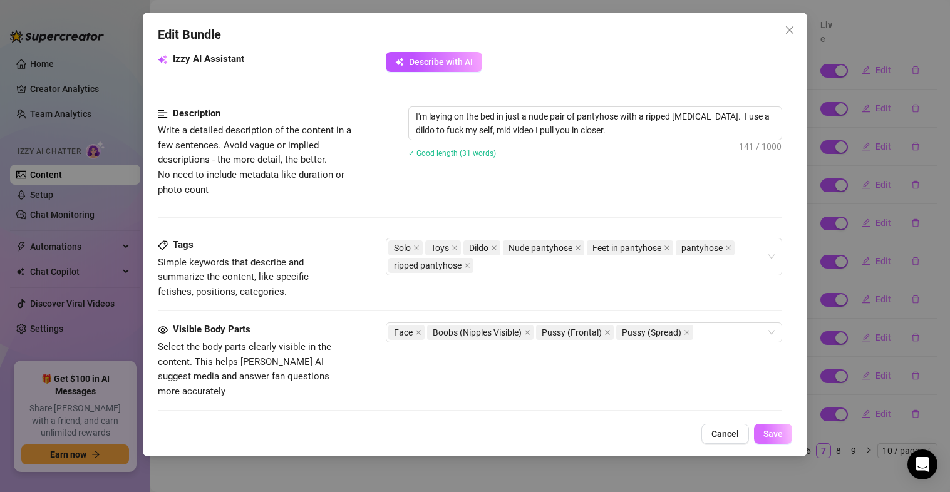
click at [772, 438] on span "Save" at bounding box center [772, 434] width 19 height 10
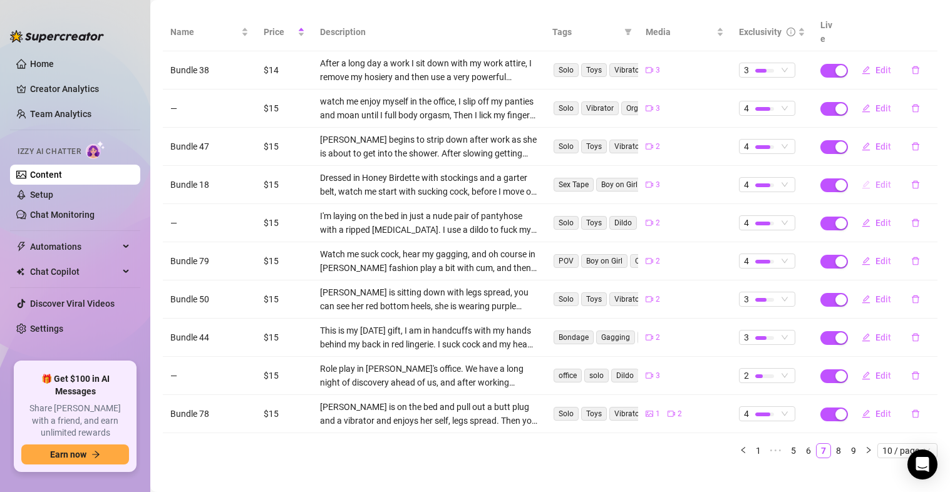
click at [875, 180] on span "Edit" at bounding box center [883, 185] width 16 height 10
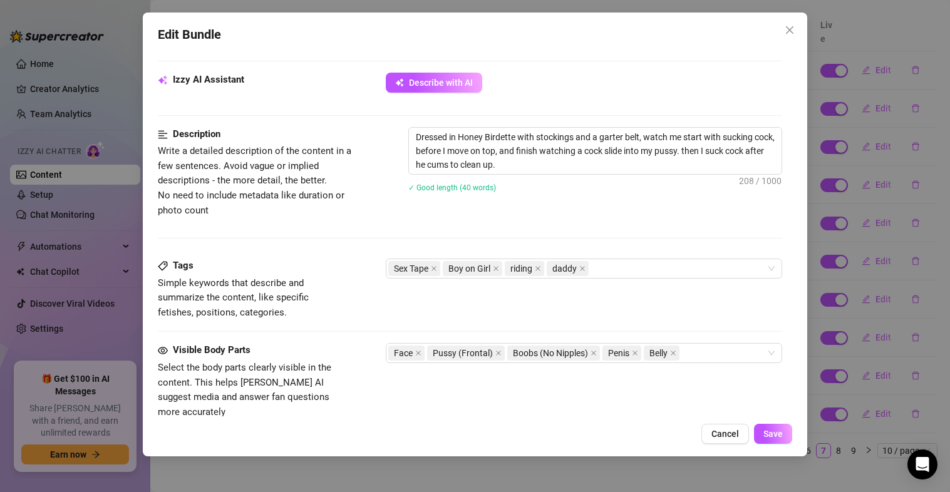
scroll to position [443, 0]
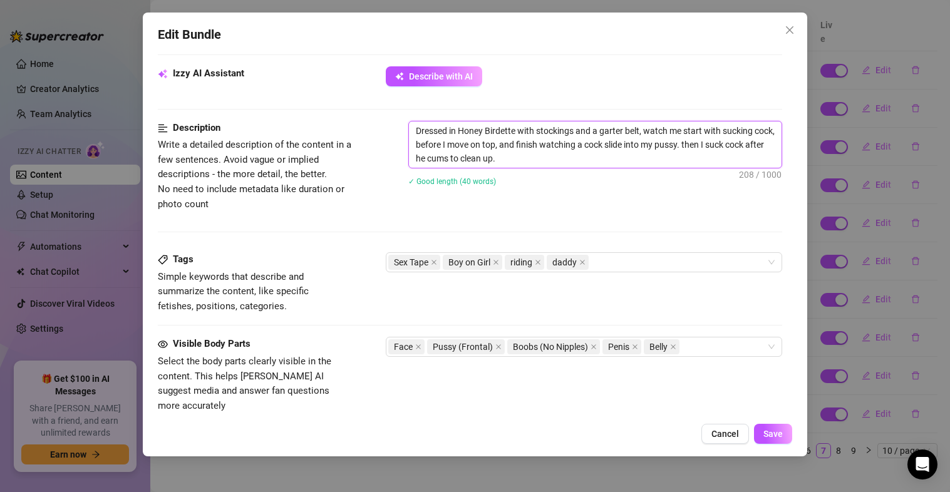
click at [595, 158] on textarea "Dressed in Honey Birdette with stockings and a garter belt, watch me start with…" at bounding box center [595, 144] width 373 height 46
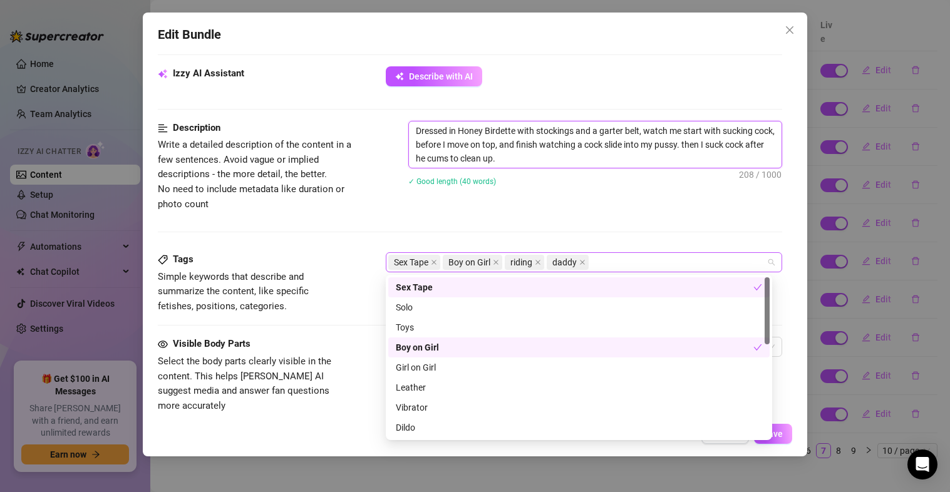
click at [614, 261] on div "Sex Tape Boy on Girl riding daddy" at bounding box center [577, 263] width 379 height 18
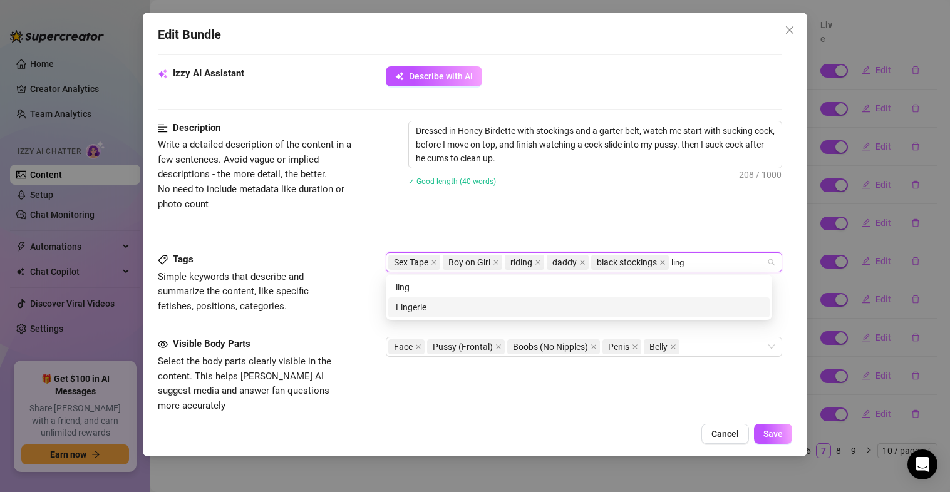
click at [601, 307] on div "Lingerie" at bounding box center [579, 308] width 366 height 14
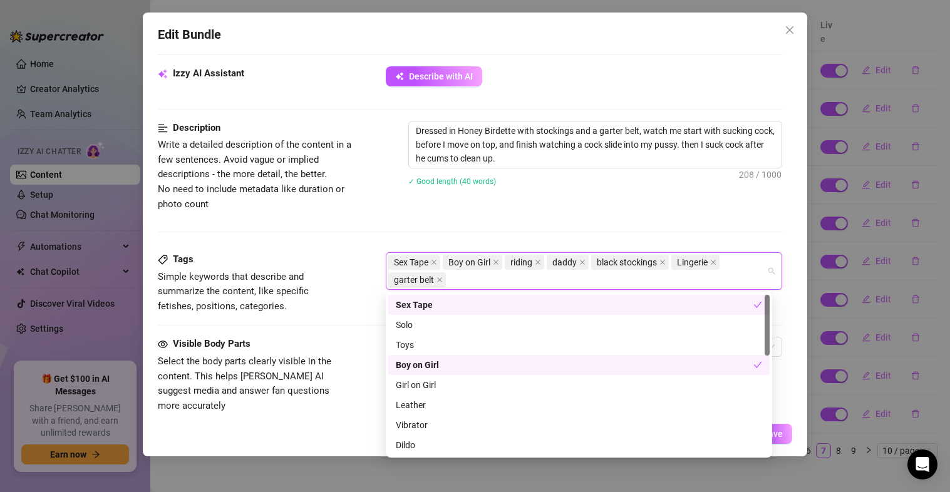
click at [546, 210] on div "Description Write a detailed description of the content in a few sentences. Avo…" at bounding box center [470, 166] width 625 height 91
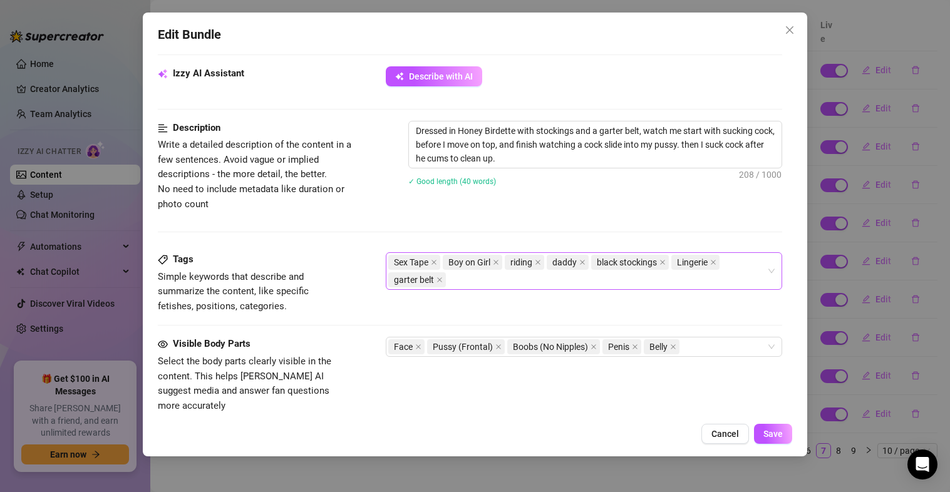
click at [478, 277] on div "Sex Tape Boy on Girl riding daddy black stockings Lingerie garter belt" at bounding box center [577, 271] width 379 height 35
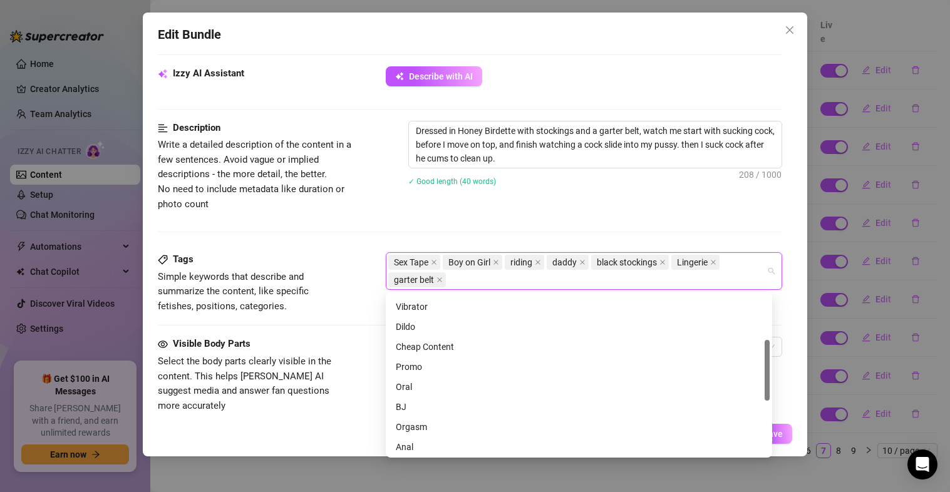
scroll to position [118, 0]
drag, startPoint x: 768, startPoint y: 322, endPoint x: 766, endPoint y: 363, distance: 40.1
click at [766, 363] on div at bounding box center [767, 370] width 5 height 61
click at [445, 385] on div "Oral" at bounding box center [579, 387] width 366 height 14
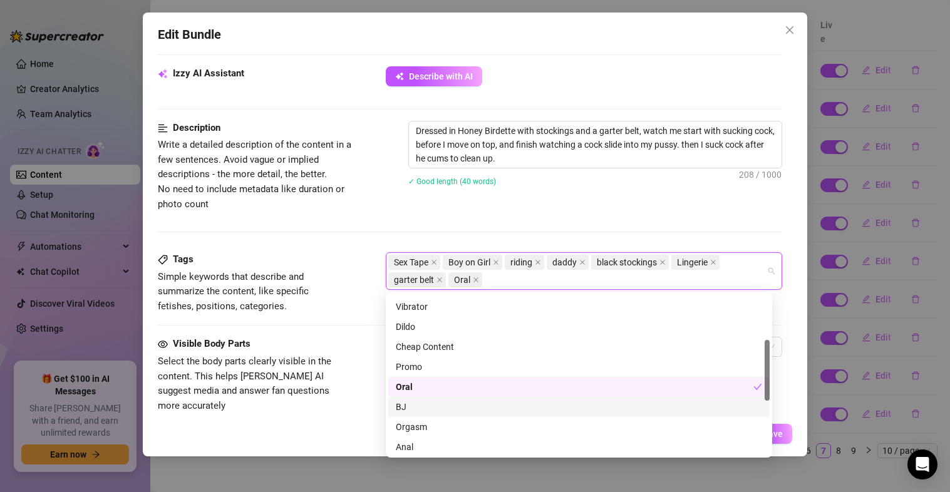
click at [434, 409] on div "BJ" at bounding box center [579, 407] width 366 height 14
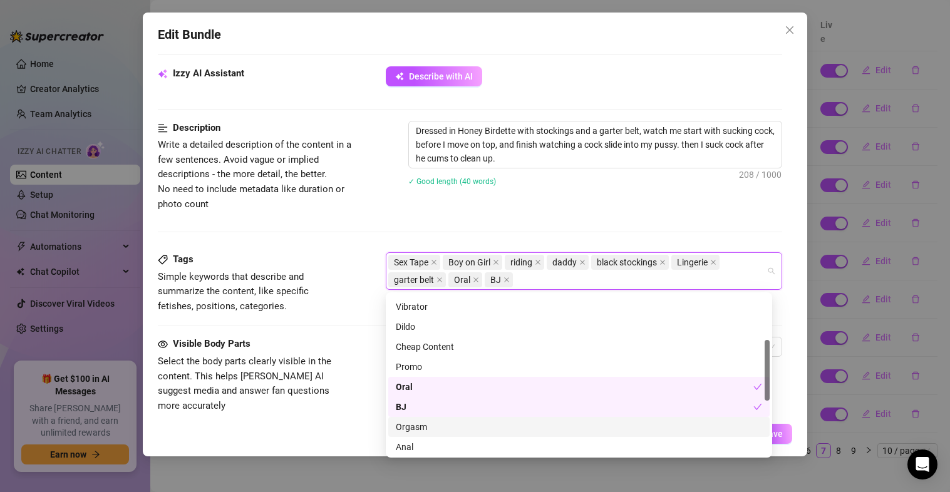
click at [434, 422] on div "Orgasm" at bounding box center [579, 427] width 366 height 14
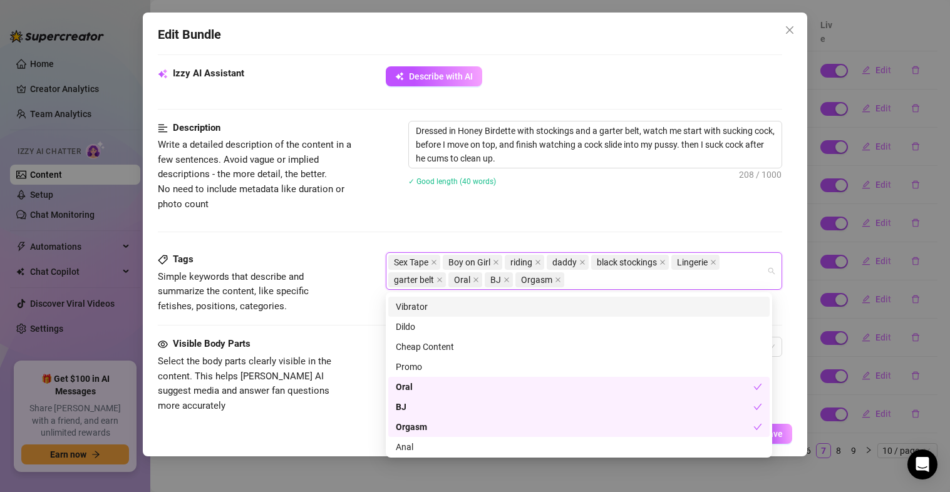
click at [574, 232] on div at bounding box center [470, 232] width 625 height 1
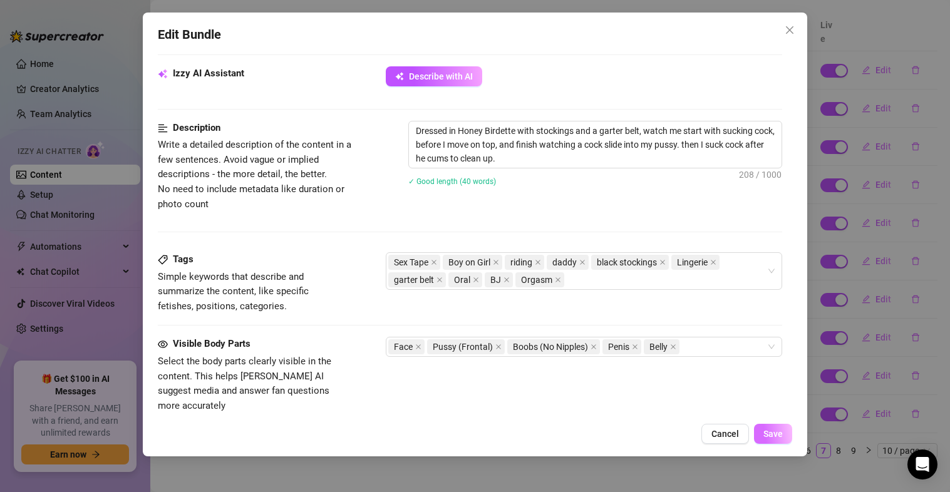
click at [787, 431] on button "Save" at bounding box center [773, 434] width 38 height 20
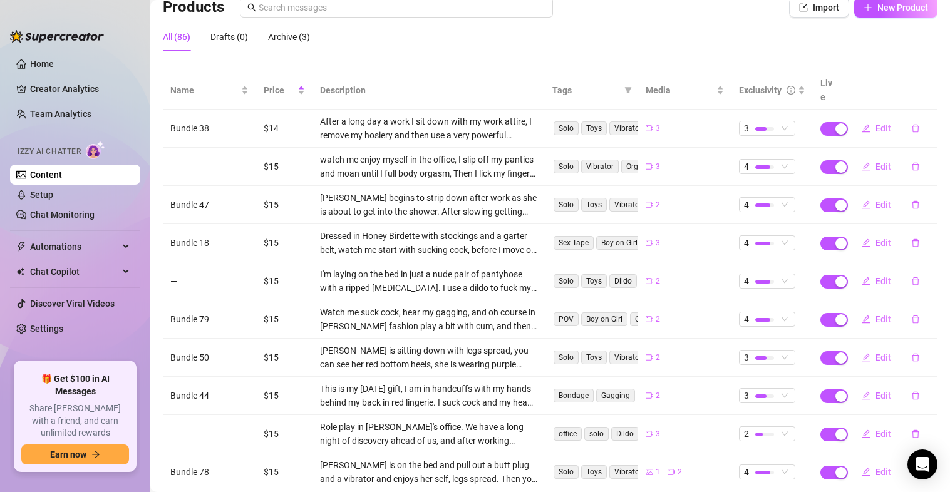
scroll to position [95, 0]
click at [871, 123] on button "Edit" at bounding box center [876, 130] width 49 height 20
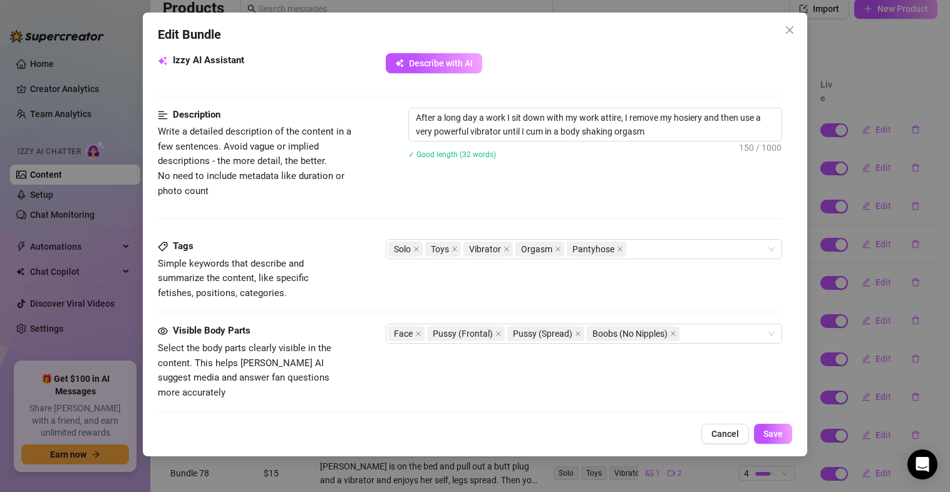
scroll to position [462, 0]
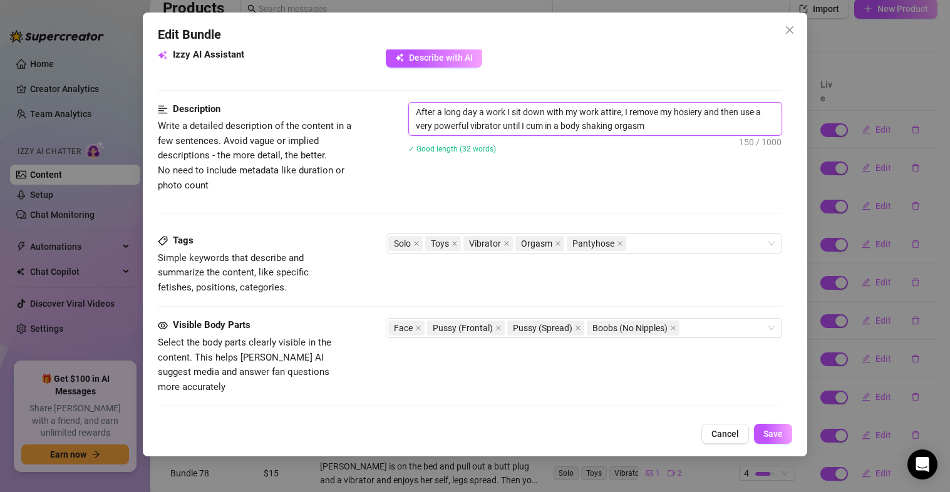
click at [683, 129] on textarea "After a long day a work I sit down with my work attire, I remove my hosiery and…" at bounding box center [595, 119] width 373 height 33
click at [674, 246] on div "Solo Toys Vibrator Orgasm Pantyhose" at bounding box center [577, 244] width 379 height 18
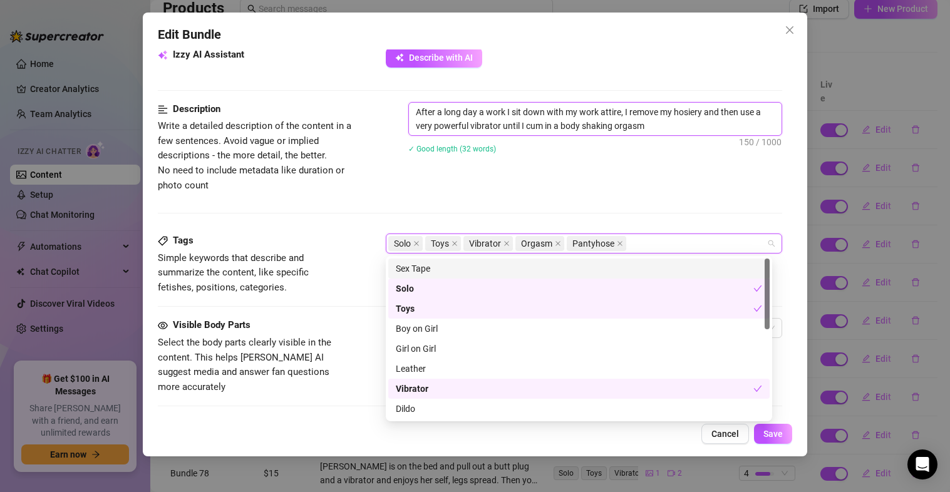
click at [676, 124] on textarea "After a long day a work I sit down with my work attire, I remove my hosiery and…" at bounding box center [595, 119] width 373 height 33
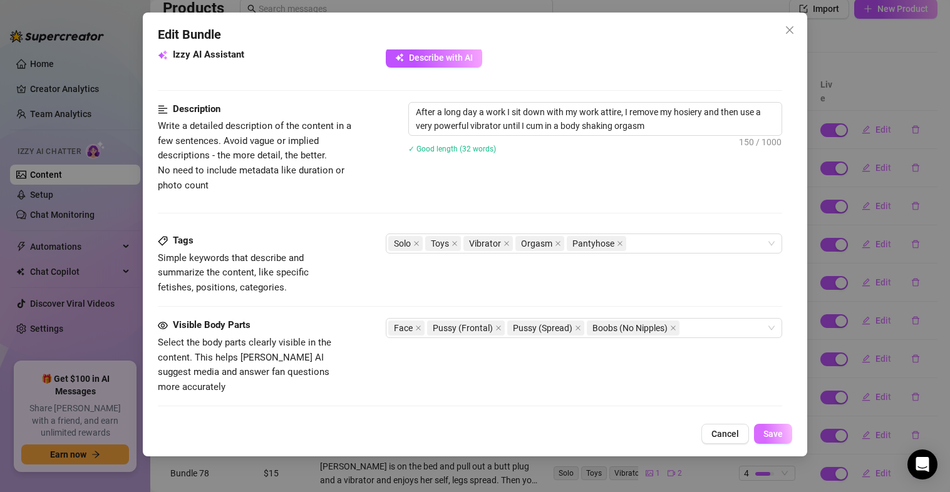
click at [771, 434] on span "Save" at bounding box center [772, 434] width 19 height 10
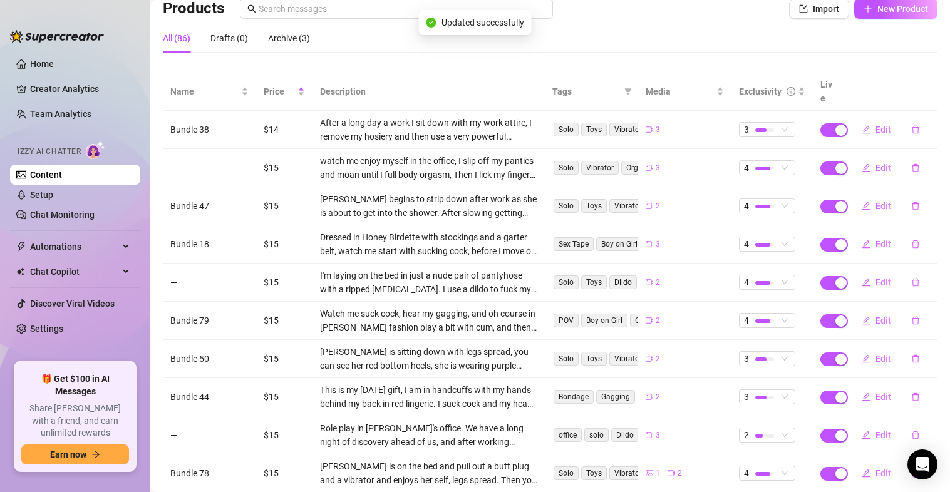
scroll to position [155, 0]
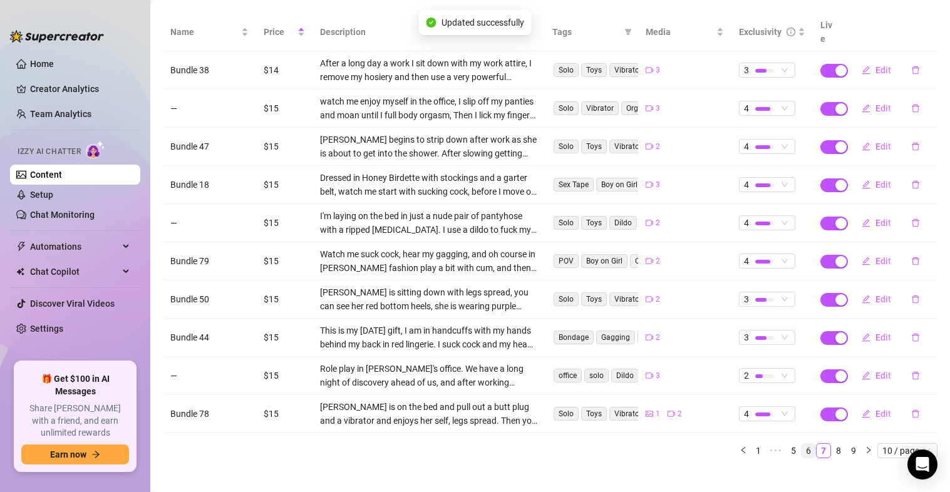
click at [802, 444] on link "6" at bounding box center [809, 451] width 14 height 14
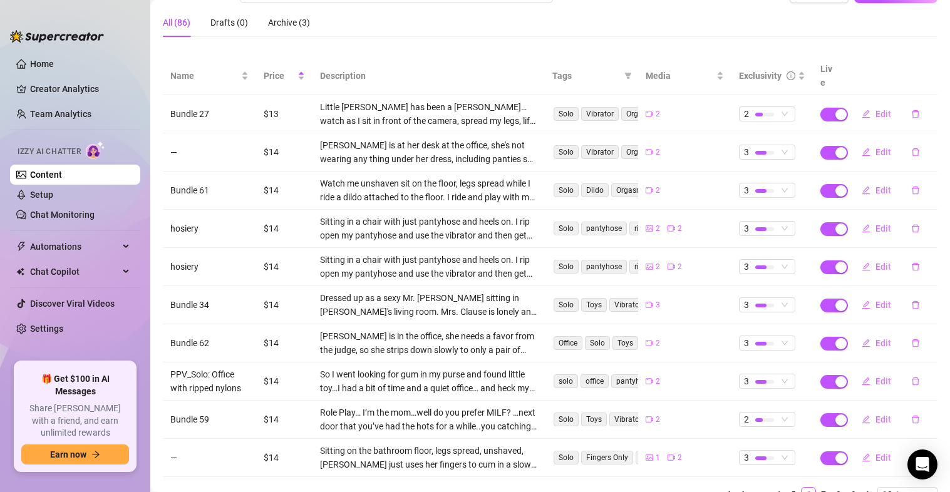
scroll to position [0, 0]
